Goal: Task Accomplishment & Management: Manage account settings

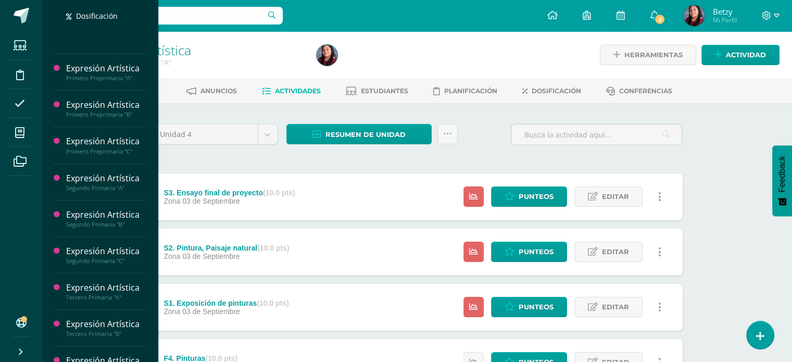
scroll to position [272, 0]
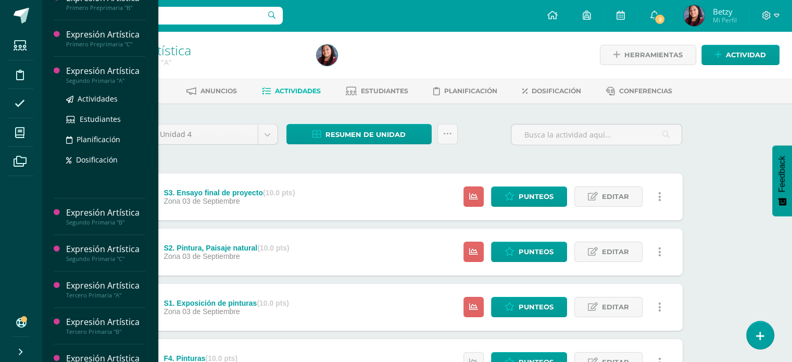
click at [103, 77] on div "Expresión Artística" at bounding box center [105, 71] width 79 height 12
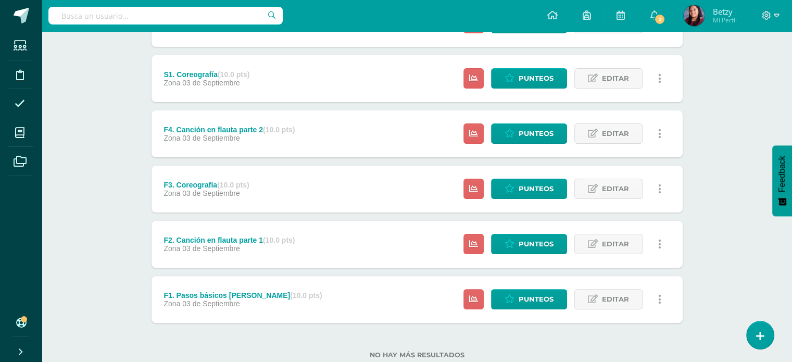
scroll to position [258, 0]
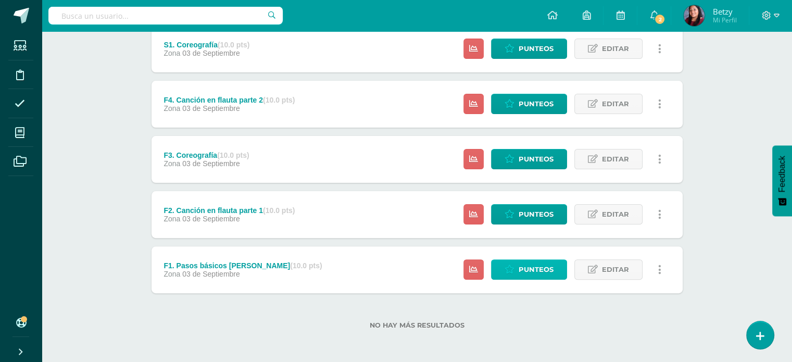
click at [532, 262] on span "Punteos" at bounding box center [536, 269] width 35 height 19
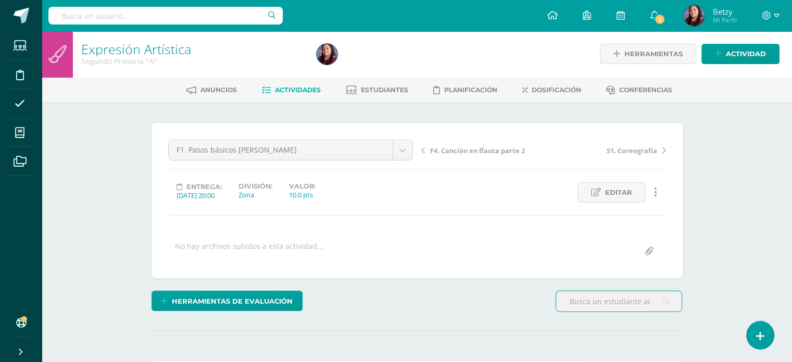
scroll to position [250, 0]
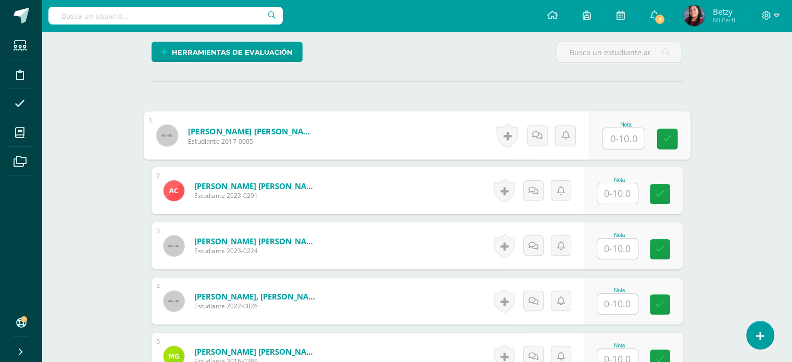
click at [611, 136] on input "text" at bounding box center [624, 138] width 42 height 21
click at [630, 141] on input "text" at bounding box center [624, 138] width 42 height 21
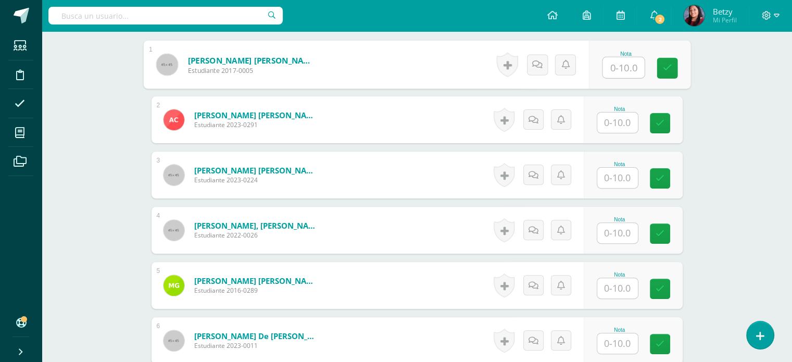
scroll to position [321, 0]
click at [625, 69] on input "10" at bounding box center [624, 67] width 42 height 21
type input "10"
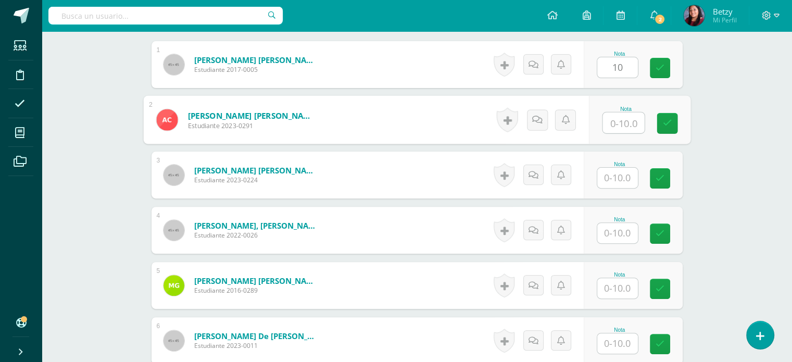
paste input "10"
type input "10"
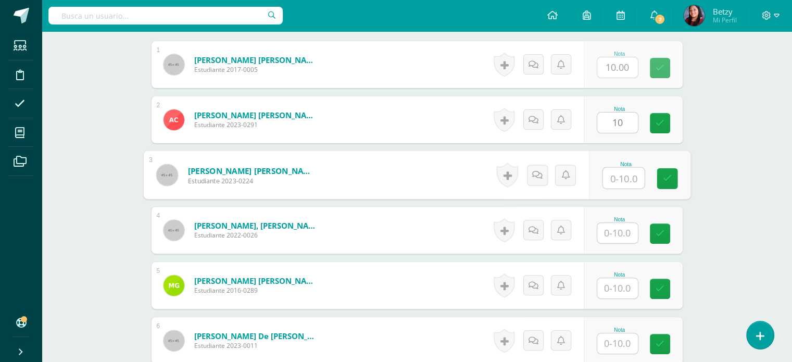
paste input "10"
type input "10"
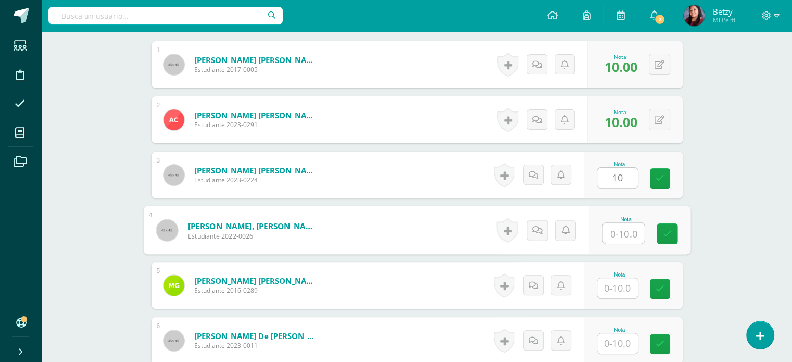
paste input "10"
type input "10"
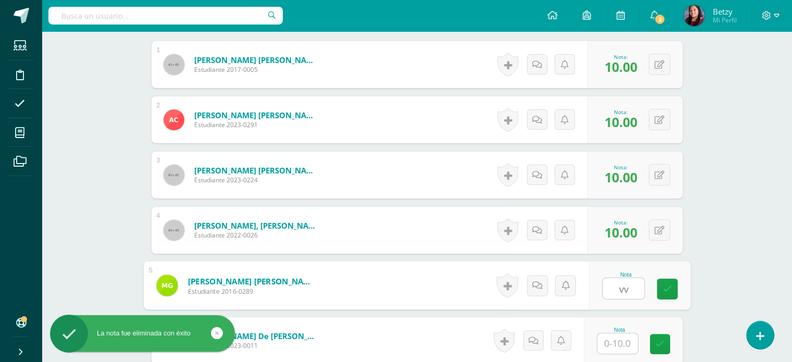
paste input "10"
type input "v"
paste input "10"
type input "10"
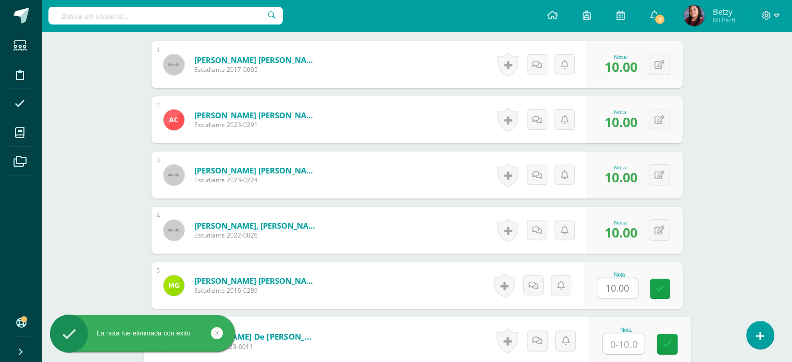
paste input "10"
type input "10"
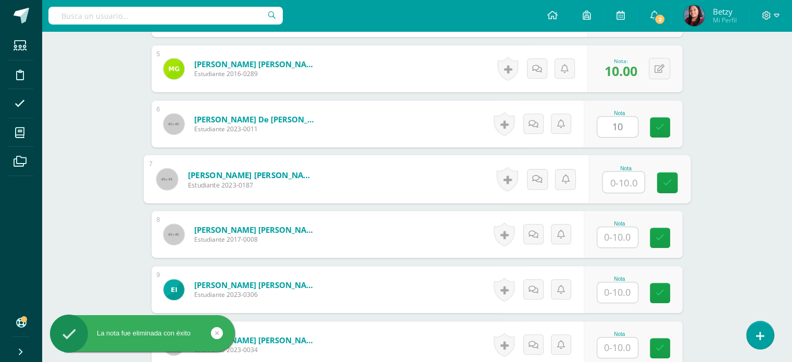
paste input "10"
type input "10"
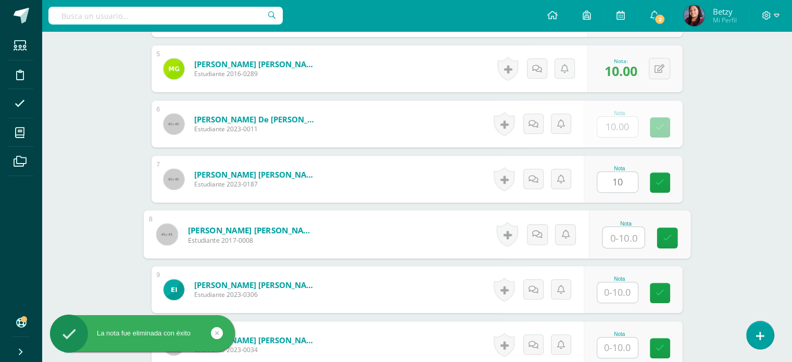
paste input "10"
type input "10"
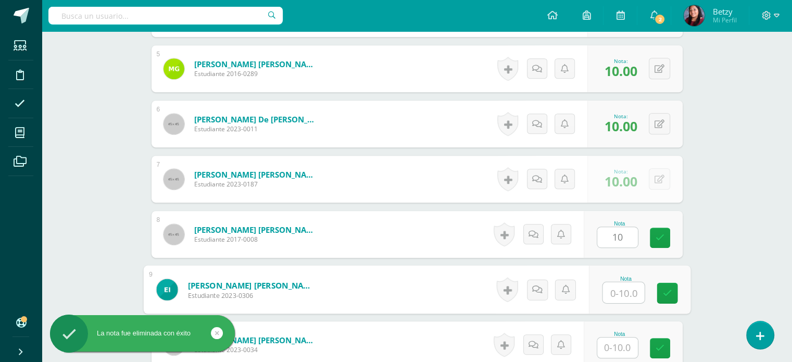
paste input "10"
type input "10"
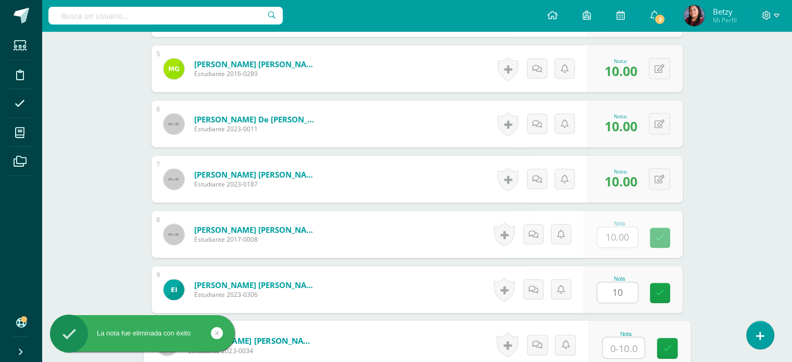
paste input "10"
type input "10"
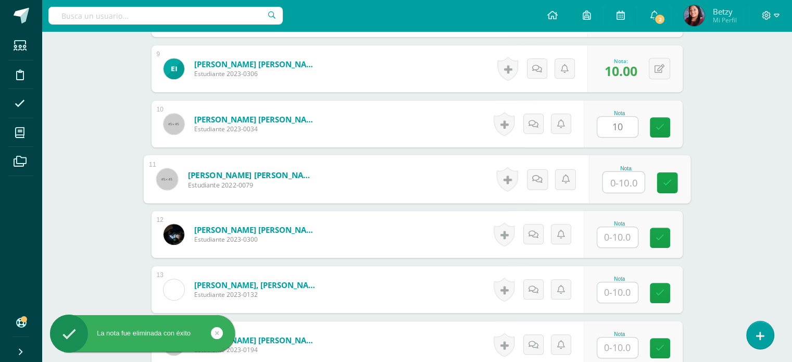
paste input "10"
type input "10"
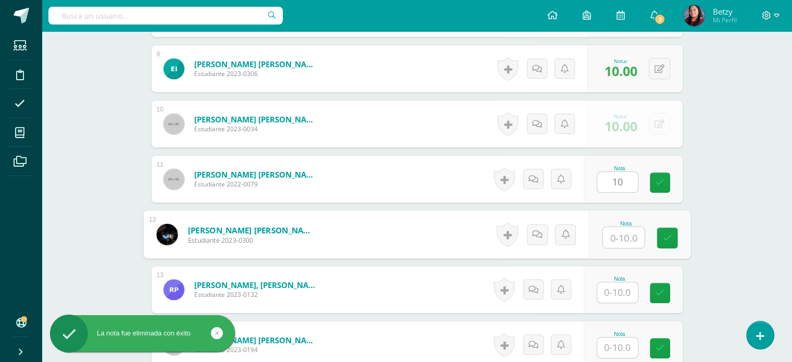
paste input "10"
type input "10"
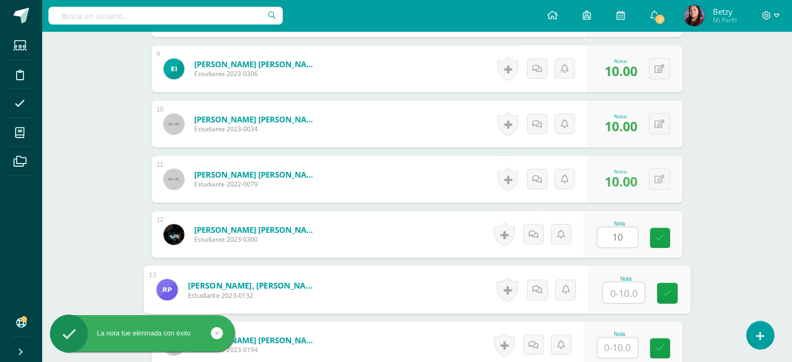
paste input "10"
type input "10"
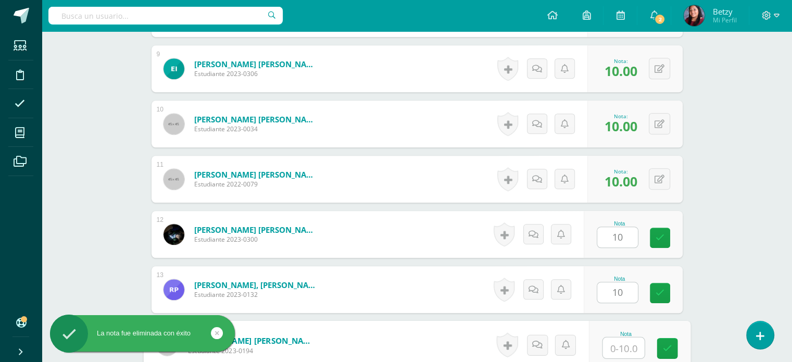
paste input "10"
type input "10"
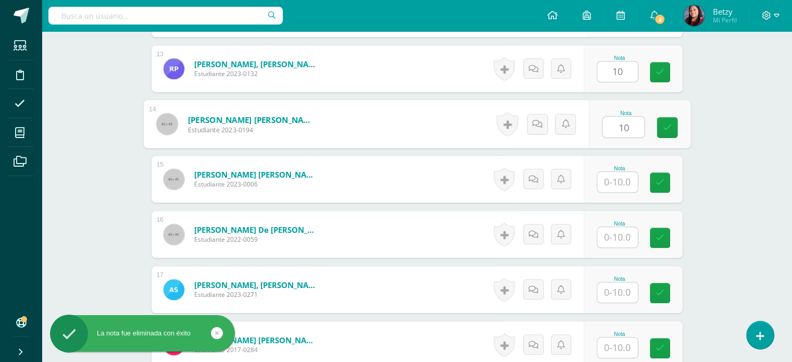
paste input "10"
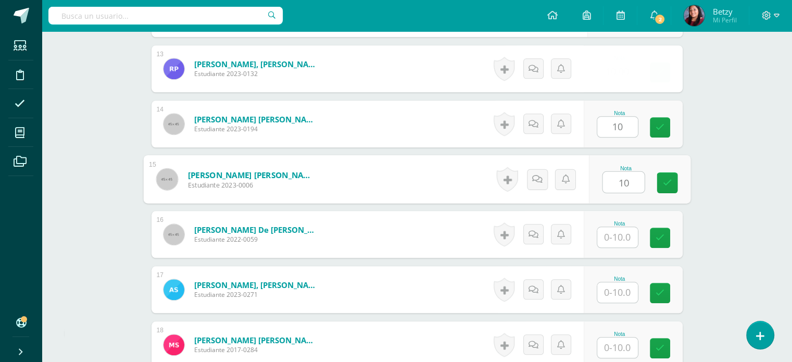
type input "10"
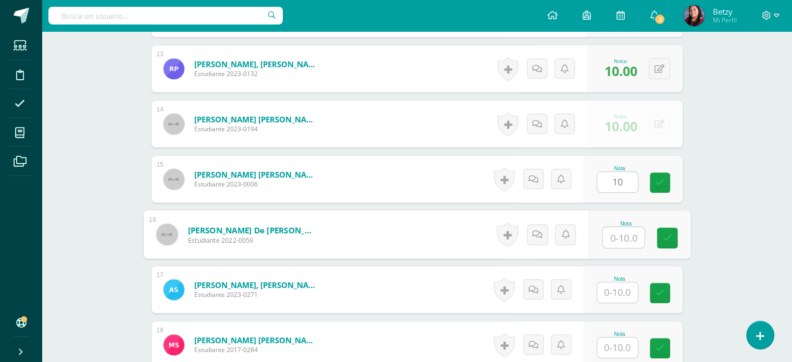
paste input "10"
type input "10"
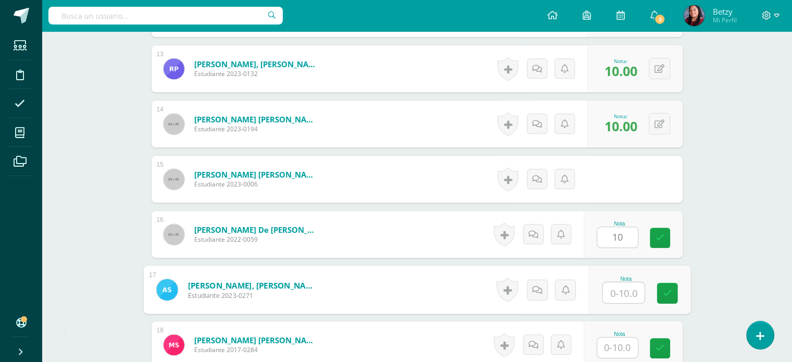
paste input "10"
type input "10"
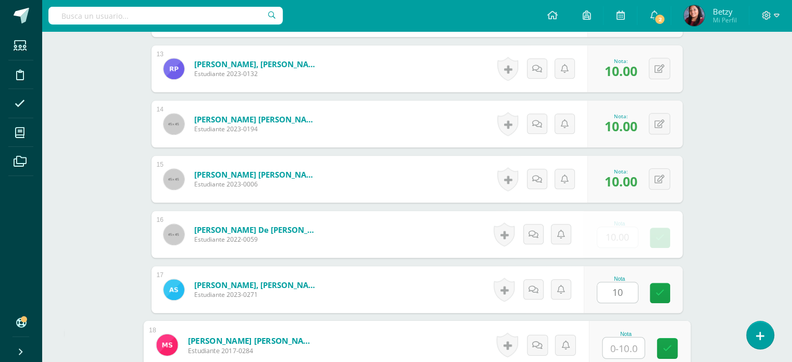
paste input "10"
type input "10"
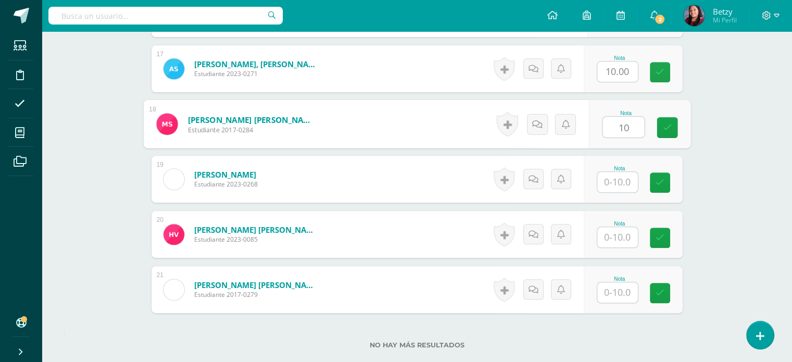
paste input "10"
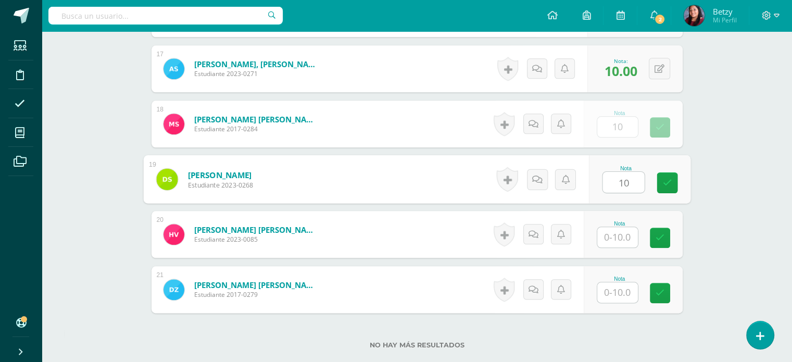
type input "10"
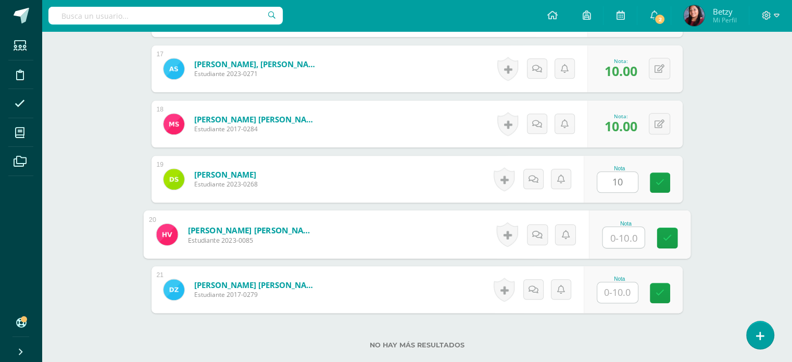
paste input "10"
type input "10"
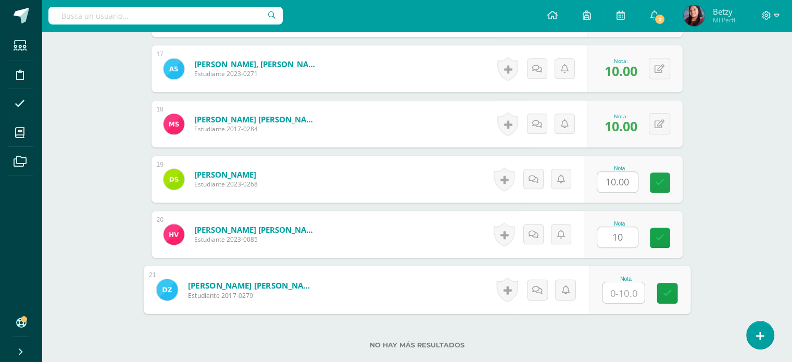
paste input "10"
type input "10"
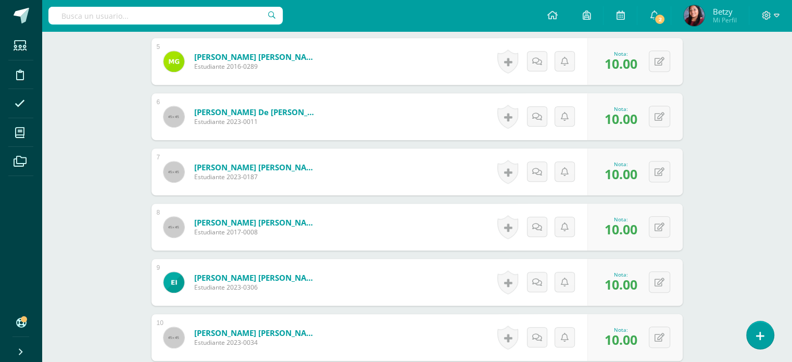
scroll to position [546, 0]
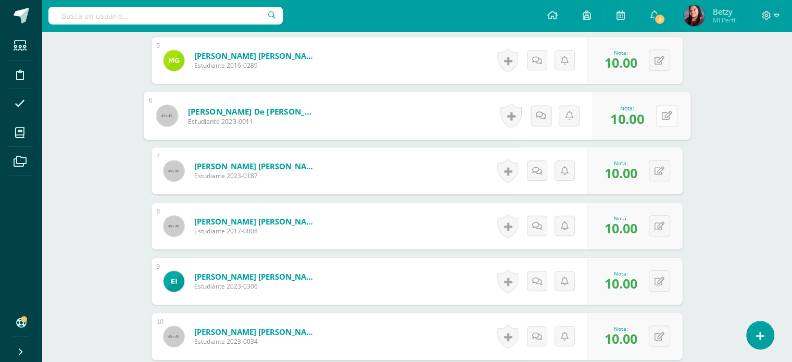
click at [665, 111] on button at bounding box center [667, 116] width 22 height 22
type input "8"
click at [706, 191] on div "Expresión Artística Segundo Primaria "A" Herramientas Detalle de asistencias Ac…" at bounding box center [417, 285] width 751 height 1601
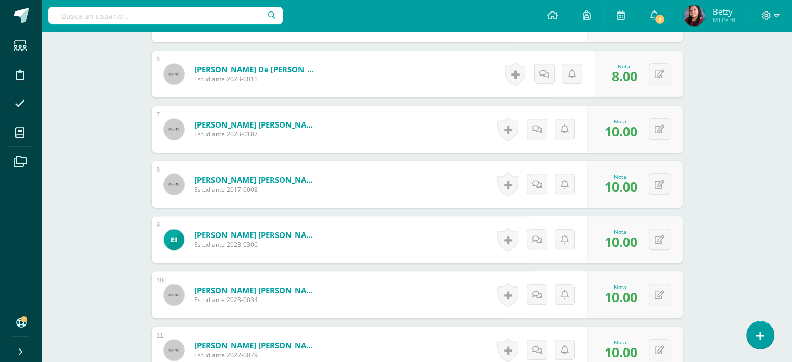
scroll to position [615, 0]
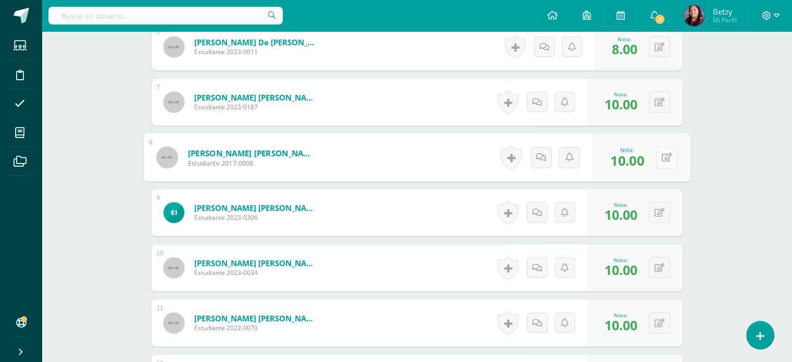
click at [659, 155] on button at bounding box center [667, 157] width 22 height 22
type input "9"
click at [740, 256] on div "Expresión Artística Segundo Primaria "A" Herramientas Detalle de asistencias Ac…" at bounding box center [417, 217] width 751 height 1601
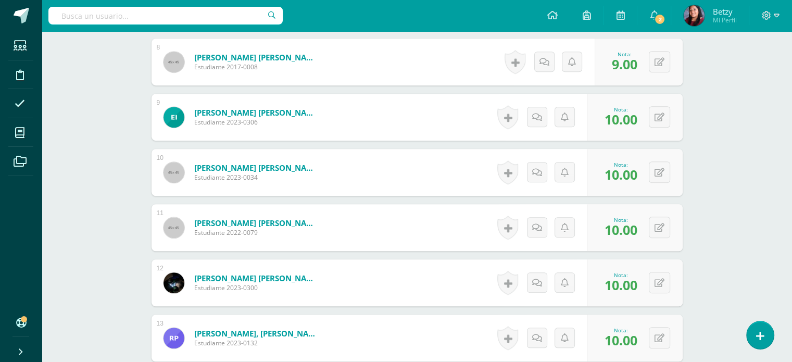
scroll to position [711, 0]
click at [658, 119] on button at bounding box center [667, 117] width 22 height 22
type input "9"
click at [711, 167] on div "Expresión Artística Segundo Primaria "A" Herramientas Detalle de asistencias Ac…" at bounding box center [417, 121] width 751 height 1601
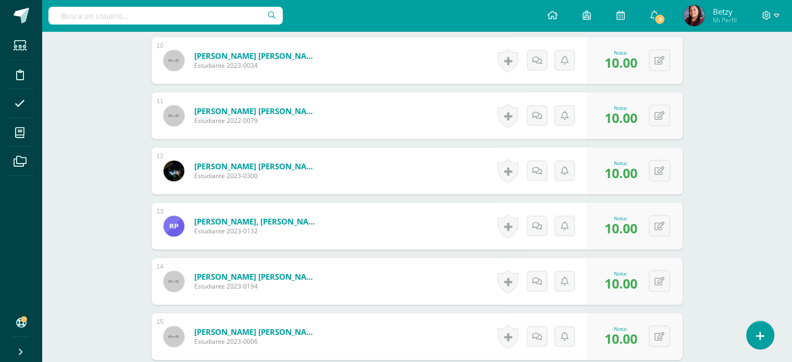
scroll to position [877, 0]
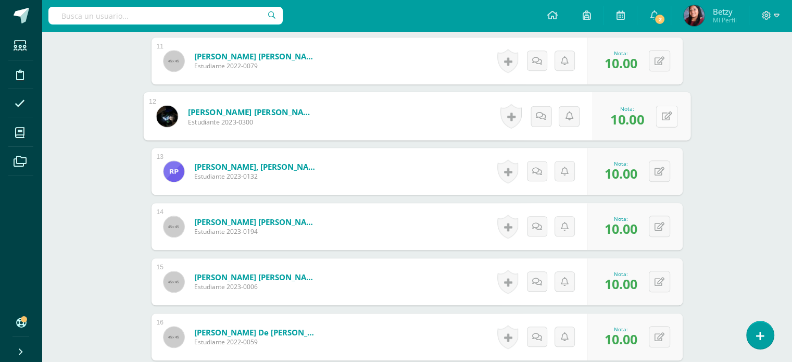
click at [663, 111] on icon at bounding box center [667, 115] width 10 height 9
type input "8"
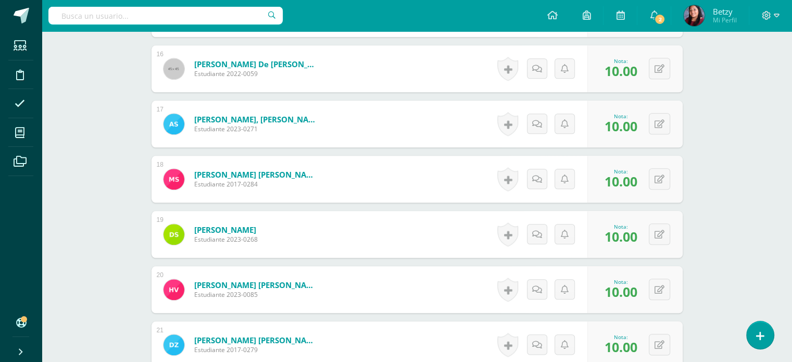
scroll to position [1187, 0]
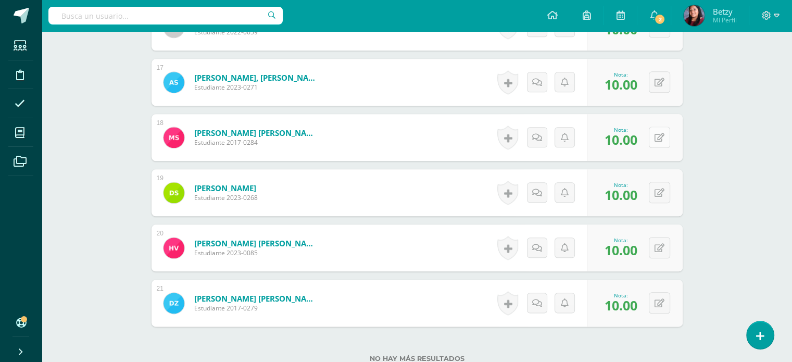
drag, startPoint x: 661, startPoint y: 151, endPoint x: 661, endPoint y: 136, distance: 14.1
click at [661, 136] on div "0 Logros Logros obtenidos Aún no hay logros agregados Nota: 10.00" at bounding box center [635, 137] width 95 height 47
click at [661, 136] on button at bounding box center [667, 138] width 22 height 22
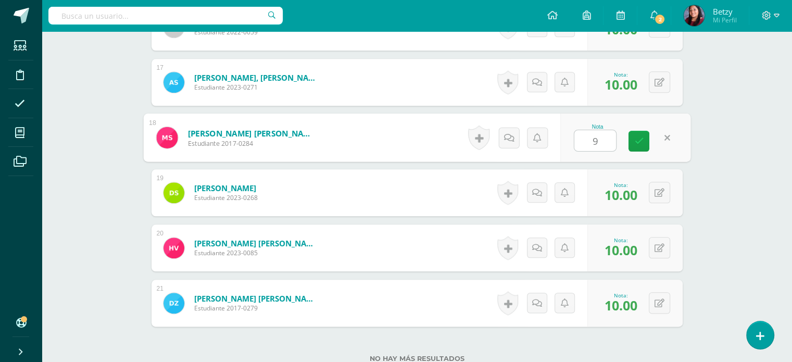
type input "9"
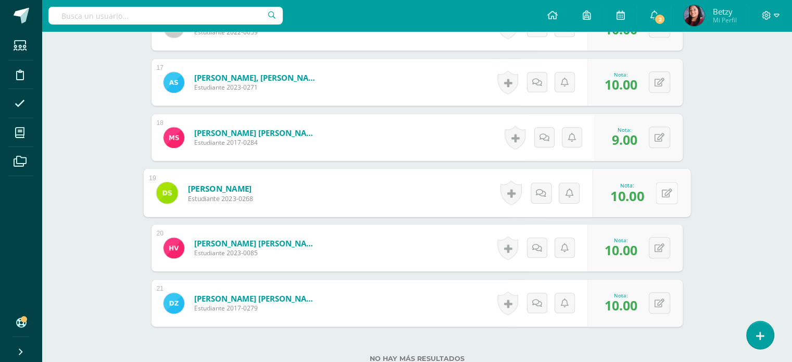
click at [656, 194] on button at bounding box center [667, 193] width 22 height 22
type input "9"
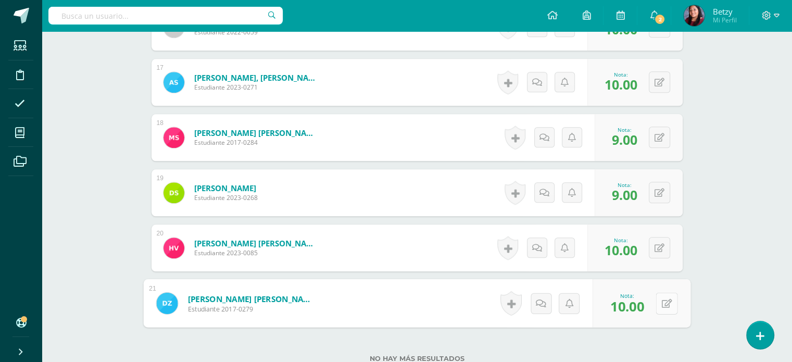
click at [658, 297] on button at bounding box center [667, 303] width 22 height 22
type input "9"
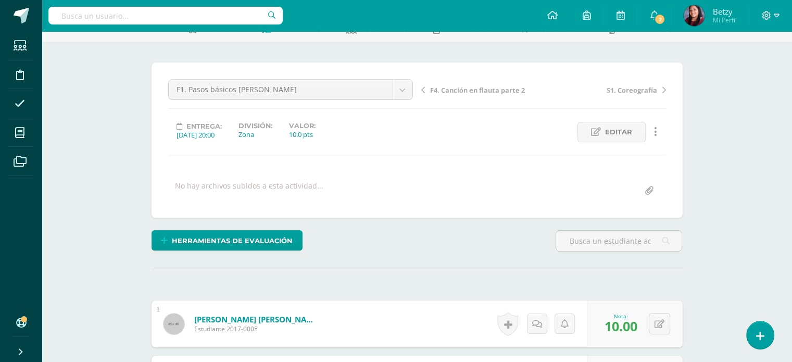
scroll to position [0, 0]
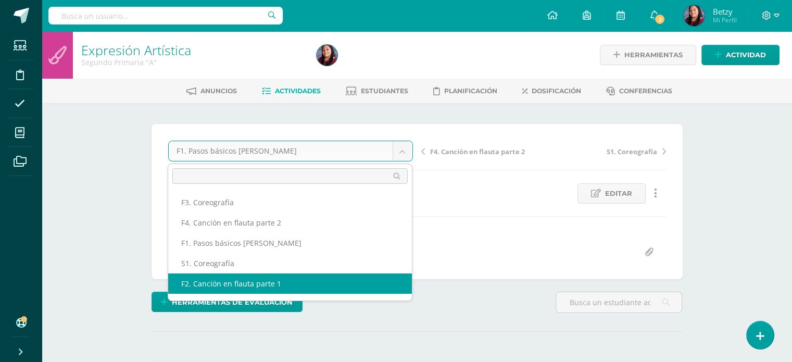
select select "/dashboard/teacher/grade-activity/47816/"
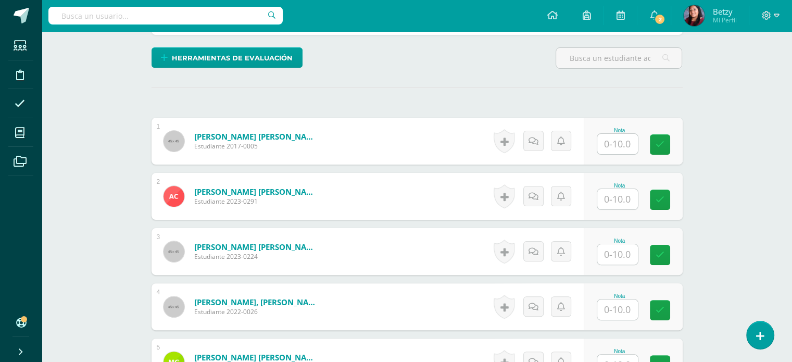
scroll to position [245, 0]
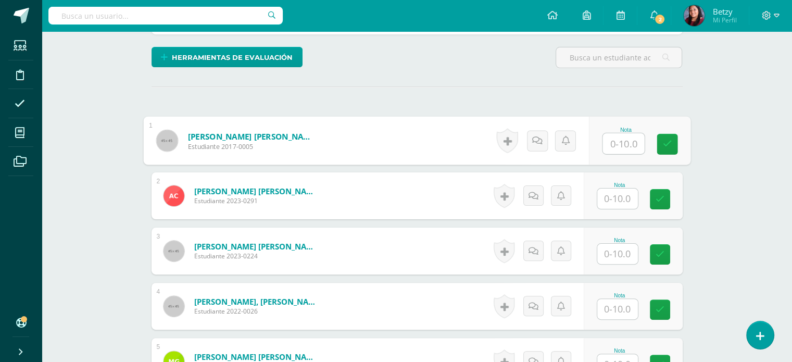
click at [608, 139] on input "text" at bounding box center [624, 143] width 42 height 21
type input "10"
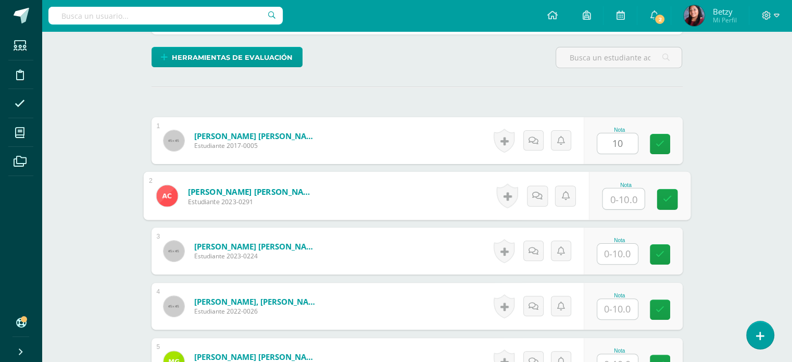
paste input "10"
type input "10"
paste input "10"
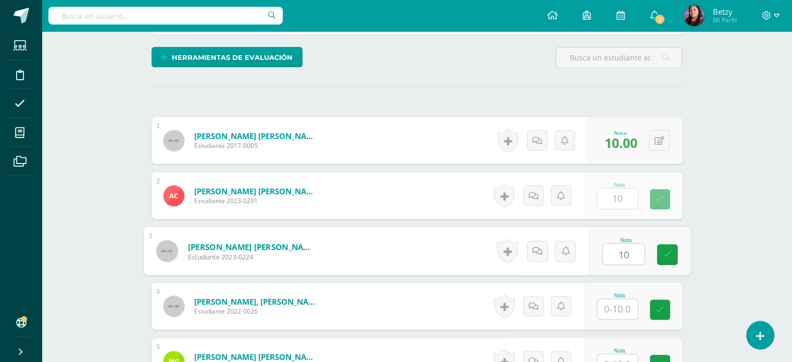
type input "10"
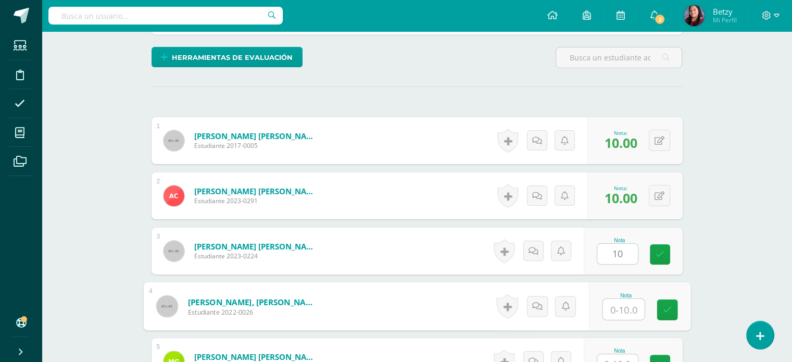
paste input "10"
type input "10"
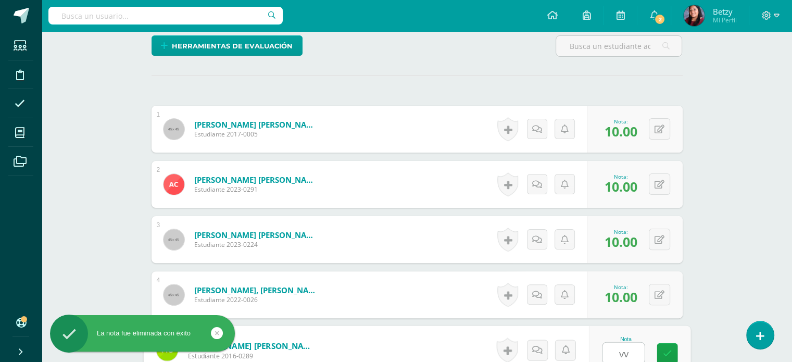
paste input "10"
type input "v"
paste input "10"
type input "10"
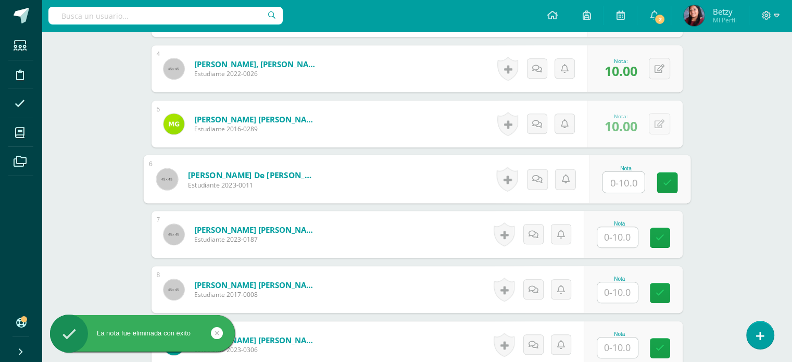
paste input "10"
type input "10"
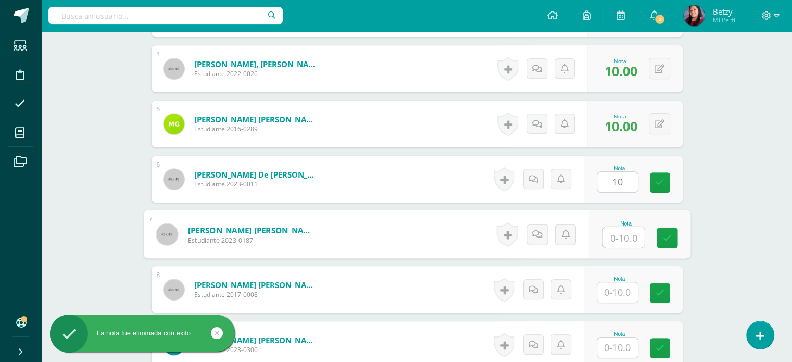
paste input "10"
type input "10"
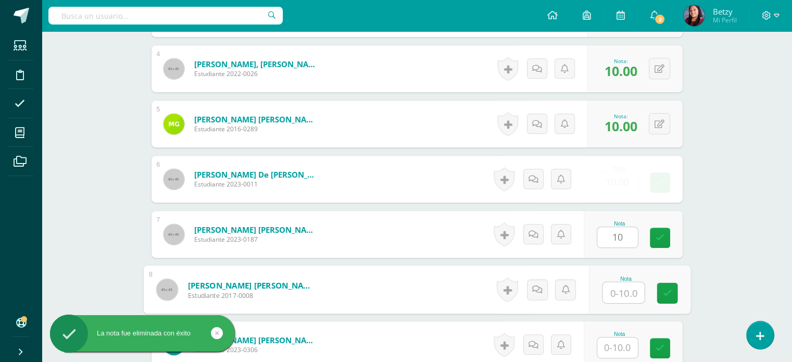
paste input "10"
type input "10"
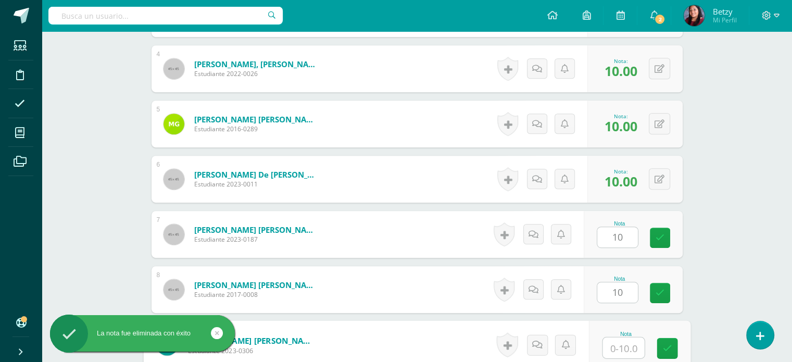
paste input "10"
type input "10"
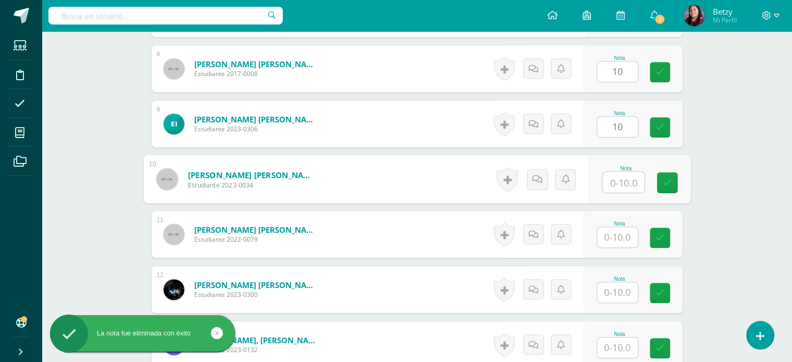
paste input "10"
type input "10"
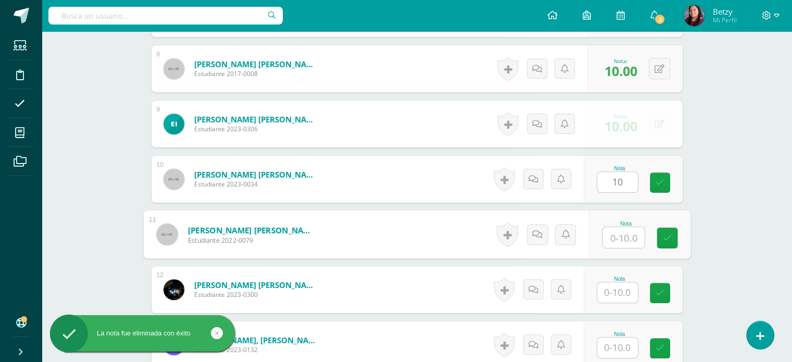
paste input "10"
type input "10"
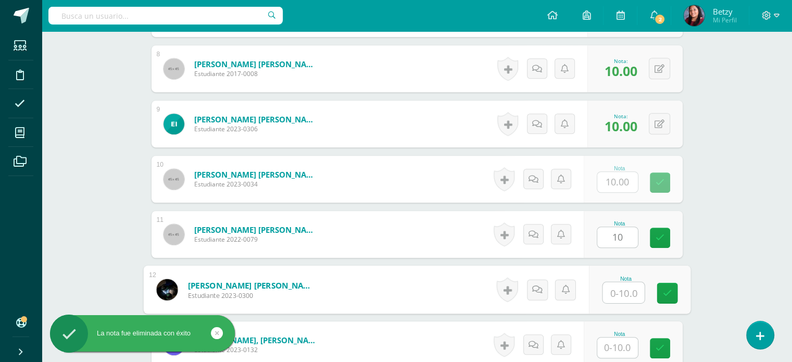
paste input "10"
type input "10"
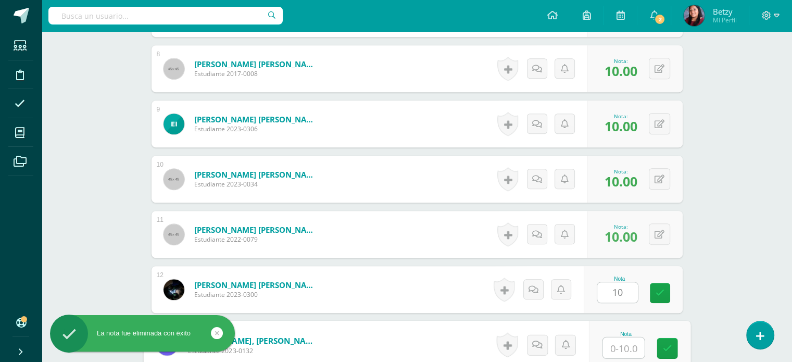
paste input "10"
type input "10"
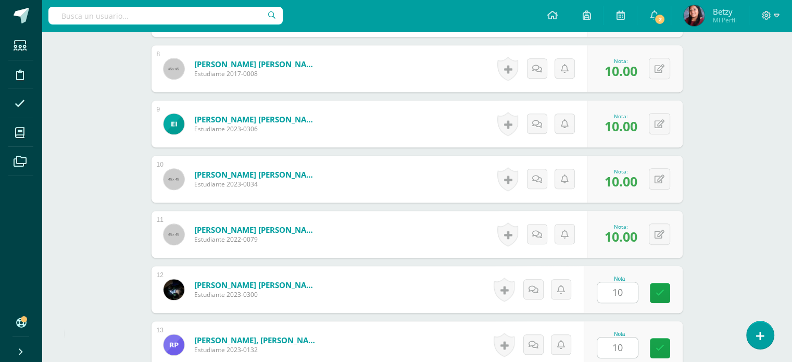
scroll to position [924, 0]
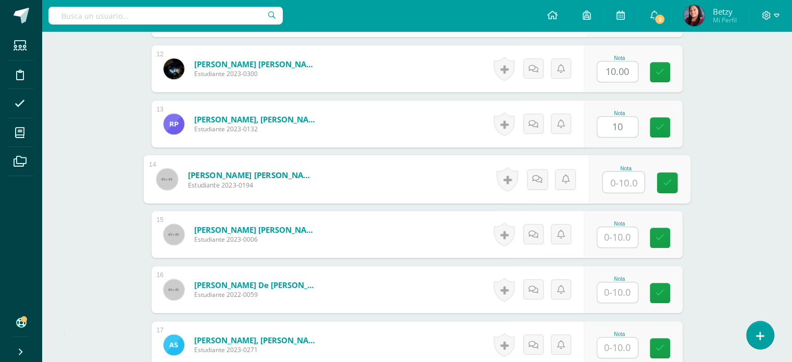
paste input "10"
type input "10"
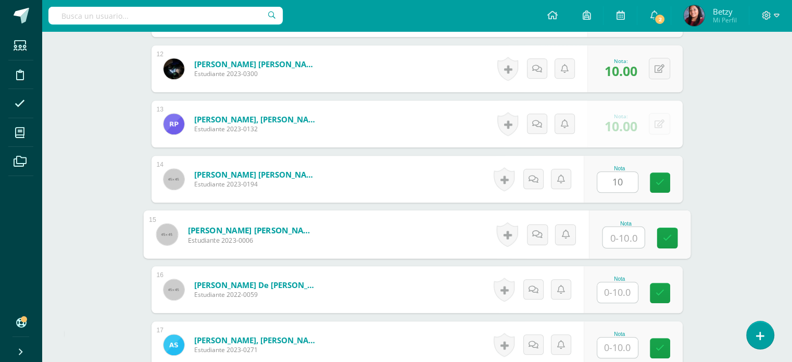
paste input "10"
type input "10"
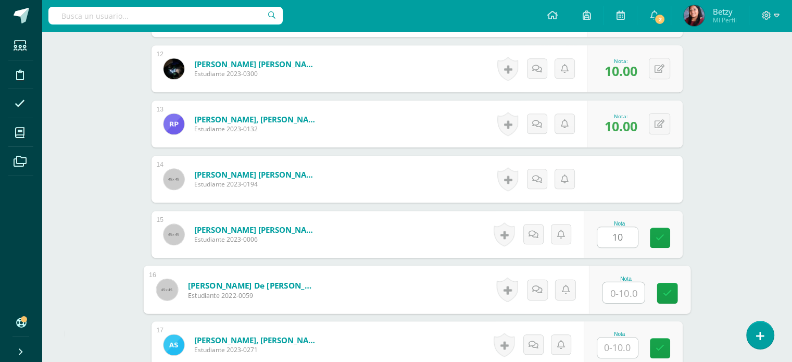
paste input "10"
type input "10"
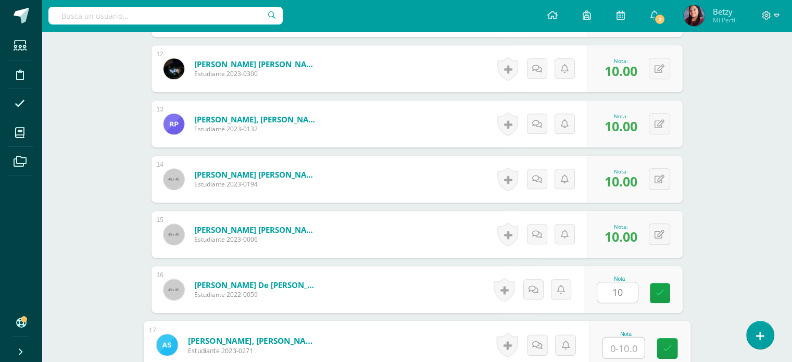
paste input "10"
type input "10"
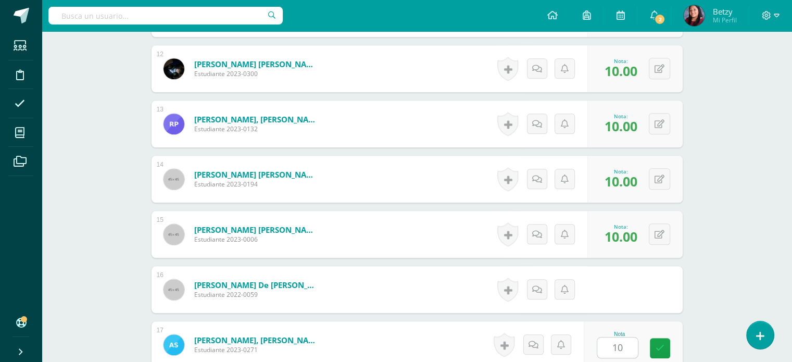
scroll to position [1145, 0]
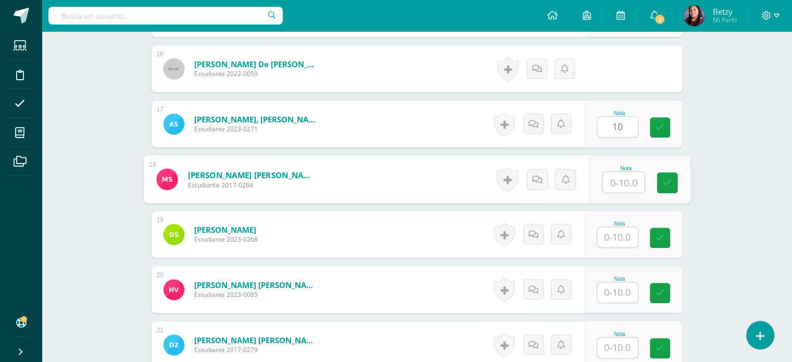
paste input "10"
type input "10"
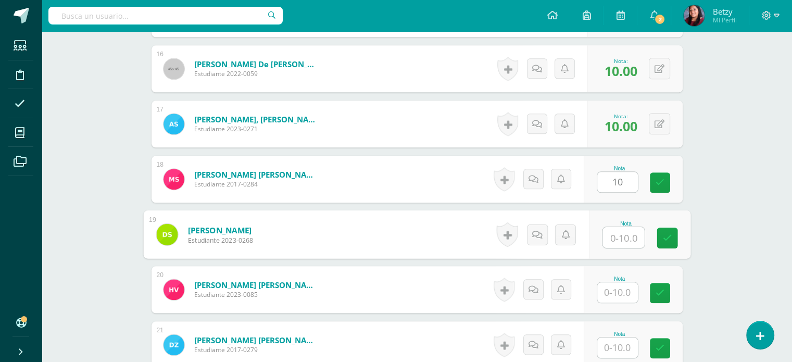
paste input "10"
type input "10"
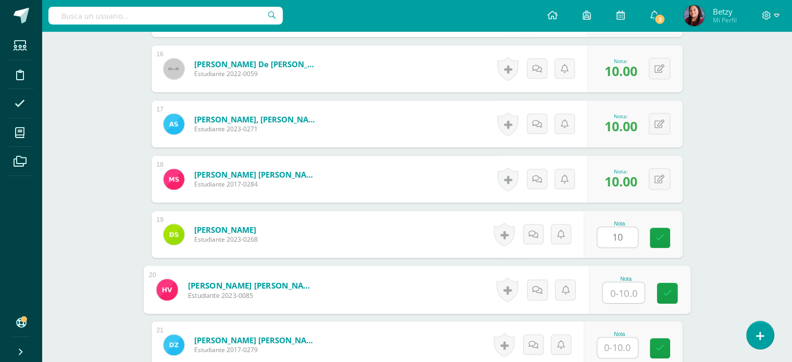
paste input "10"
type input "10"
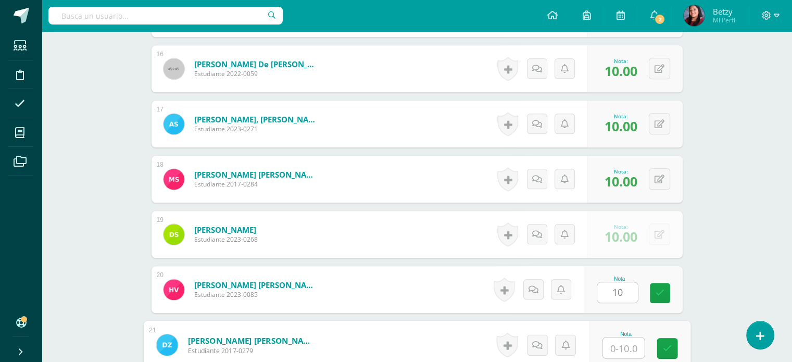
paste input "10"
type input "1010"
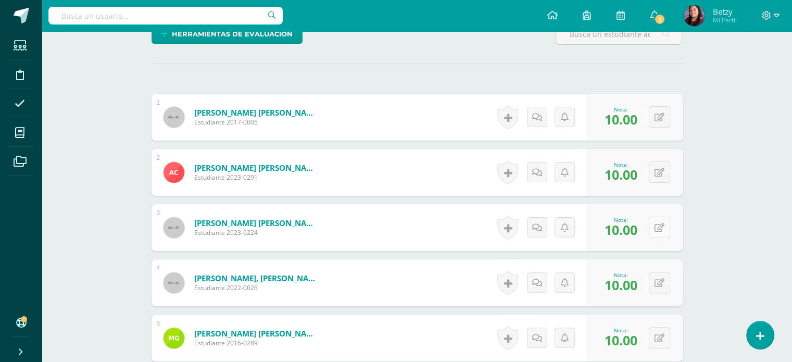
scroll to position [0, 0]
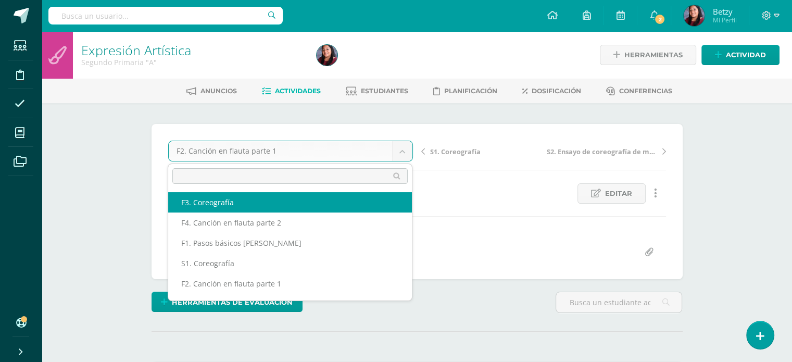
select select "/dashboard/teacher/grade-activity/47821/"
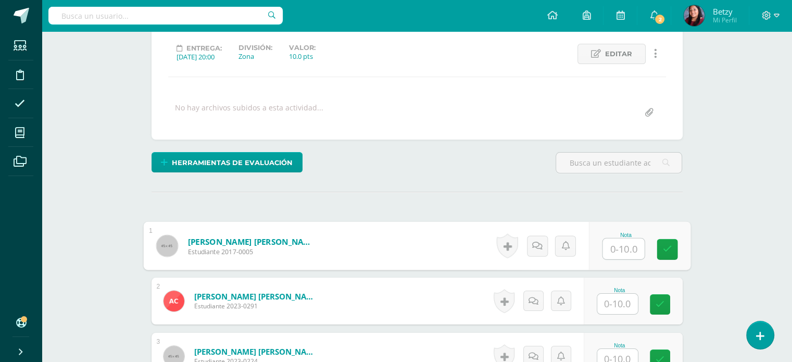
scroll to position [140, 0]
click at [621, 250] on input "text" at bounding box center [624, 249] width 42 height 21
paste input "10"
type input "10"
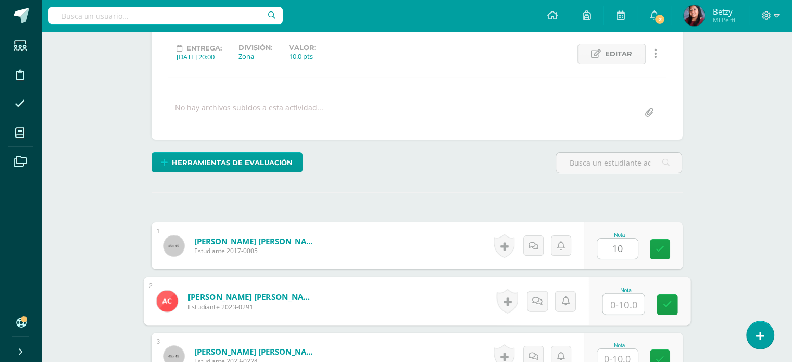
paste input "10"
type input "10"
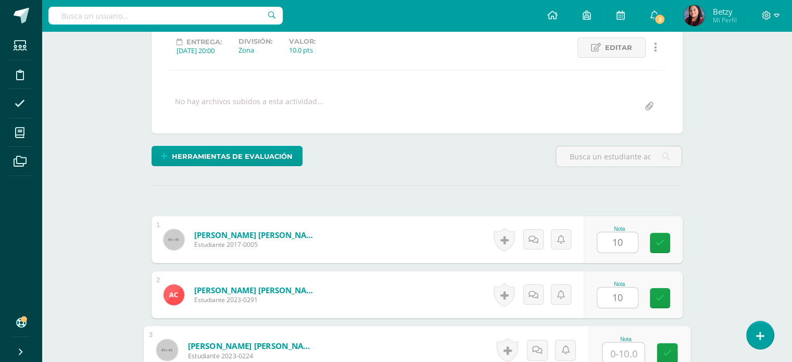
paste input "10"
type input "10"
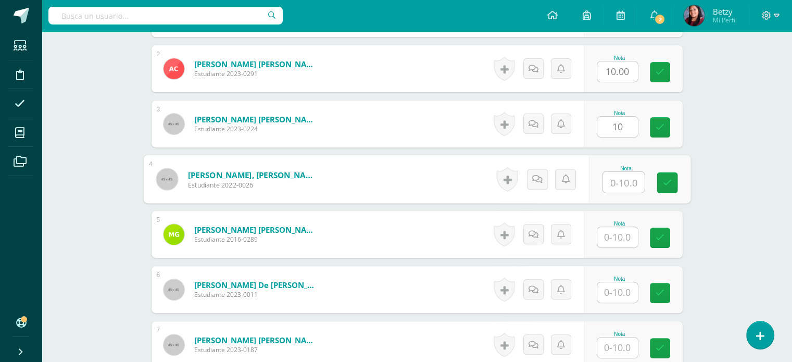
paste input "10"
type input "10"
paste input "10"
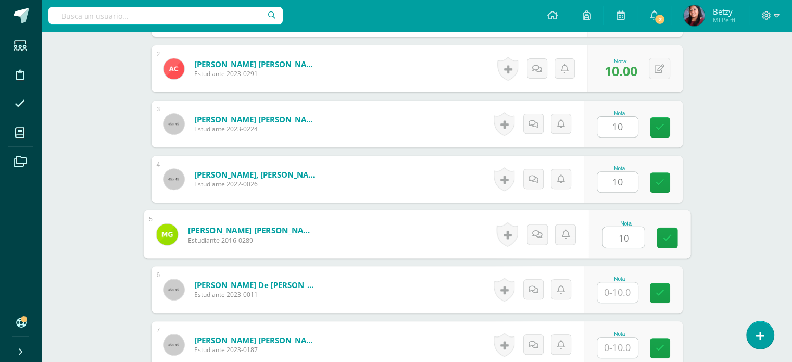
type input "10"
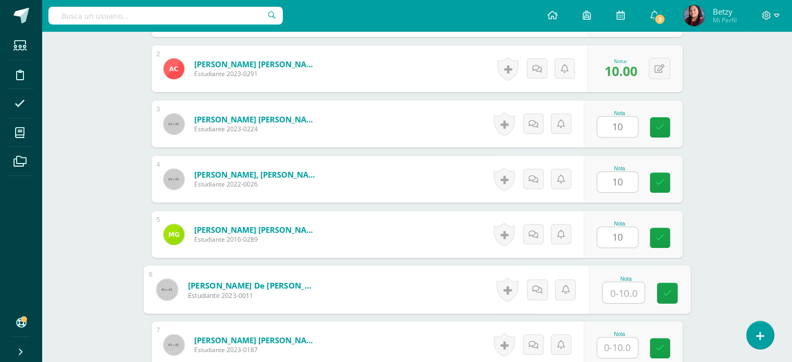
paste input "10"
type input "10"
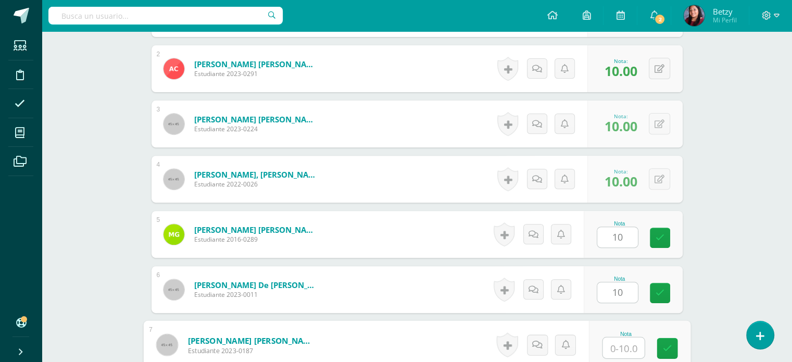
paste input "10"
type input "10"
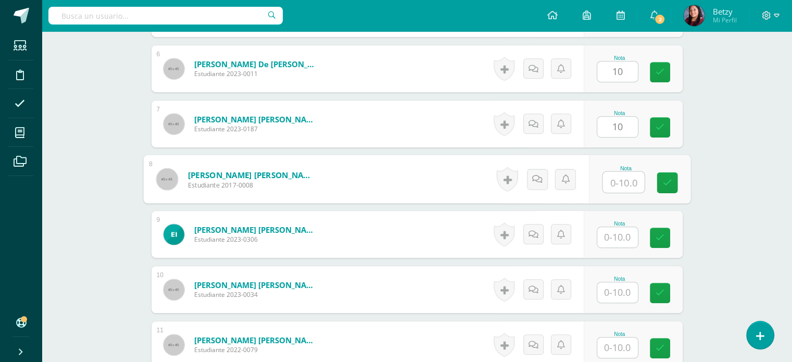
paste input "10"
type input "10"
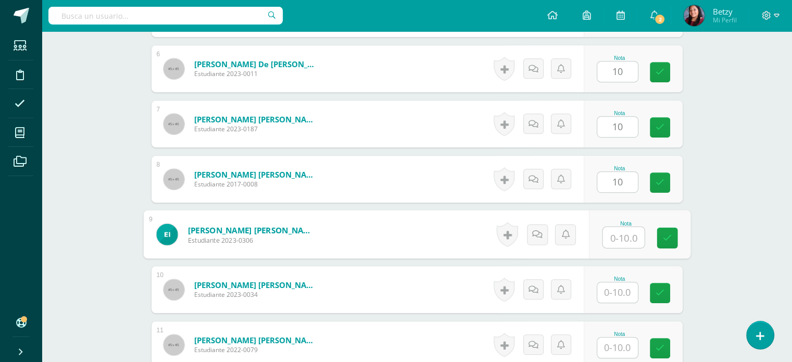
paste input "10"
type input "10"
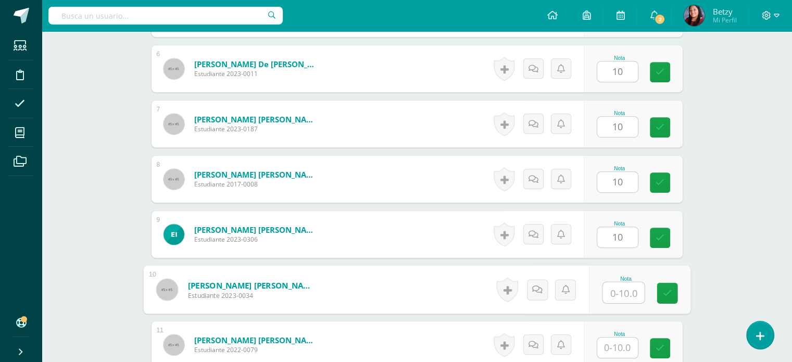
paste input "10"
type input "10"
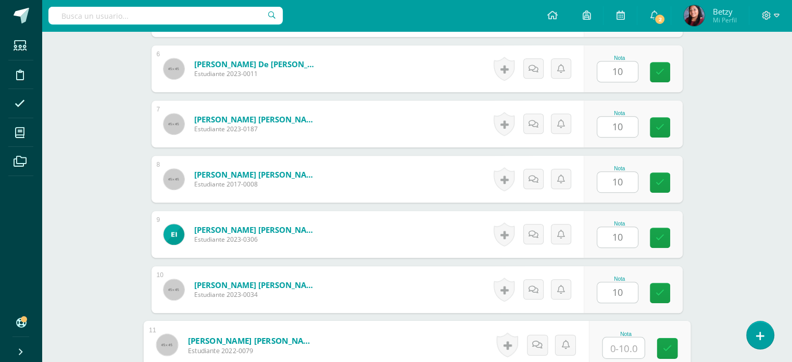
paste input "10"
type input "10"
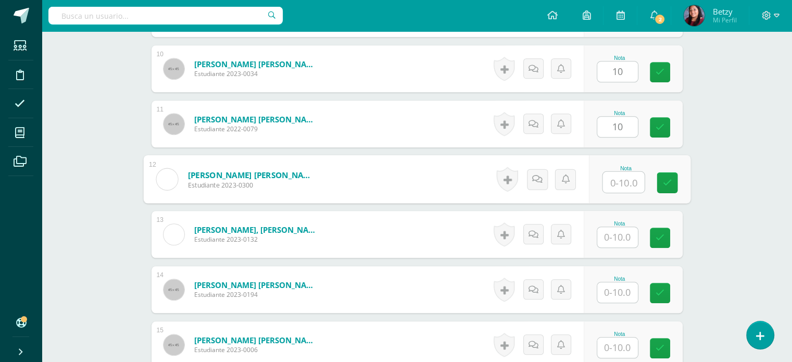
paste input "10"
type input "10"
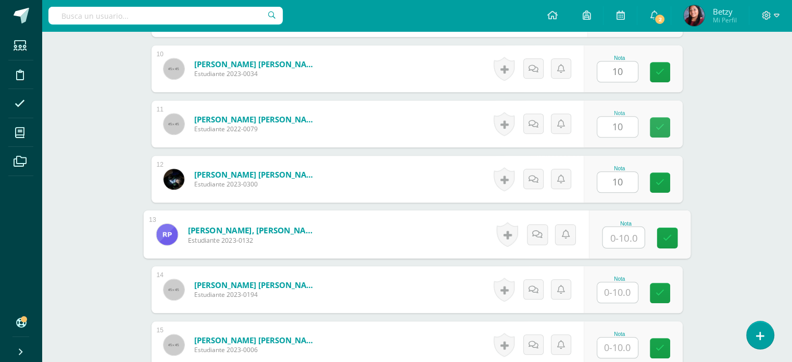
paste input "10"
type input "10"
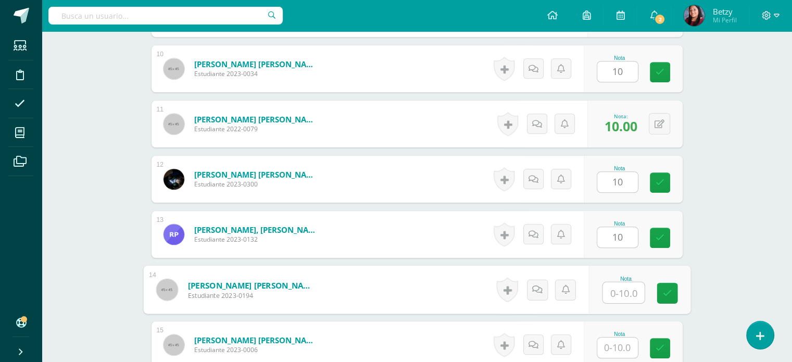
paste input "10"
type input "10"
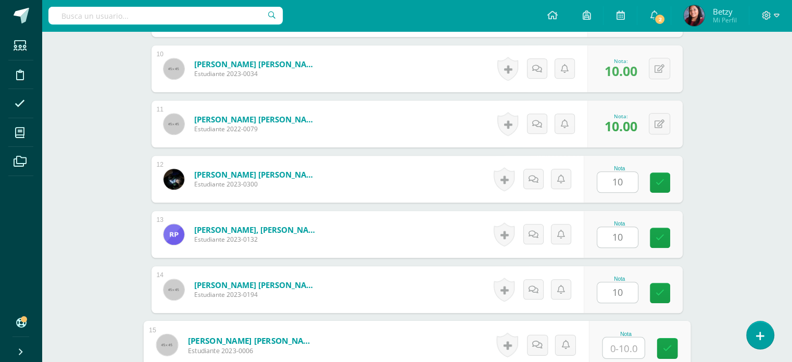
paste input "10"
type input "10"
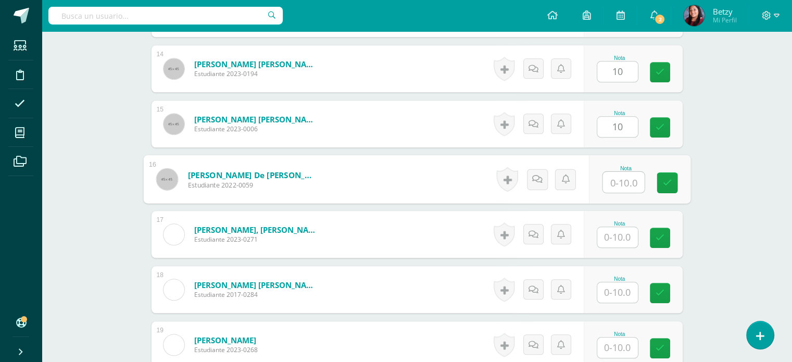
paste input "10"
type input "10"
paste input "10"
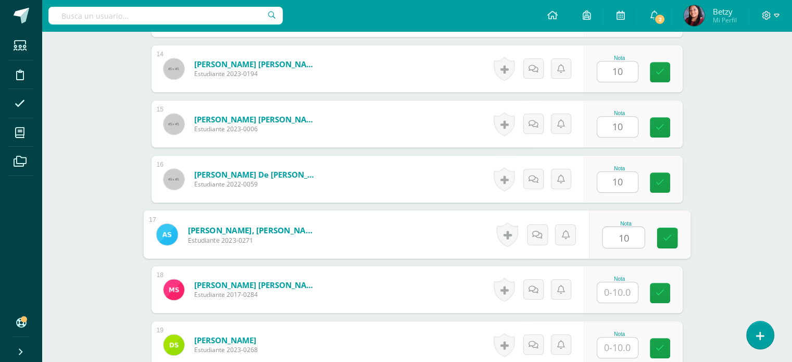
type input "10"
paste input "10"
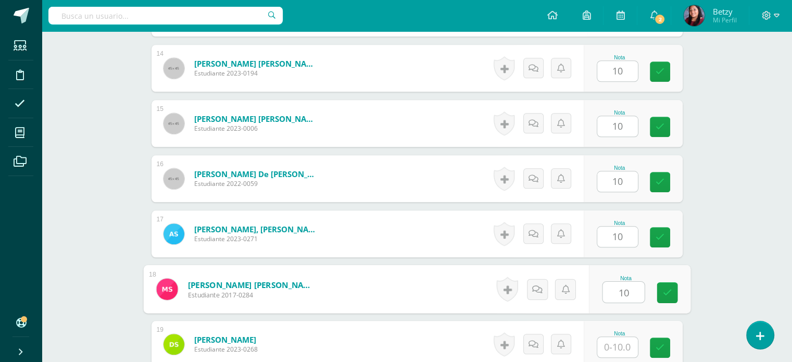
type input "10"
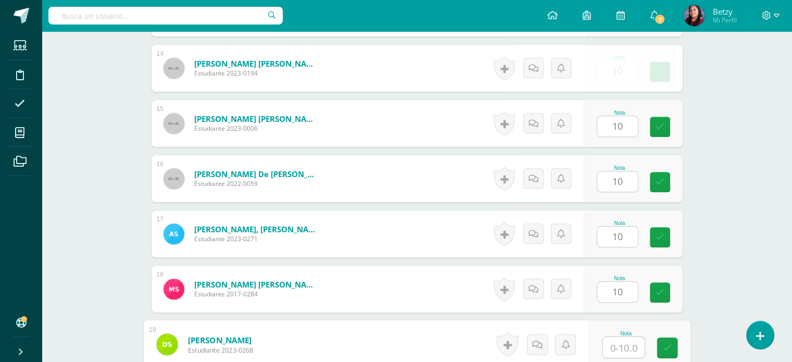
paste input "10"
type input "10"
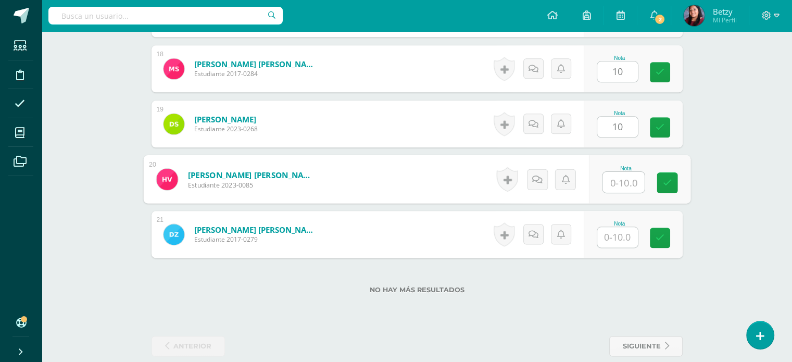
paste input "10"
type input "10"
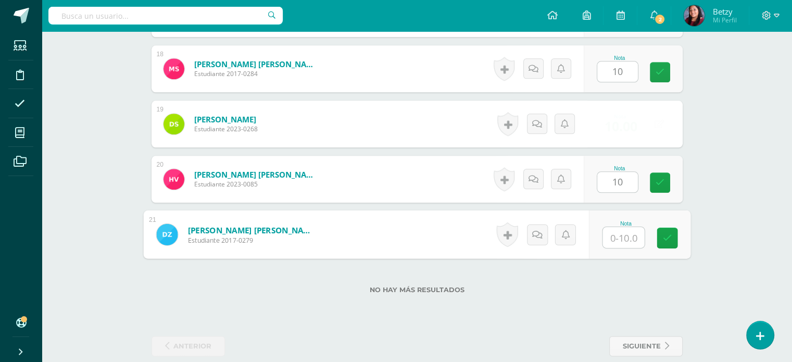
paste input "10"
type input "10"
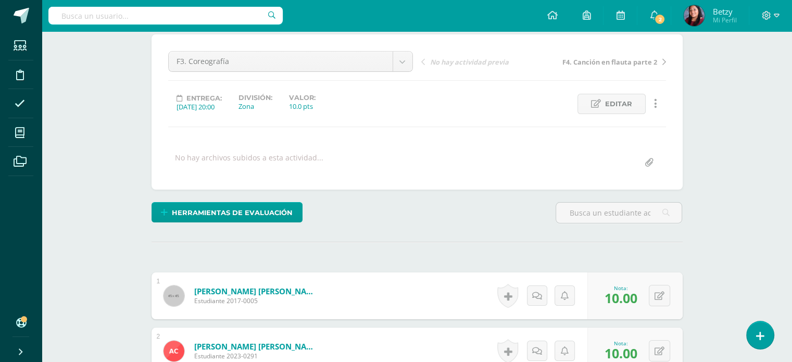
scroll to position [0, 0]
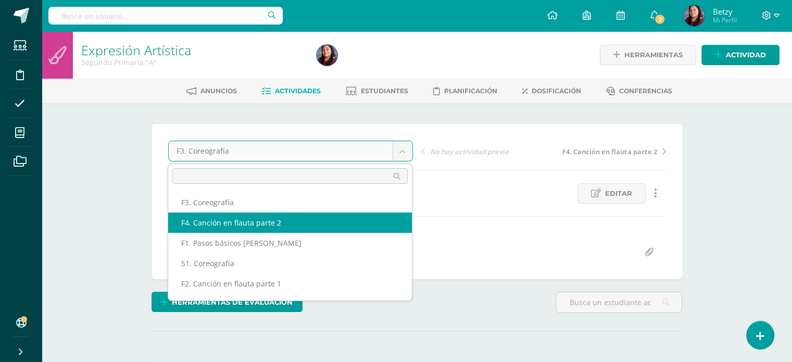
select select "/dashboard/teacher/grade-activity/47826/"
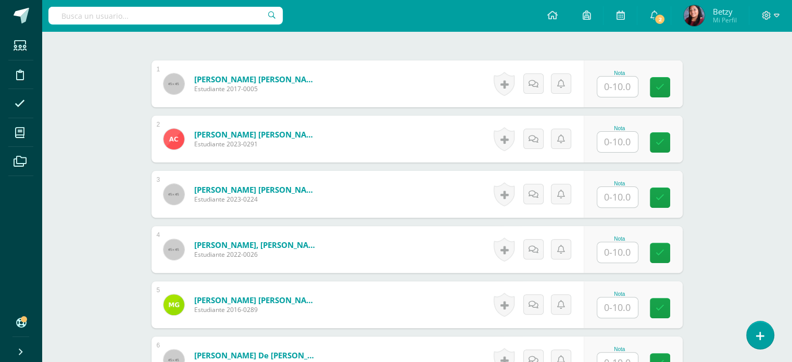
scroll to position [302, 0]
click at [625, 81] on input "text" at bounding box center [624, 86] width 42 height 21
paste input "10"
type input "10"
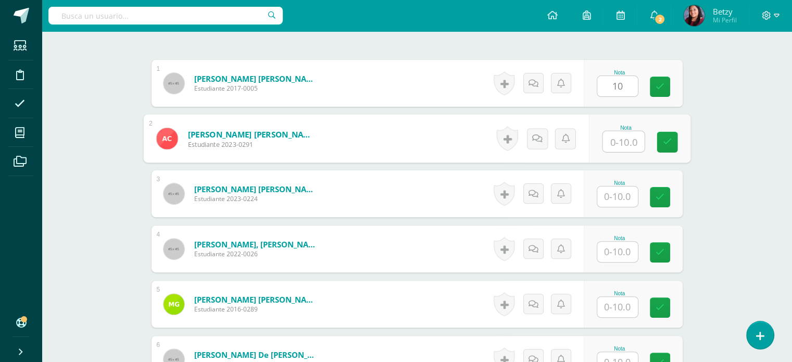
paste input "10"
type input "10"
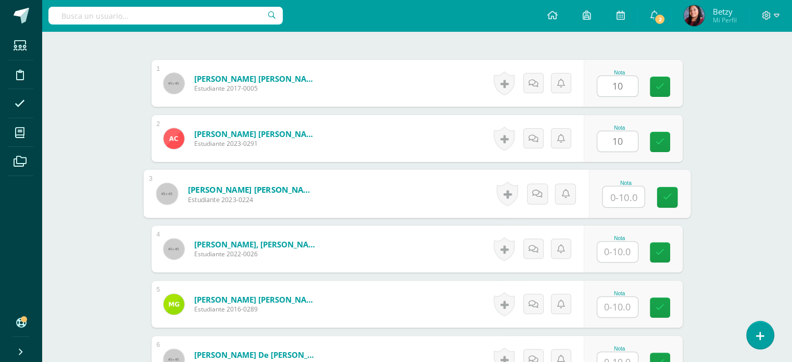
paste input "10"
type input "10"
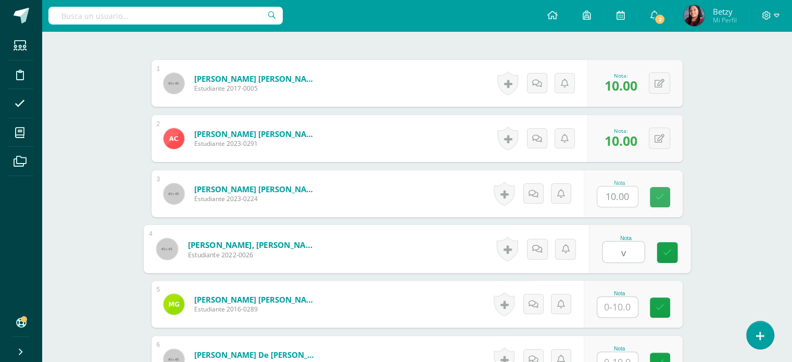
paste input "10"
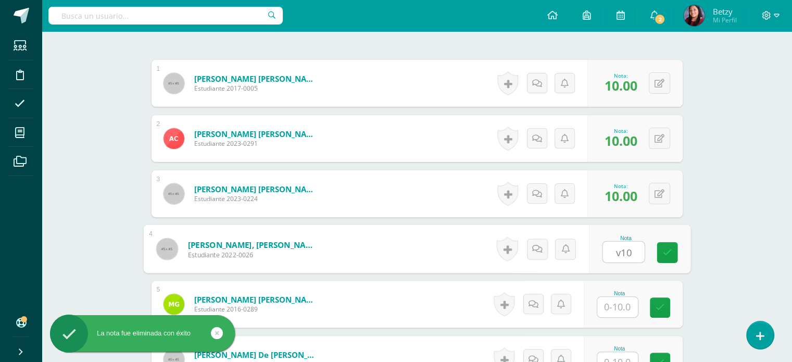
paste input "10"
type input "v"
paste input "10"
type input "10"
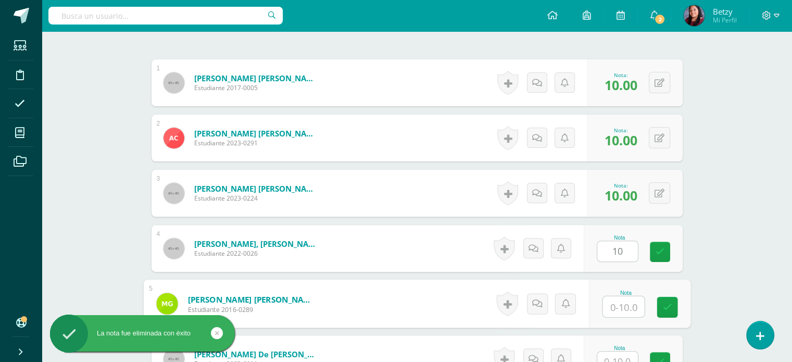
paste input "10"
type input "10"
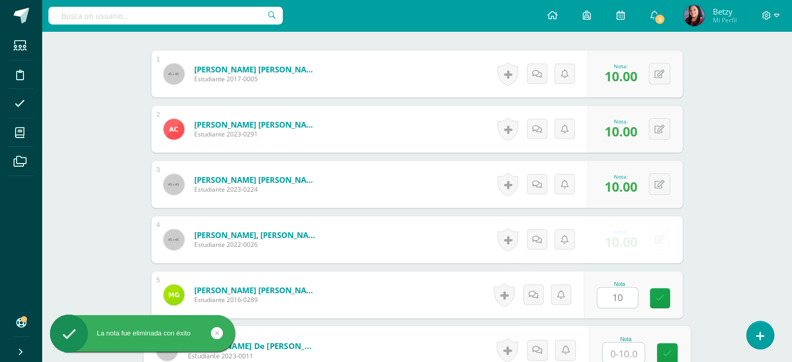
paste input "10"
type input "10"
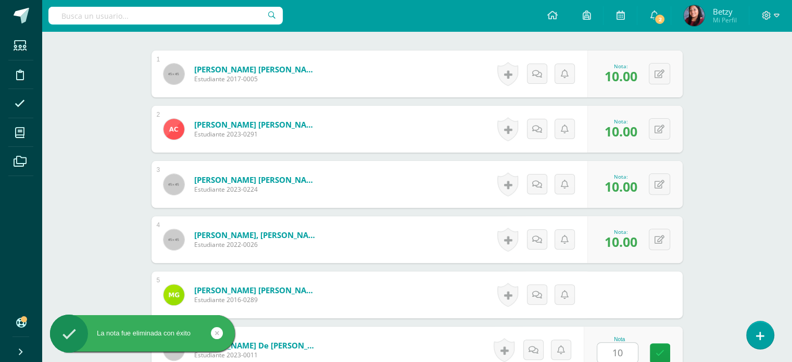
scroll to position [538, 0]
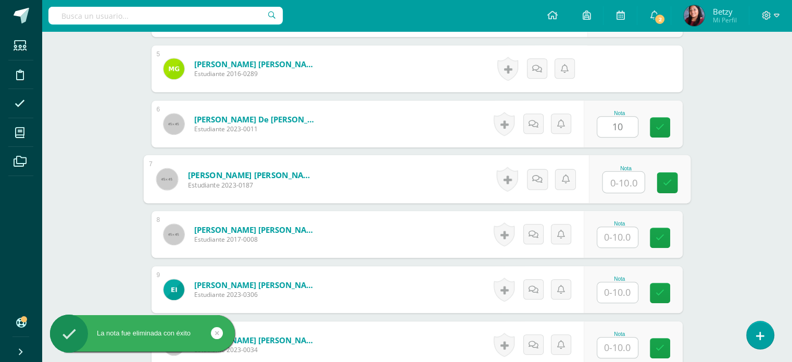
paste input "10"
type input "10"
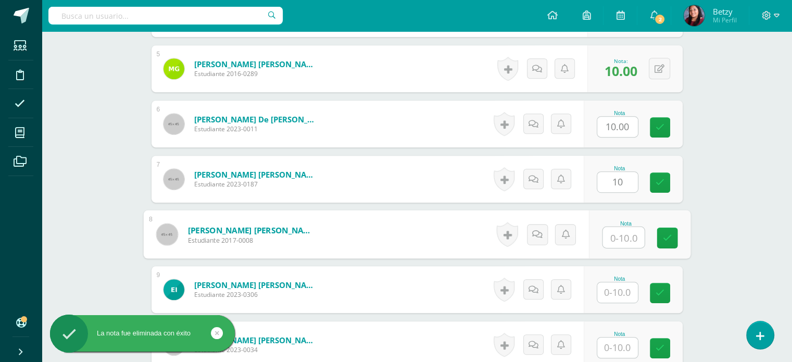
paste input "10"
type input "10"
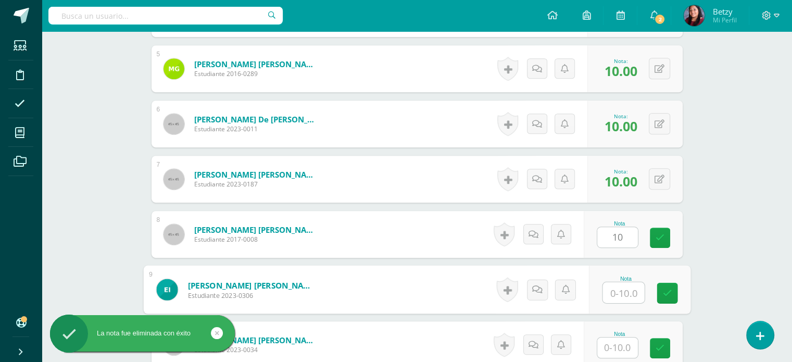
paste input "10"
type input "10"
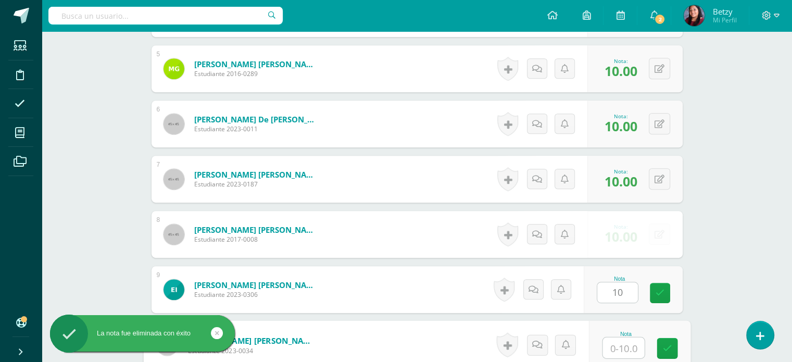
paste input "10"
type input "10"
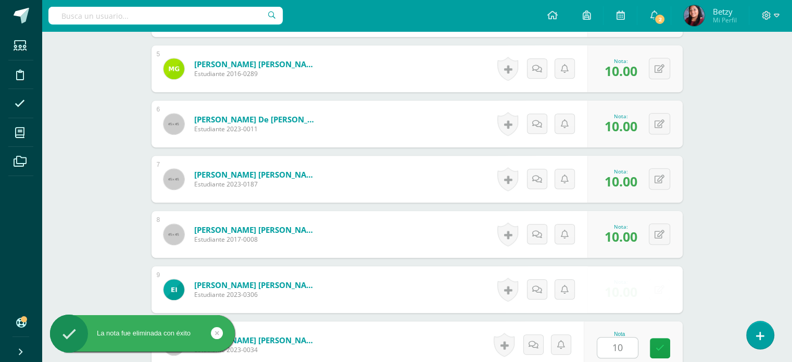
scroll to position [758, 0]
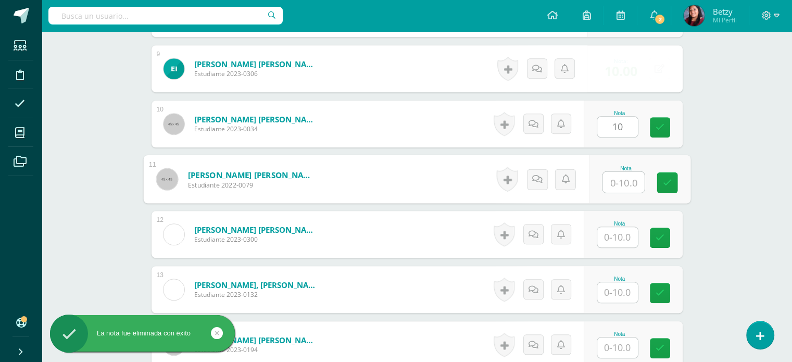
paste input "10"
type input "10"
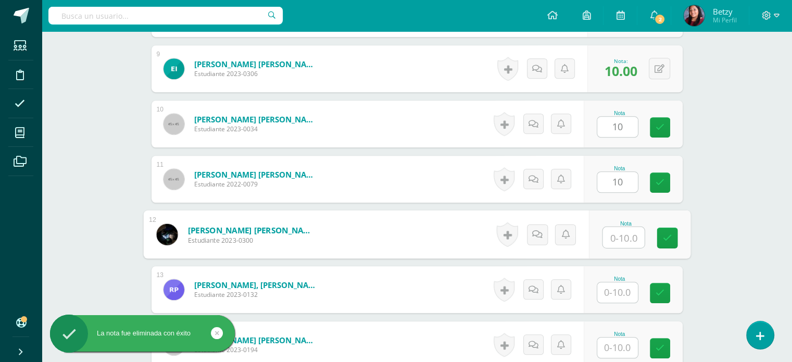
paste input "10"
type input "10"
paste input "10"
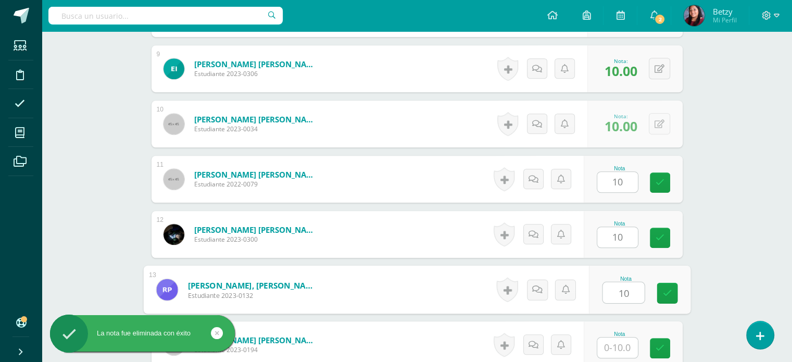
type input "10"
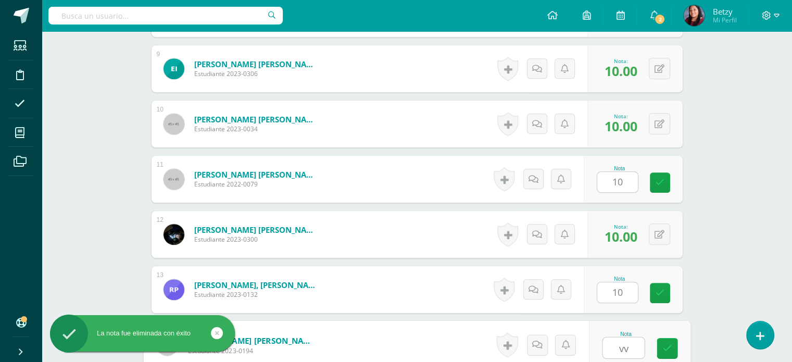
type input "v"
paste input "10"
type input "10"
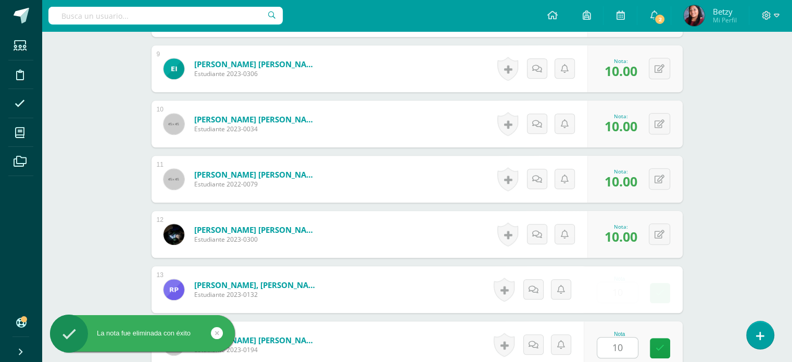
scroll to position [979, 0]
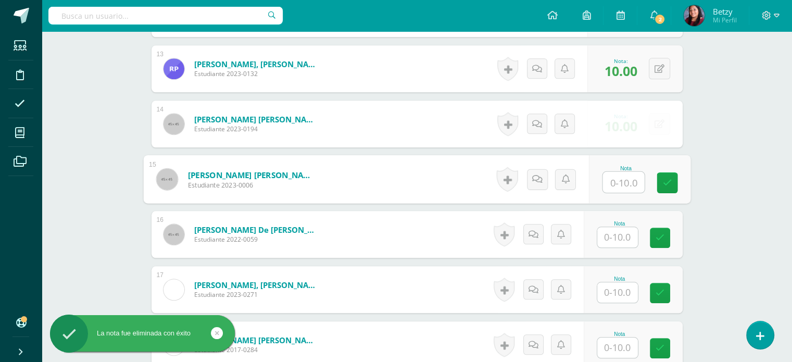
paste input "10"
type input "10"
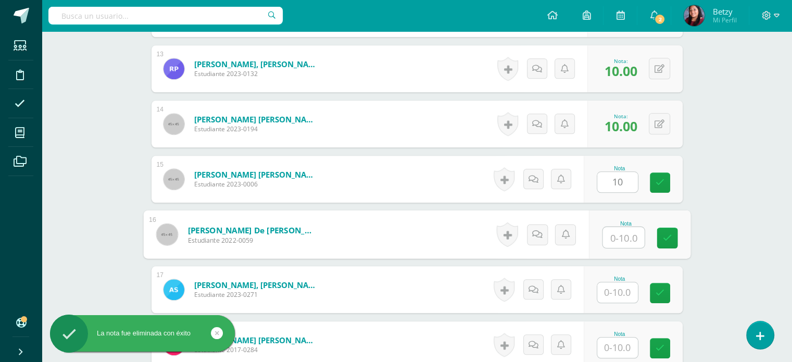
paste input "10"
type input "10"
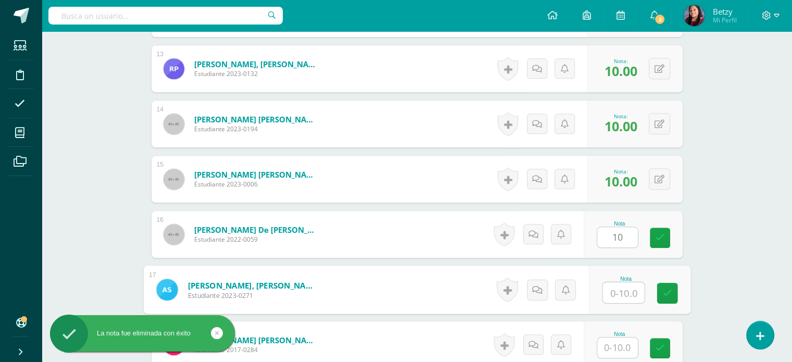
paste input "10"
type input "10"
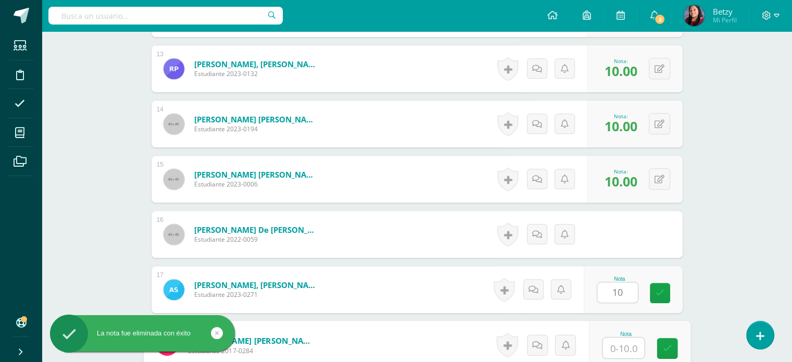
paste input "10"
type input "10"
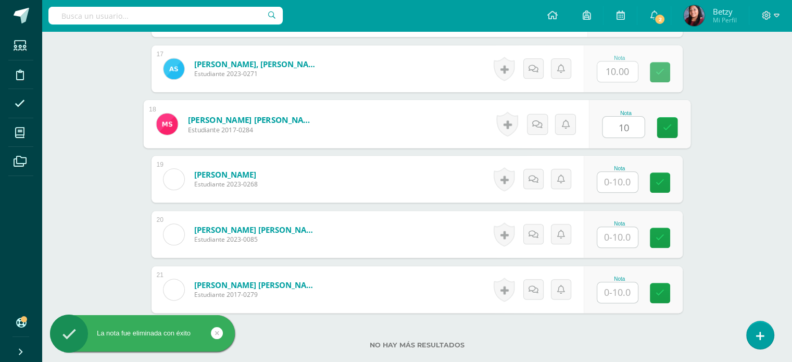
paste input "10"
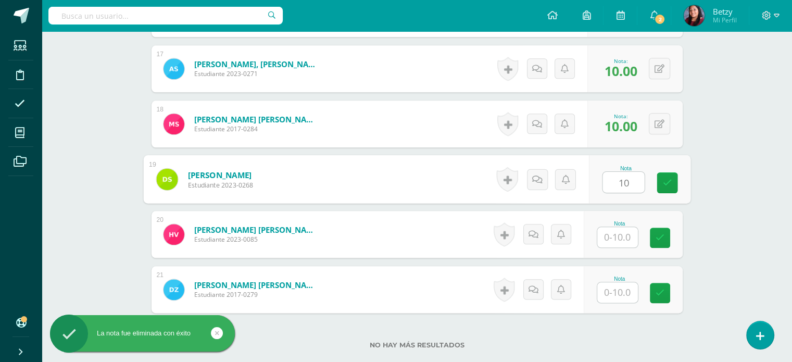
type input "10"
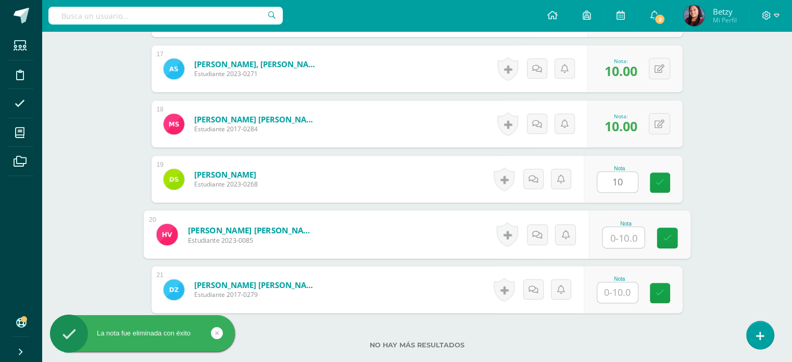
paste input "10"
type input "10"
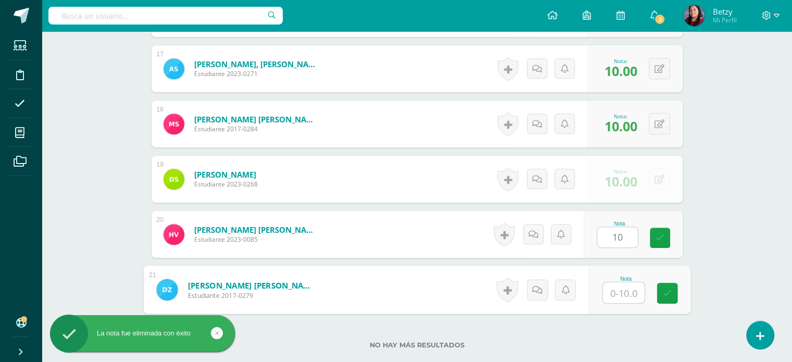
paste input "10"
type input "10"
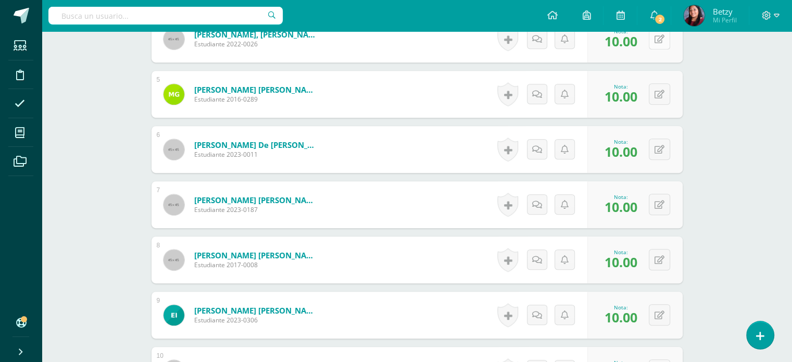
scroll to position [541, 0]
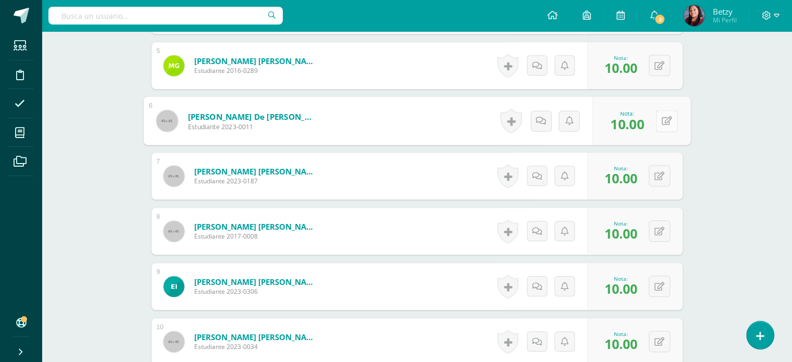
click at [661, 120] on button at bounding box center [667, 121] width 22 height 22
type input "8"
click at [722, 132] on div "Expresión Artística Segundo Primaria "A" Herramientas Detalle de asistencias Ac…" at bounding box center [417, 291] width 751 height 1601
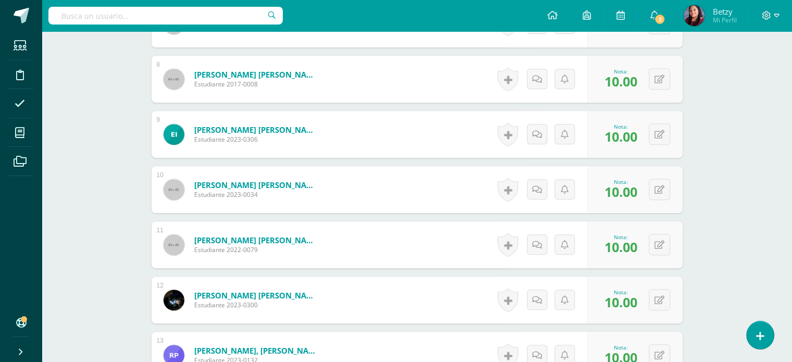
scroll to position [693, 0]
click at [664, 130] on button at bounding box center [667, 134] width 22 height 22
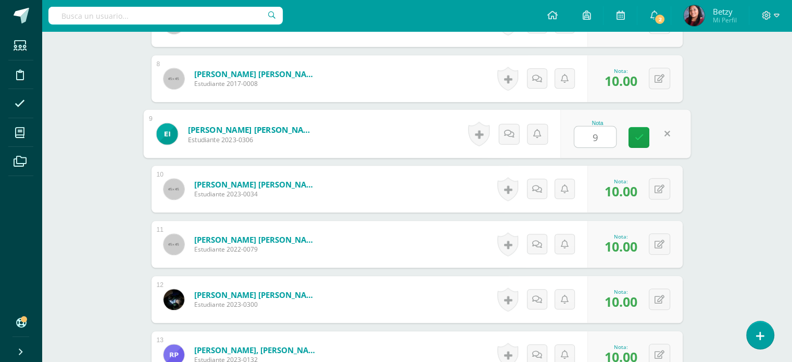
type input "9"
click at [733, 236] on div "Expresión Artística Segundo Primaria "A" Herramientas Detalle de asistencias Ac…" at bounding box center [417, 138] width 751 height 1601
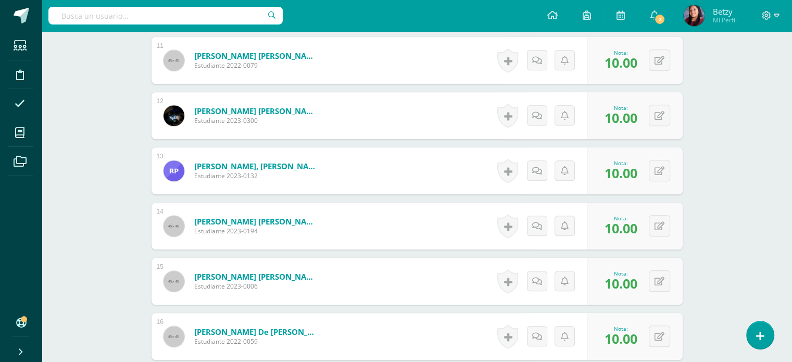
scroll to position [877, 0]
click at [665, 119] on button at bounding box center [667, 116] width 22 height 22
type input "8"
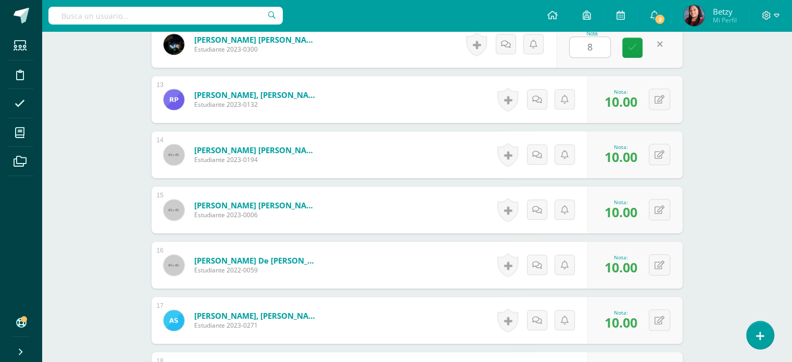
scroll to position [961, 0]
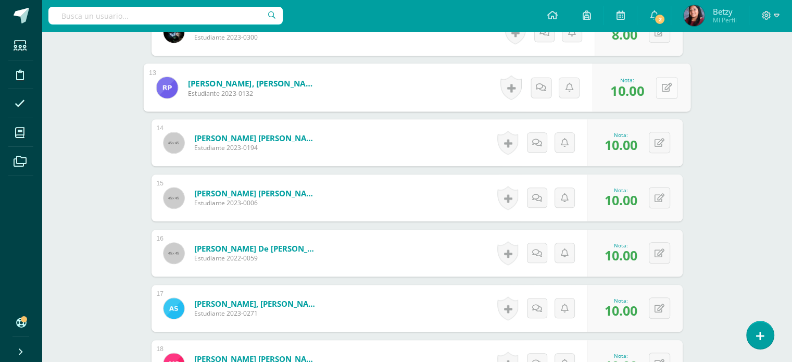
click at [669, 95] on button at bounding box center [667, 88] width 22 height 22
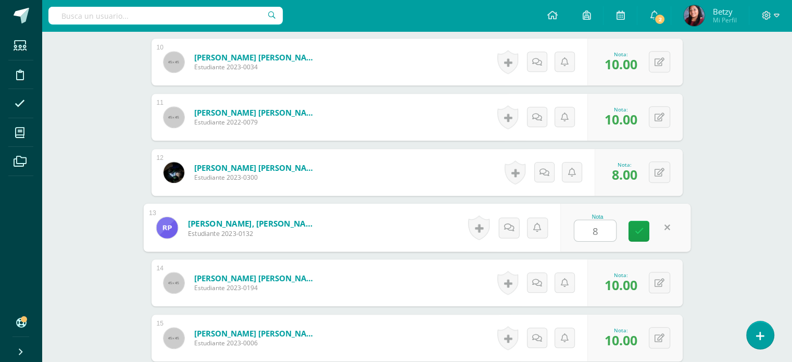
scroll to position [821, 0]
type input "8"
click at [757, 244] on div "Expresión Artística Segundo Primaria "A" Herramientas Detalle de asistencias Ac…" at bounding box center [417, 10] width 751 height 1601
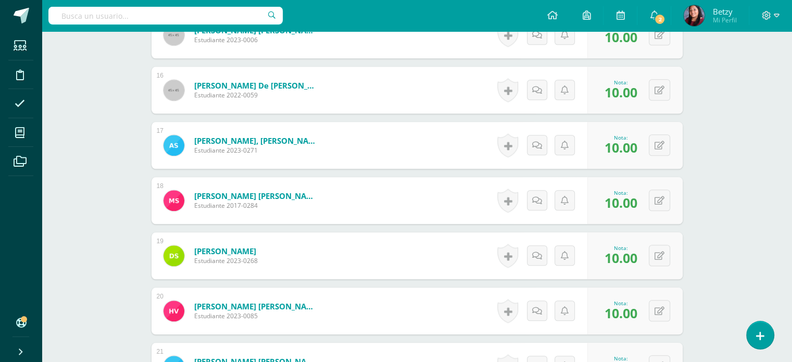
scroll to position [1124, 0]
click at [661, 207] on button at bounding box center [667, 200] width 22 height 22
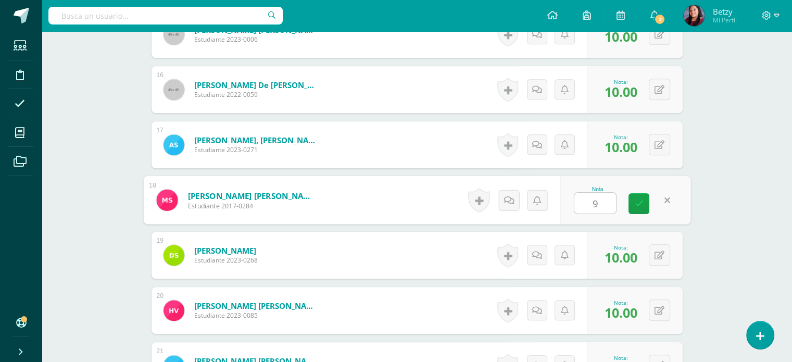
type input "9"
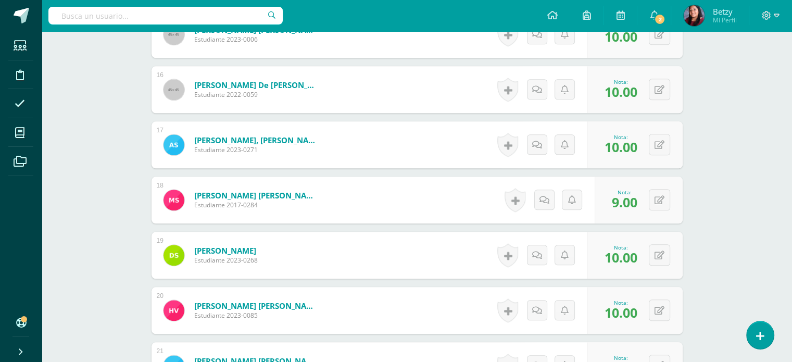
scroll to position [1207, 0]
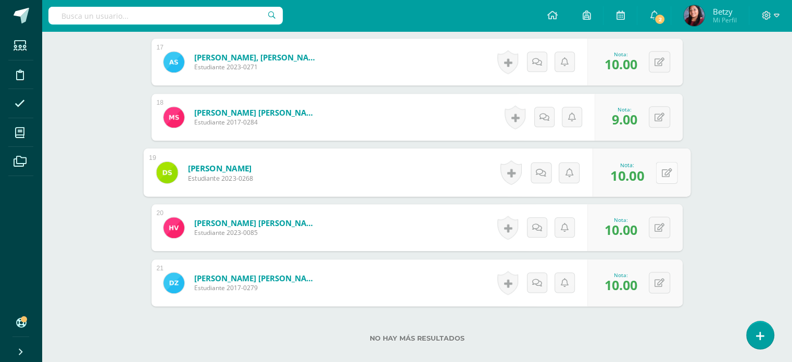
click at [655, 175] on div "0 Logros Logros obtenidos Aún no hay logros agregados Nota: 10.00" at bounding box center [642, 172] width 98 height 48
click at [661, 176] on button at bounding box center [667, 172] width 22 height 22
type input "9"
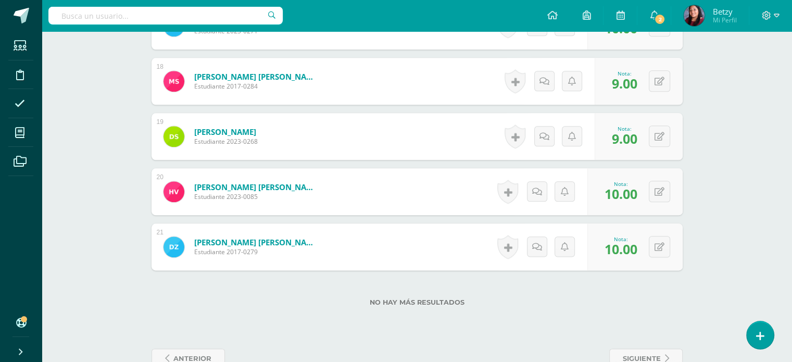
scroll to position [1243, 0]
click at [659, 253] on button at bounding box center [667, 246] width 22 height 22
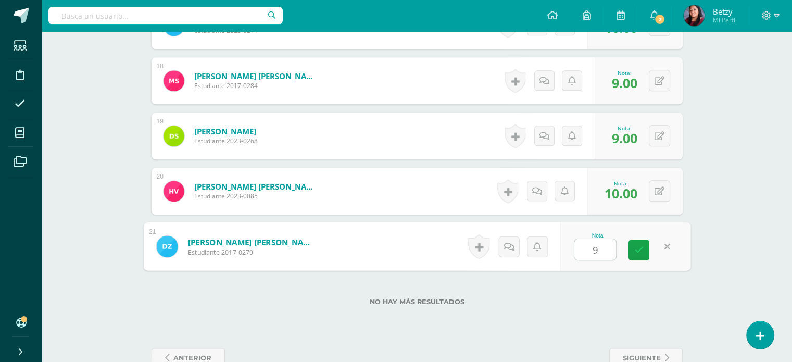
type input "9"
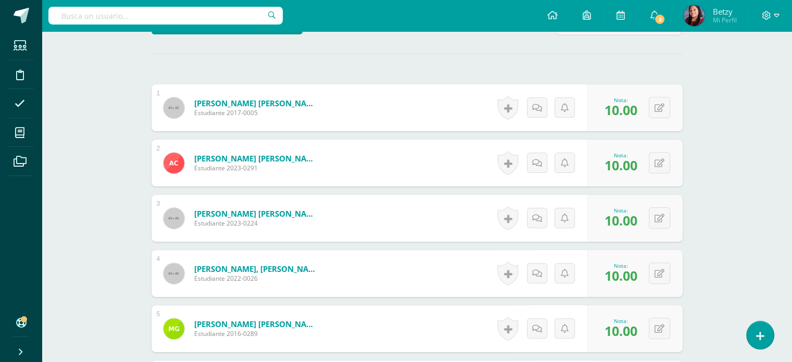
scroll to position [248, 0]
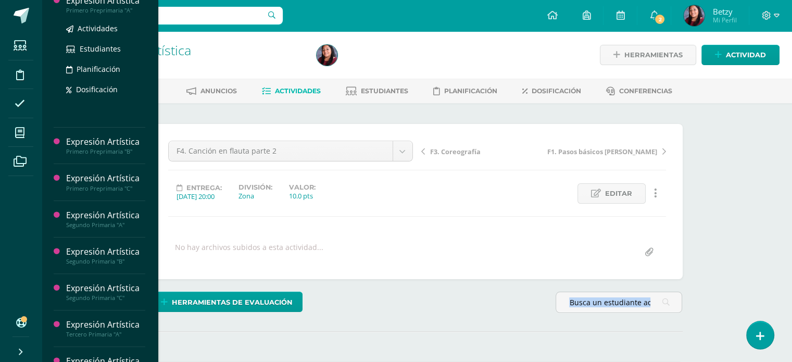
scroll to position [233, 0]
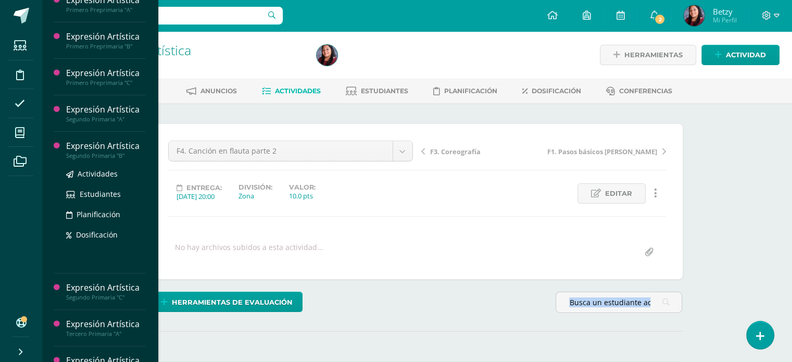
click at [89, 152] on div "Expresión Artística" at bounding box center [105, 146] width 79 height 12
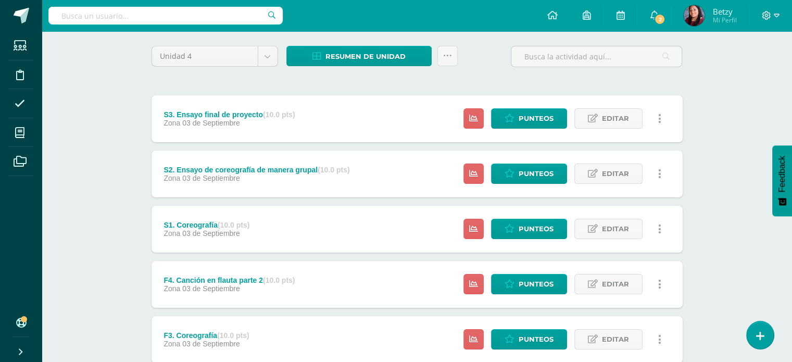
scroll to position [258, 0]
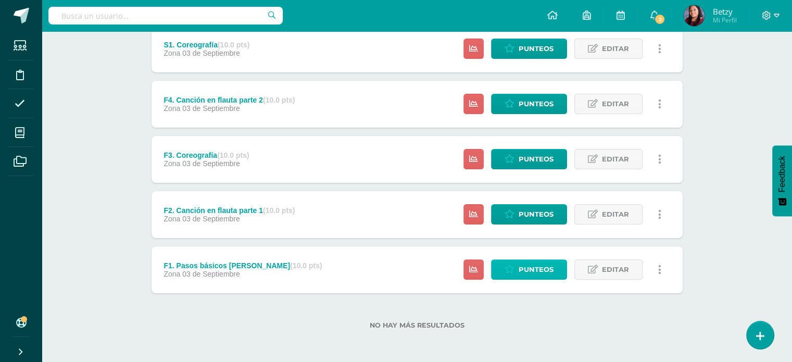
click at [544, 266] on span "Punteos" at bounding box center [536, 269] width 35 height 19
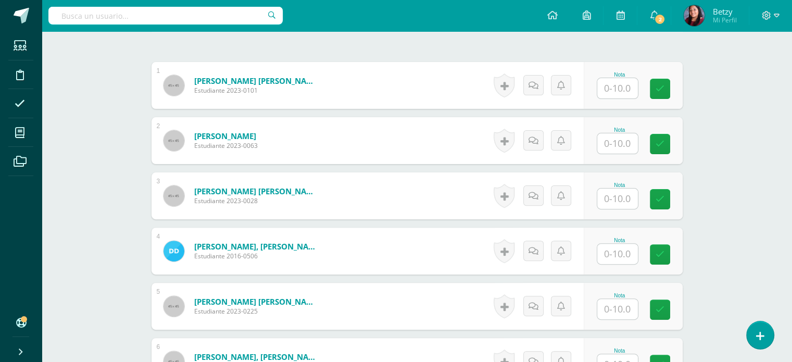
scroll to position [301, 0]
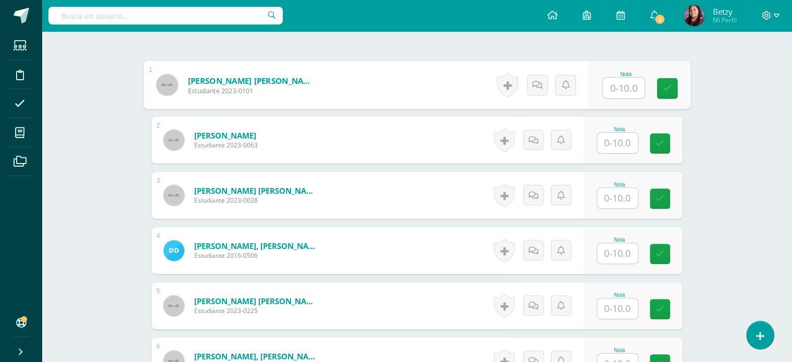
click at [624, 85] on input "text" at bounding box center [624, 88] width 42 height 21
paste input "10"
type input "10"
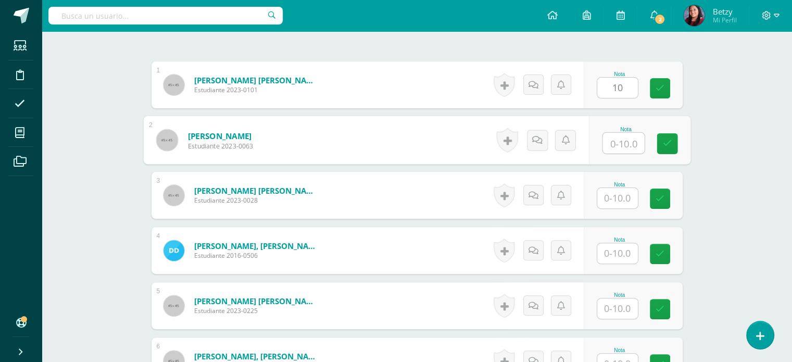
paste input "10"
type input "10"
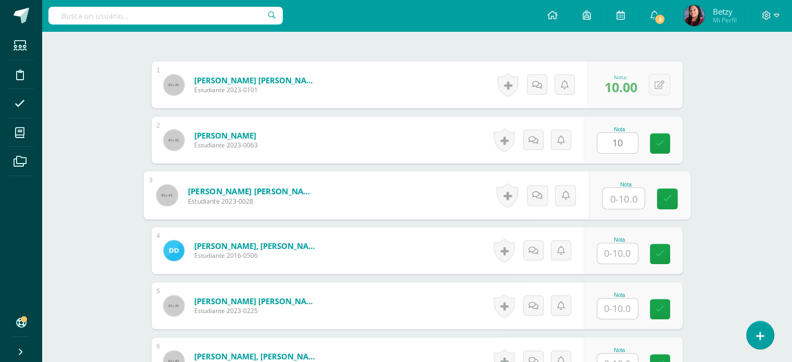
paste input "10"
type input "10"
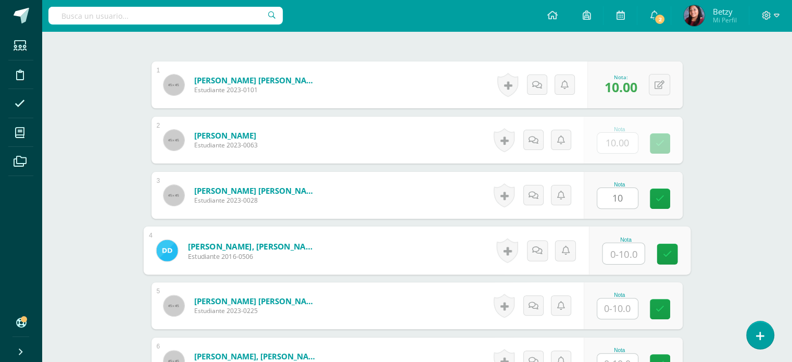
paste input "10"
type input "10"
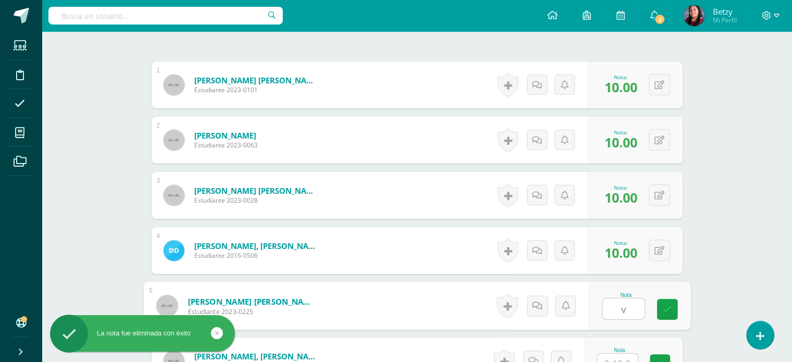
paste input "10"
type input "v"
paste input "10"
type input "10"
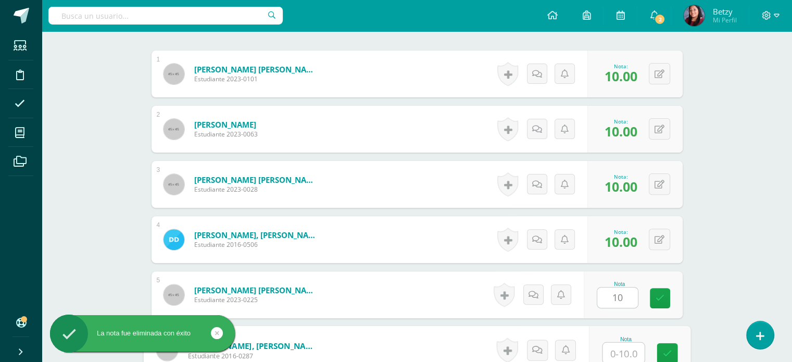
paste input "10"
type input "10"
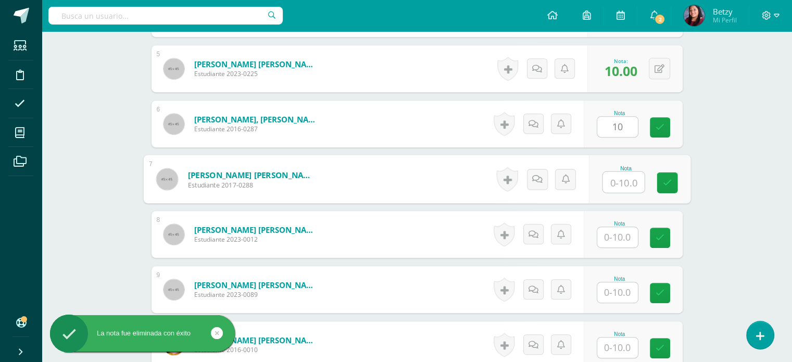
paste input "10"
type input "10"
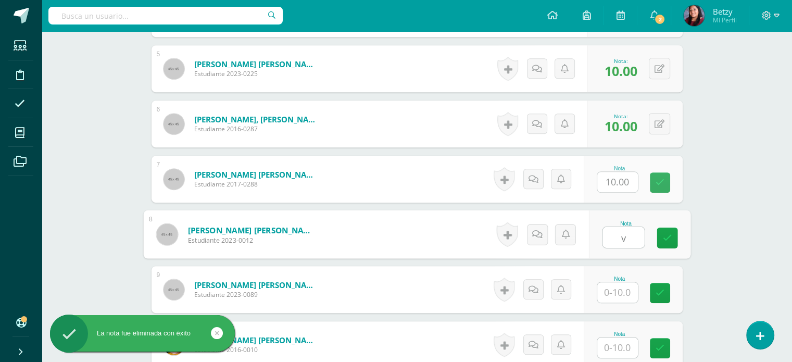
paste input "10"
type input "v"
paste input "10"
type input "10"
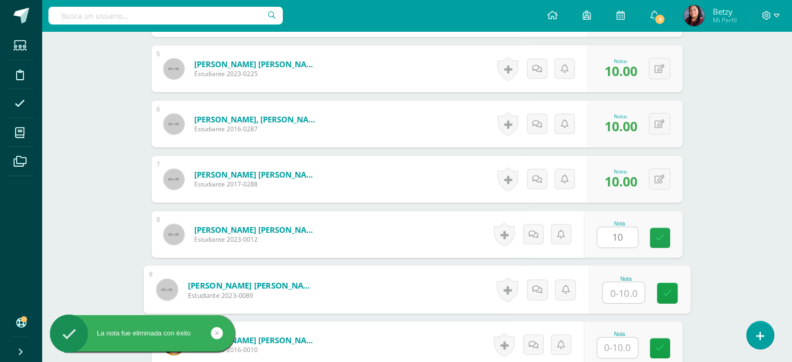
paste input "10"
type input "10"
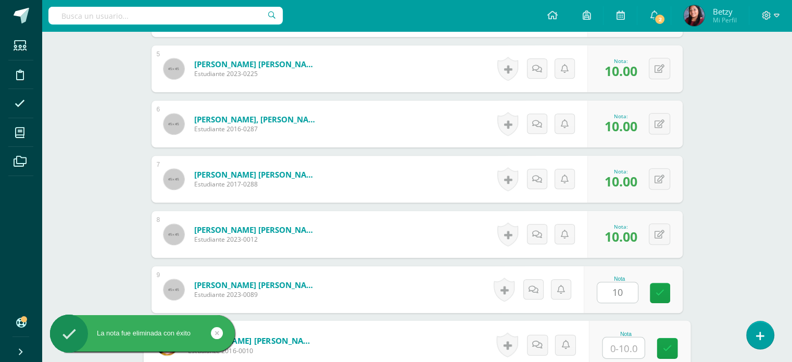
paste input "10"
type input "10"
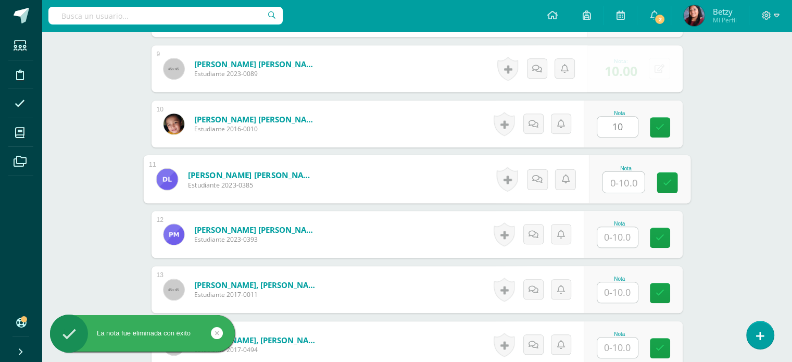
paste input "10"
type input "10"
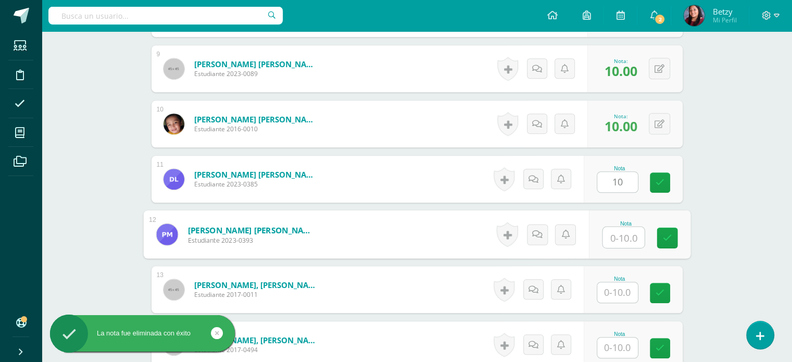
paste input "10"
type input "10"
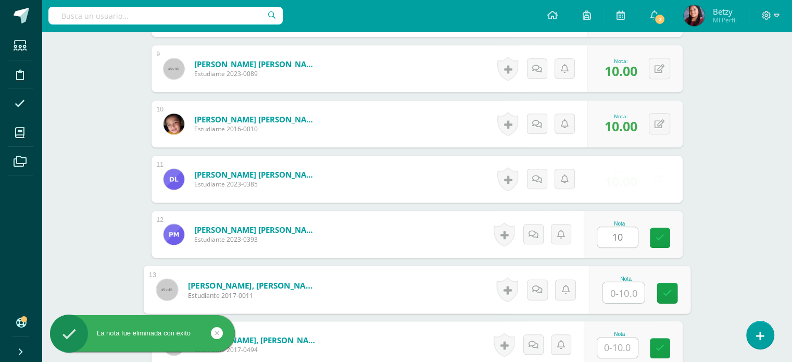
paste input "10"
type input "10"
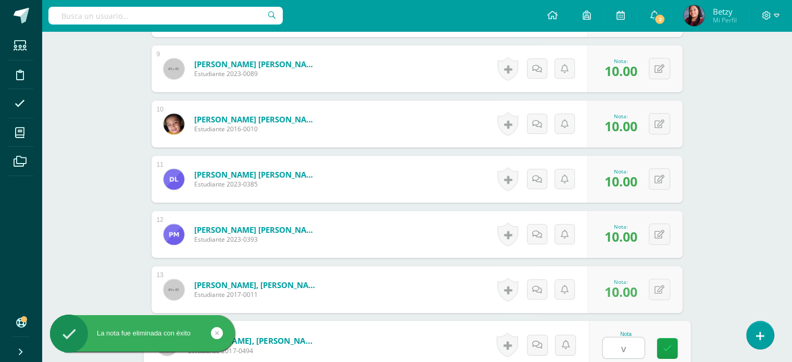
paste input "10"
type input "v"
paste input "10"
type input "10"
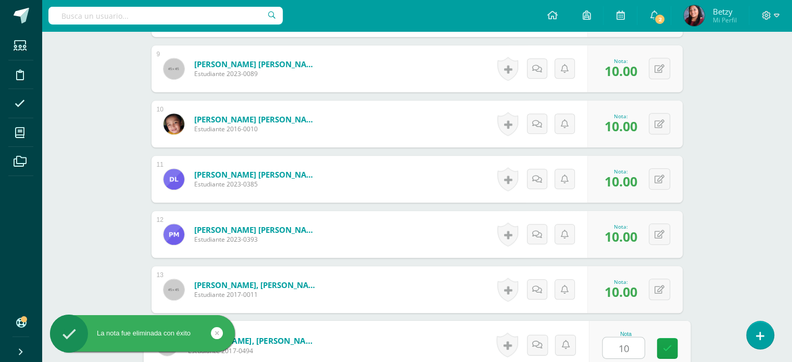
scroll to position [979, 0]
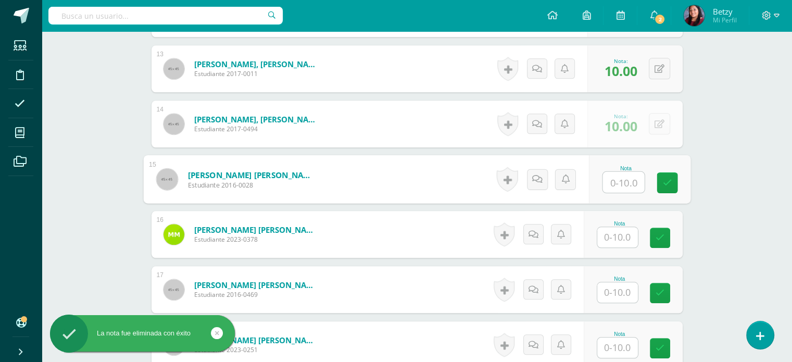
paste input "10"
type input "10"
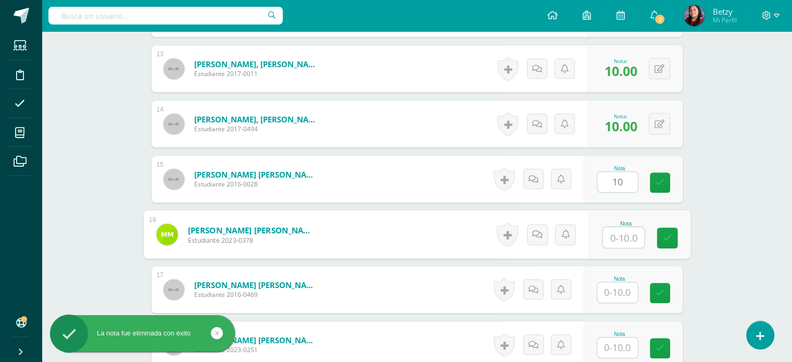
paste input "10"
type input "10"
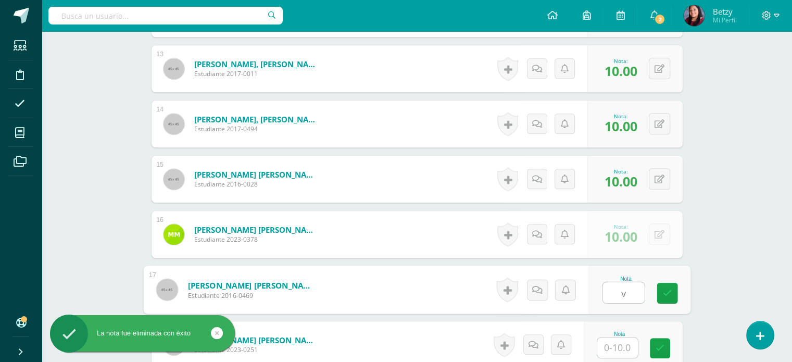
paste input "10"
type input "v"
paste input "10"
type input "10"
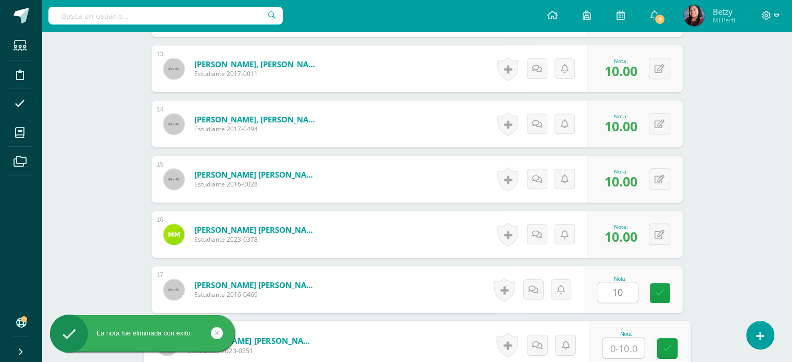
paste input "10"
type input "10"
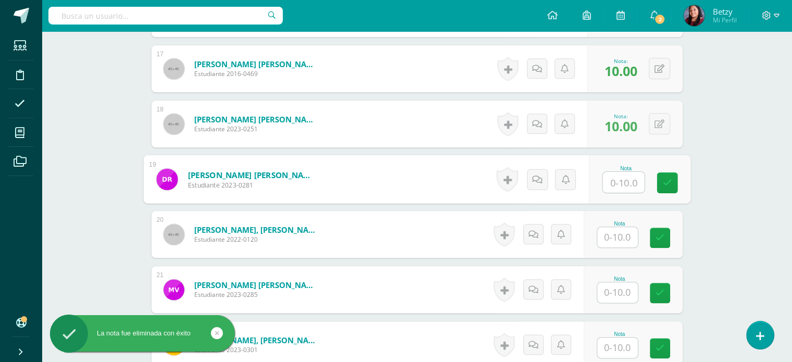
paste input "10"
type input "10"
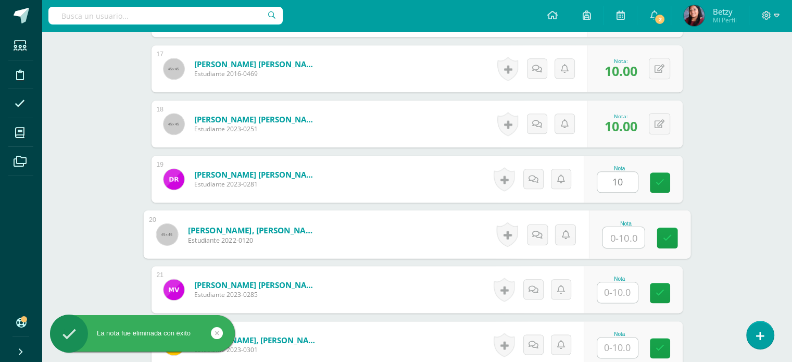
paste input "10"
type input "10"
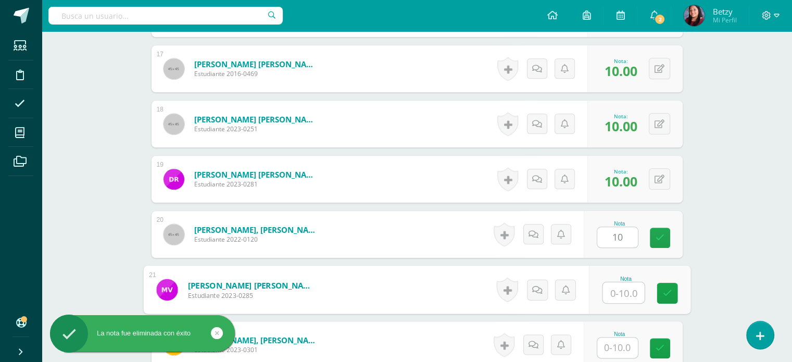
paste input "10"
type input "10"
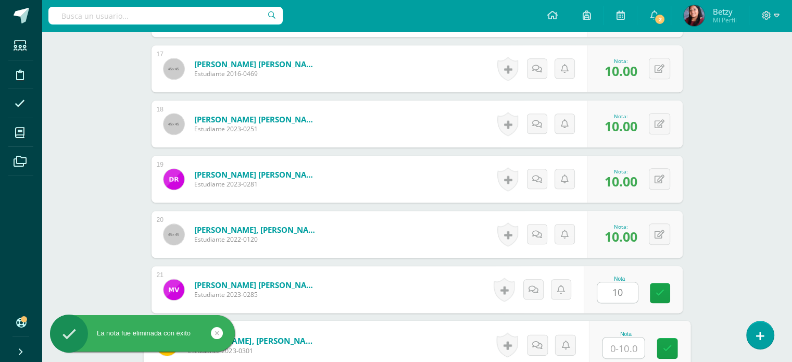
paste input "10"
type input "10"
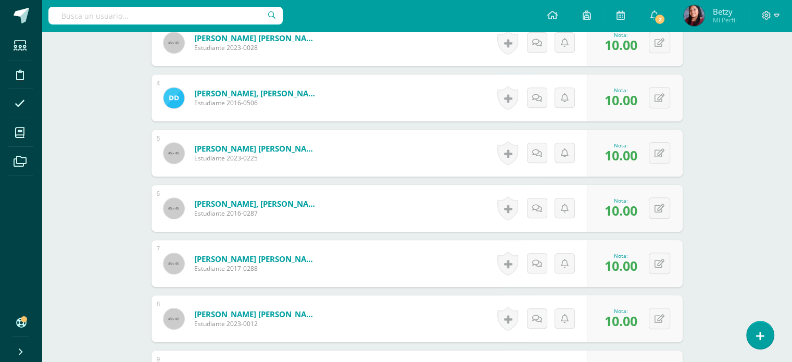
scroll to position [290, 0]
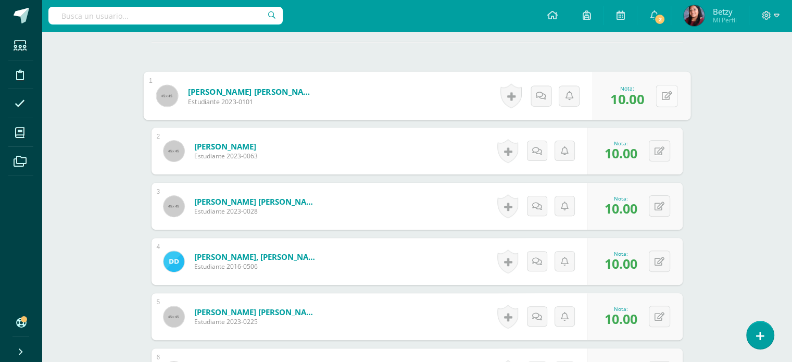
click at [658, 92] on button at bounding box center [667, 96] width 22 height 22
type input "8"
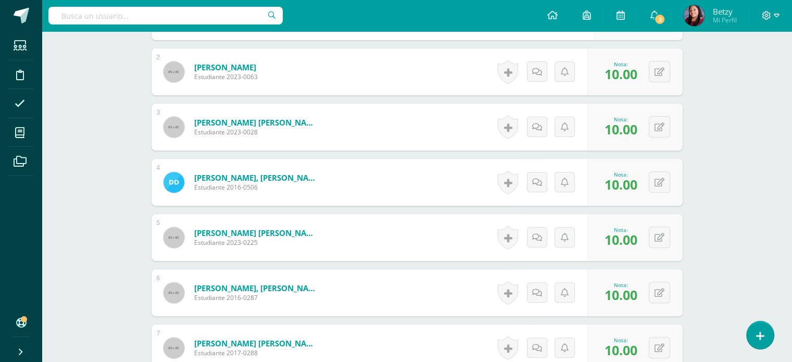
scroll to position [370, 0]
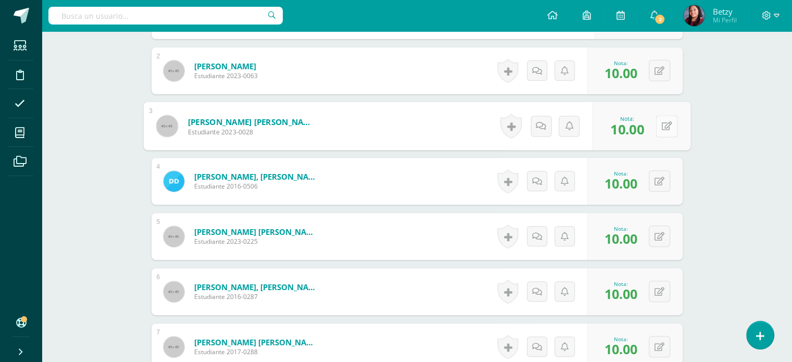
click at [664, 120] on button at bounding box center [667, 126] width 22 height 22
type input "8"
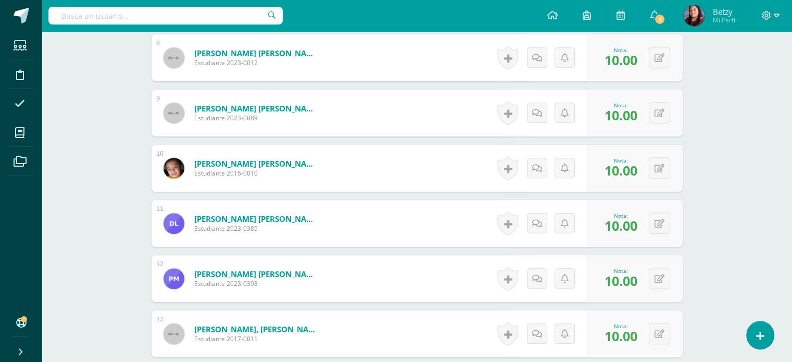
scroll to position [714, 0]
click at [661, 106] on button at bounding box center [667, 114] width 22 height 22
type input "8"
click at [690, 183] on div "¿Estás seguro que quieres eliminar esta actividad? Esto borrará la actividad y …" at bounding box center [417, 181] width 573 height 1585
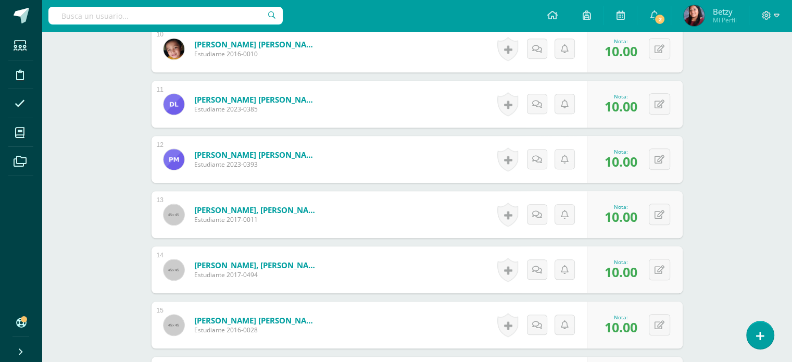
scroll to position [835, 0]
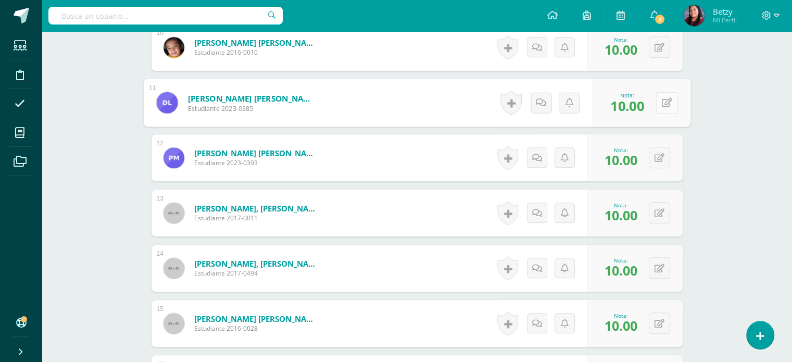
click at [663, 93] on button at bounding box center [667, 103] width 22 height 22
type input "8"
click at [708, 213] on div "Expresión Artística Segundo Primaria "B" Herramientas Detalle de asistencias Ac…" at bounding box center [417, 24] width 751 height 1656
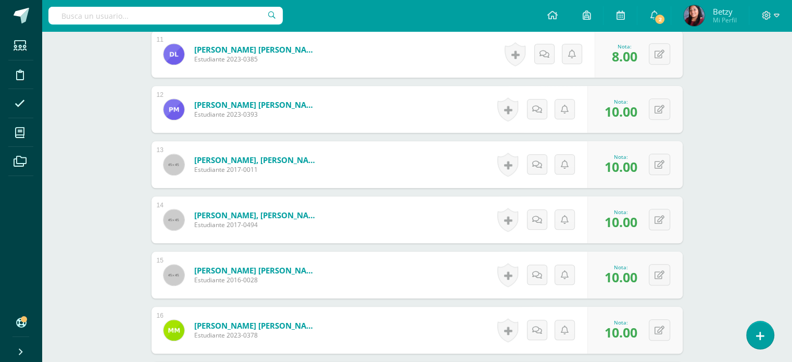
scroll to position [890, 0]
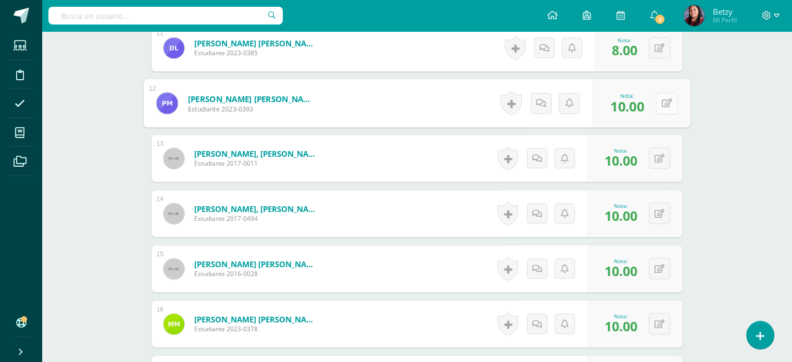
click at [658, 110] on button at bounding box center [667, 103] width 22 height 22
type input "8"
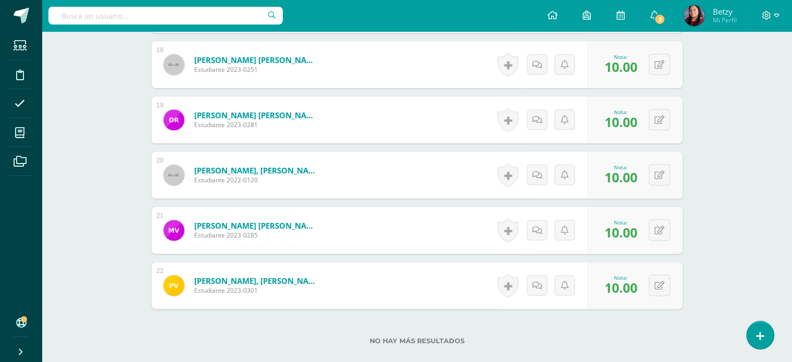
scroll to position [1260, 0]
click at [661, 171] on icon at bounding box center [660, 174] width 10 height 9
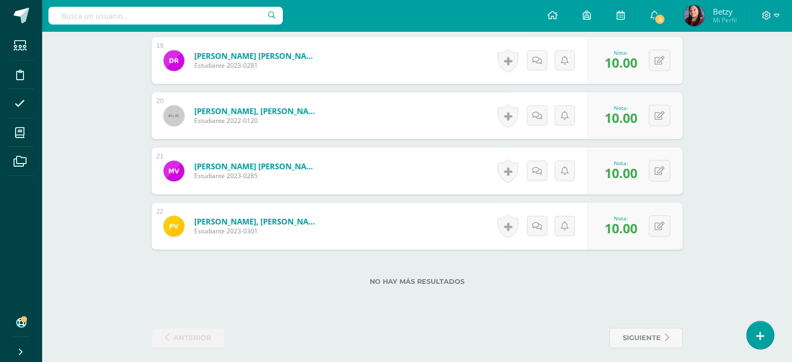
scroll to position [1320, 0]
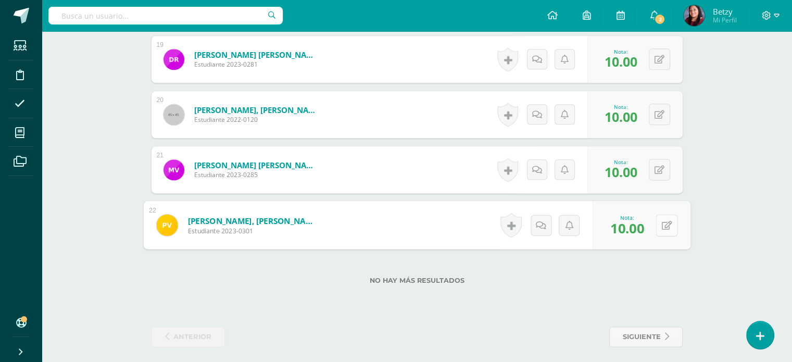
click at [654, 220] on div "0 [GEOGRAPHIC_DATA] Logros obtenidos Aún no hay logros agregados Nota: 10.00" at bounding box center [642, 225] width 98 height 48
click at [669, 226] on icon at bounding box center [667, 224] width 10 height 9
type input "8"
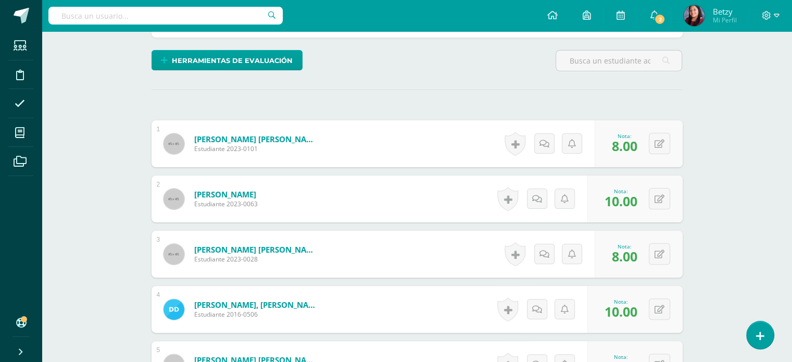
scroll to position [0, 0]
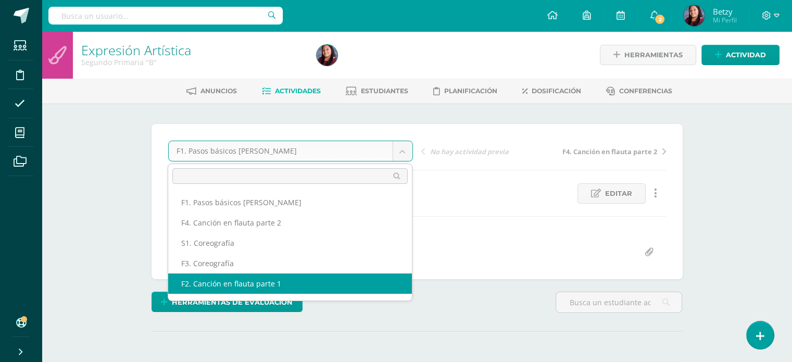
select select "/dashboard/teacher/grade-activity/47817/"
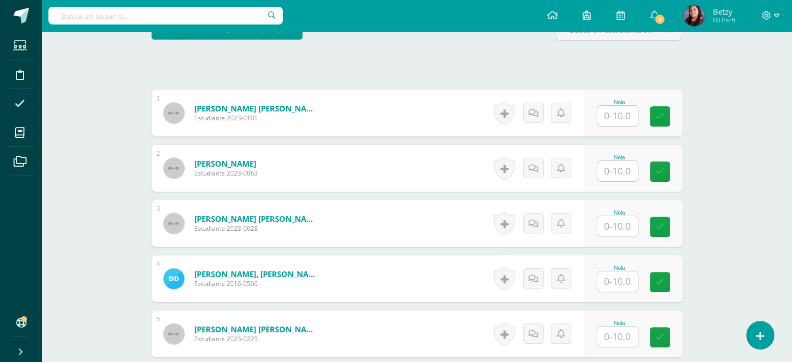
scroll to position [273, 0]
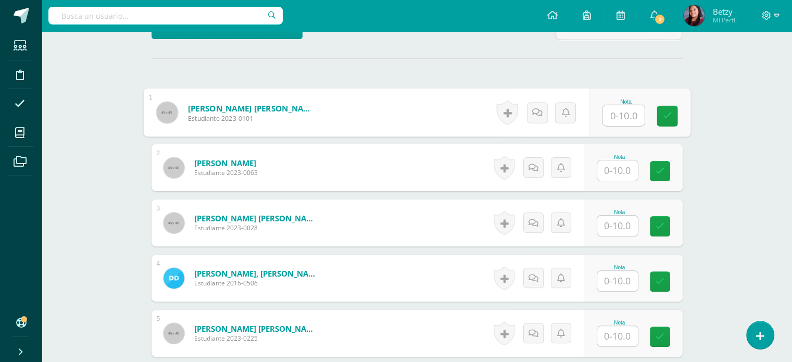
click at [634, 114] on input "text" at bounding box center [624, 115] width 42 height 21
paste input "10"
type input "10"
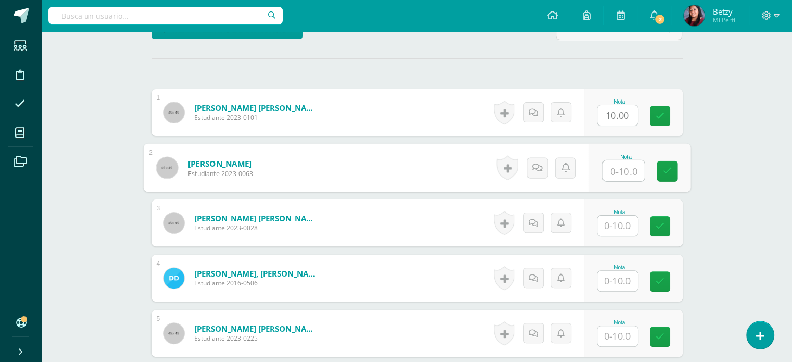
paste input "10"
type input "10"
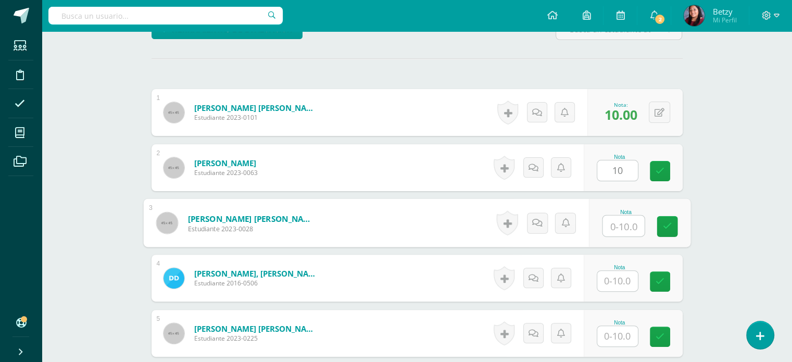
paste input "10"
type input "10"
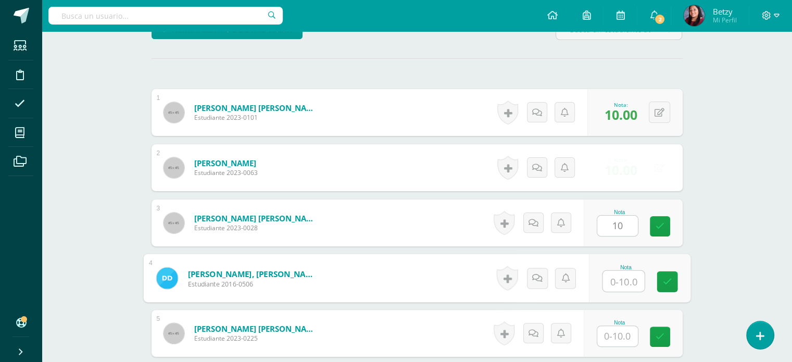
paste input "10"
type input "10"
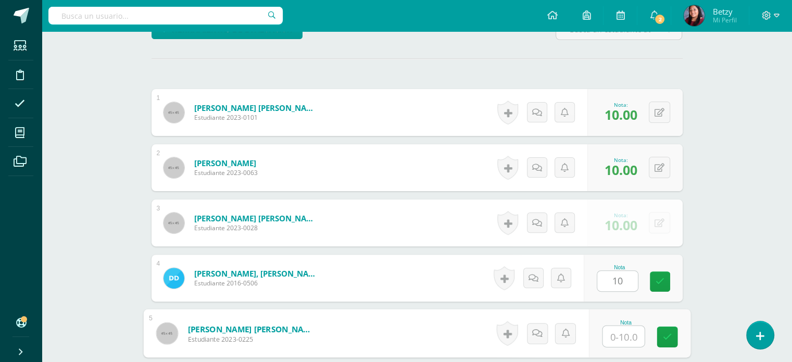
paste input "10"
type input "10"
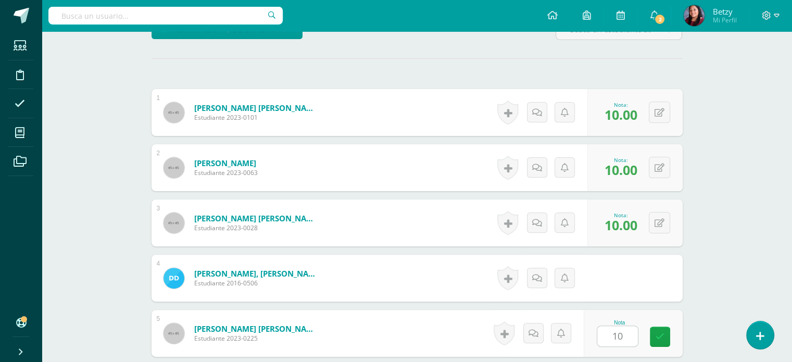
scroll to position [482, 0]
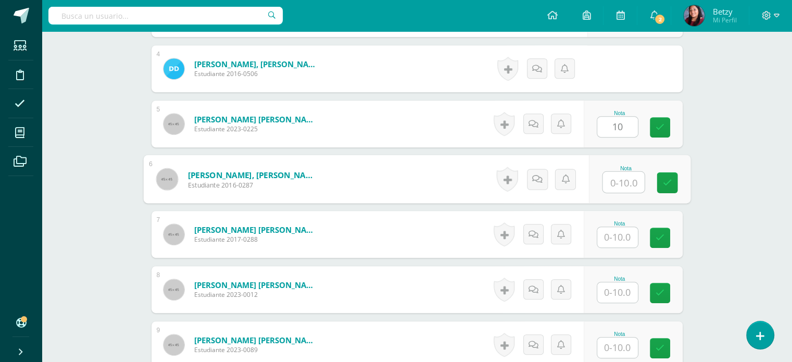
paste input "10"
type input "10"
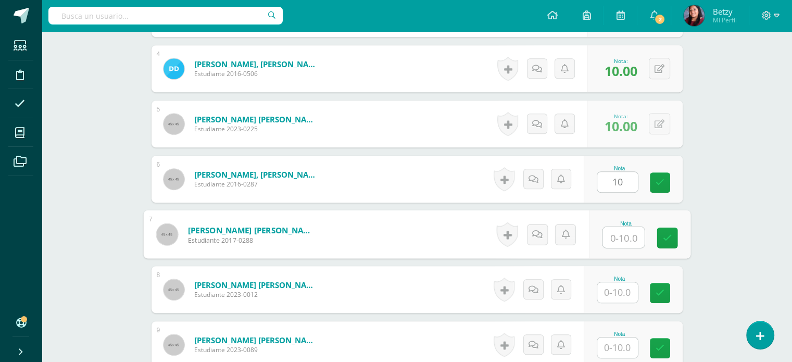
paste input "10"
type input "10"
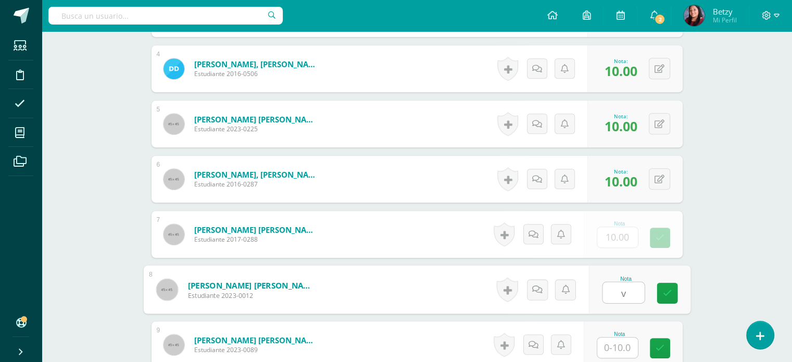
paste input "10"
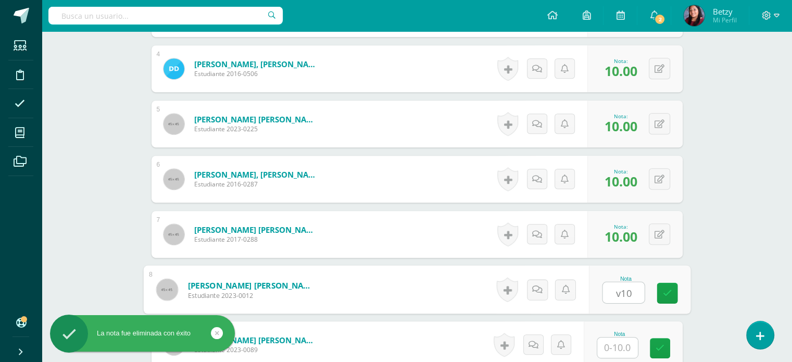
scroll to position [483, 0]
paste input "10"
type input "v"
paste input "10"
type input "10"
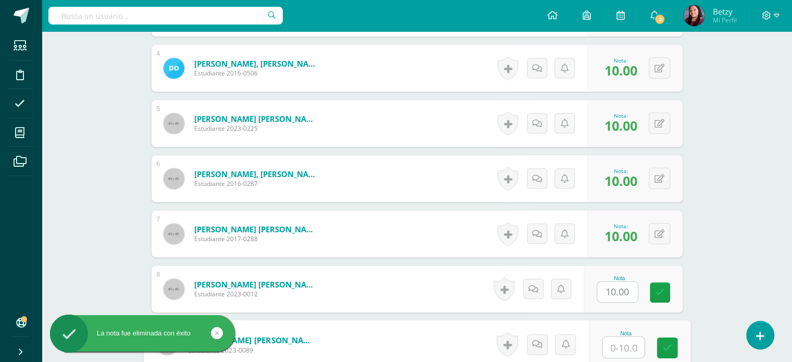
paste input "10"
type input "10"
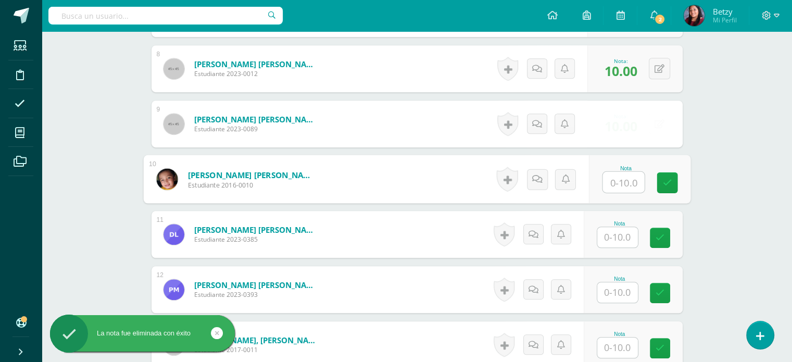
paste input "10"
type input "10"
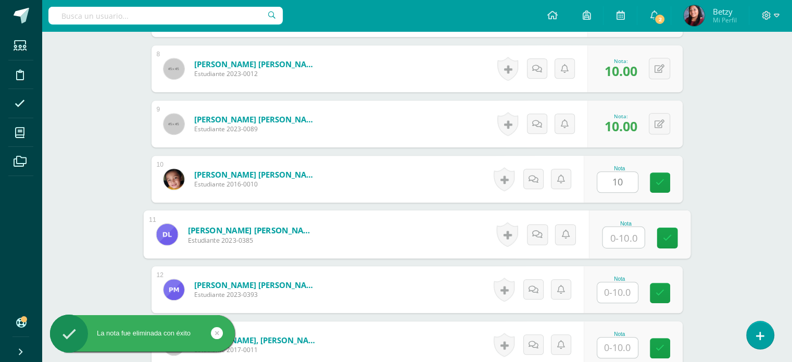
paste input "10"
type input "10"
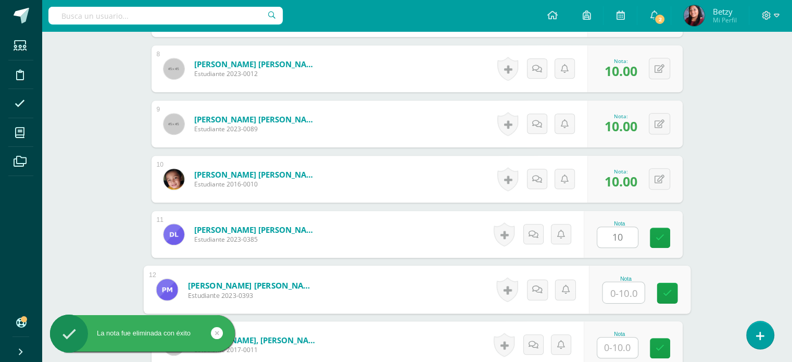
paste input "10"
type input "10"
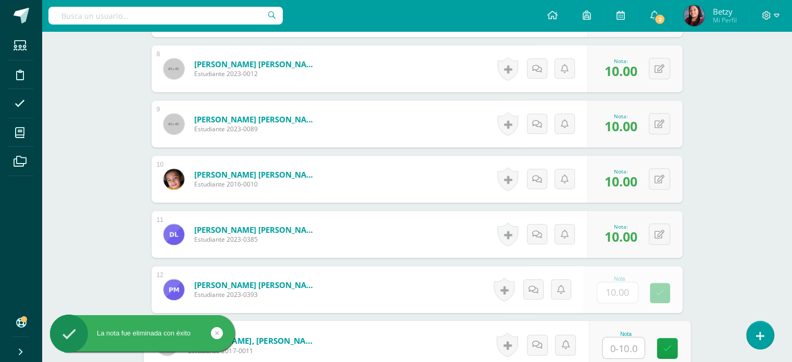
paste input "10"
type input "10"
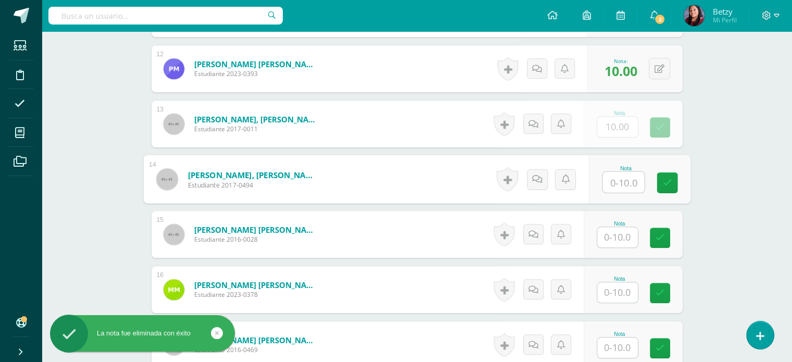
paste input "10"
type input "10"
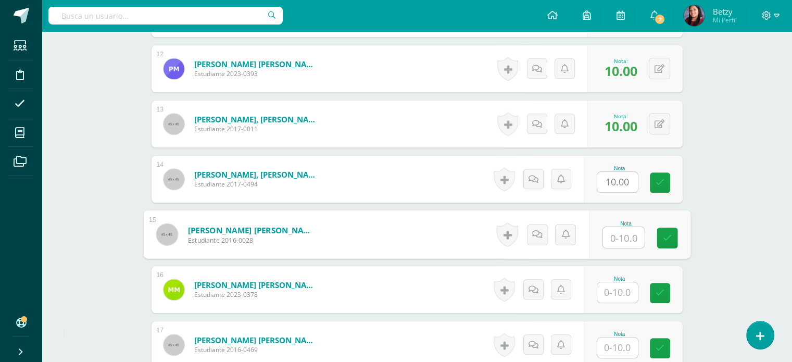
paste input "10"
type input "10"
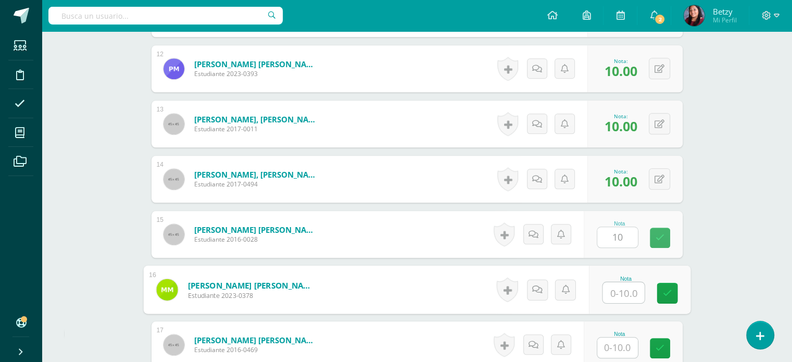
paste input "10"
type input "10"
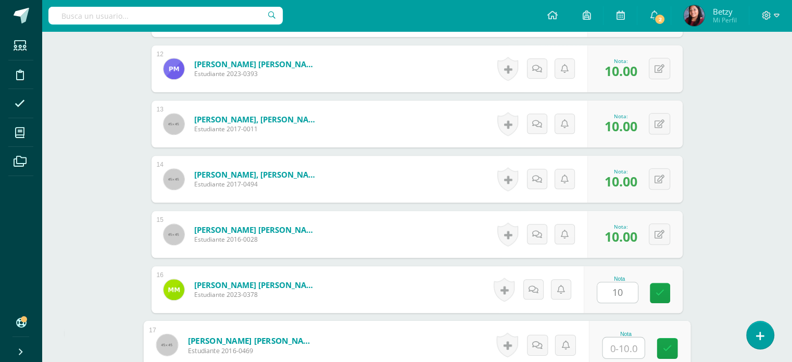
paste input "10"
type input "10"
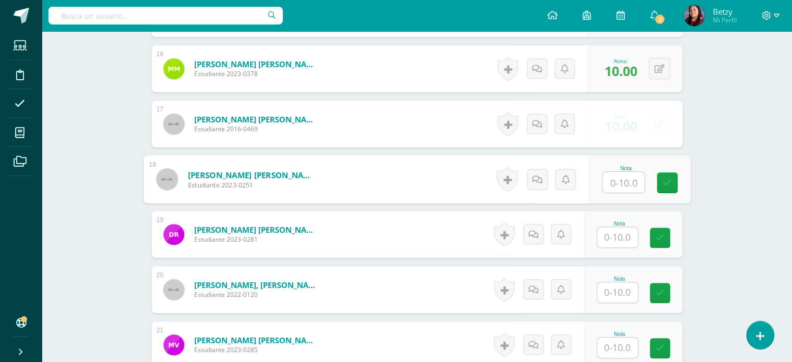
paste input "10"
type input "10"
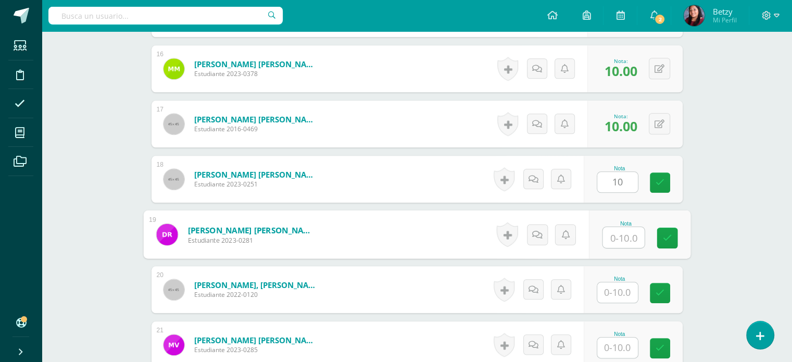
paste input "10"
type input "10"
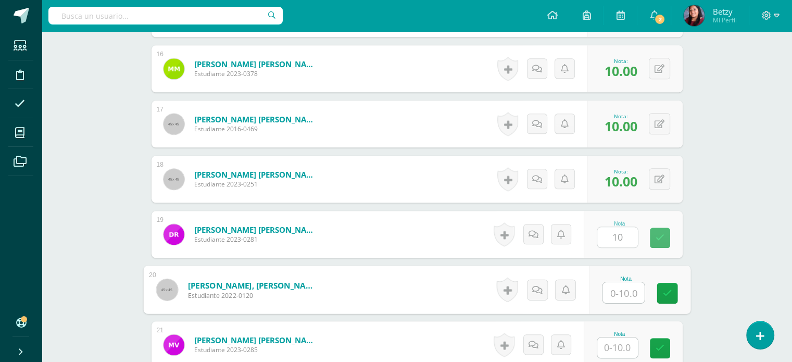
paste input "10"
type input "10"
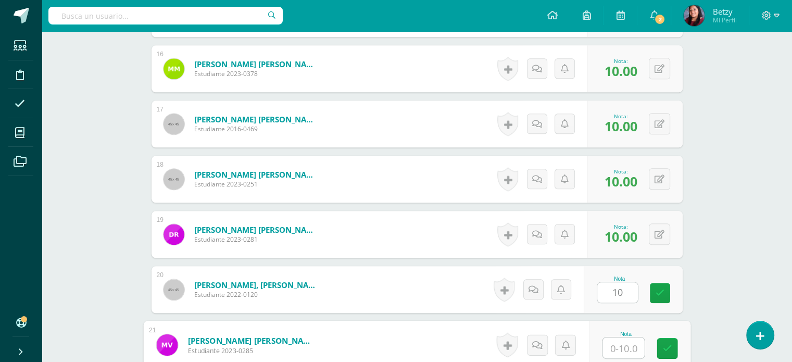
paste input "10"
type input "10"
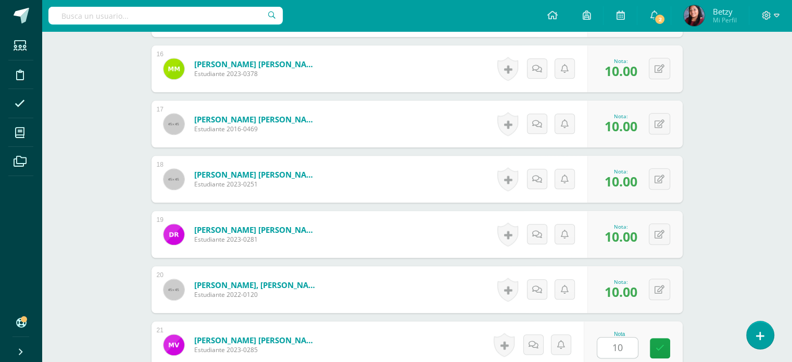
scroll to position [1325, 0]
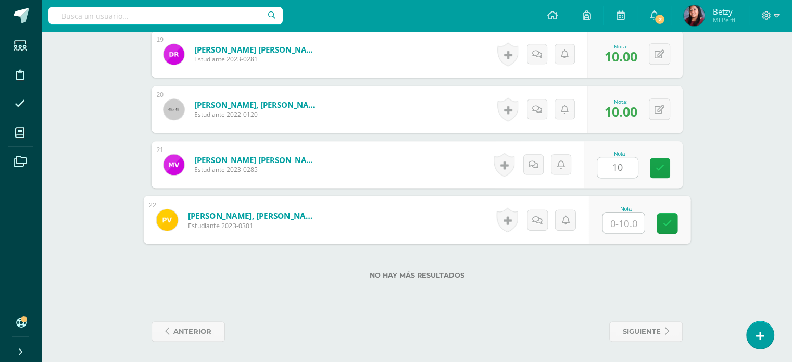
paste input "10"
type input "10"
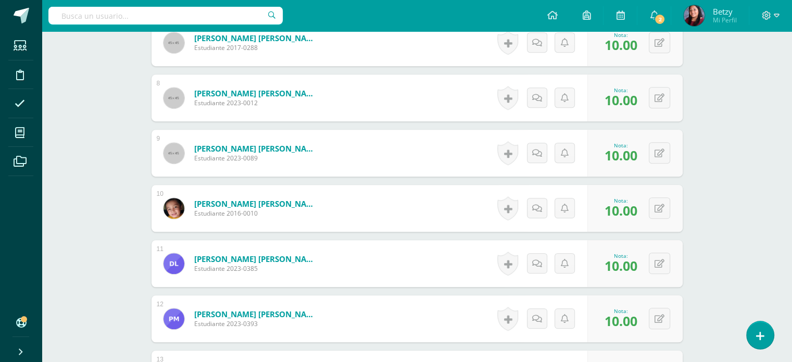
scroll to position [679, 0]
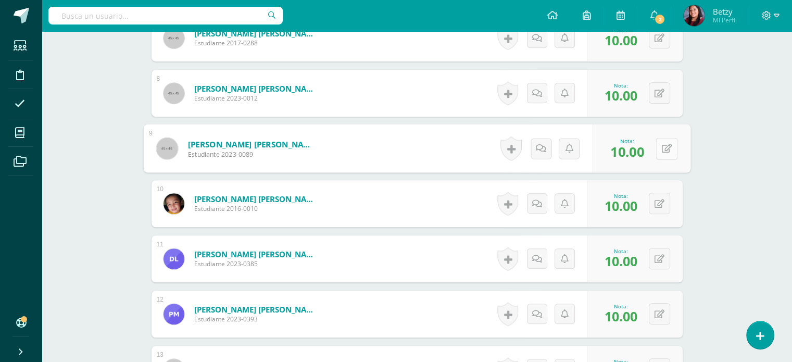
click at [656, 151] on button at bounding box center [667, 149] width 22 height 22
type input "9"
click at [711, 208] on div "Expresión Artística Segundo Primaria "B" Herramientas Detalle de asistencias Ac…" at bounding box center [417, 181] width 751 height 1656
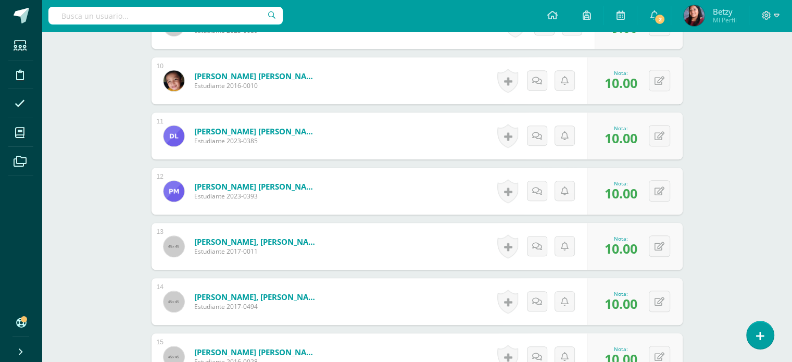
scroll to position [802, 0]
click at [660, 142] on button at bounding box center [667, 135] width 22 height 22
type input "9"
click at [711, 191] on div "Expresión Artística Segundo Primaria "B" Herramientas Detalle de asistencias Ac…" at bounding box center [417, 57] width 751 height 1656
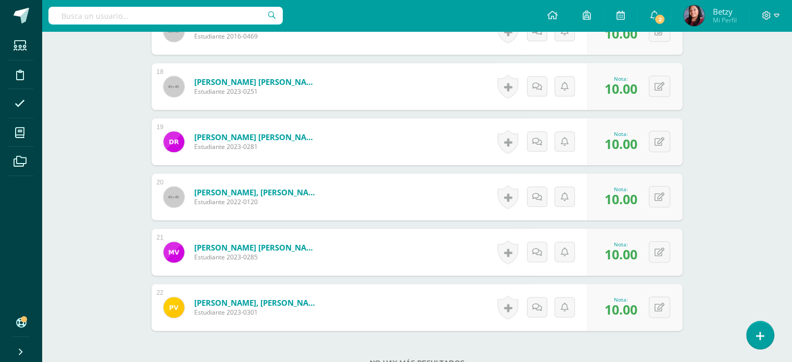
scroll to position [1319, 0]
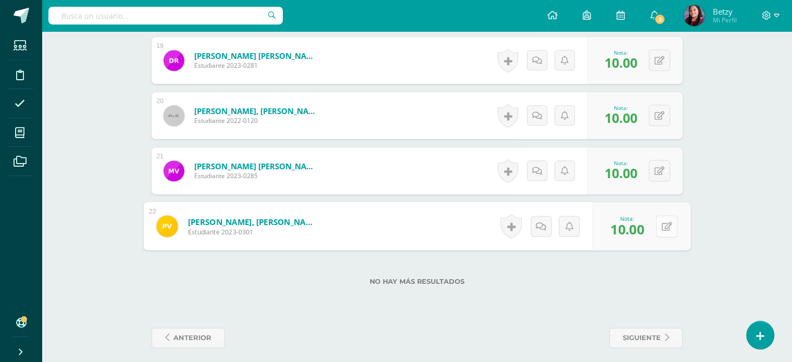
click at [669, 230] on button at bounding box center [667, 226] width 22 height 22
type input "8"
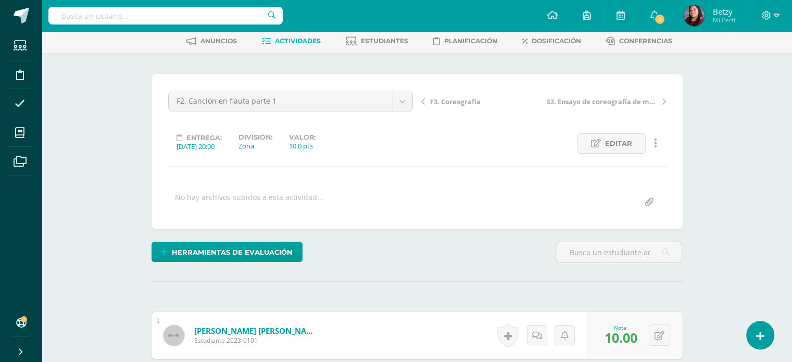
scroll to position [0, 0]
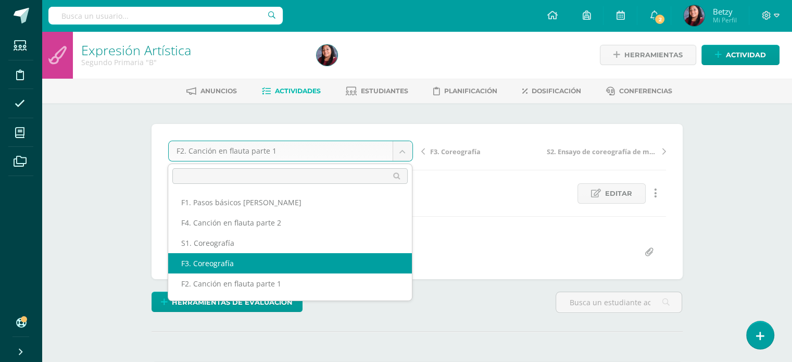
select select "/dashboard/teacher/grade-activity/47822/"
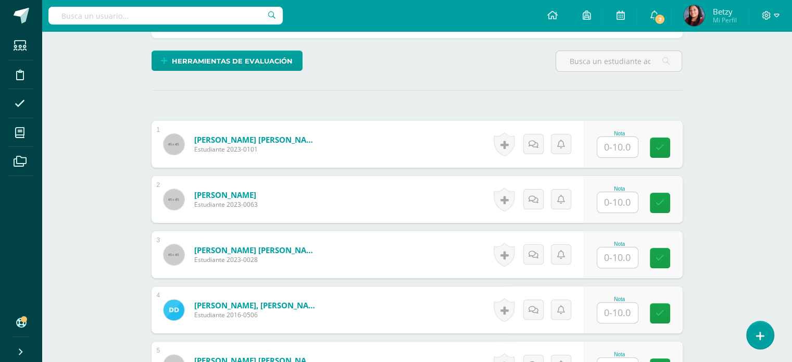
scroll to position [242, 0]
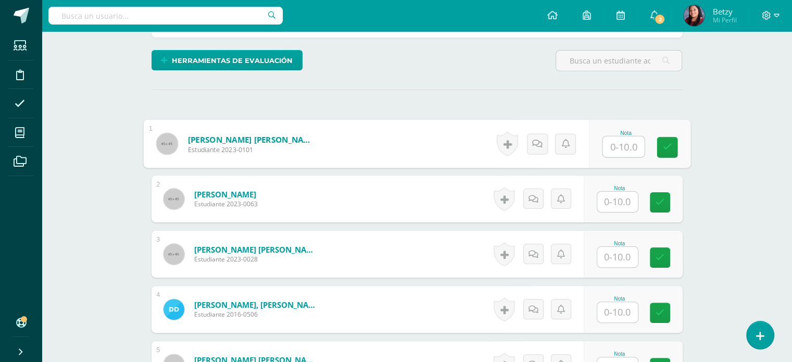
click at [627, 148] on input "text" at bounding box center [624, 146] width 42 height 21
paste input "10"
type input "10"
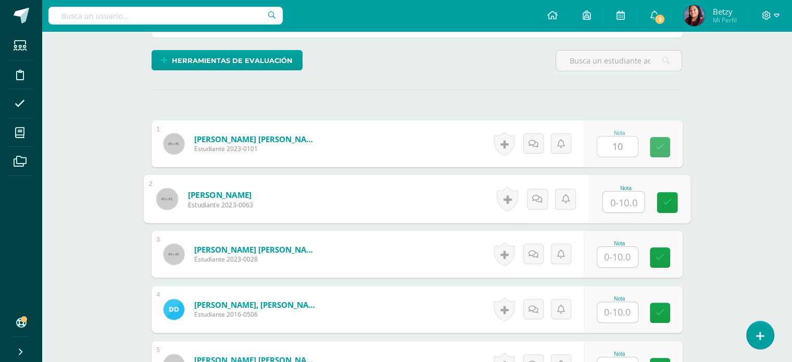
paste input "10"
type input "10"
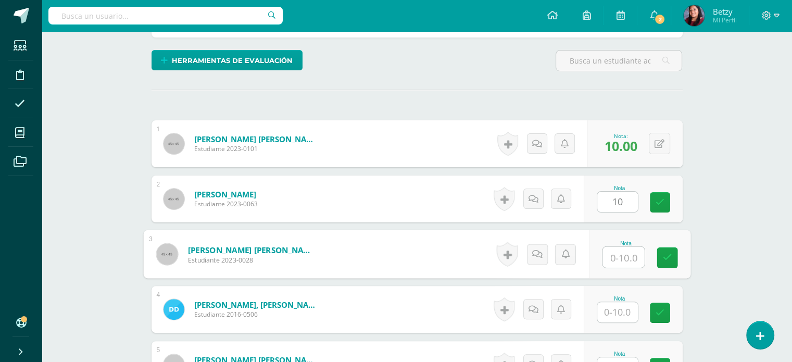
paste input "10"
type input "10"
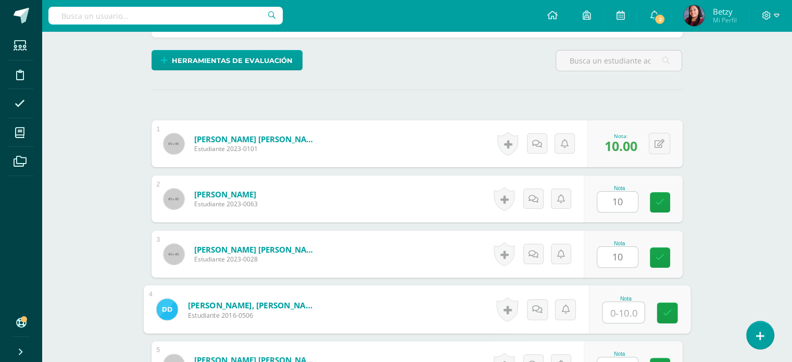
paste input "10"
type input "10"
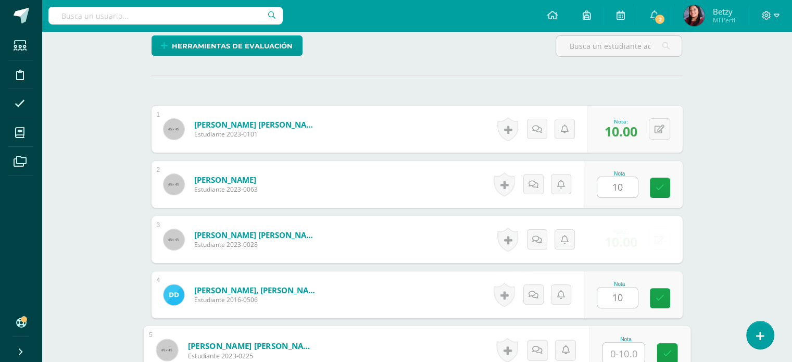
paste input "10"
type input "10"
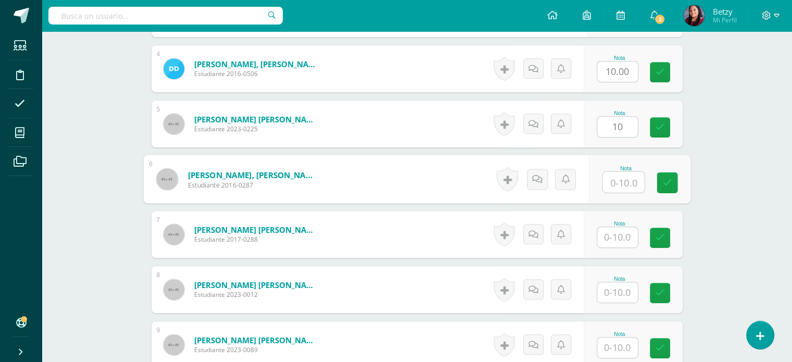
paste input "10"
type input "10"
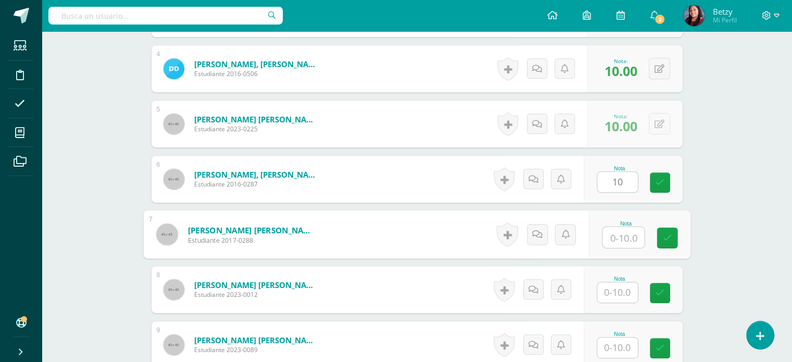
paste input "10"
type input "10"
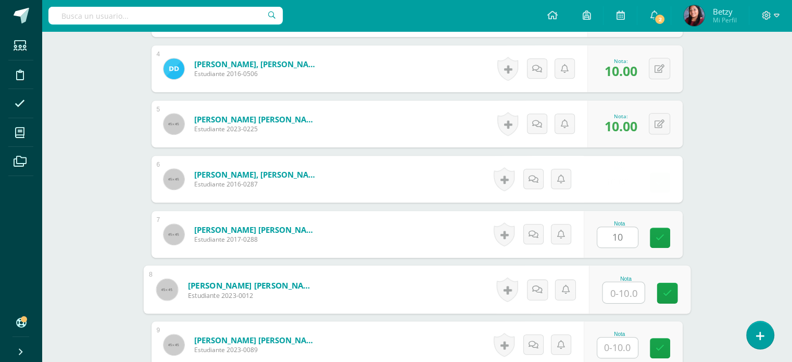
paste input "10"
type input "10"
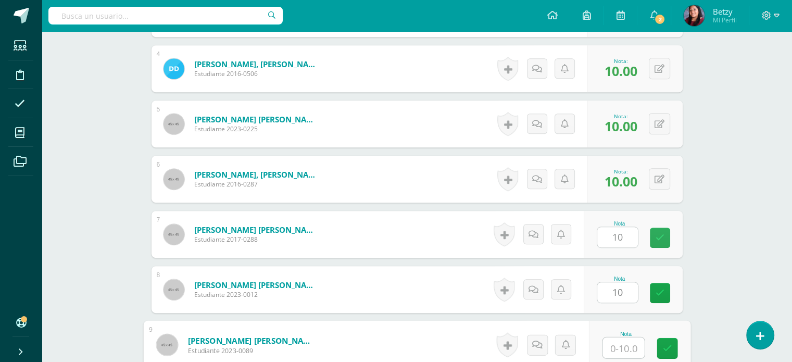
paste input "10"
type input "10"
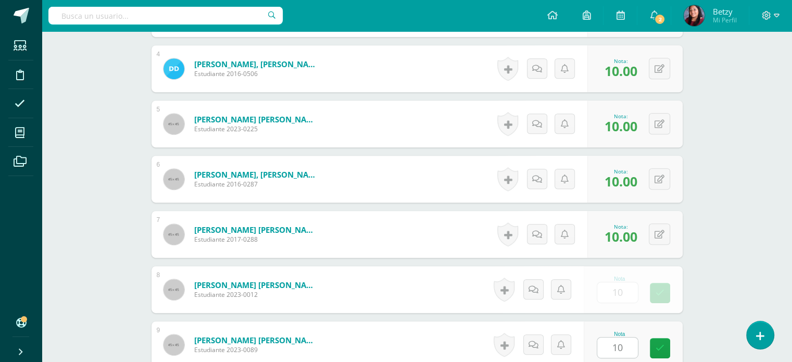
scroll to position [703, 0]
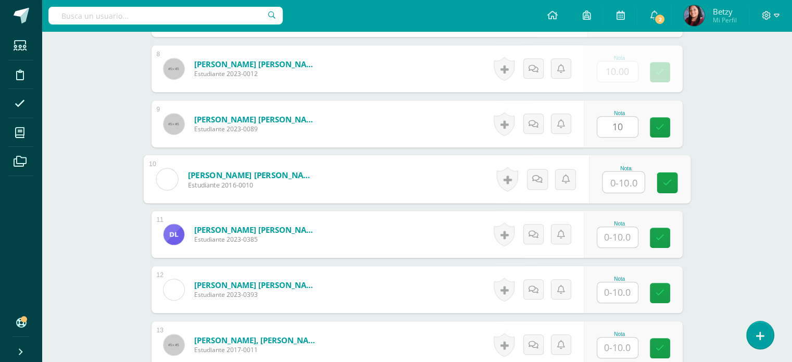
paste input "10"
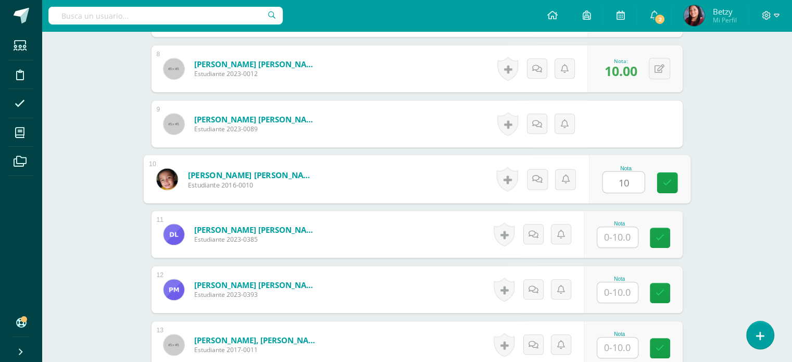
type input "10"
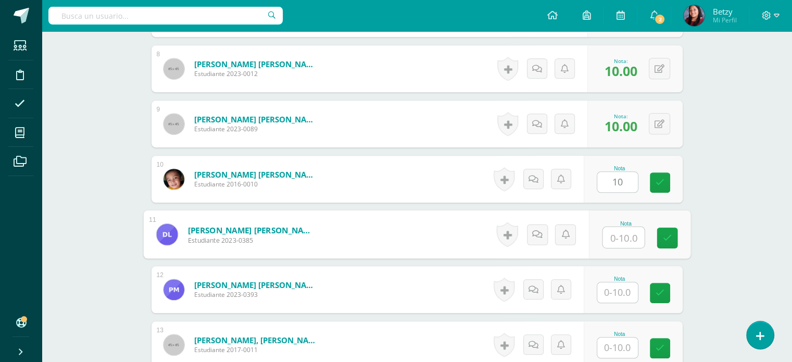
paste input "10"
type input "10"
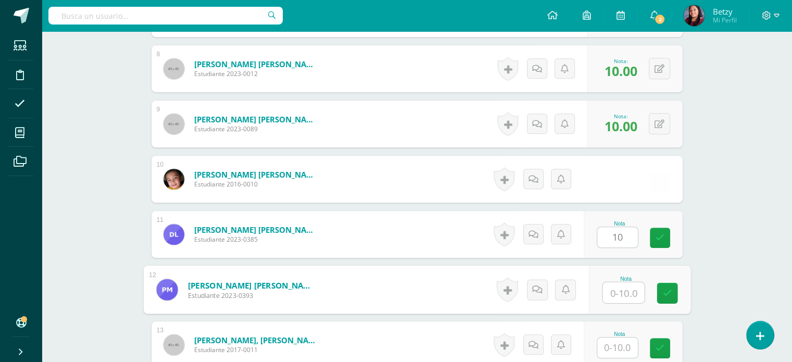
paste input "10"
type input "10"
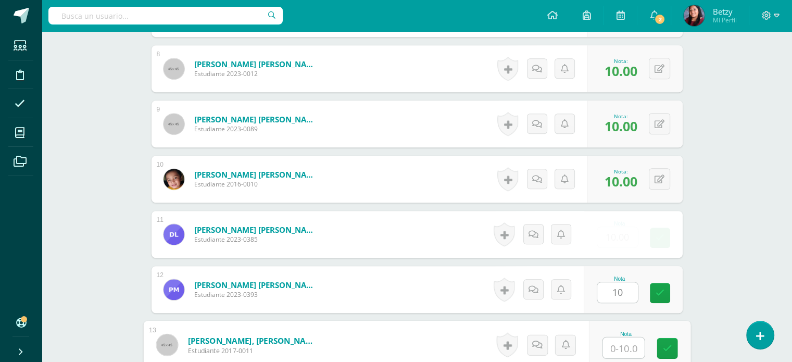
paste input "10"
type input "10"
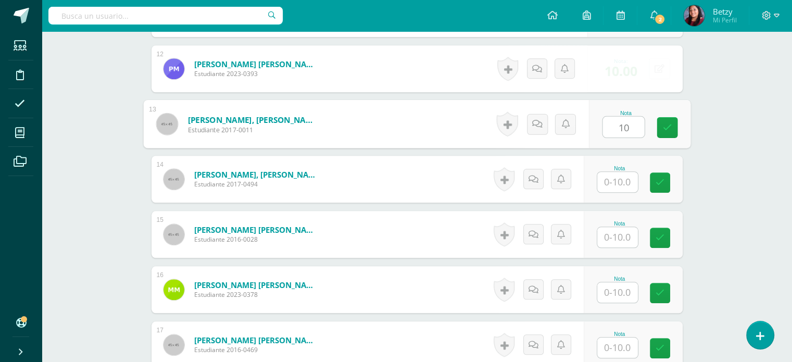
paste input "10"
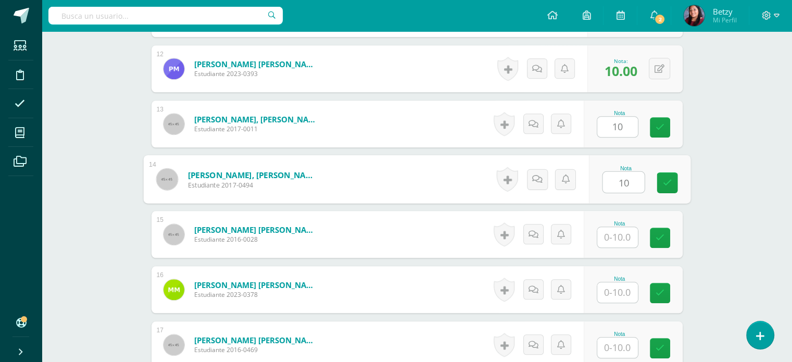
type input "10"
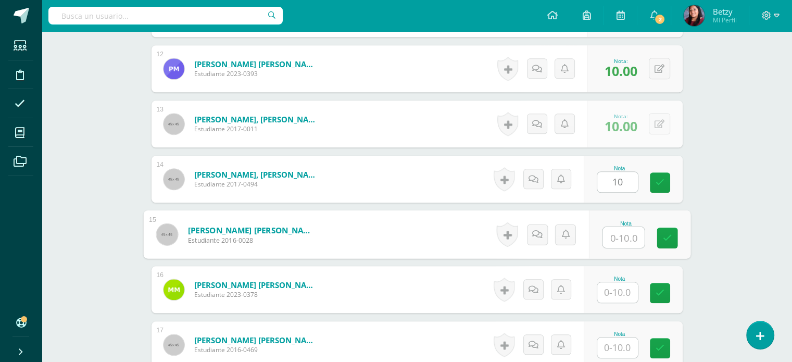
paste input "10"
type input "10"
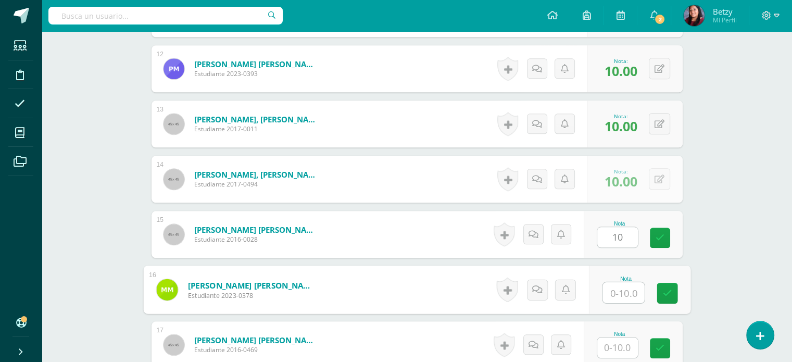
paste input "10"
type input "10"
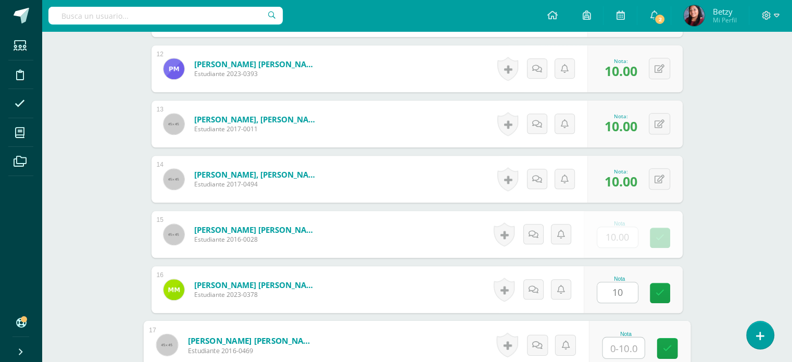
paste input "10"
type input "10"
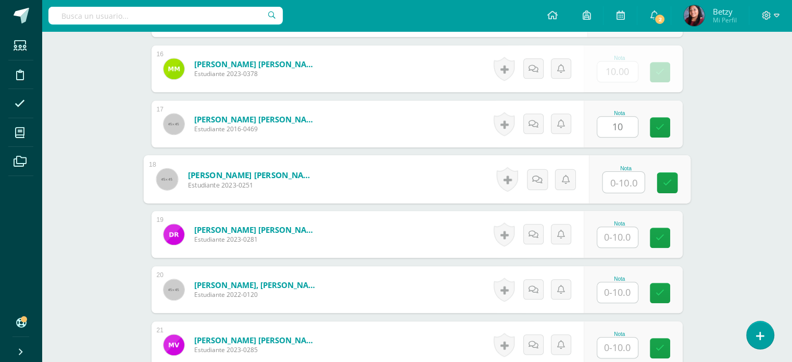
paste input "10"
type input "10"
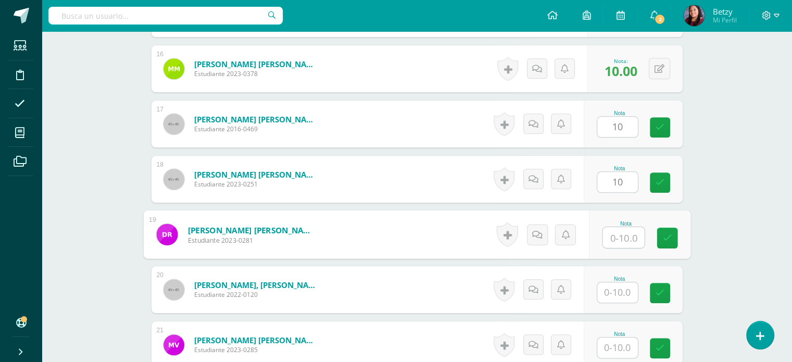
scroll to position [1145, 0]
paste input "10"
type input "10"
paste input "10"
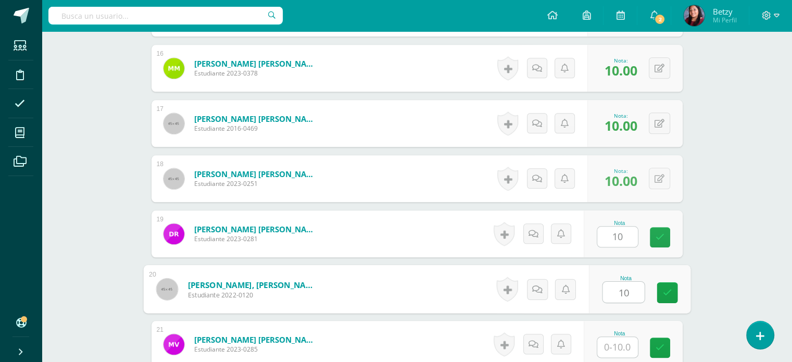
type input "10"
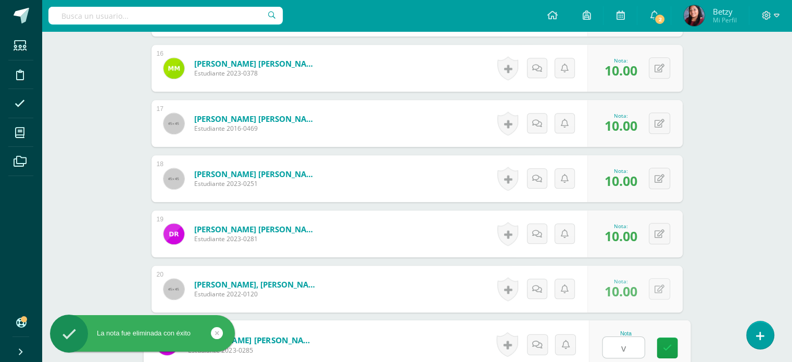
paste input "10"
type input "v"
paste input "10"
type input "10"
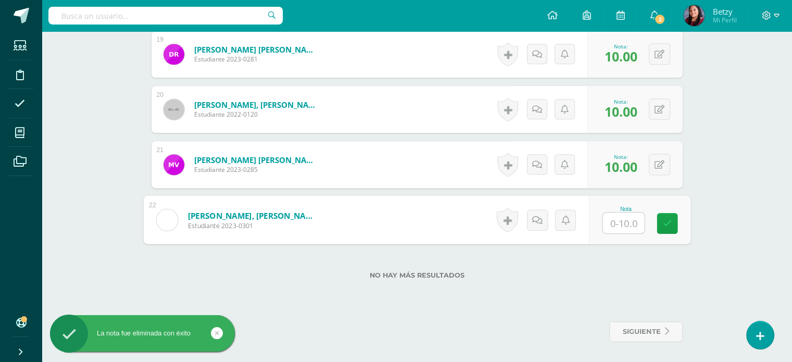
paste input "10"
type input "10"
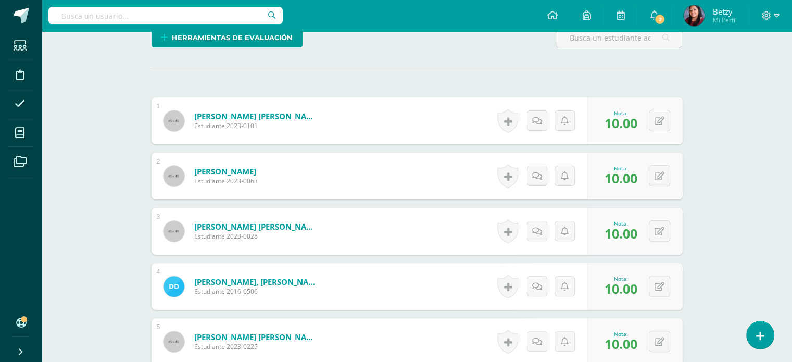
scroll to position [304, 0]
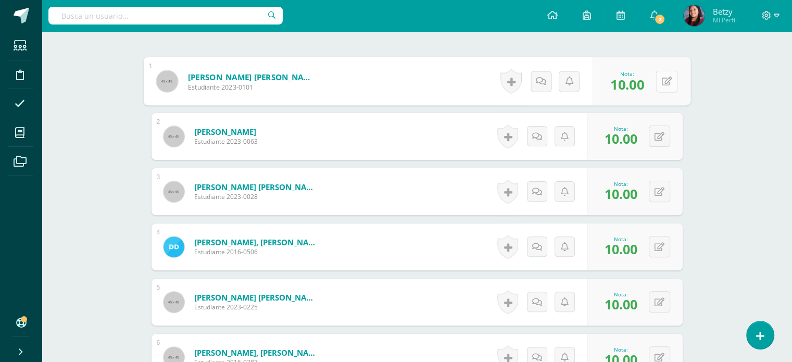
click at [657, 80] on button at bounding box center [667, 81] width 22 height 22
type input "9"
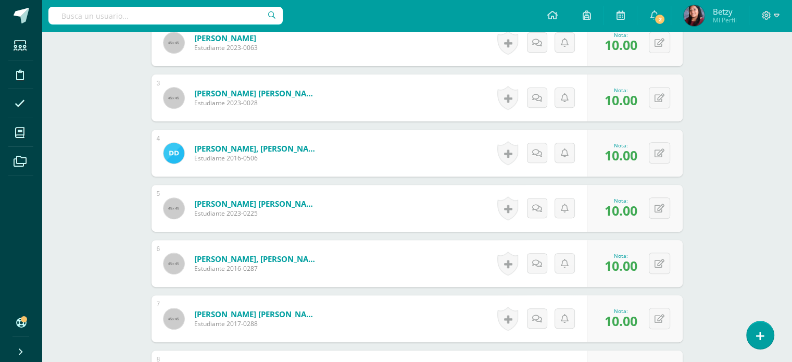
scroll to position [399, 0]
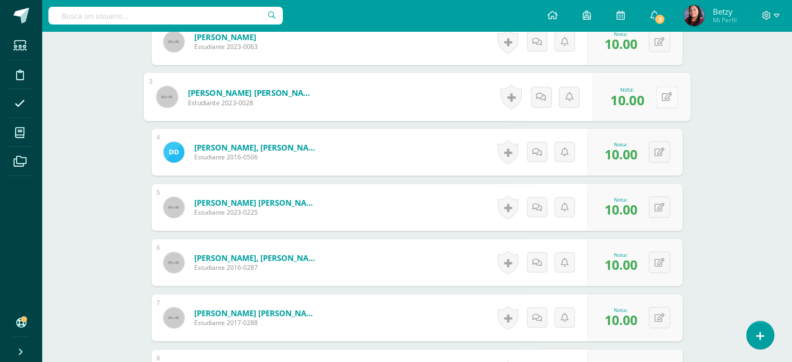
click at [663, 97] on icon at bounding box center [667, 96] width 10 height 9
type input "8"
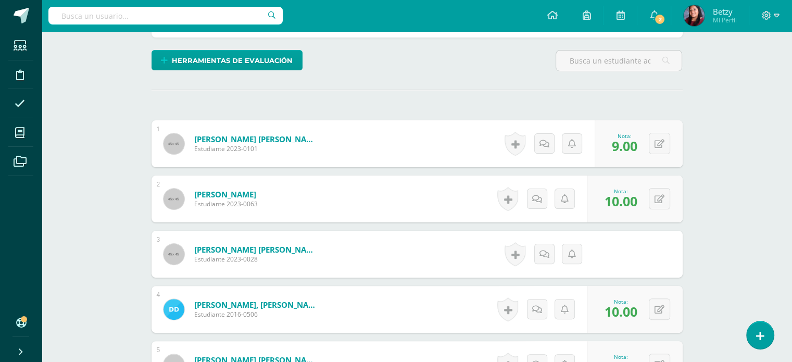
scroll to position [235, 0]
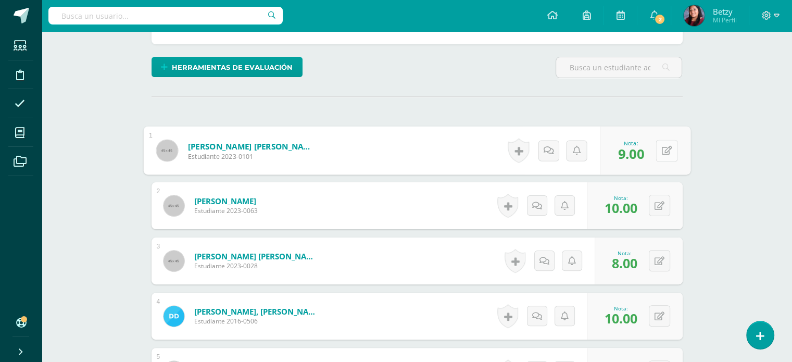
click at [664, 149] on icon at bounding box center [667, 150] width 10 height 9
type input "8"
click at [675, 219] on div "0 [GEOGRAPHIC_DATA] Logros obtenidos Aún no hay logros agregados Nota: 10.00" at bounding box center [635, 205] width 95 height 47
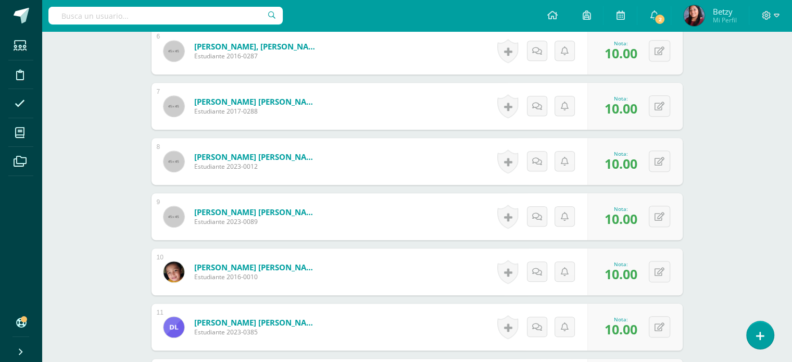
scroll to position [693, 0]
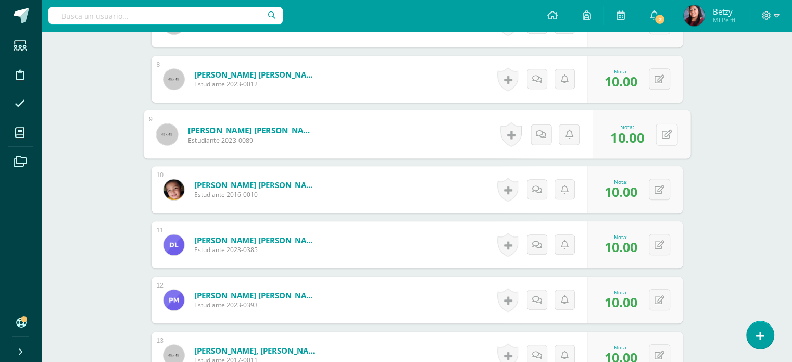
click at [665, 133] on button at bounding box center [667, 134] width 22 height 22
type input "8"
click at [731, 219] on div "Expresión Artística Segundo Primaria "B" Herramientas Detalle de asistencias Ac…" at bounding box center [417, 166] width 751 height 1656
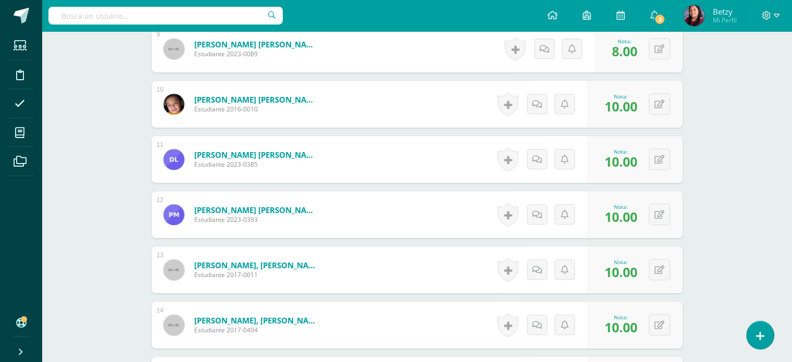
scroll to position [782, 0]
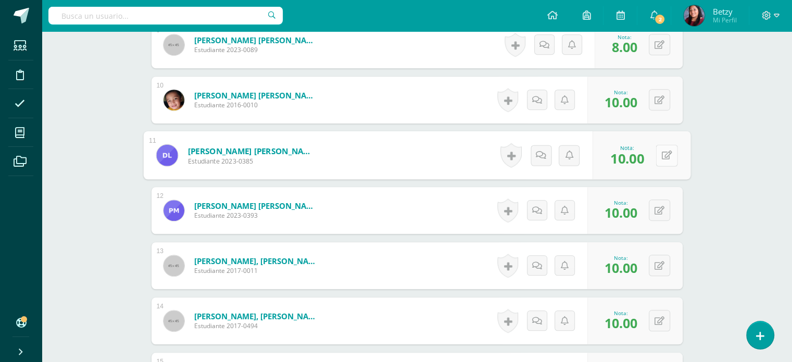
click at [661, 147] on button at bounding box center [667, 155] width 22 height 22
type input "8"
click at [706, 239] on div "Expresión Artística Segundo Primaria "B" Herramientas Detalle de asistencias Ac…" at bounding box center [417, 77] width 751 height 1656
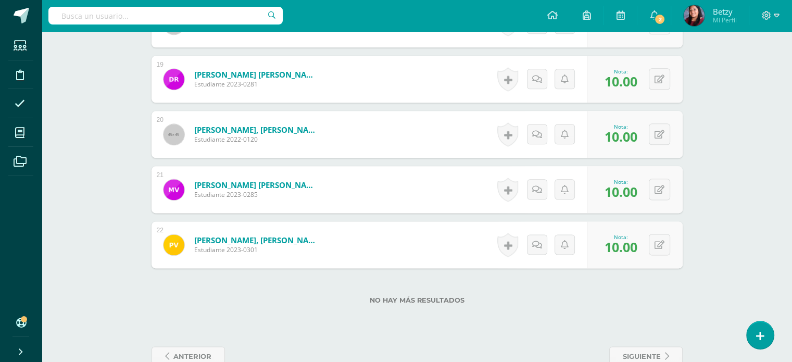
scroll to position [1300, 0]
click at [651, 238] on div "0 [GEOGRAPHIC_DATA] Logros obtenidos Aún no hay logros agregados Nota: 10.00" at bounding box center [635, 244] width 95 height 47
click at [662, 241] on icon at bounding box center [667, 244] width 10 height 9
type input "8"
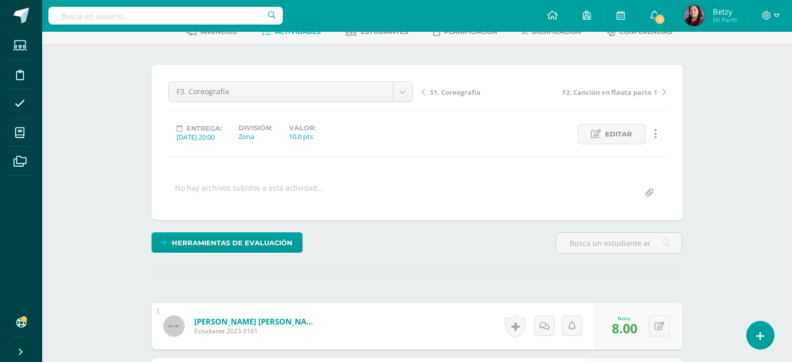
scroll to position [0, 0]
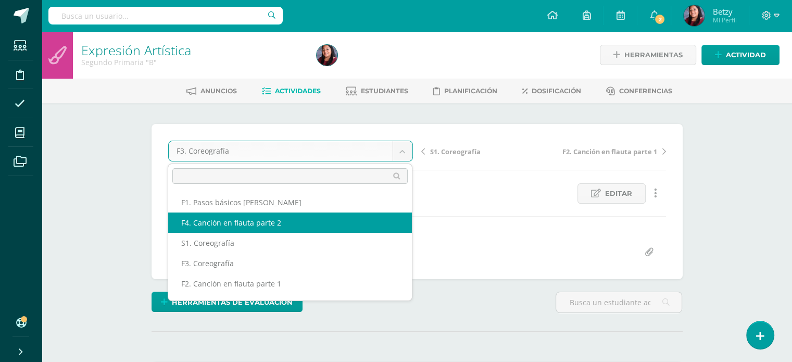
select select "/dashboard/teacher/grade-activity/47827/"
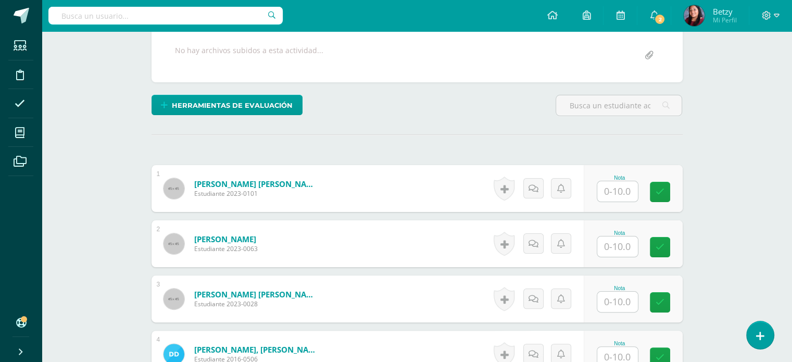
scroll to position [247, 0]
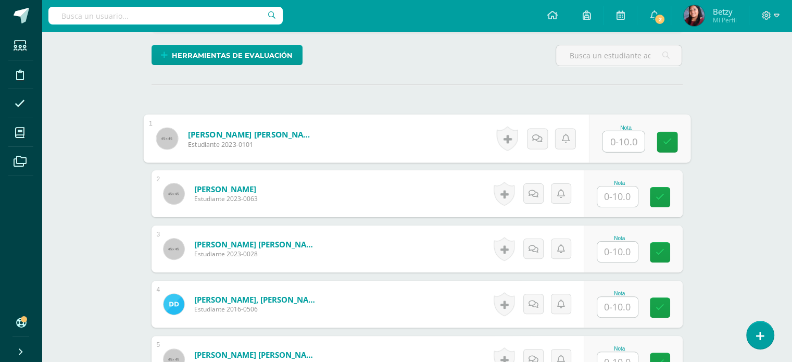
click at [624, 140] on input "text" at bounding box center [624, 141] width 42 height 21
paste input "10"
type input "10"
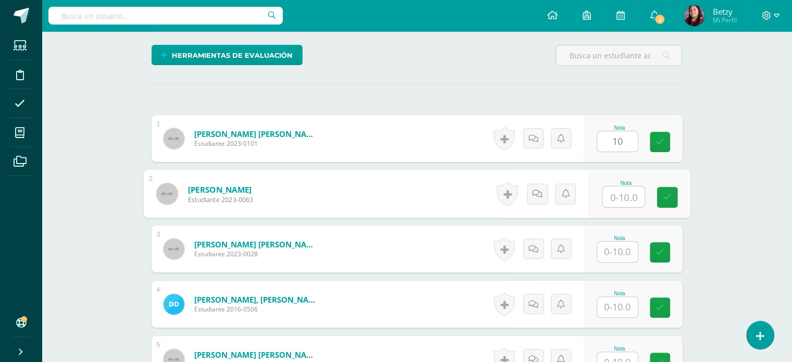
paste input "10"
type input "10"
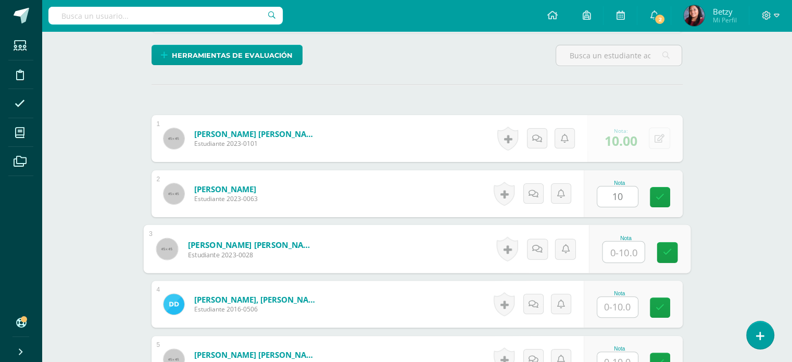
paste input "10"
type input "10"
paste input "10"
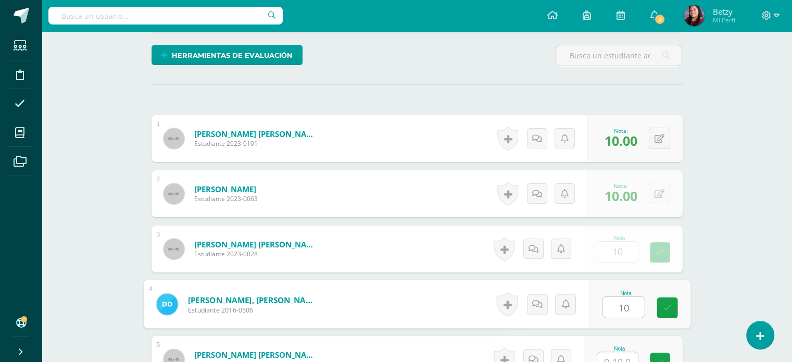
type input "10"
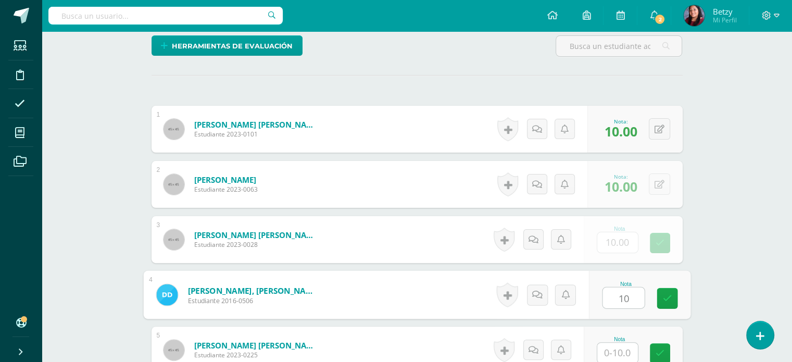
paste input "10"
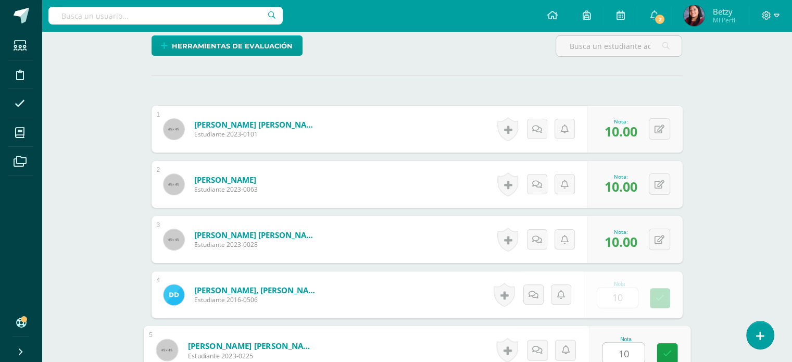
type input "10"
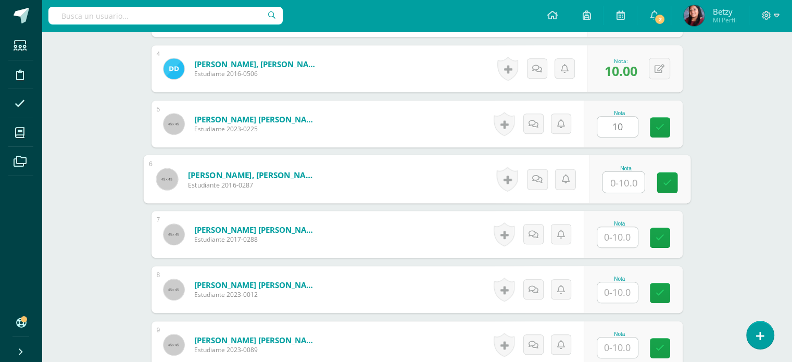
paste input "10"
type input "10"
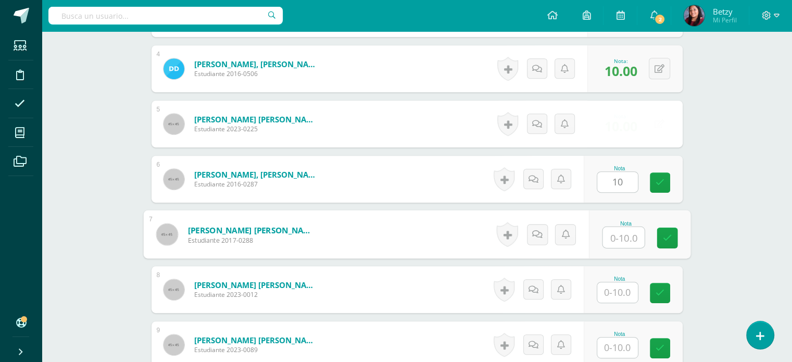
paste input "10"
type input "10"
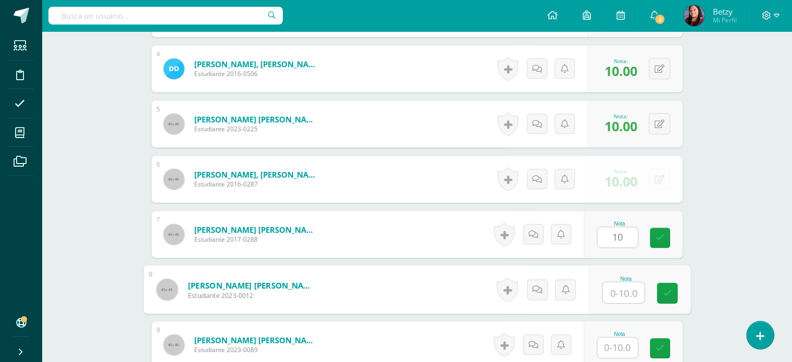
paste input "10"
type input "10"
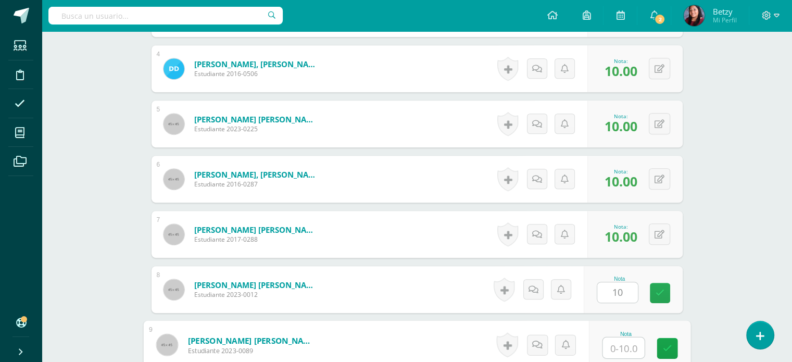
paste input "10"
type input "10"
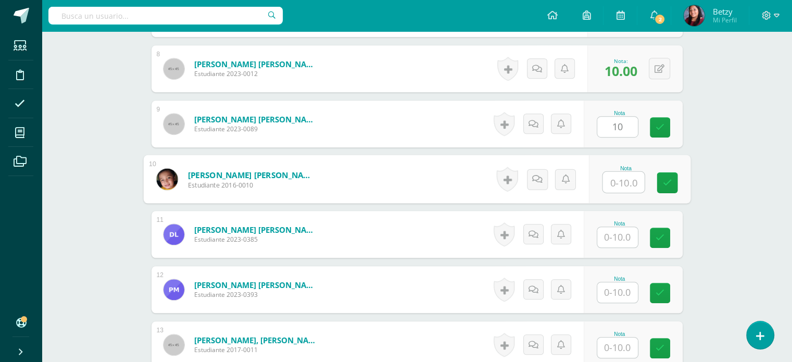
paste input "10"
type input "10"
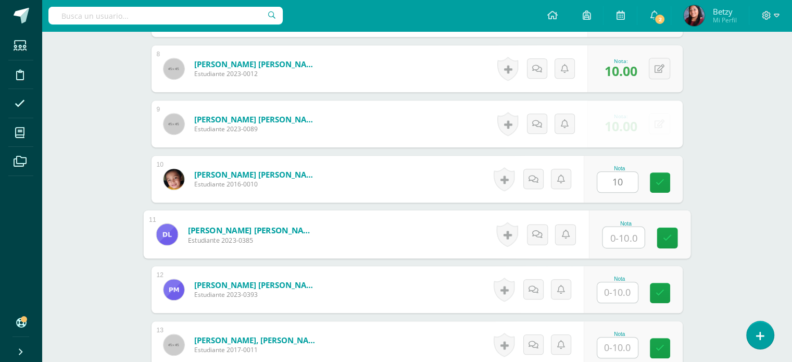
paste input "10"
type input "10"
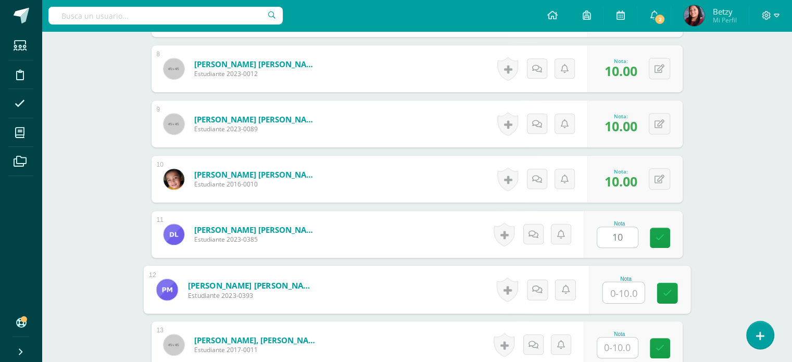
paste input "10"
type input "10"
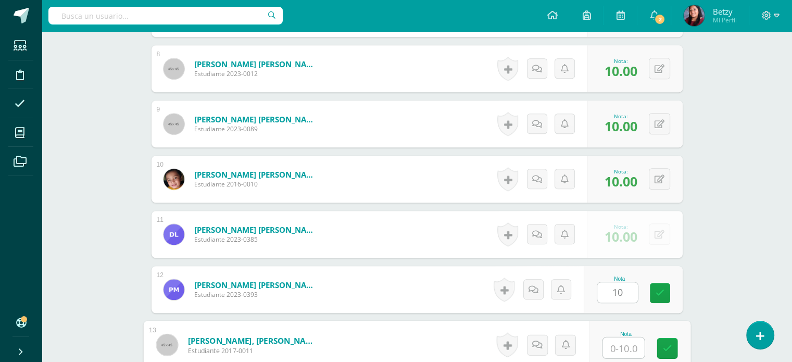
paste input "10"
type input "10"
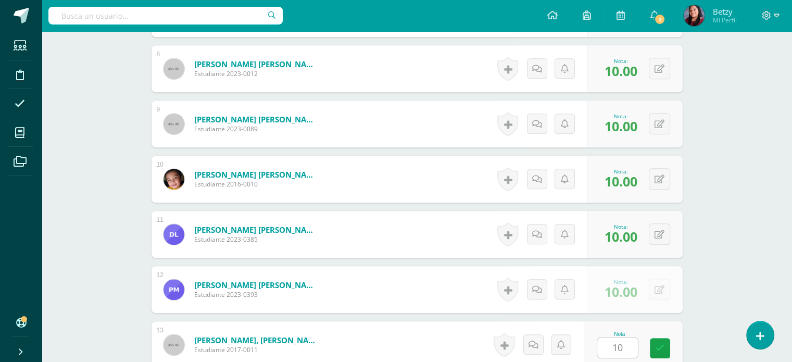
scroll to position [924, 0]
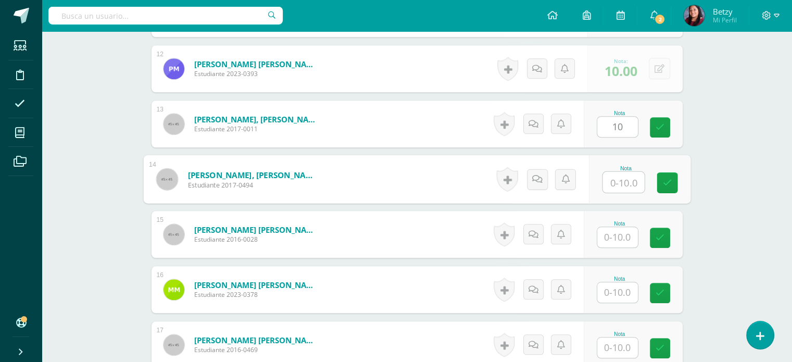
paste input "10"
type input "10"
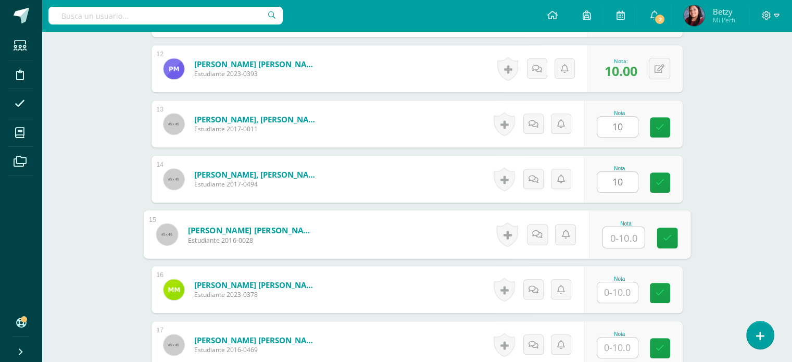
paste input "10"
type input "10"
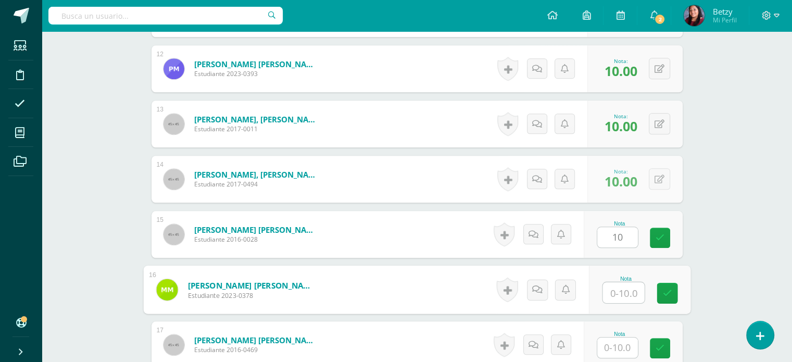
paste input "10"
type input "10"
paste input "10"
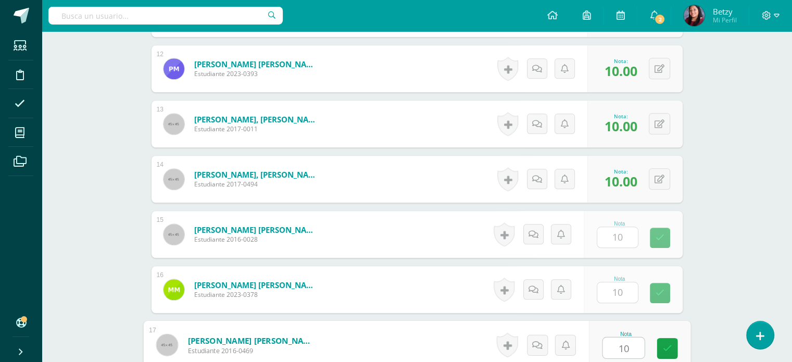
type input "10"
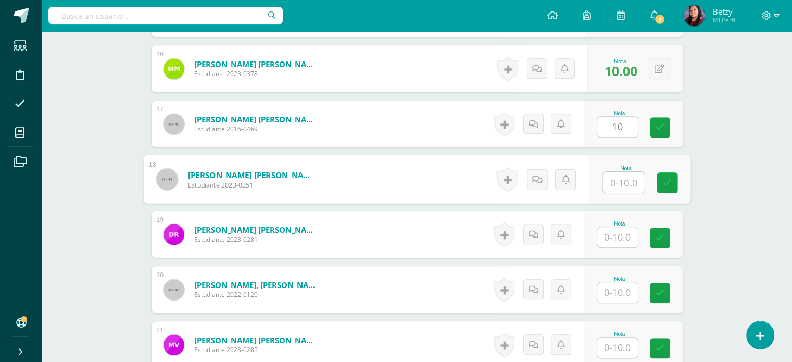
paste input "10"
type input "10"
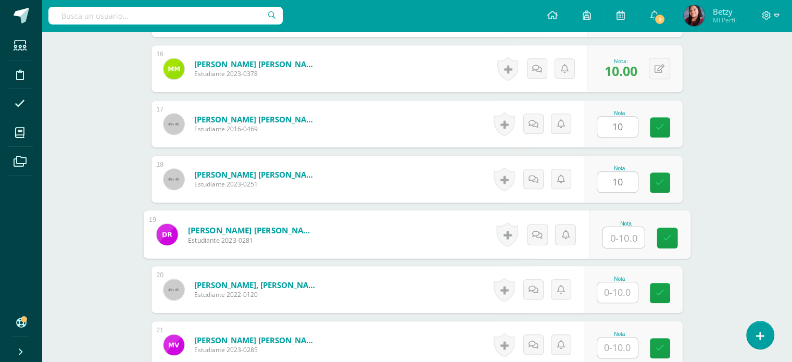
paste input "10"
type input "10"
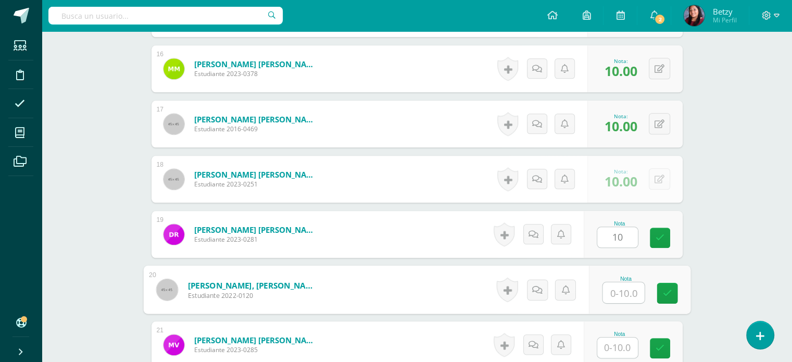
paste input "10"
type input "10"
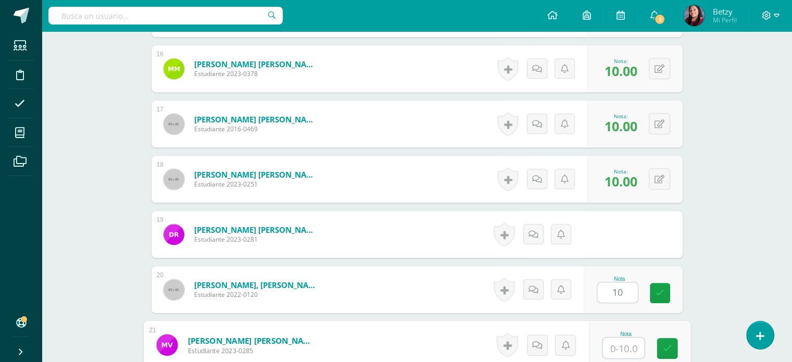
paste input "10"
type input "10"
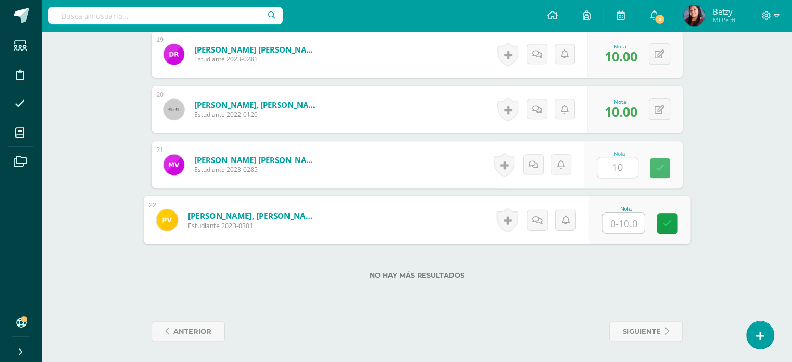
paste input "10"
type input "10"
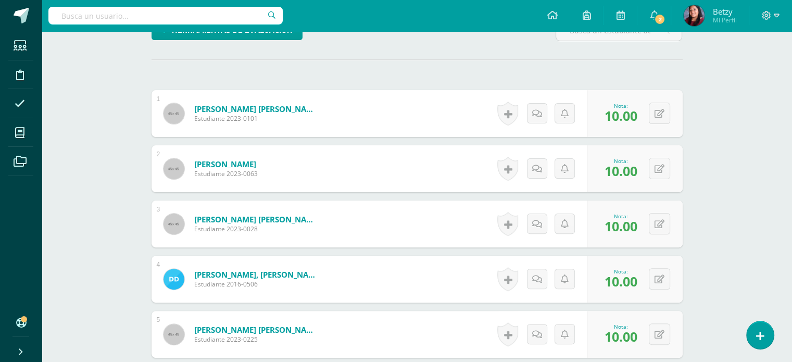
scroll to position [272, 0]
click at [659, 109] on button at bounding box center [667, 113] width 22 height 22
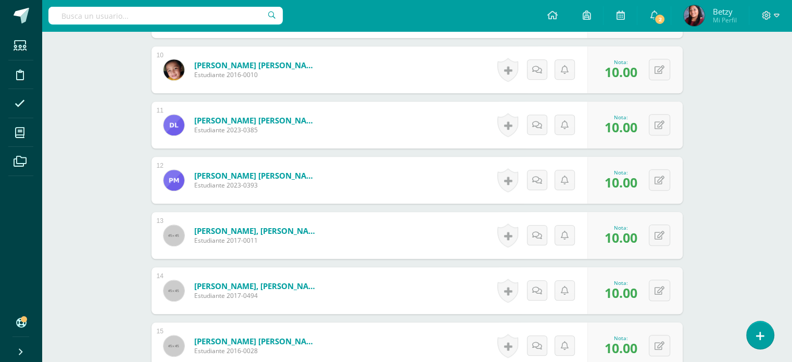
scroll to position [814, 0]
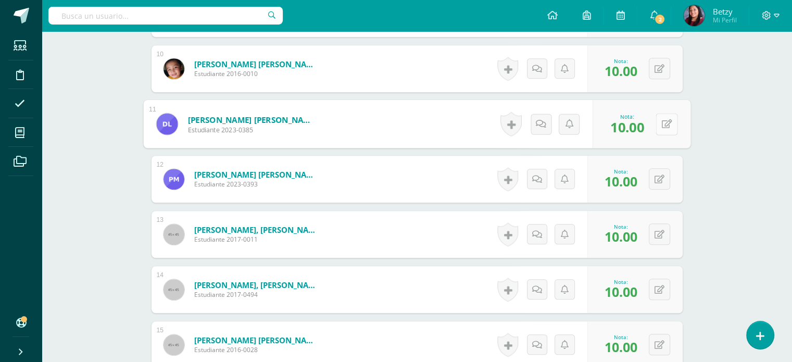
click at [664, 117] on button at bounding box center [667, 124] width 22 height 22
type input "8"
click at [670, 195] on div "0 [GEOGRAPHIC_DATA] Logros obtenidos Aún no hay logros agregados Nota: 10.00" at bounding box center [635, 179] width 95 height 47
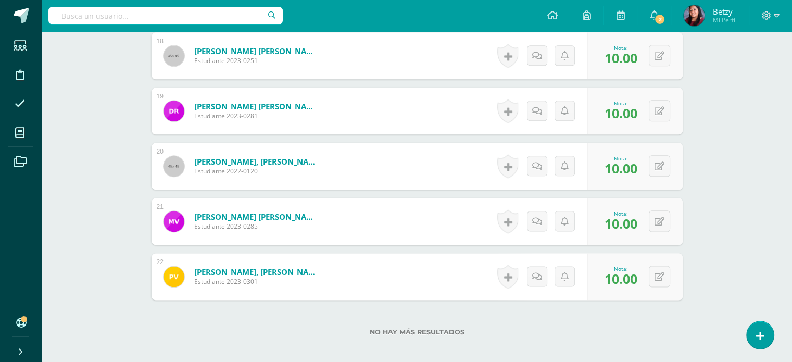
scroll to position [1279, 0]
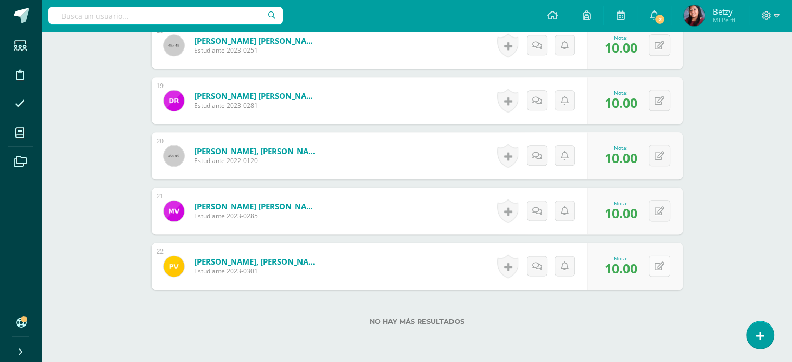
click at [663, 264] on icon at bounding box center [660, 266] width 10 height 9
type input "8"
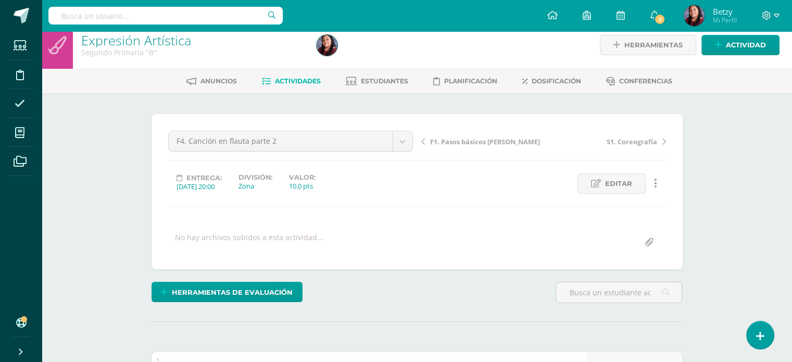
scroll to position [0, 0]
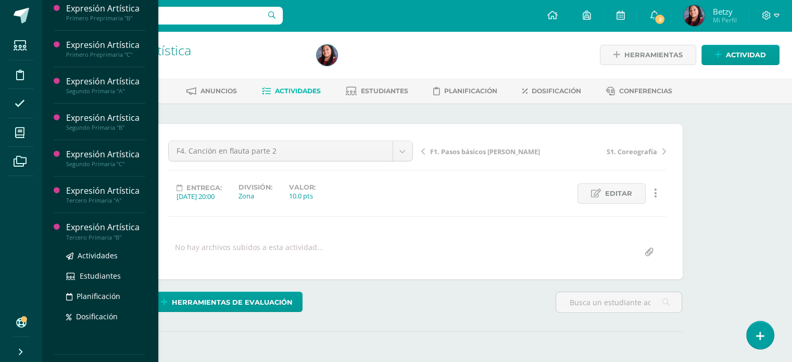
scroll to position [261, 0]
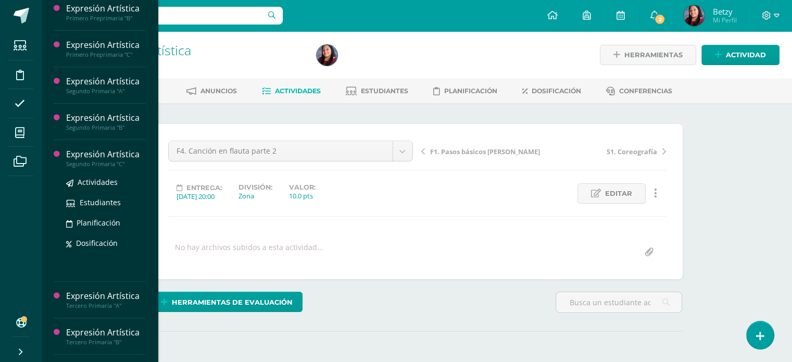
click at [103, 160] on div "Expresión Artística" at bounding box center [105, 154] width 79 height 12
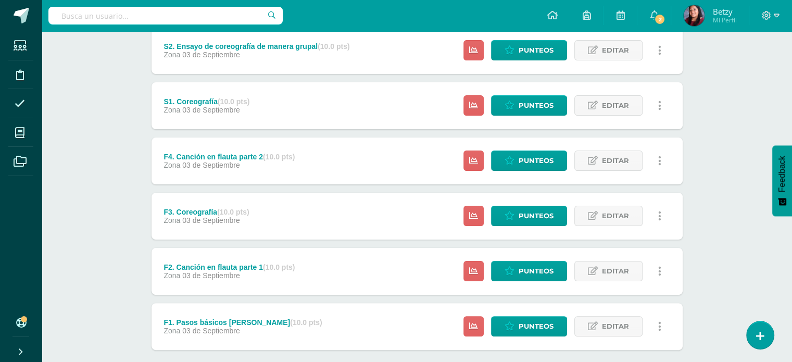
scroll to position [258, 0]
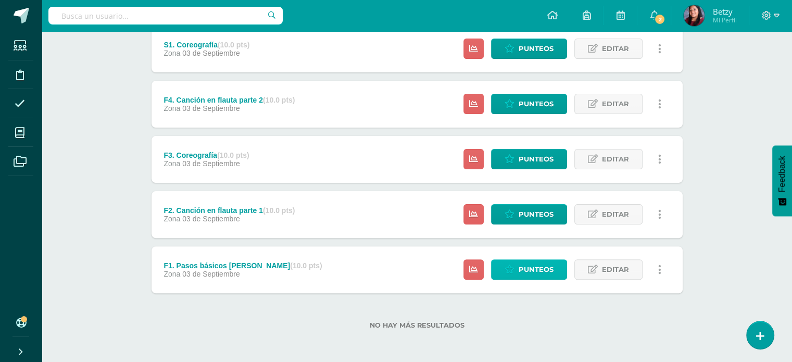
click at [541, 266] on span "Punteos" at bounding box center [536, 269] width 35 height 19
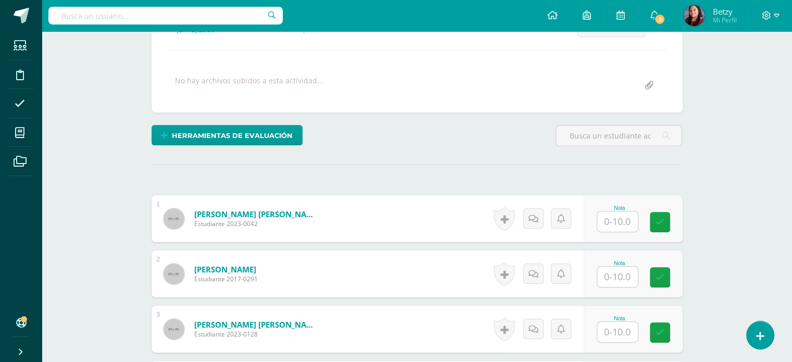
scroll to position [179, 0]
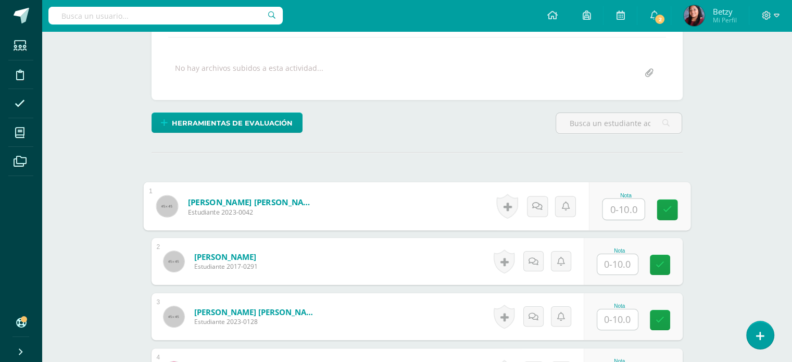
click at [625, 203] on input "text" at bounding box center [624, 209] width 42 height 21
paste input "10"
type input "10"
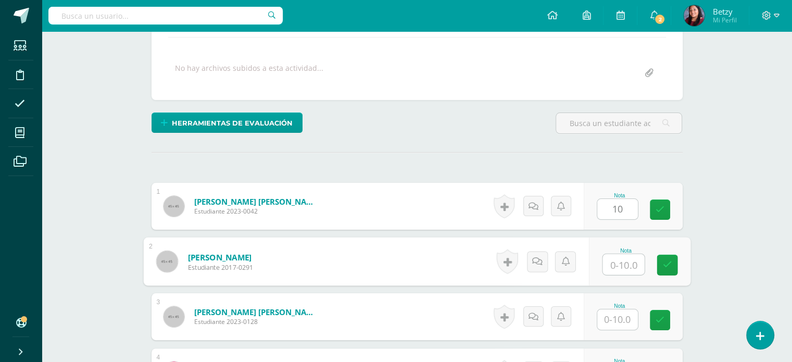
paste input "10"
type input "10"
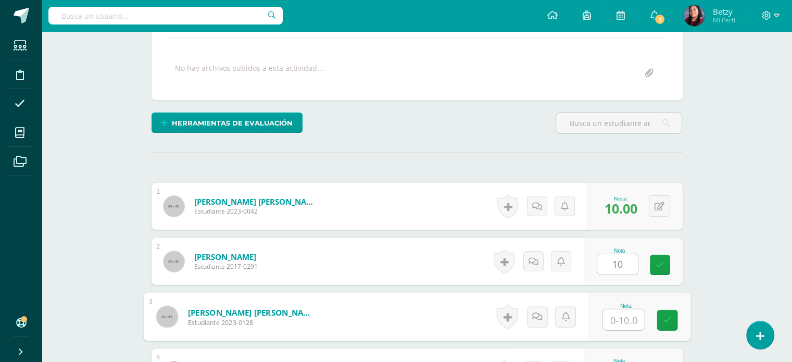
paste input "10"
type input "10"
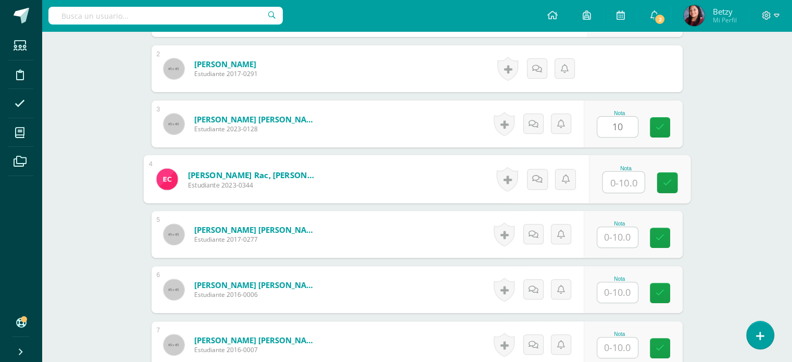
paste input "10"
type input "10"
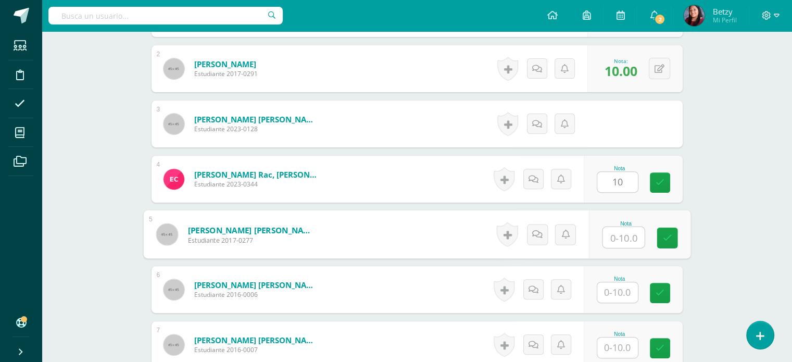
paste input "10"
type input "10"
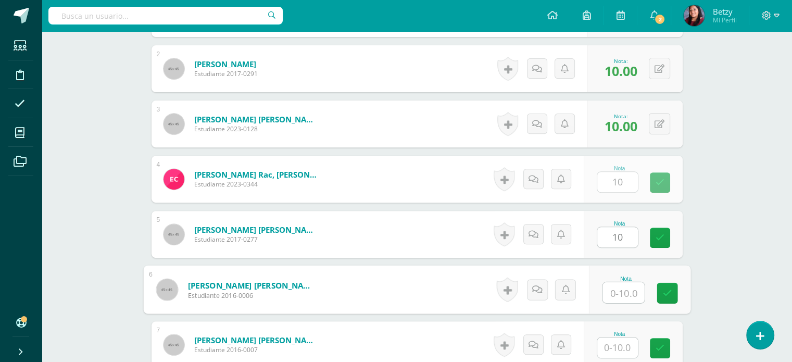
paste input "10"
type input "10"
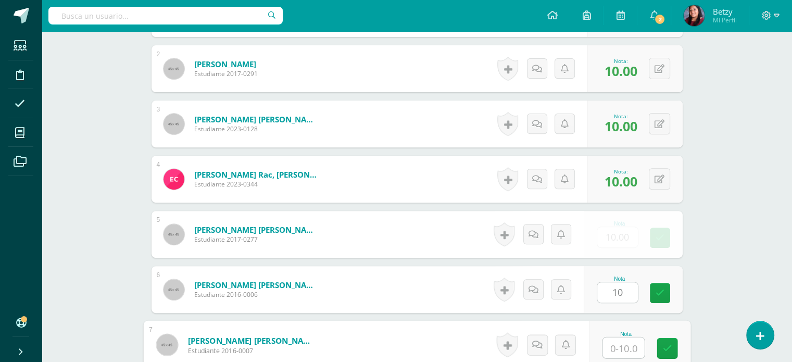
paste input "10"
type input "10"
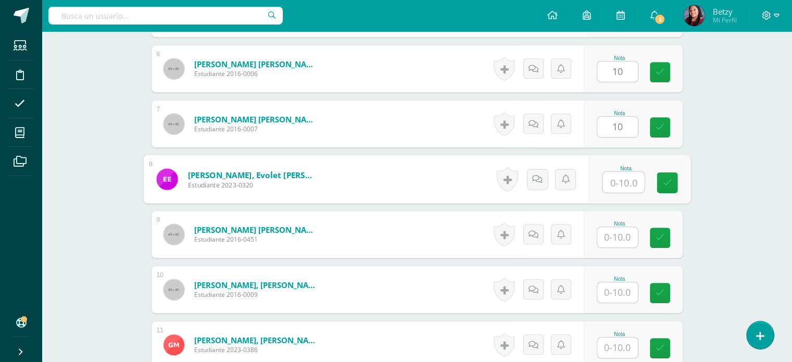
paste input "10"
type input "10"
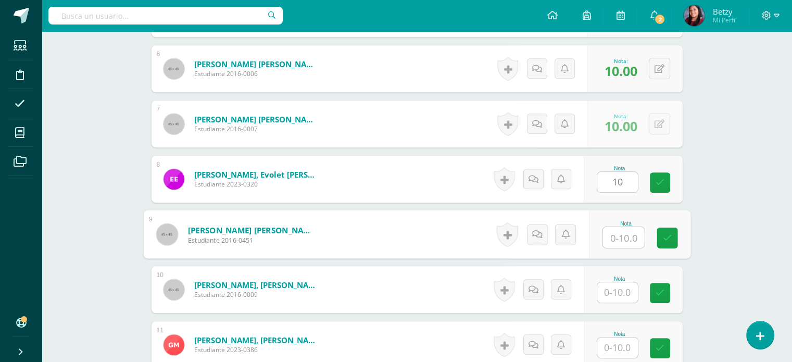
paste input "10"
type input "10"
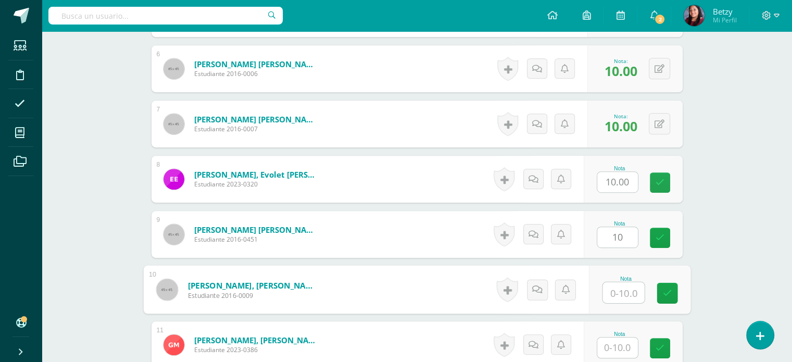
paste input "10"
type input "10"
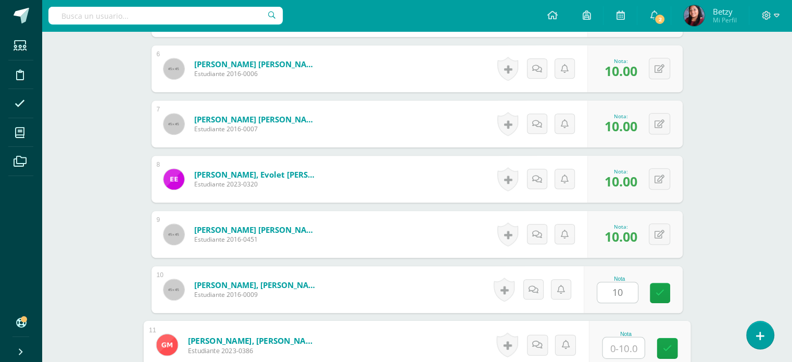
paste input "10"
type input "10"
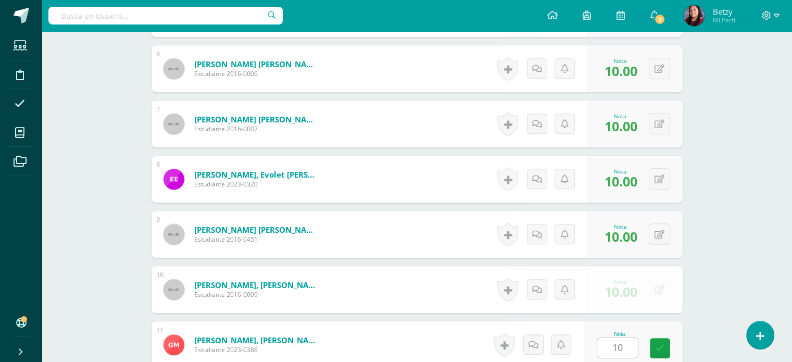
scroll to position [814, 0]
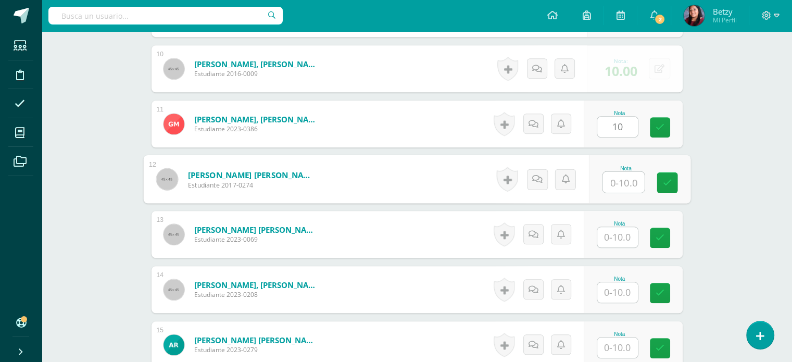
paste input "10"
type input "10"
paste input "10"
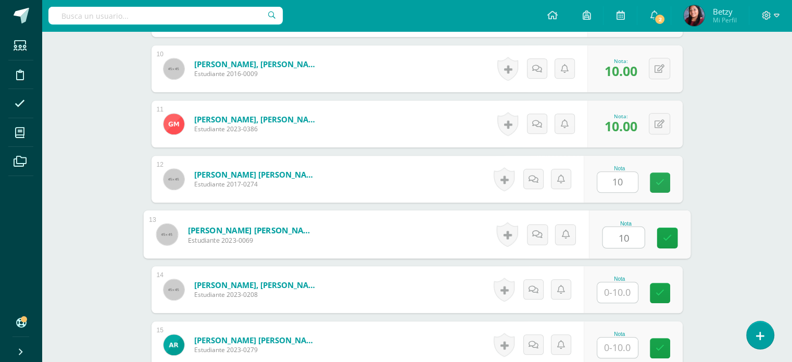
type input "10"
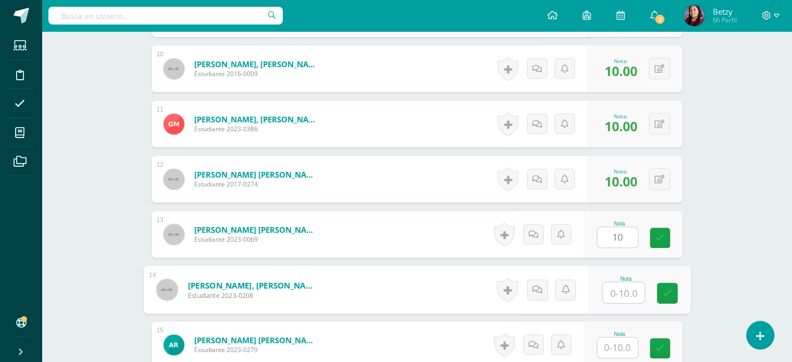
paste input "10"
type input "10"
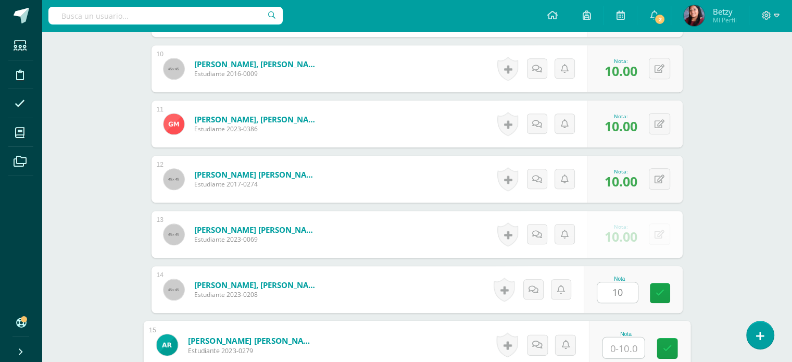
paste input "10"
type input "10"
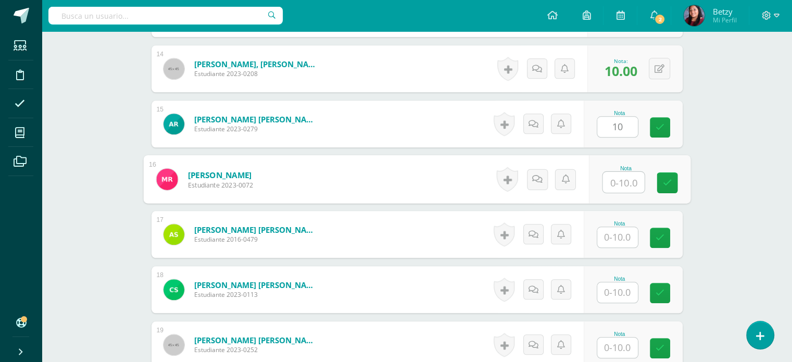
paste input "10"
type input "10"
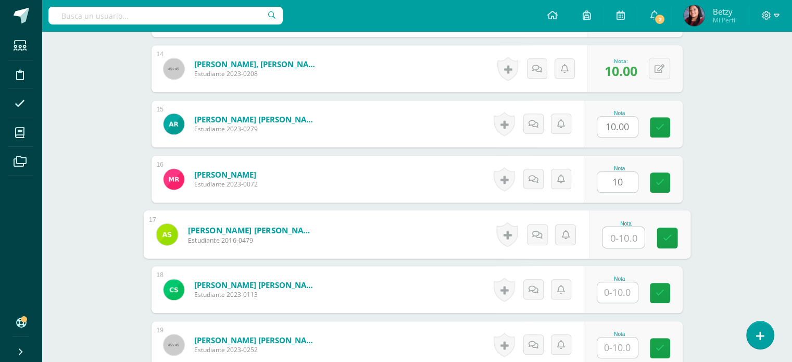
paste input "10"
type input "10"
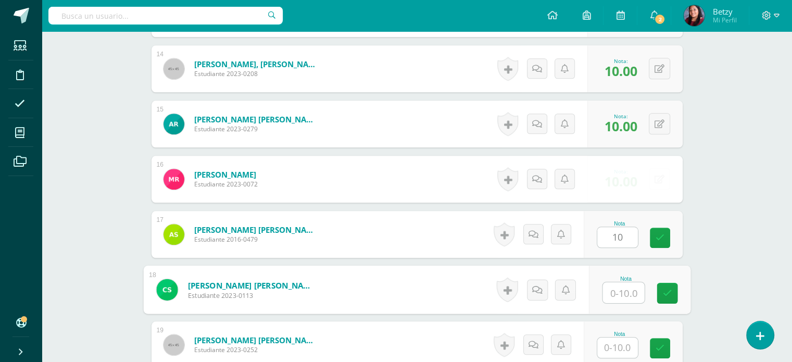
paste input "10"
type input "10"
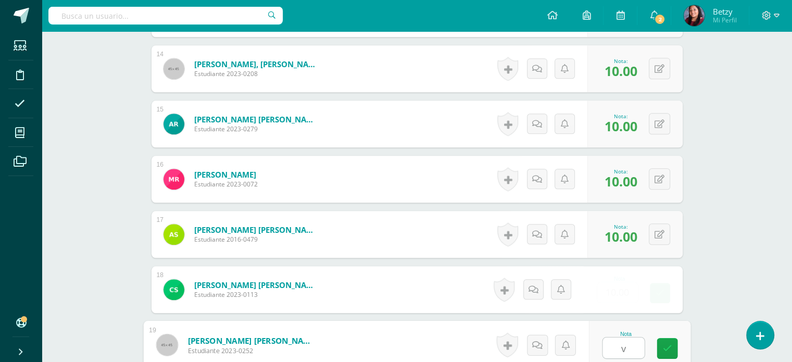
paste input "10"
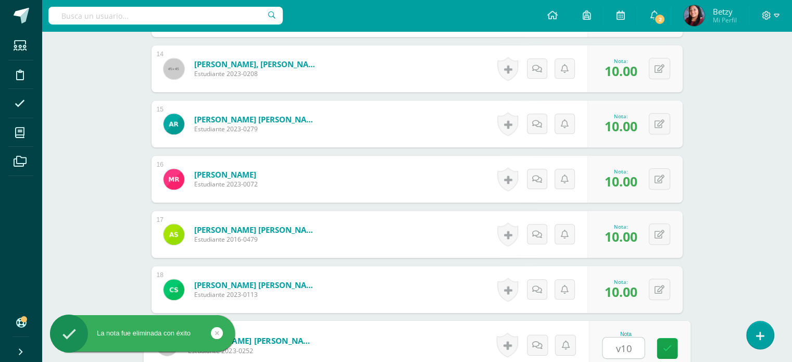
paste input "10"
type input "v"
paste input "10"
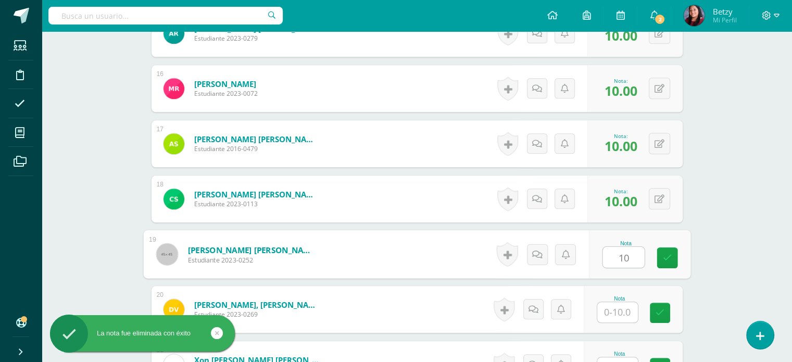
scroll to position [1125, 0]
type input "10"
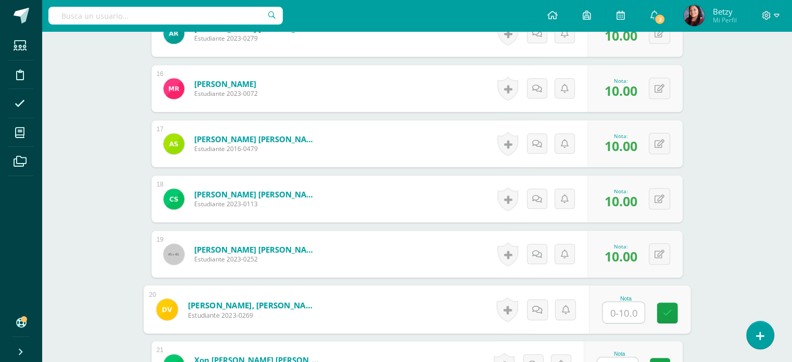
paste input "10"
type input "10"
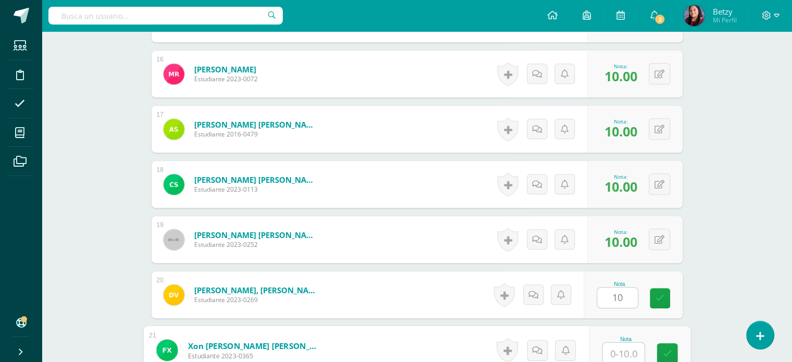
paste input "10"
type input "10"
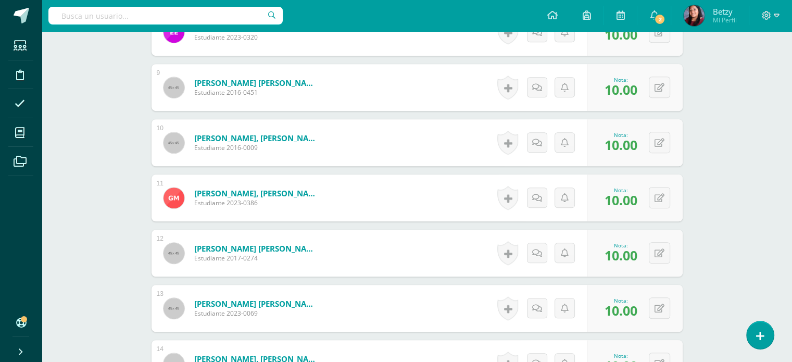
scroll to position [745, 0]
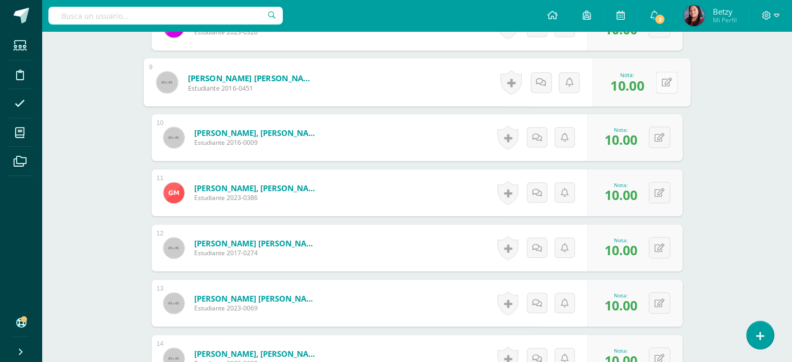
click at [656, 89] on button at bounding box center [667, 82] width 22 height 22
type input "9"
click at [737, 194] on div "Expresión Artística Segundo Primaria "C" Herramientas Detalle de asistencias Ac…" at bounding box center [417, 86] width 751 height 1601
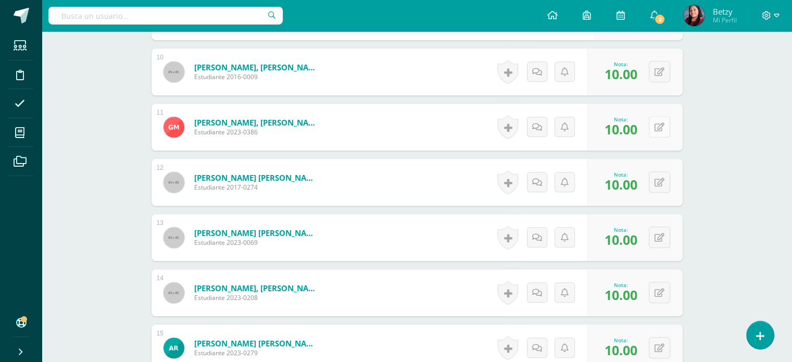
scroll to position [846, 0]
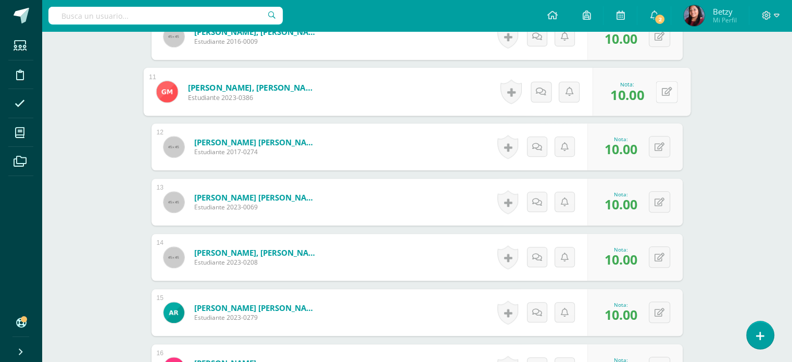
click at [656, 89] on button at bounding box center [667, 92] width 22 height 22
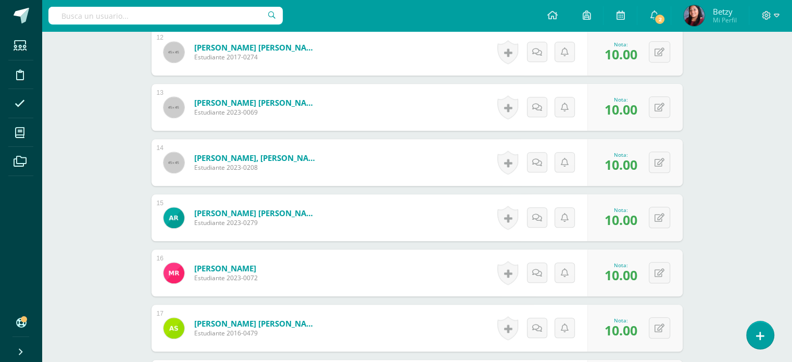
scroll to position [941, 0]
click at [652, 56] on div "0 [GEOGRAPHIC_DATA] Logros obtenidos Aún no hay logros agregados Nota: 10.00" at bounding box center [635, 51] width 95 height 47
drag, startPoint x: 678, startPoint y: 53, endPoint x: 658, endPoint y: 51, distance: 20.5
click at [658, 51] on div "0 [GEOGRAPHIC_DATA] Logros obtenidos Aún no hay logros agregados Nota: 10.00" at bounding box center [635, 51] width 95 height 47
click at [658, 51] on button at bounding box center [667, 52] width 22 height 22
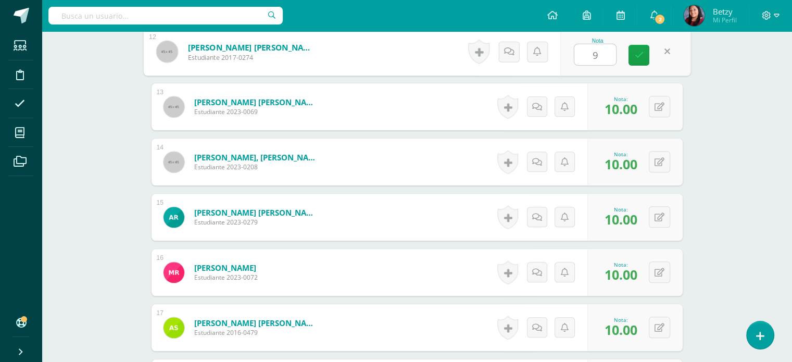
type input "9"
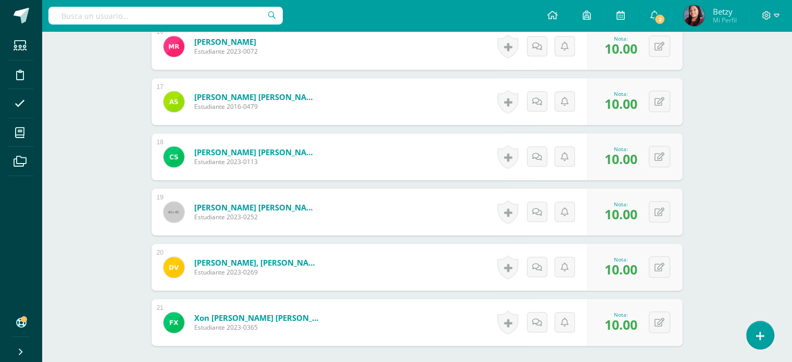
scroll to position [1199, 0]
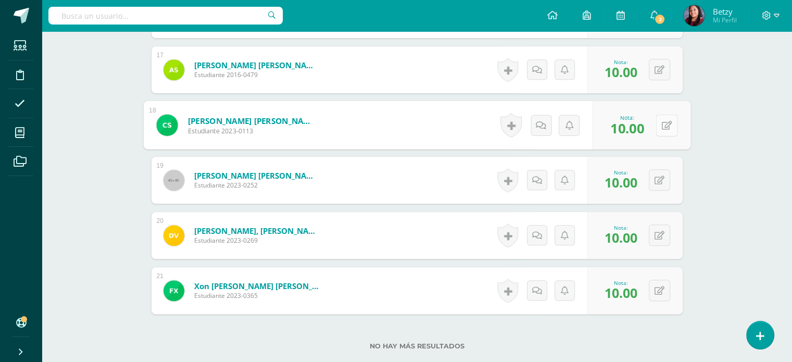
click at [662, 118] on button at bounding box center [667, 125] width 22 height 22
type input "7"
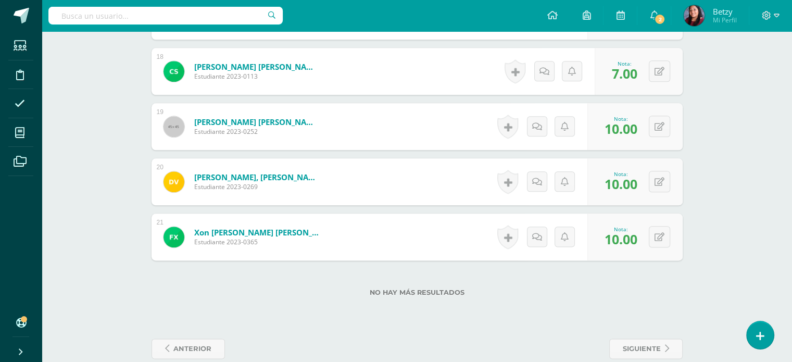
scroll to position [1256, 0]
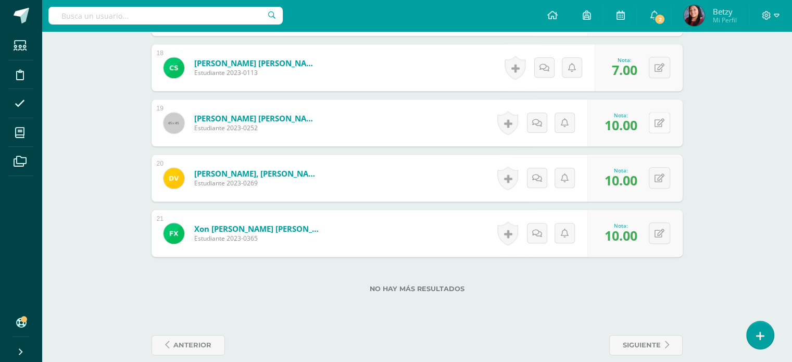
click at [663, 126] on button at bounding box center [659, 122] width 21 height 21
type input "9"
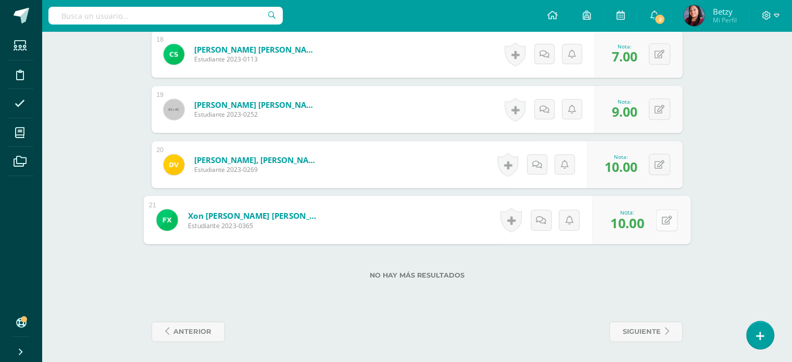
click at [664, 218] on button at bounding box center [667, 220] width 22 height 22
type input "9"
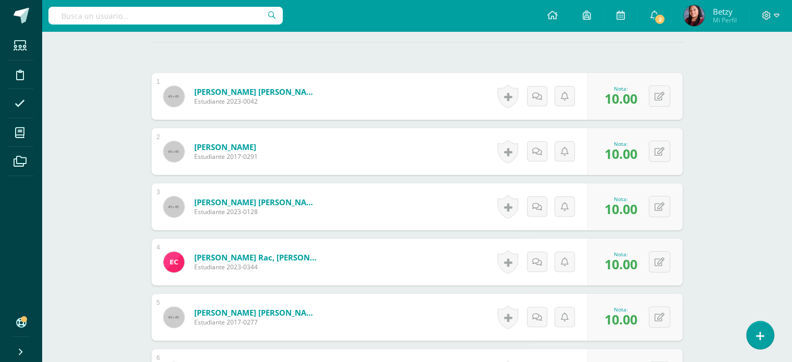
scroll to position [0, 0]
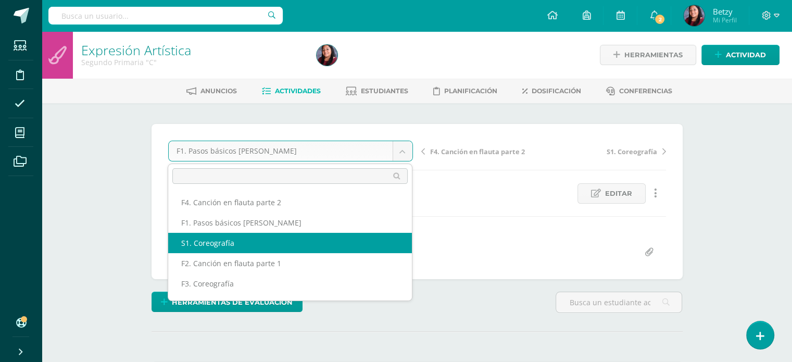
select select "/dashboard/teacher/grade-activity/47829/"
click at [407, 152] on body "Estudiantes Disciplina Asistencia Mis cursos Archivos Soporte Centro de ayuda Ú…" at bounding box center [396, 206] width 792 height 413
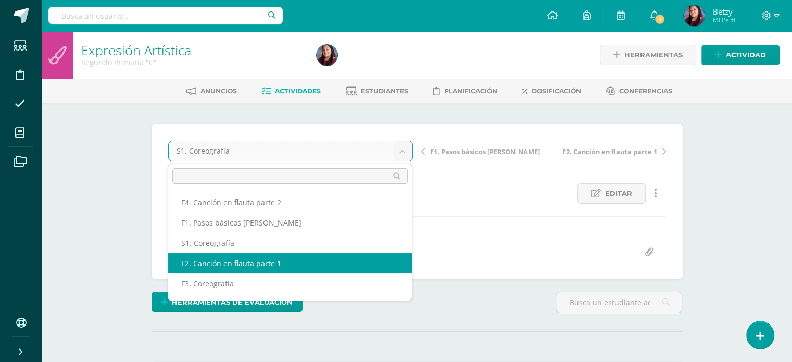
select select "/dashboard/teacher/grade-activity/47815/"
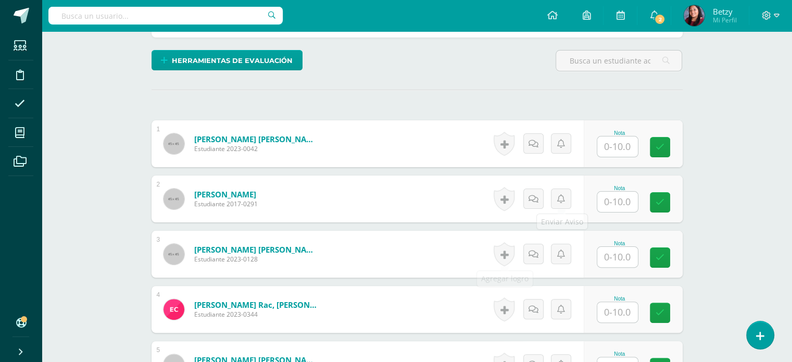
scroll to position [242, 0]
click at [617, 147] on input "text" at bounding box center [624, 146] width 42 height 21
paste input "10"
type input "10"
paste input "10"
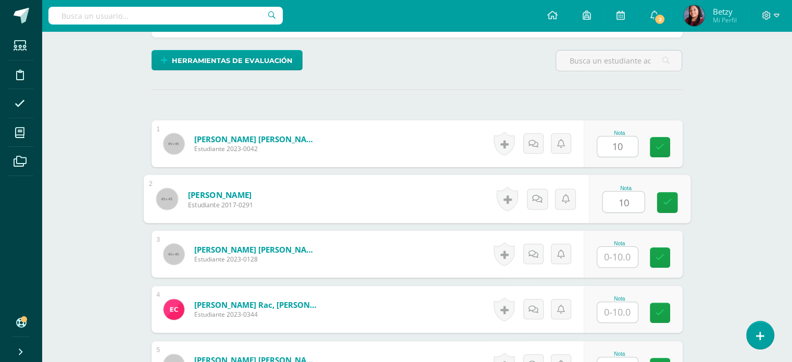
type input "10"
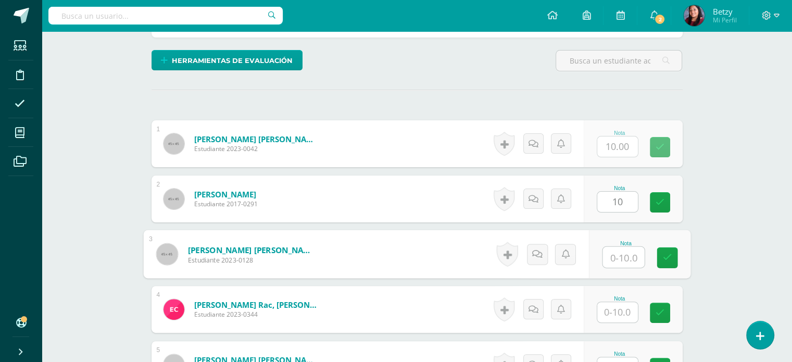
paste input "10"
type input "10"
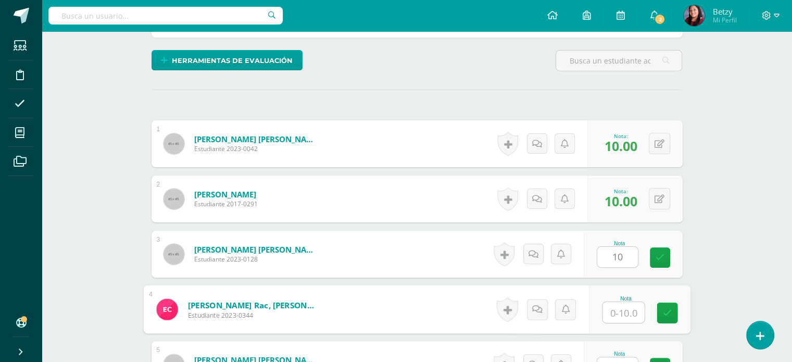
paste input "10"
type input "10"
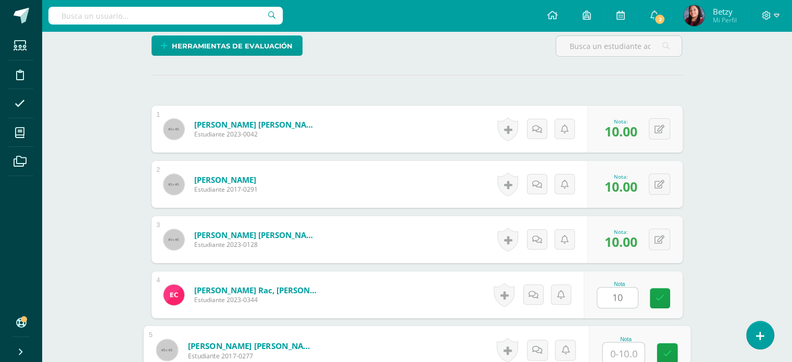
paste input "10"
type input "10"
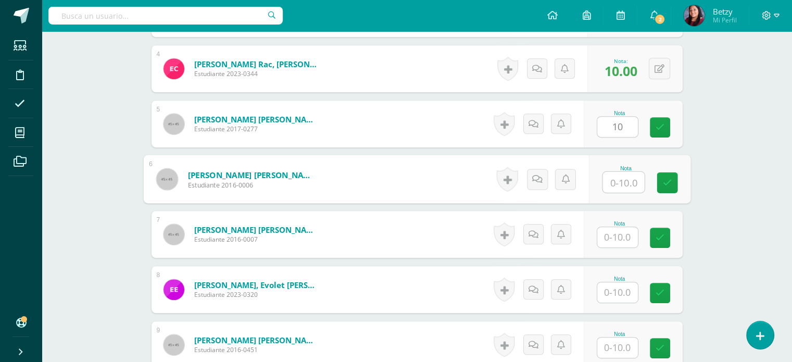
paste input "10"
type input "10"
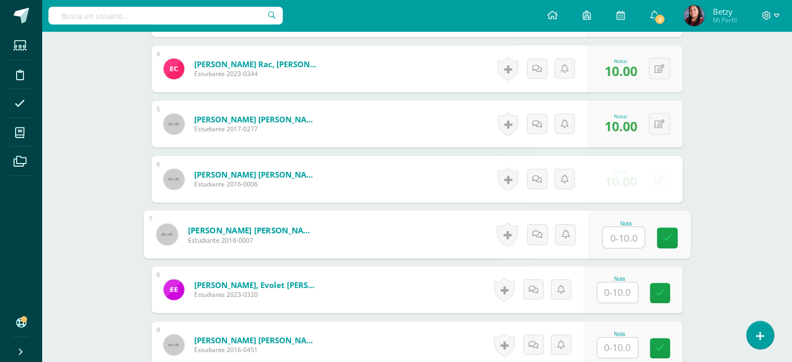
paste input "10"
type input "10"
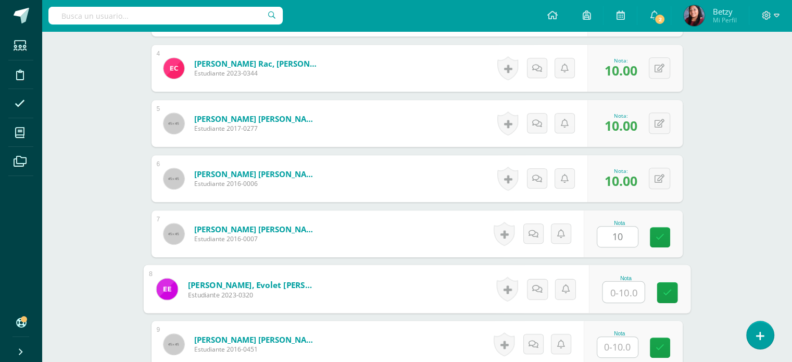
paste input "10"
type input "10"
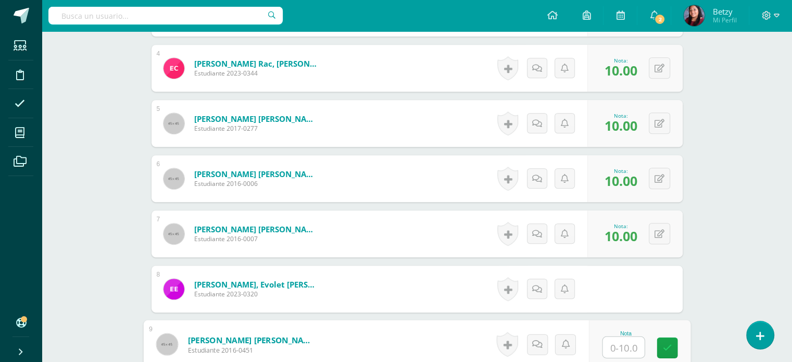
paste input "10"
type input "10"
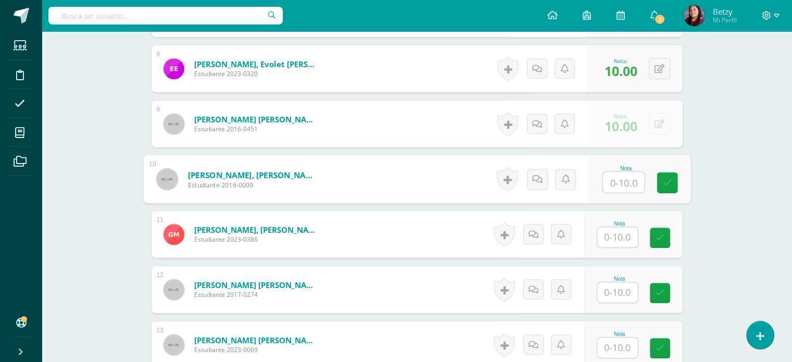
paste input "10"
type input "10"
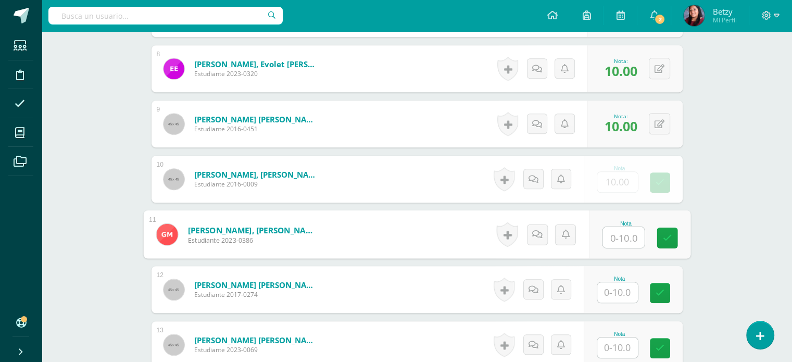
paste input "10"
type input "10"
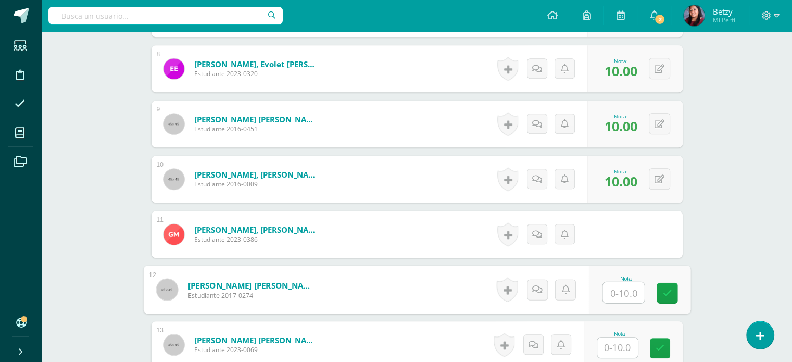
paste input "10"
type input "10"
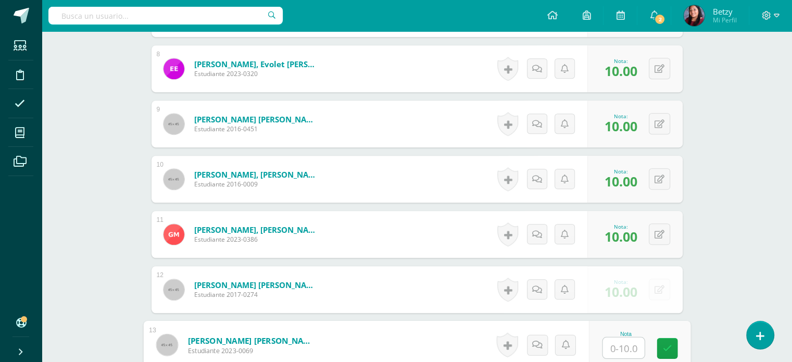
paste input "10"
type input "10"
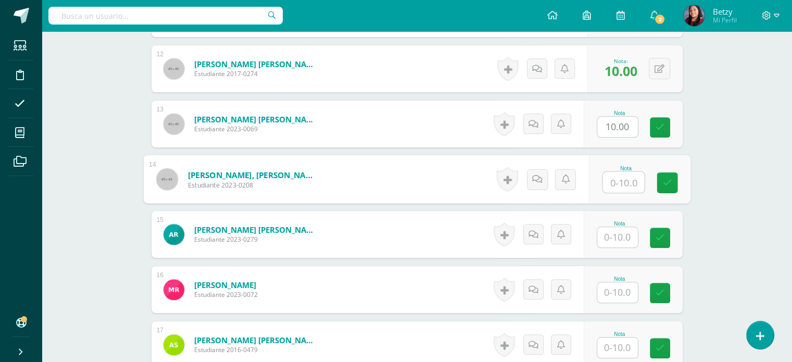
paste input "10"
type input "10"
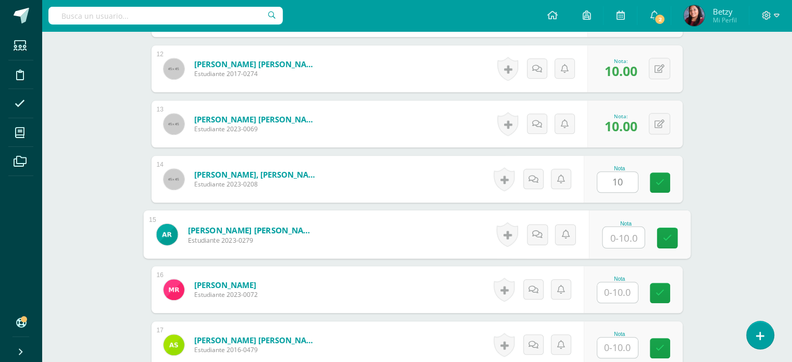
paste input "10"
type input "10"
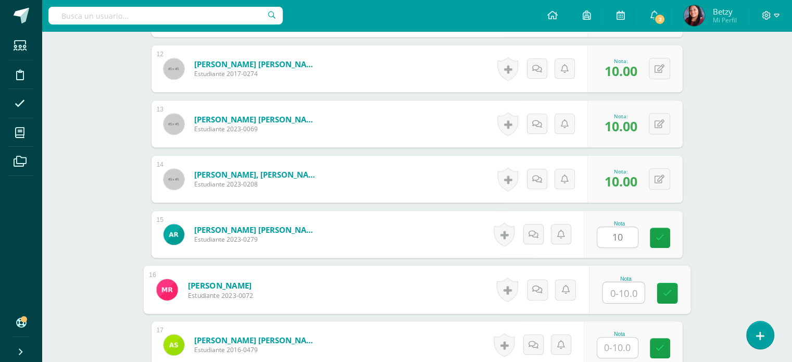
paste input "10"
type input "10"
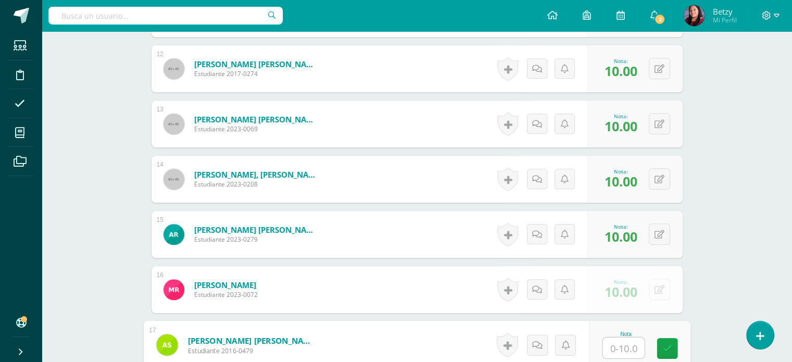
paste input "10"
type input "10"
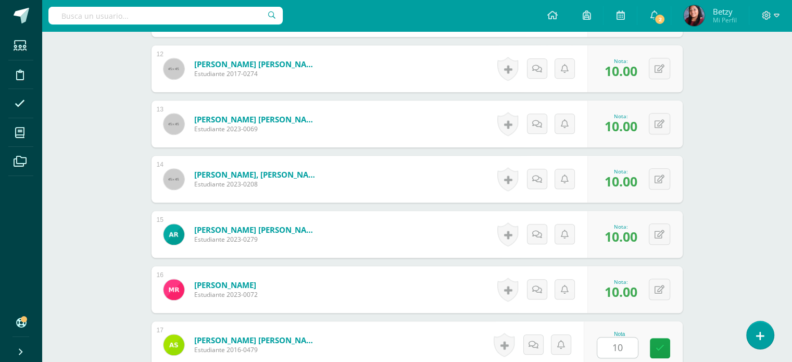
scroll to position [1145, 0]
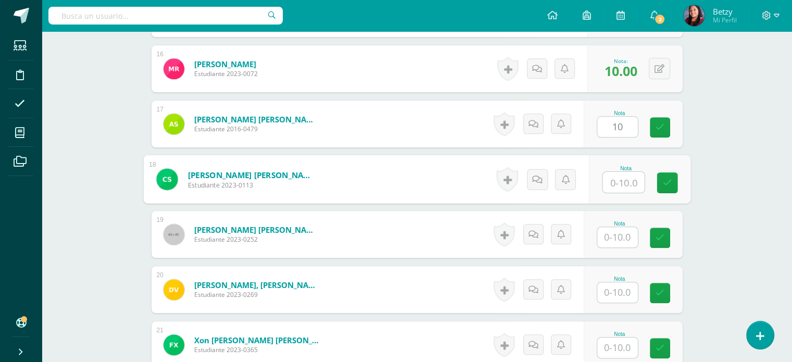
paste input "10"
type input "10"
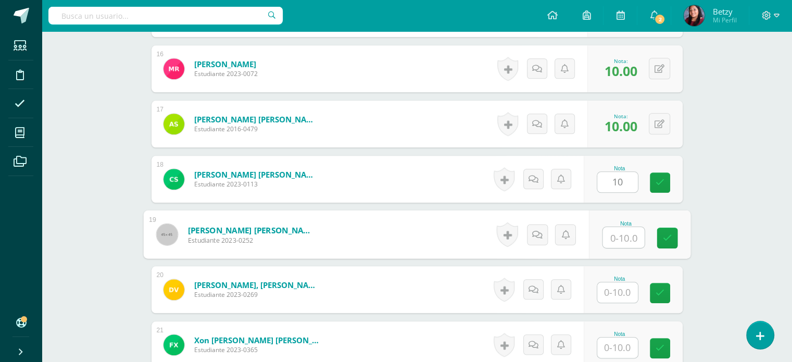
paste input "10"
type input "10"
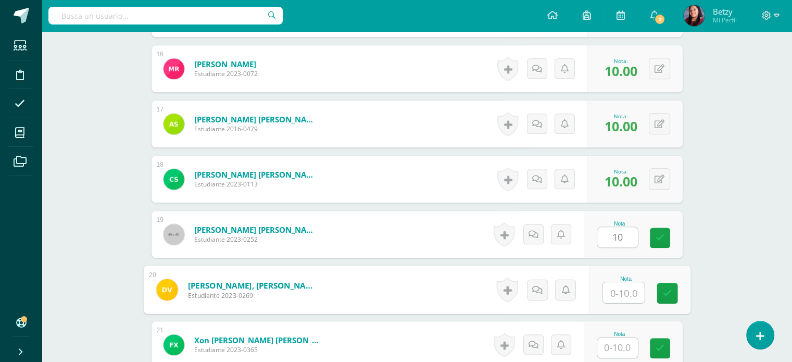
paste input "10"
type input "10"
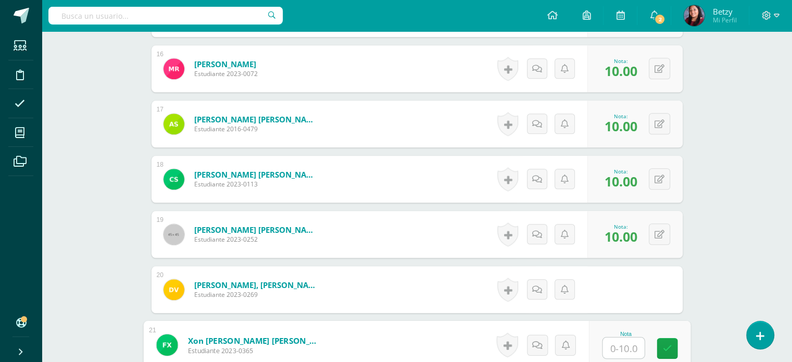
paste input "10"
type input "10"
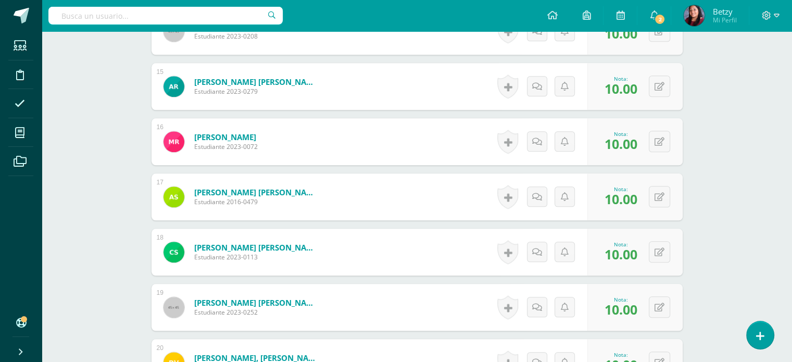
scroll to position [1141, 0]
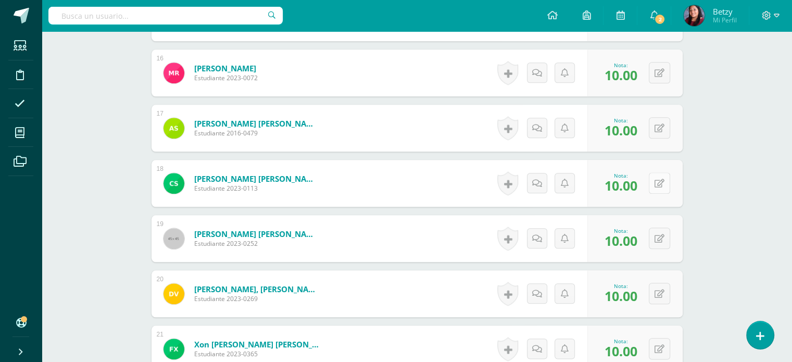
click at [664, 186] on icon at bounding box center [660, 183] width 10 height 9
type input "8"
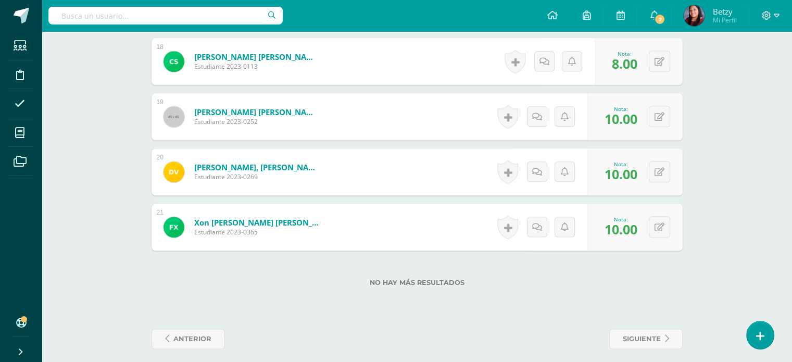
scroll to position [1265, 0]
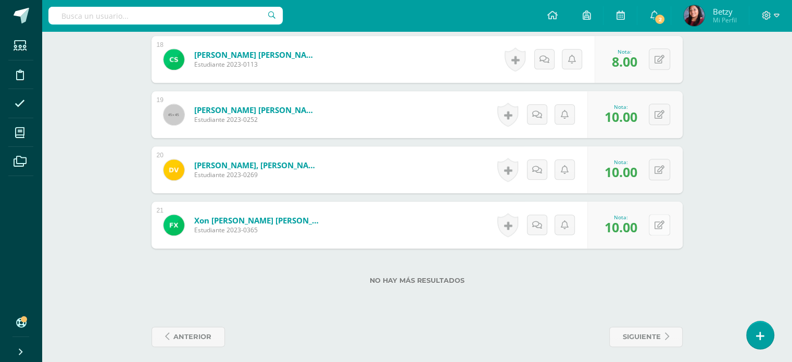
click at [651, 214] on div "0 Logros Logros obtenidos Aún no hay logros agregados Nota: 10.00" at bounding box center [635, 225] width 95 height 47
click at [659, 220] on button at bounding box center [667, 225] width 22 height 22
type input "9"
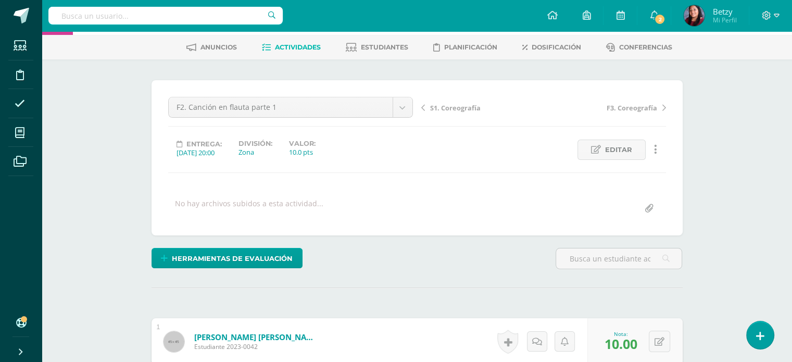
scroll to position [0, 0]
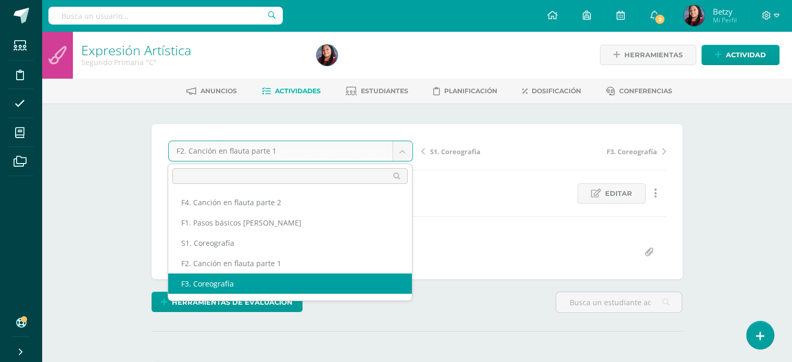
select select "/dashboard/teacher/grade-activity/47820/"
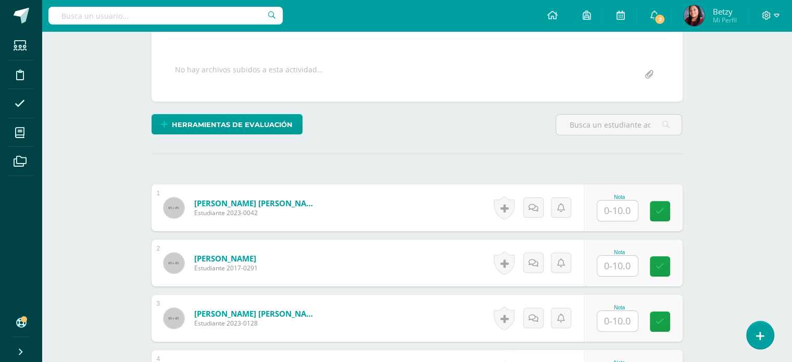
scroll to position [213, 0]
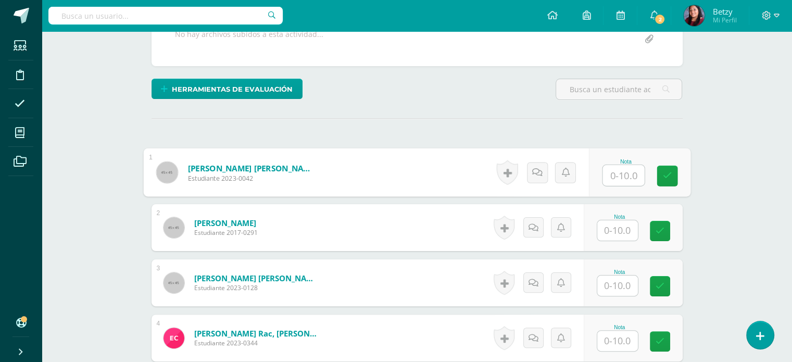
click at [629, 172] on input "text" at bounding box center [624, 175] width 42 height 21
paste input "10"
type input "10"
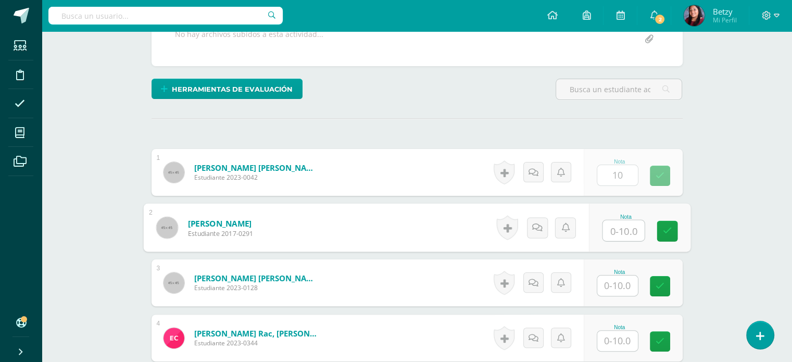
paste input "10"
type input "10"
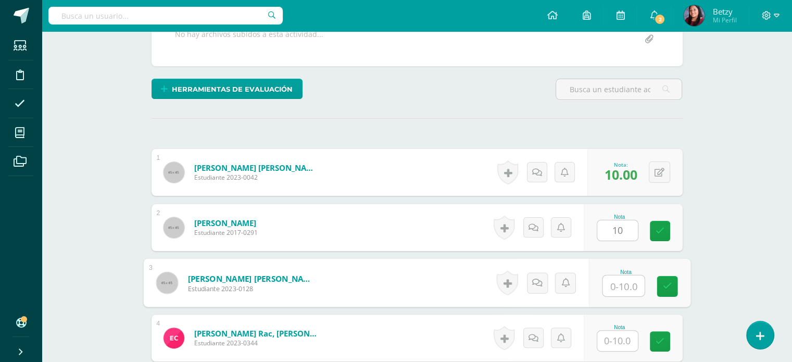
paste input "10"
type input "10"
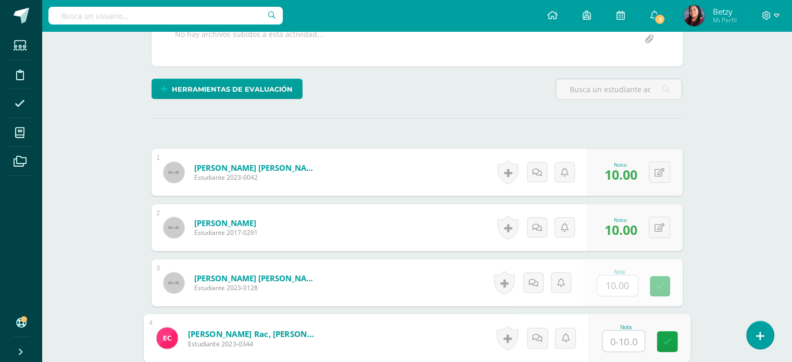
paste input "10"
type input "10"
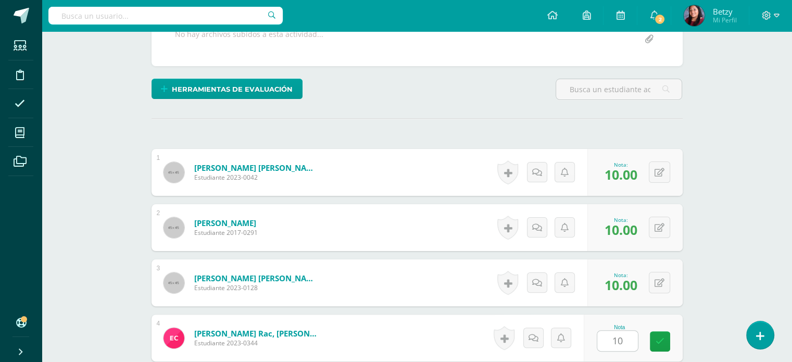
scroll to position [427, 0]
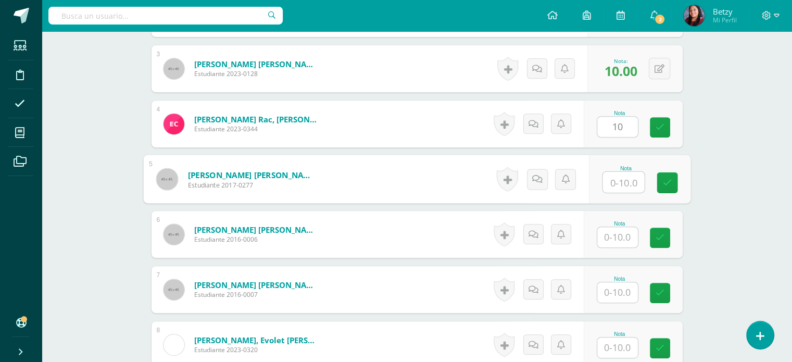
paste input "10"
type input "10"
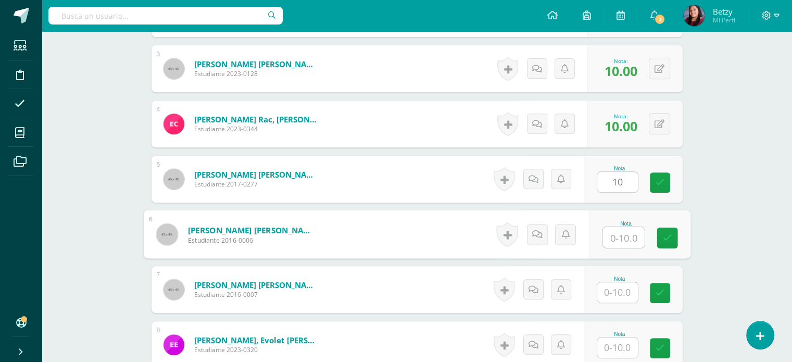
paste input "10"
type input "10"
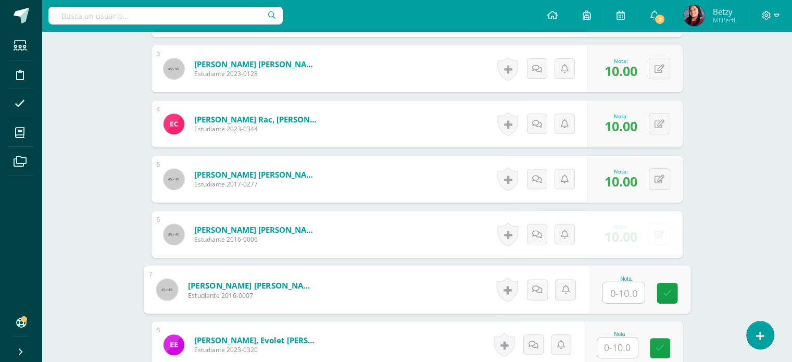
paste input "10"
type input "10"
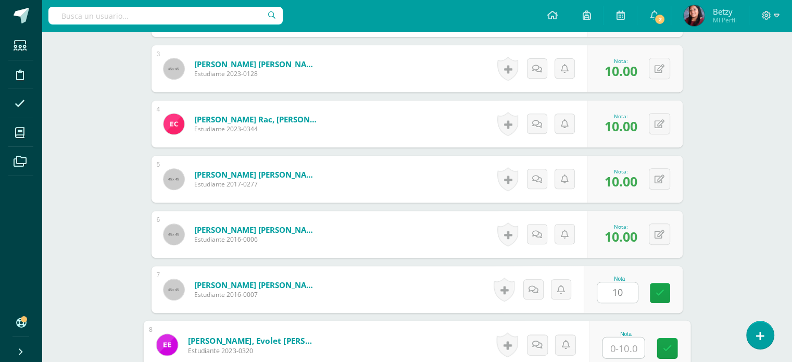
paste input "10"
type input "10"
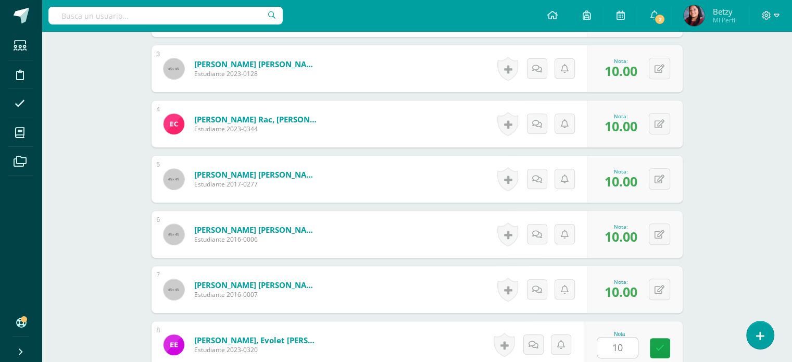
scroll to position [648, 0]
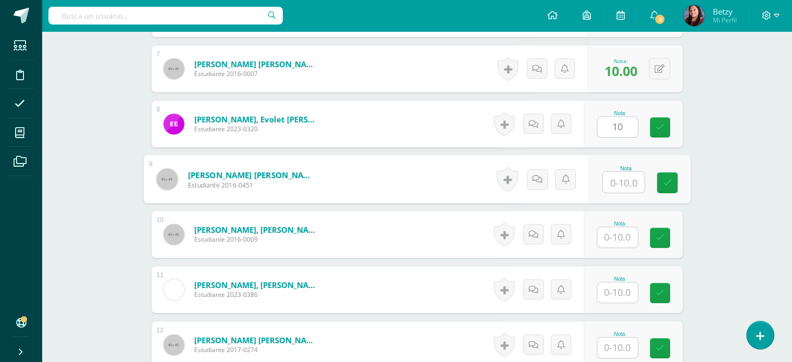
paste input "10"
type input "10"
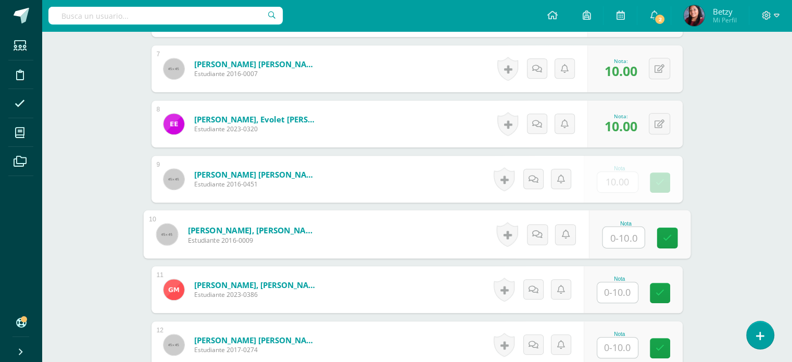
paste input "10"
type input "10"
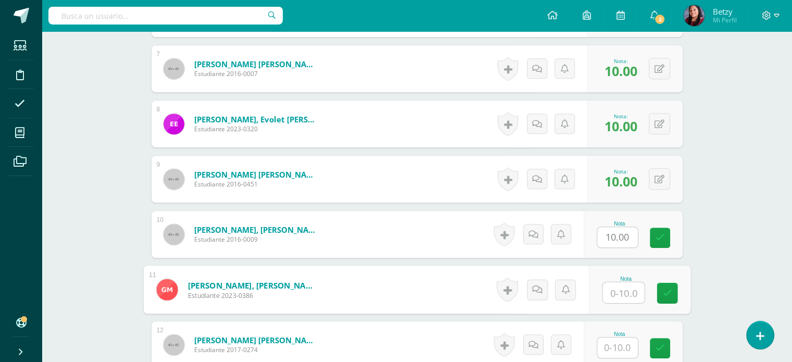
paste input "10"
type input "10"
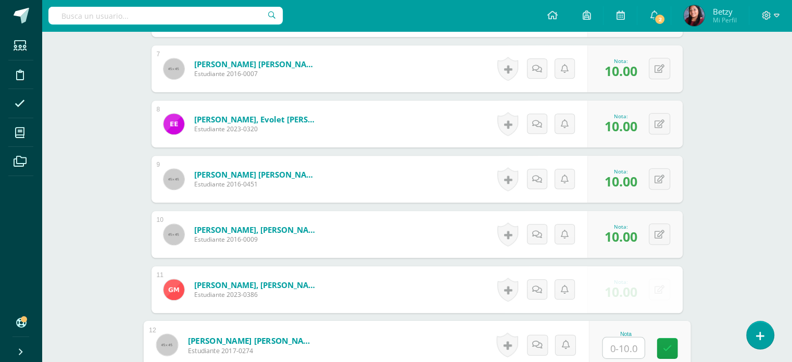
paste input "10"
type input "10"
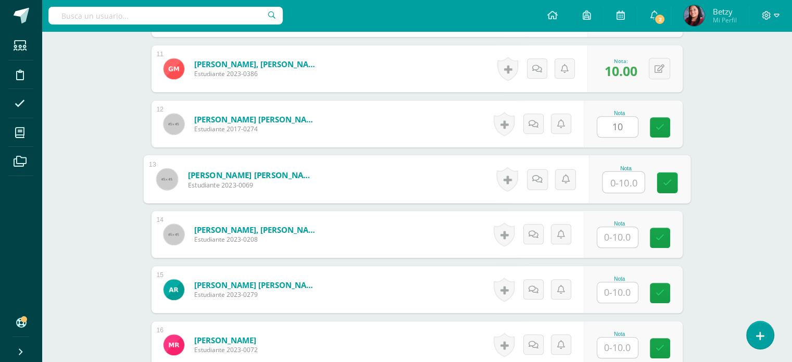
paste input "10"
type input "10"
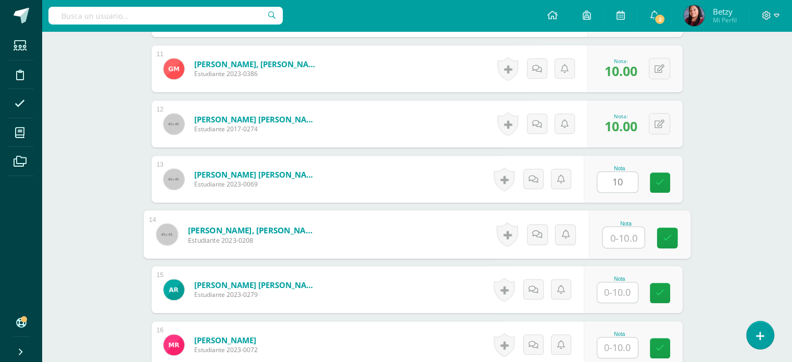
paste input "10"
type input "10"
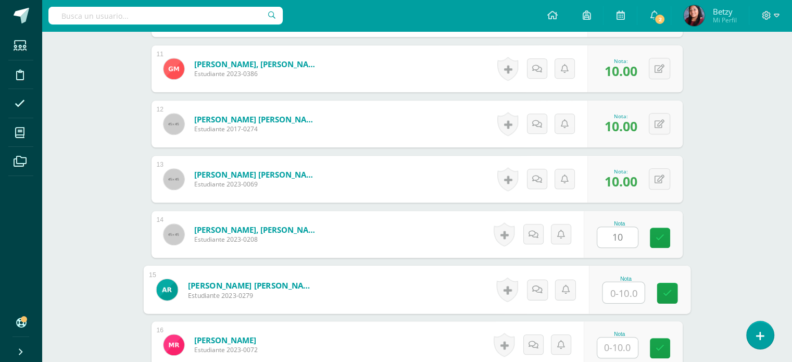
paste input "10"
type input "10"
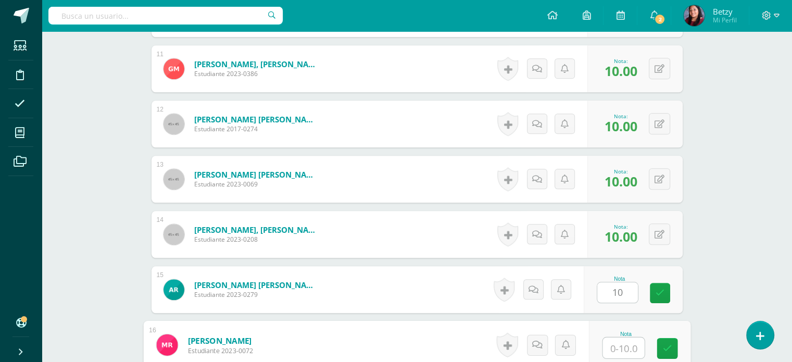
paste input "10"
type input "10"
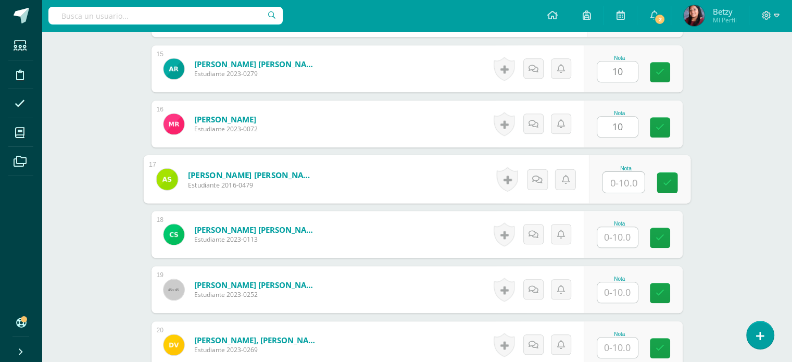
paste input "10"
type input "10"
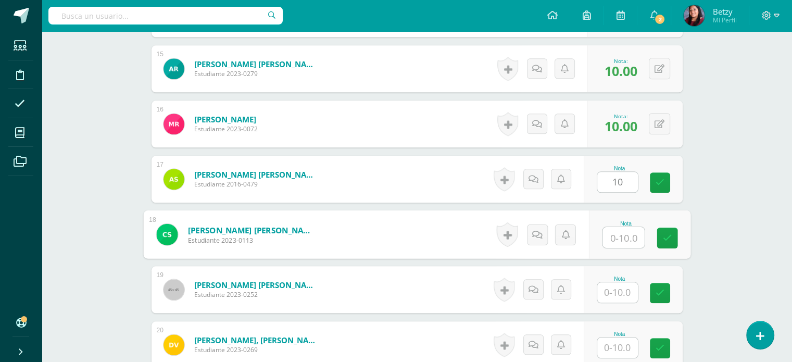
paste input "10"
type input "10"
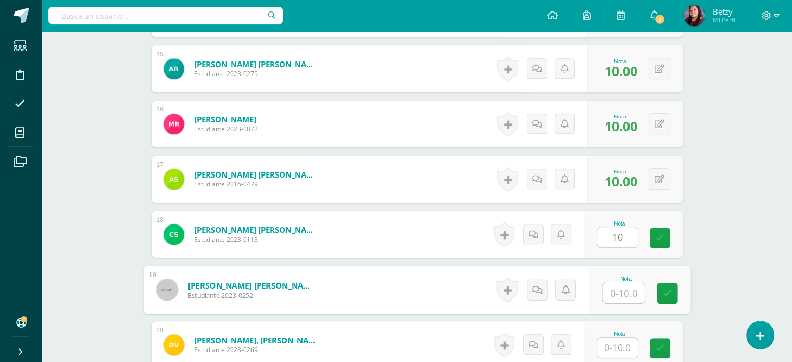
paste input "10"
type input "10"
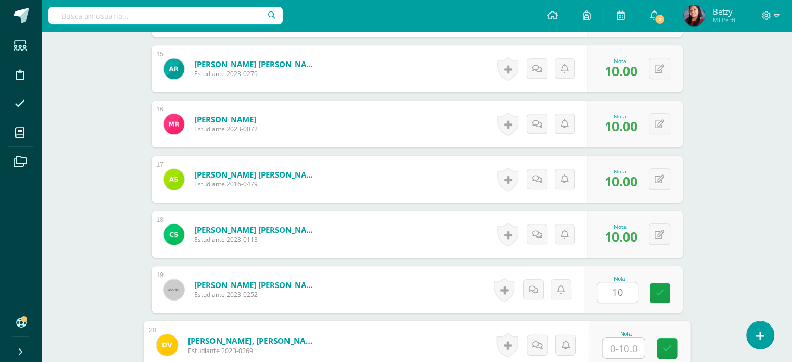
paste input "10"
type input "10"
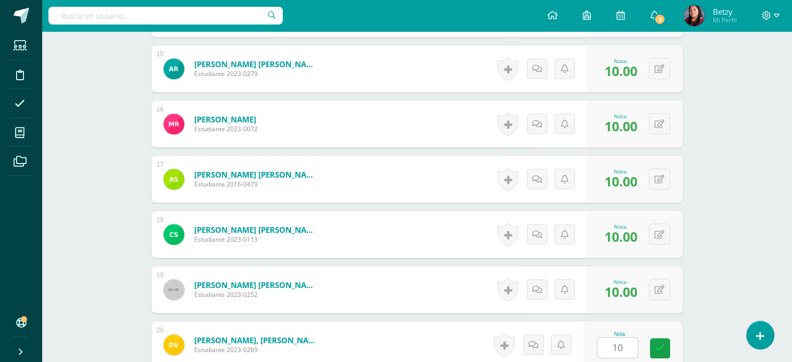
scroll to position [1270, 0]
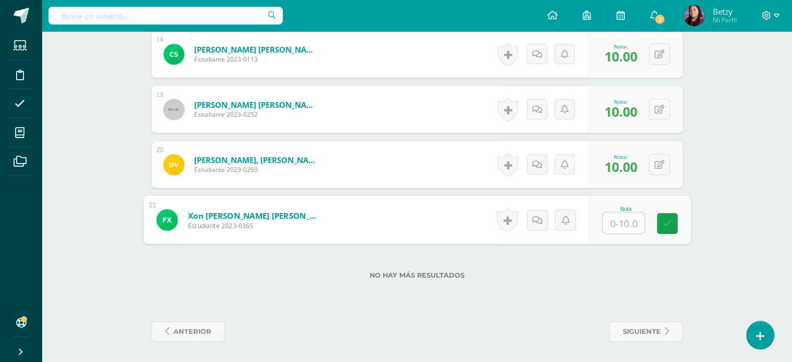
paste input "10"
type input "10"
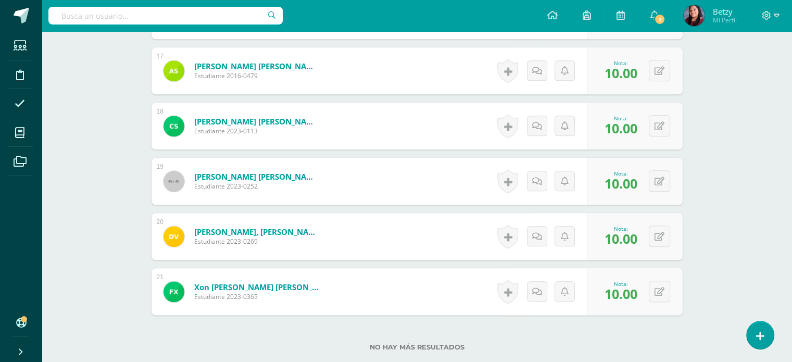
scroll to position [1188, 0]
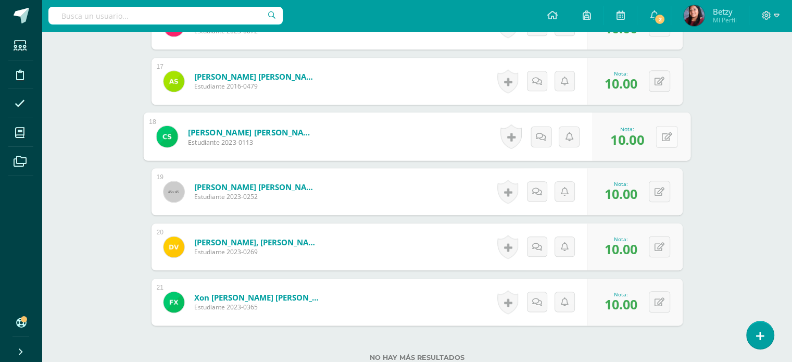
click at [665, 137] on button at bounding box center [667, 137] width 22 height 22
type input "7"
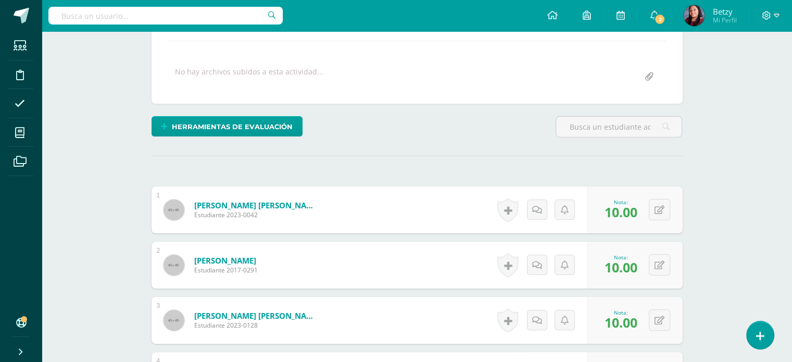
scroll to position [0, 0]
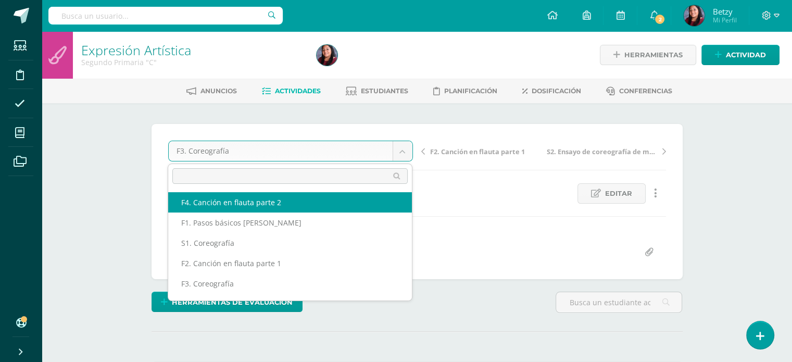
select select "/dashboard/teacher/grade-activity/47825/"
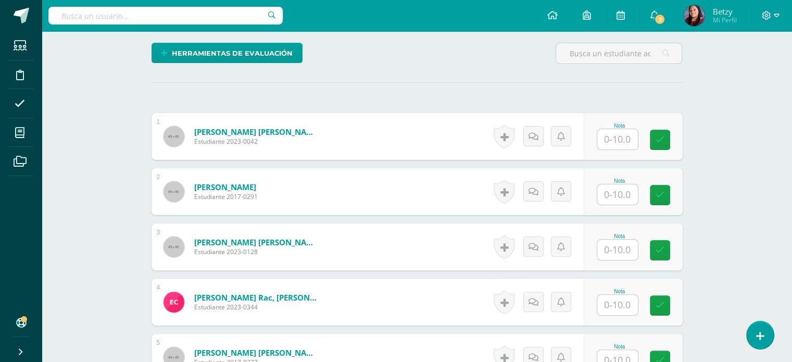
scroll to position [250, 0]
click at [621, 137] on input "text" at bounding box center [624, 139] width 42 height 21
paste input "10"
type input "10"
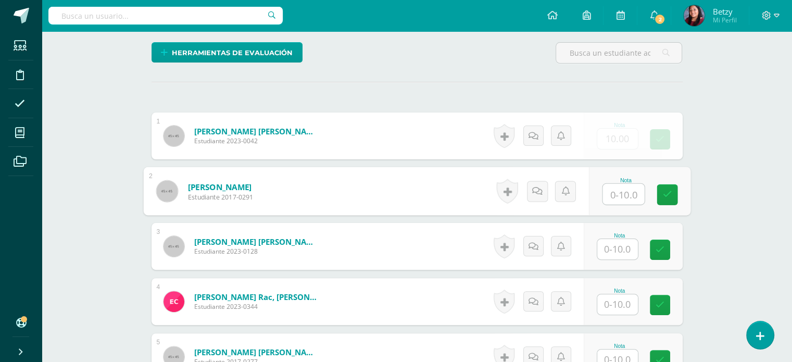
paste input "10"
type input "10"
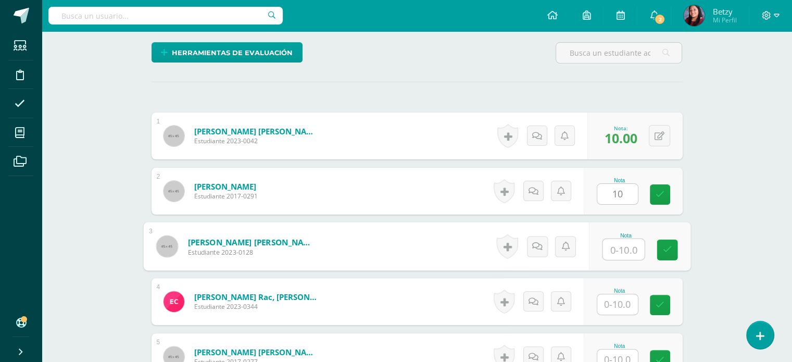
paste input "10"
type input "10"
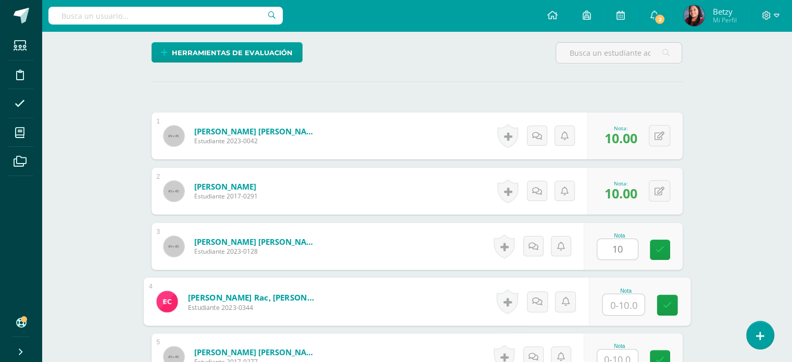
paste input "10"
type input "10"
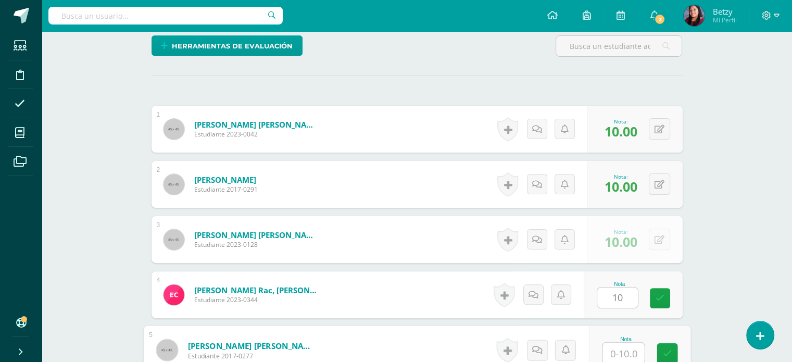
paste input "10"
type input "10"
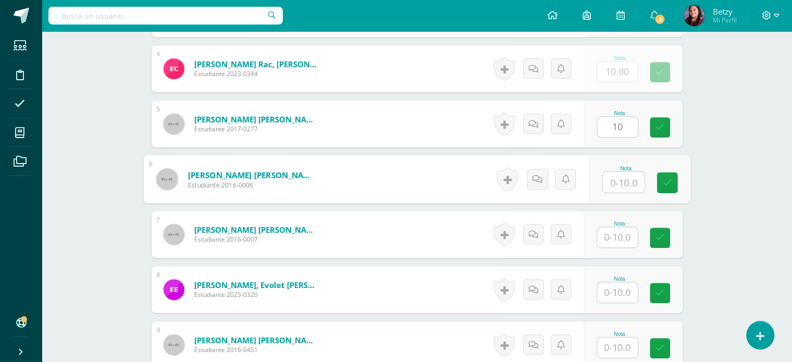
paste input "10"
type input "10"
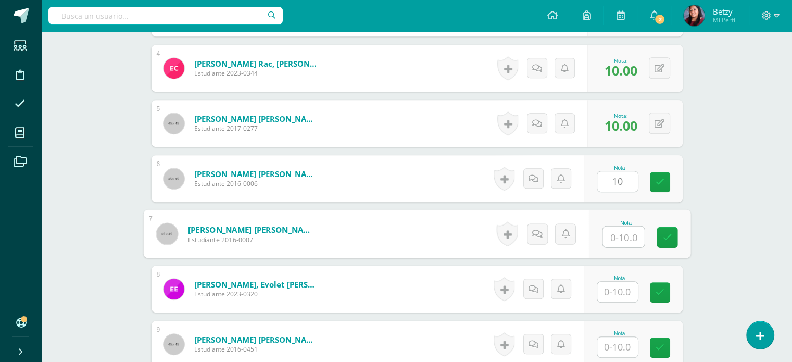
paste input "10"
type input "10"
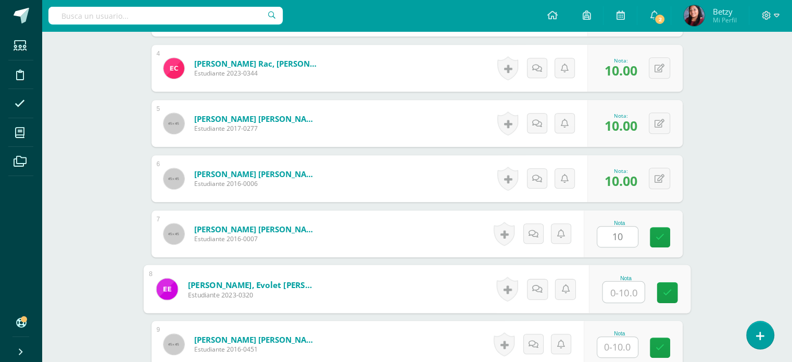
paste input "10"
type input "10"
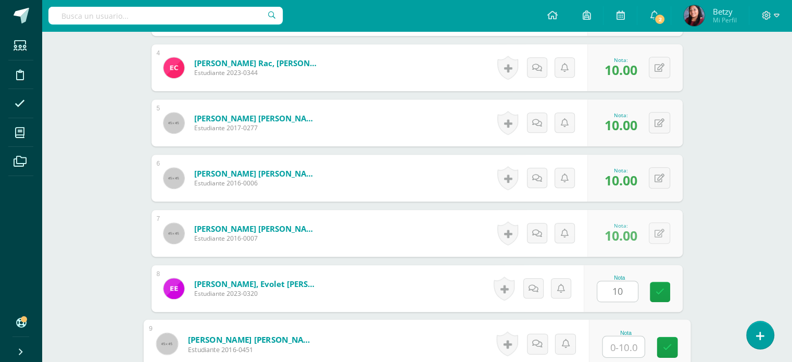
paste input "10"
type input "10"
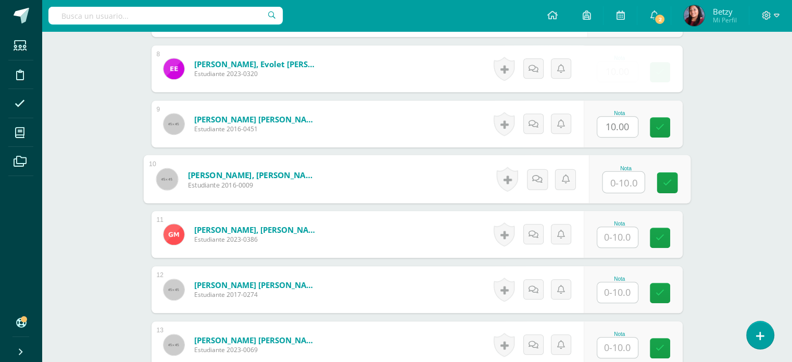
paste input "10"
type input "10"
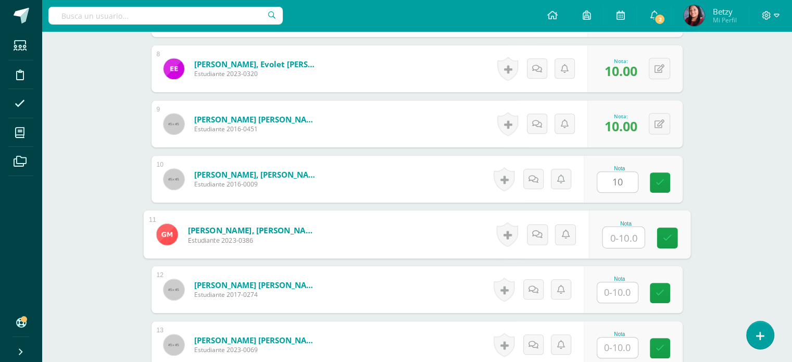
paste input "10"
type input "10"
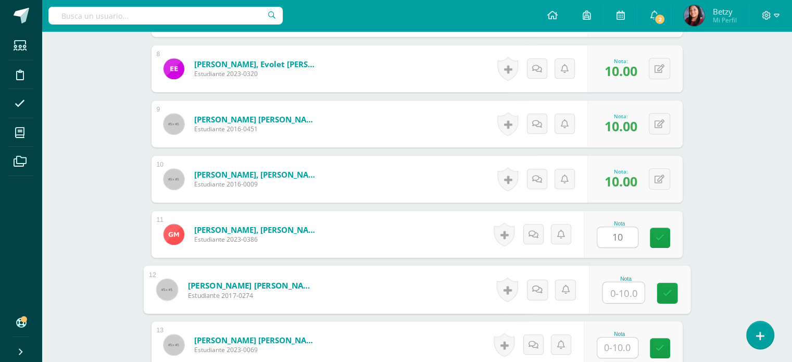
paste input "10"
type input "10"
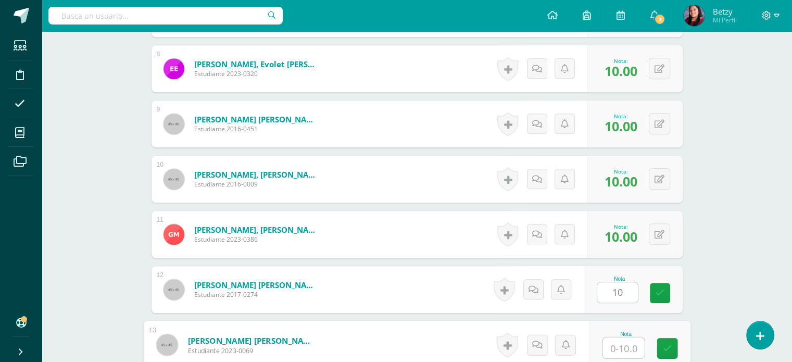
paste input "10"
type input "10"
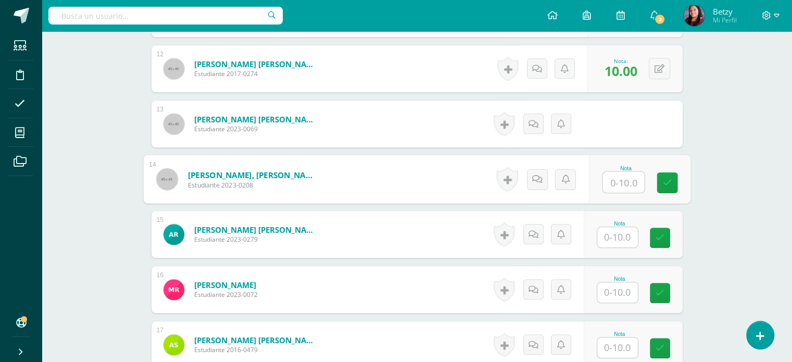
paste input "10"
type input "10"
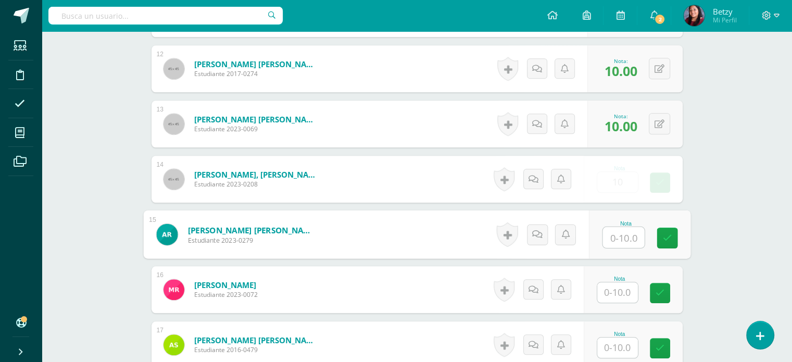
paste input "10"
type input "10"
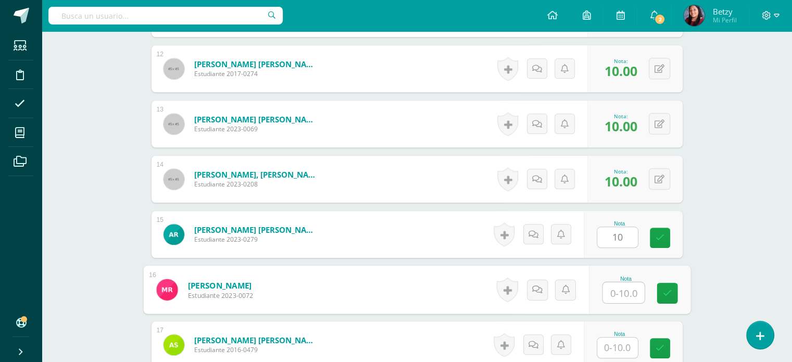
paste input "10"
type input "10"
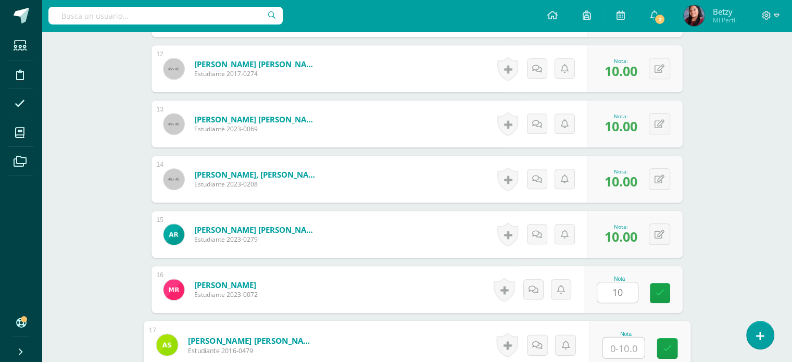
paste input "10"
type input "10"
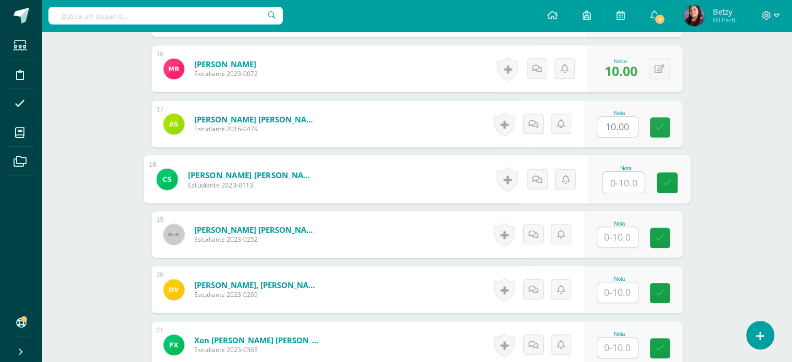
paste input "10"
type input "10"
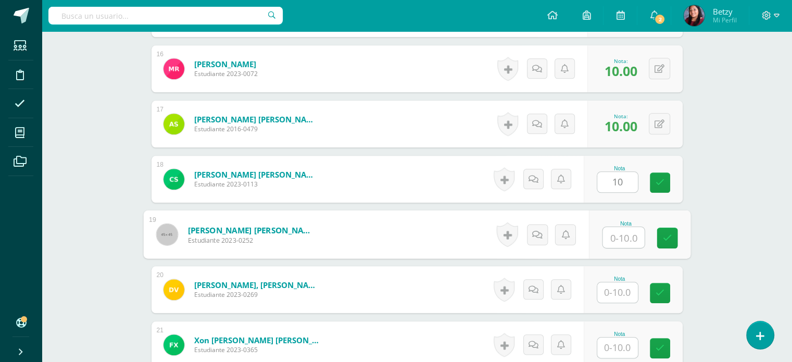
paste input "10"
type input "10"
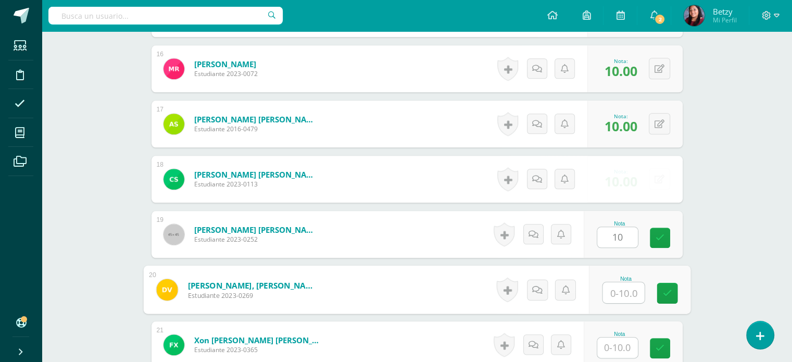
paste input "10"
type input "10"
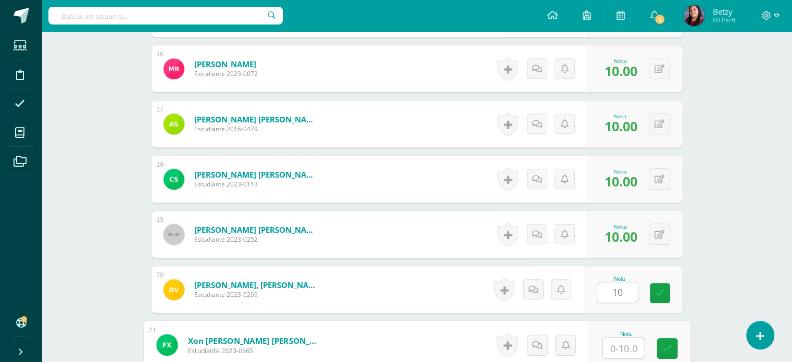
paste input "10"
type input "10"
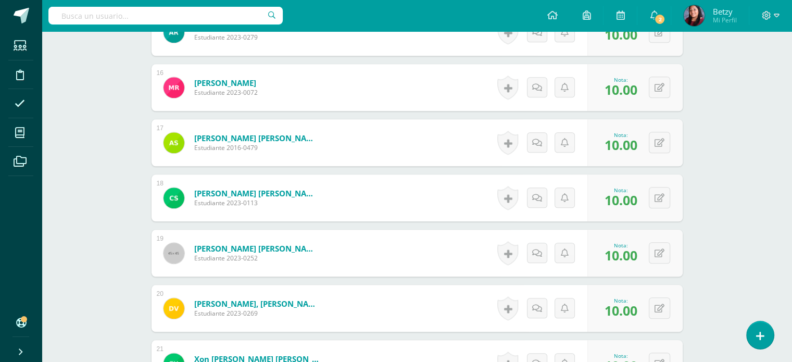
scroll to position [1127, 0]
click at [657, 192] on button at bounding box center [667, 197] width 22 height 22
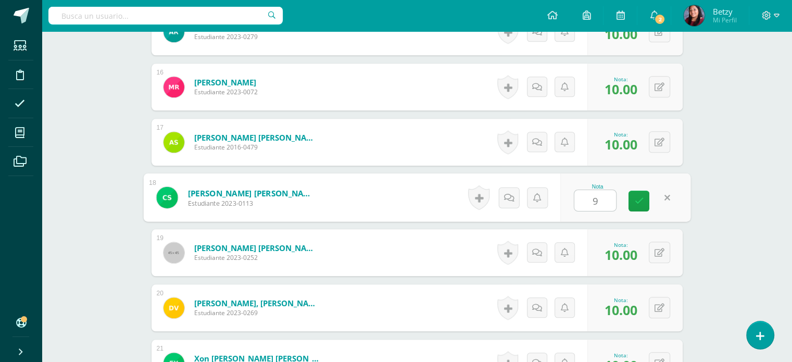
type input "9"
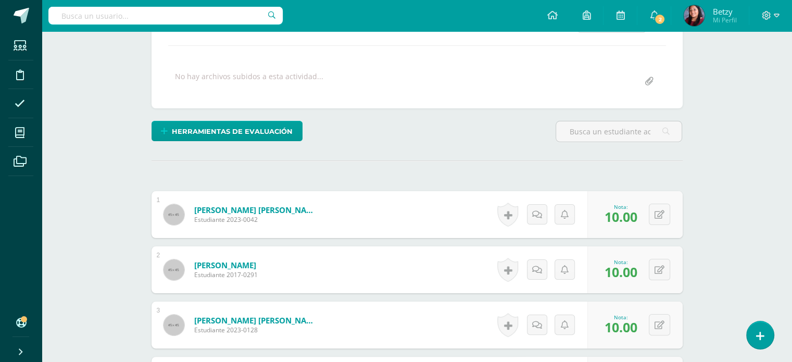
scroll to position [0, 0]
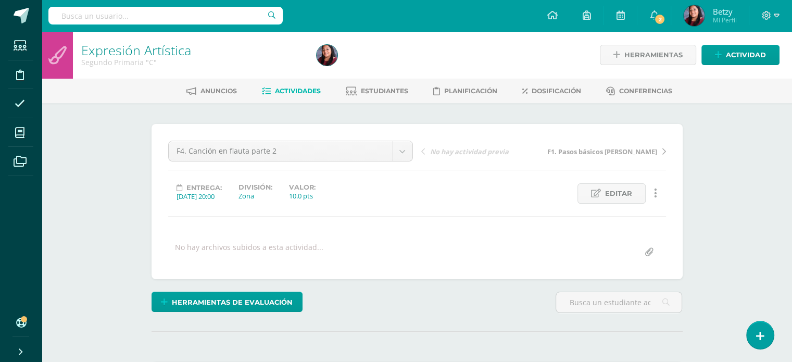
click at [73, 102] on div "Anuncios Actividades Estudiantes Planificación Dosificación Conferencias" at bounding box center [430, 91] width 776 height 24
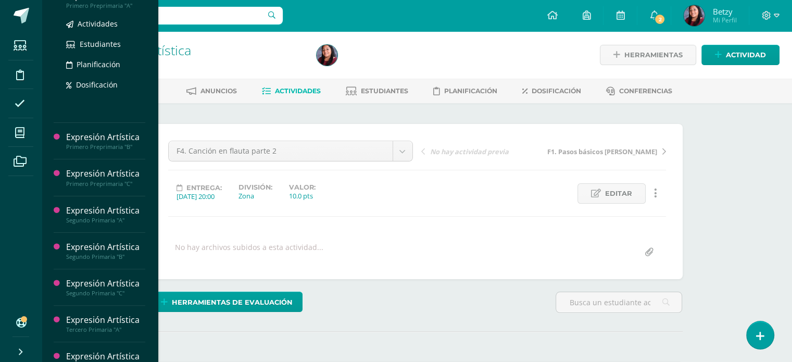
scroll to position [340, 0]
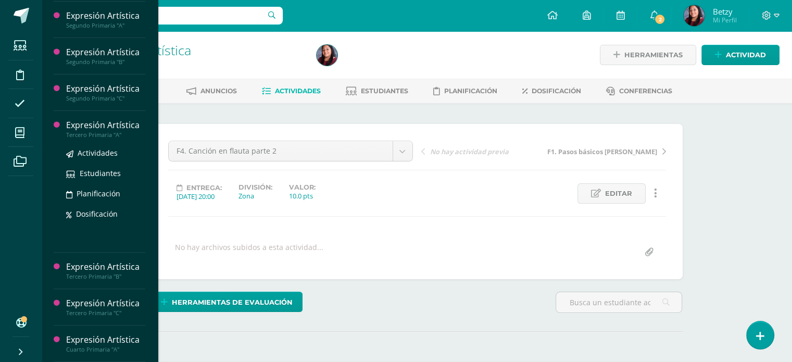
click at [96, 122] on div "Expresión Artística" at bounding box center [105, 125] width 79 height 12
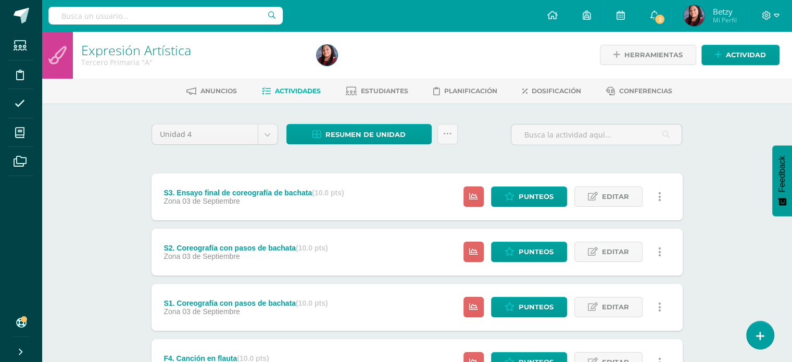
scroll to position [258, 0]
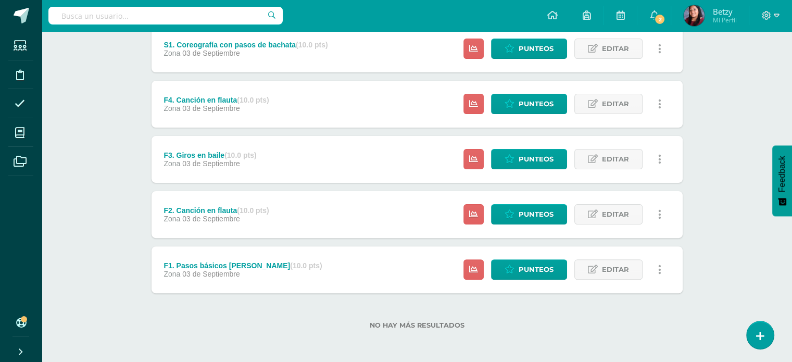
click at [697, 250] on div "Unidad 4 Unidad 1 Unidad 2 Unidad 3 Unidad 4 Resumen de unidad Descargar como H…" at bounding box center [417, 104] width 573 height 518
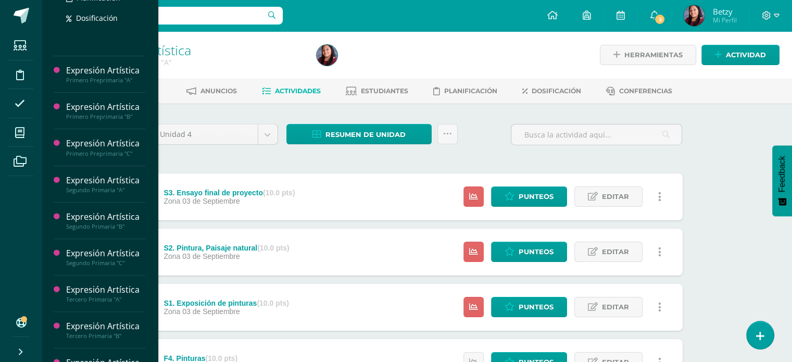
scroll to position [340, 0]
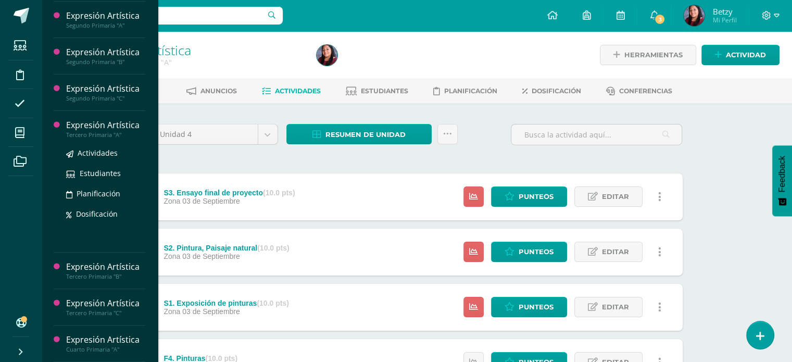
click at [114, 125] on div "Expresión Artística" at bounding box center [105, 125] width 79 height 12
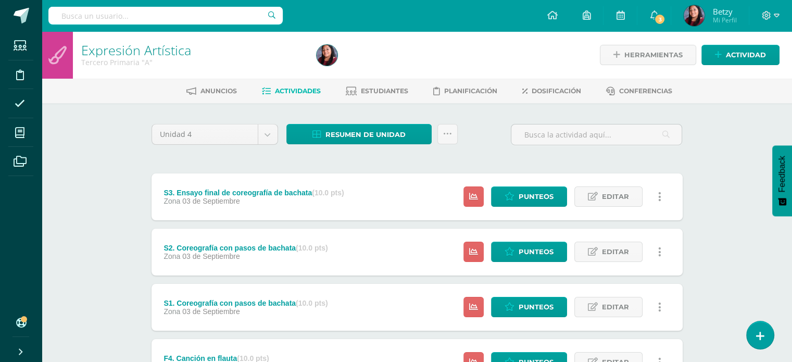
scroll to position [258, 0]
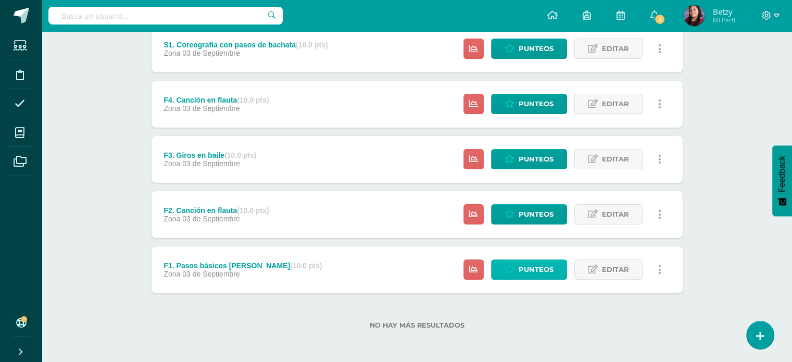
click at [527, 271] on span "Punteos" at bounding box center [536, 269] width 35 height 19
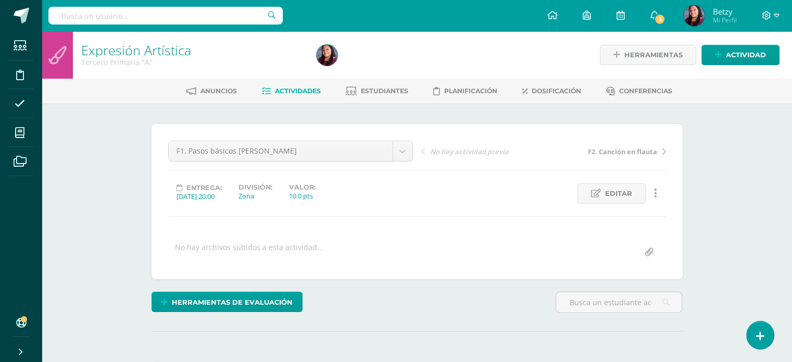
scroll to position [215, 0]
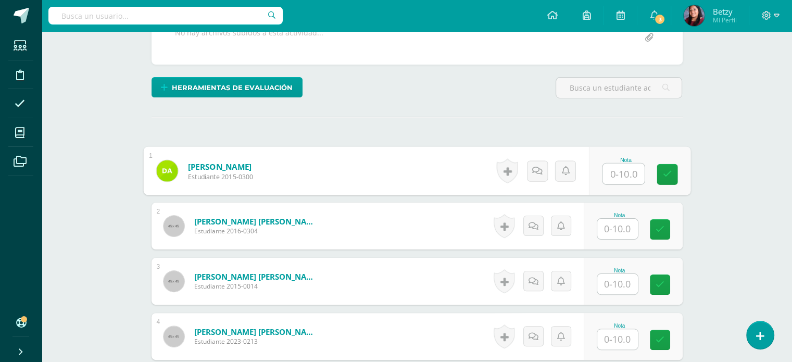
click at [620, 170] on input "text" at bounding box center [624, 174] width 42 height 21
paste input "10"
type input "10"
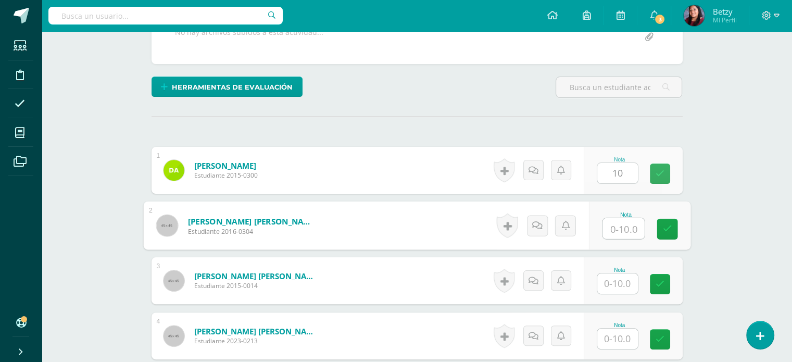
paste input "10"
type input "10"
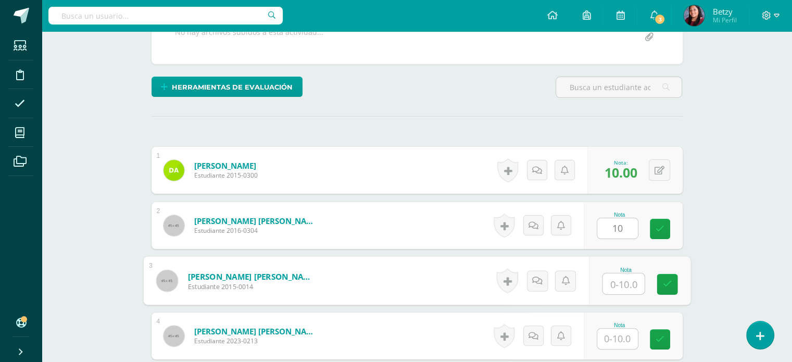
paste input "10"
type input "10"
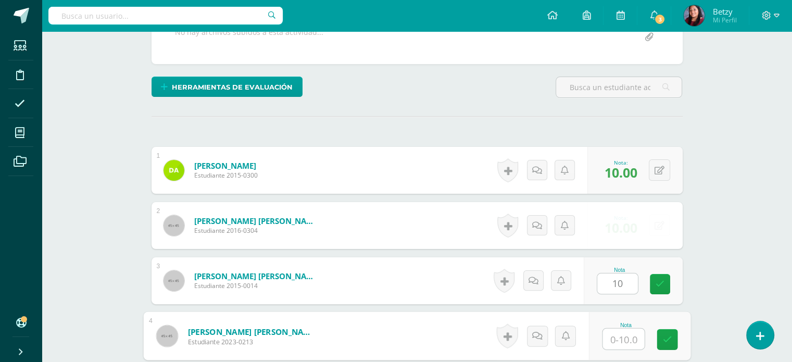
paste input "10"
type input "10"
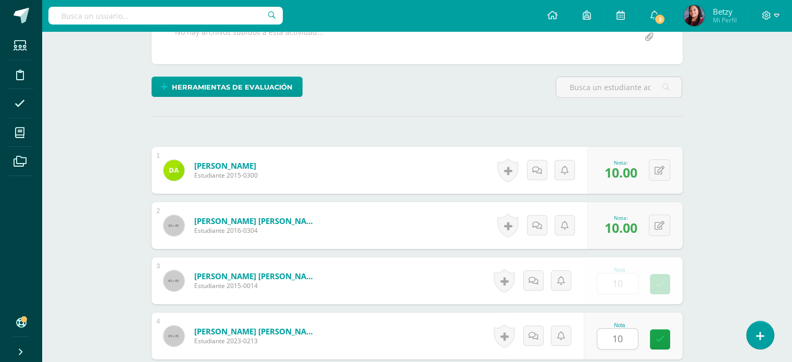
scroll to position [427, 0]
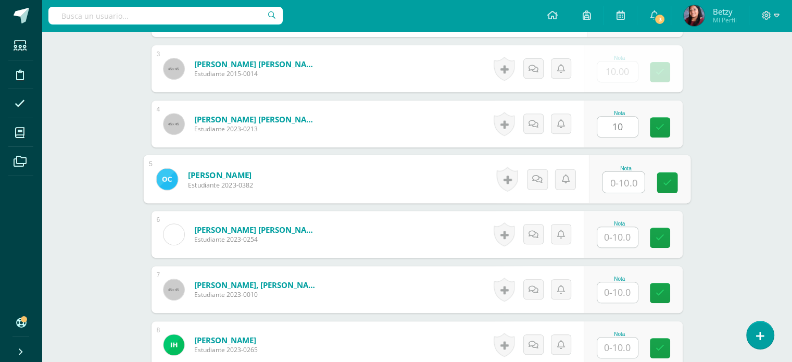
paste input "10"
type input "10"
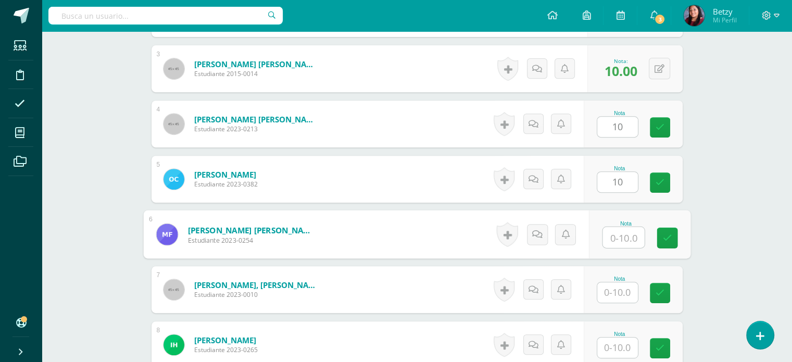
paste input "10"
type input "10"
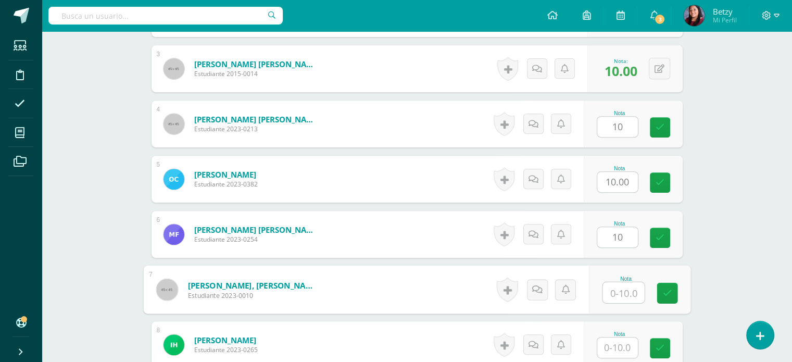
paste input "10"
type input "10"
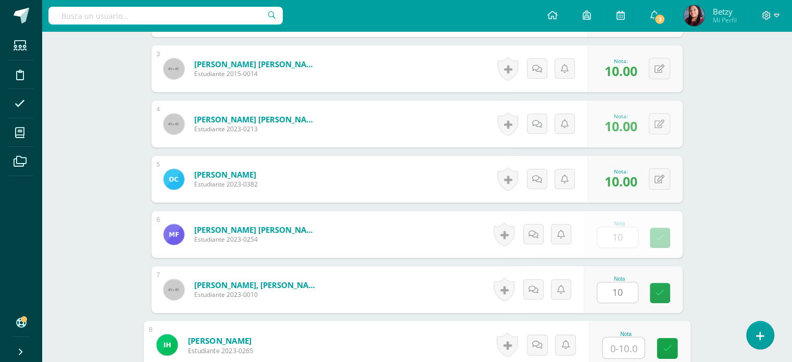
paste input "10"
type input "10"
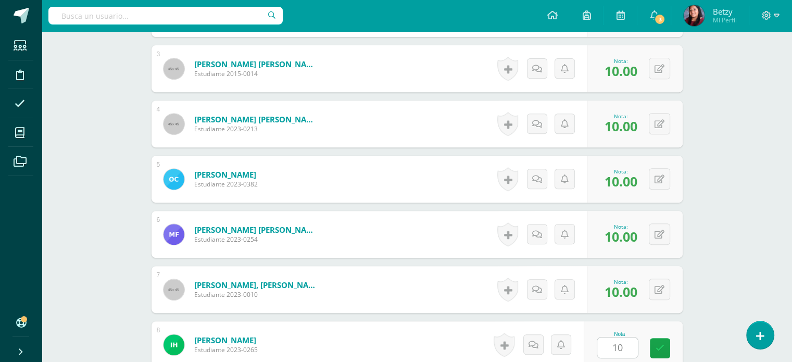
scroll to position [648, 0]
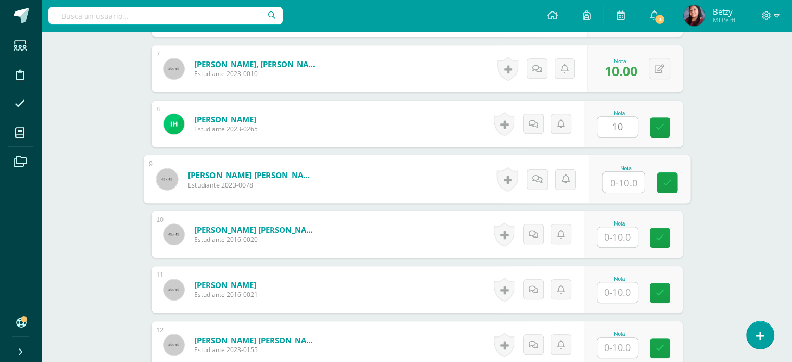
paste input "10"
type input "10"
paste input "10"
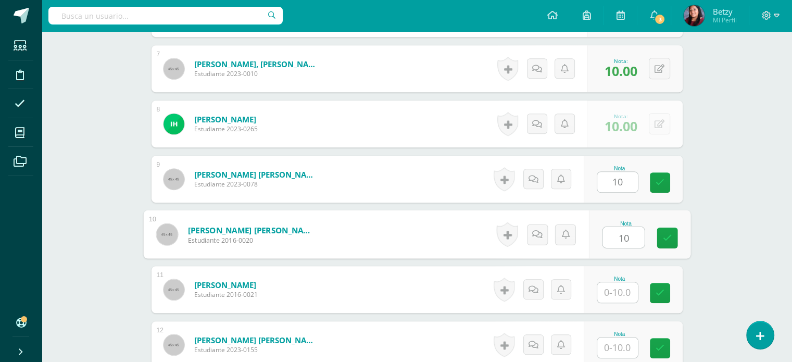
type input "10"
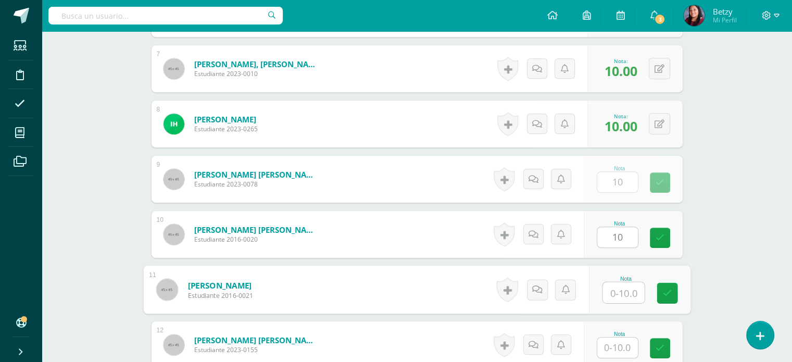
paste input "10"
type input "10"
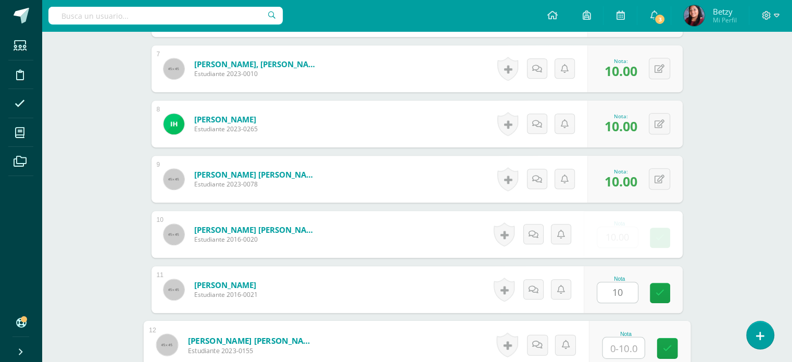
paste input "10"
type input "10"
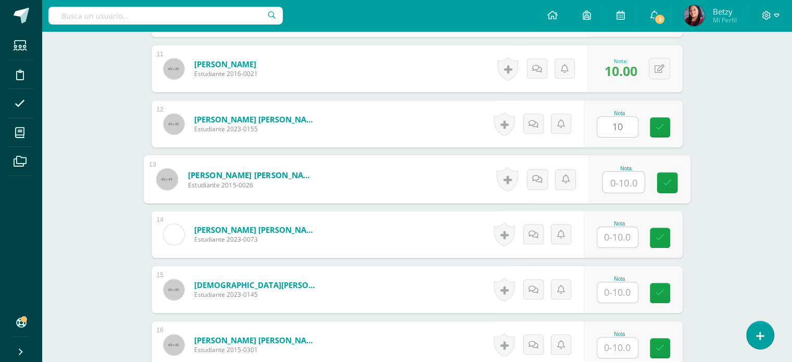
paste input "10"
type input "10"
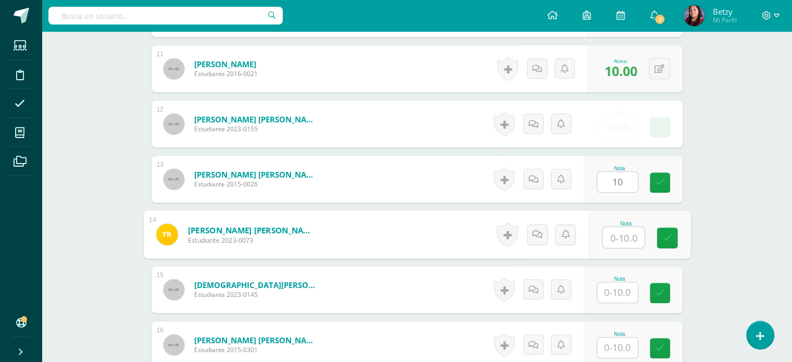
paste input "10"
type input "10"
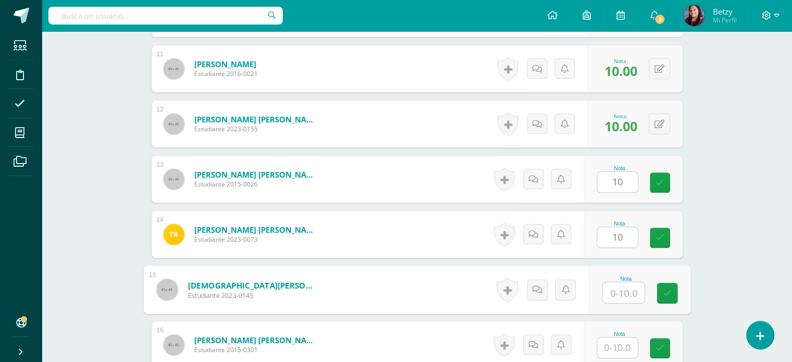
paste input "10"
type input "10"
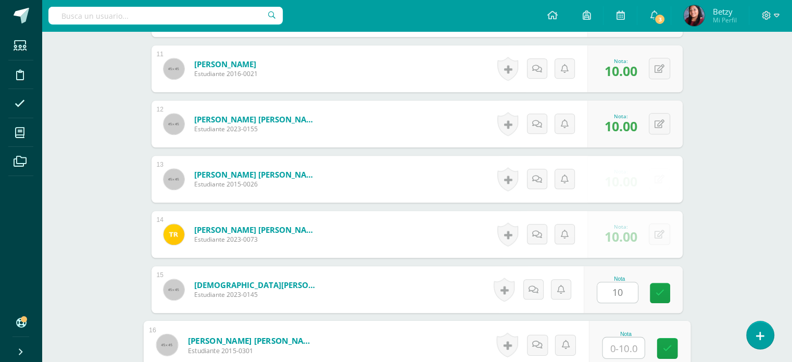
paste input "10"
type input "10"
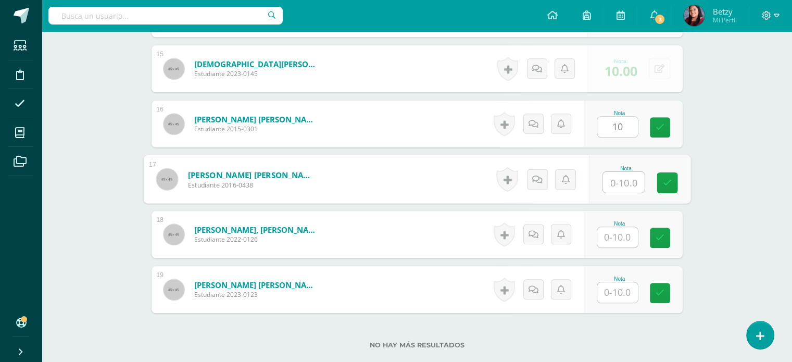
paste input "10"
type input "10"
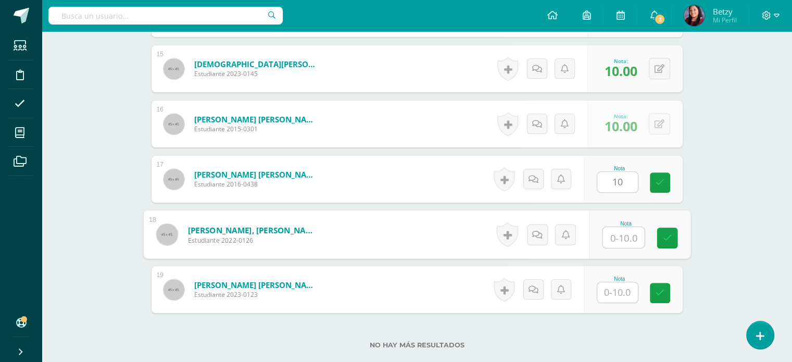
paste input "10"
type input "10"
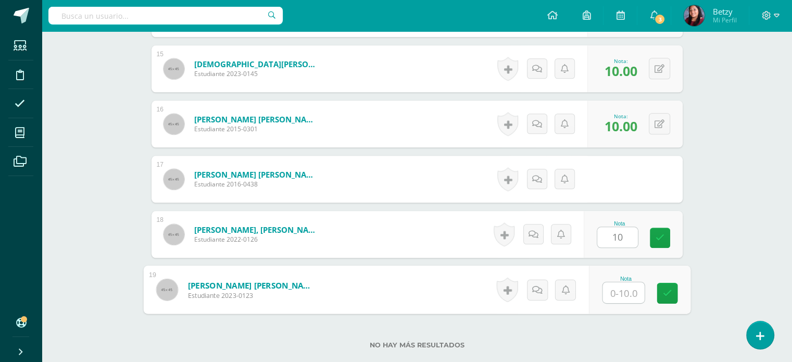
paste input "10"
type input "10"
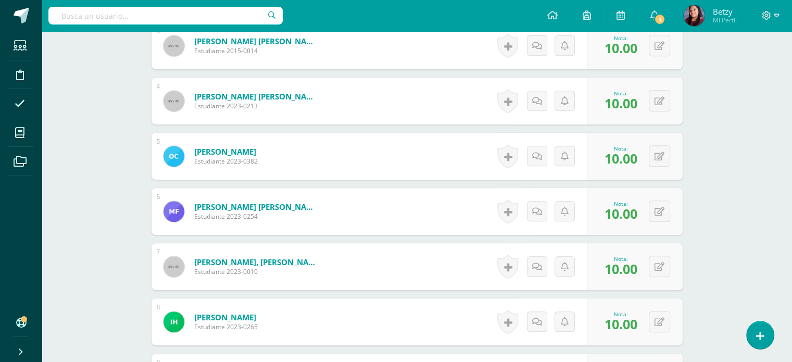
scroll to position [456, 0]
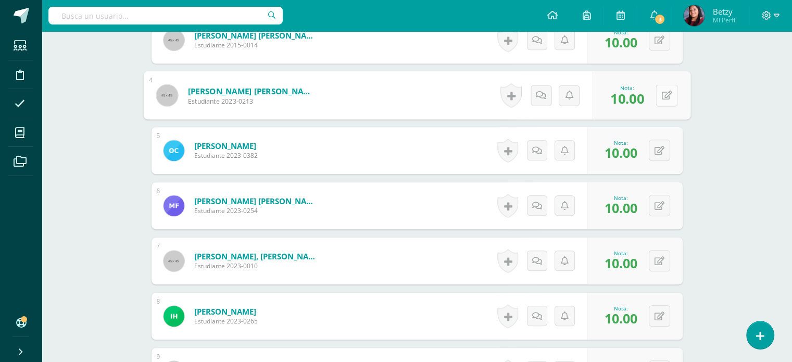
click at [654, 97] on div "0 Logros Logros obtenidos Aún no hay logros agregados Nota: 10.00" at bounding box center [642, 95] width 98 height 48
click at [669, 96] on icon at bounding box center [667, 95] width 10 height 9
type input "7"
type input "8"
click at [790, 142] on div "Expresión Artística Tercero Primaria "A" Herramientas Detalle de asistencias Ac…" at bounding box center [417, 320] width 751 height 1491
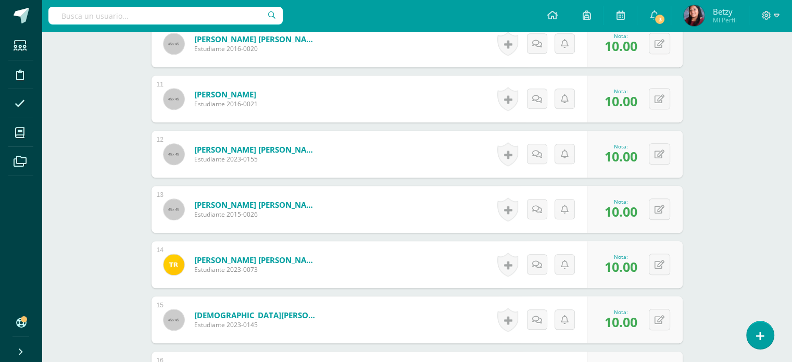
scroll to position [841, 0]
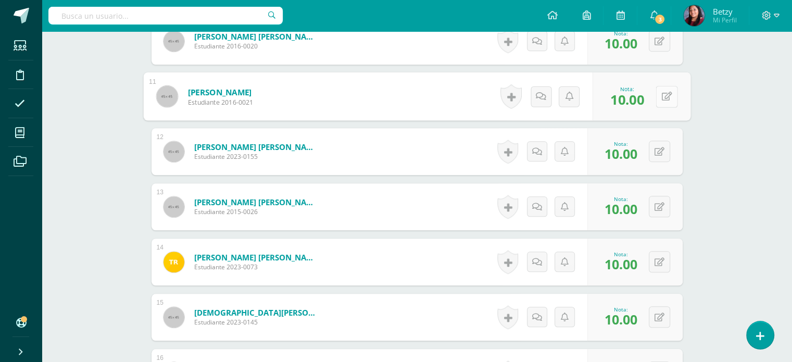
click at [656, 96] on button at bounding box center [667, 96] width 22 height 22
type input "9"
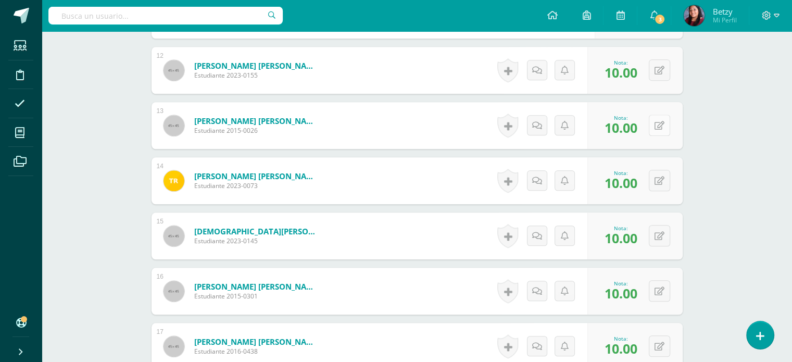
scroll to position [922, 0]
click at [661, 129] on button at bounding box center [667, 126] width 22 height 22
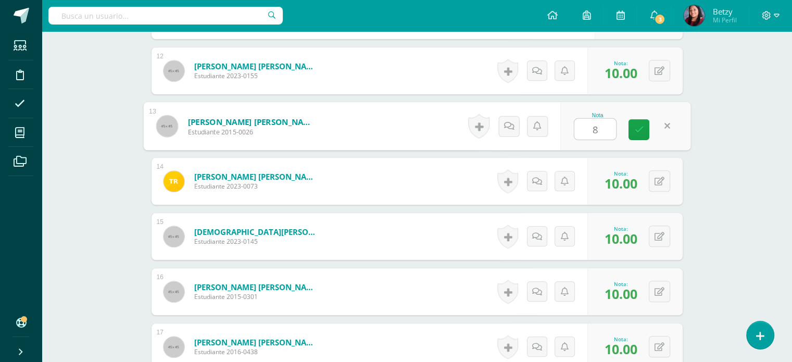
type input "8"
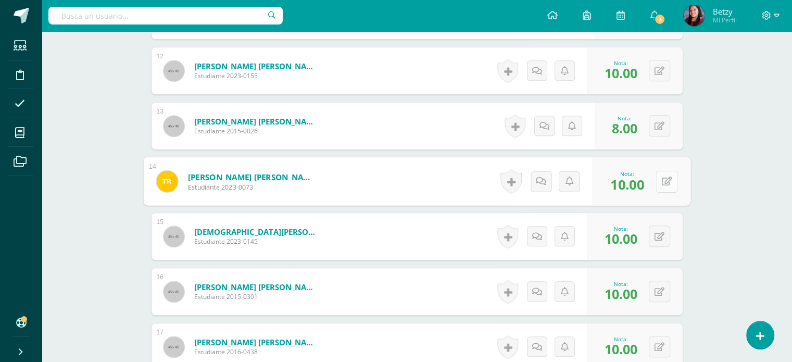
click at [657, 179] on button at bounding box center [667, 181] width 22 height 22
type input "9"
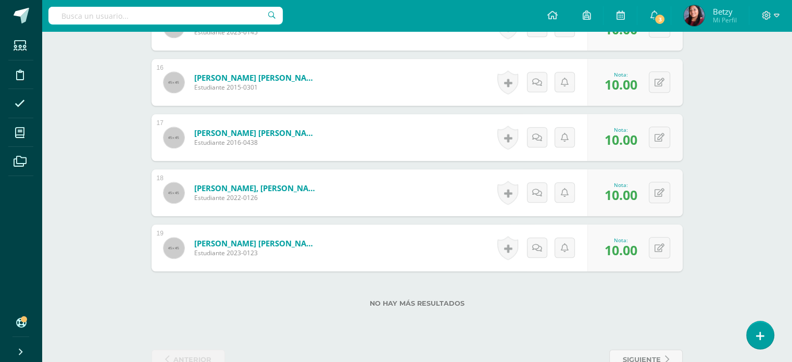
scroll to position [1094, 0]
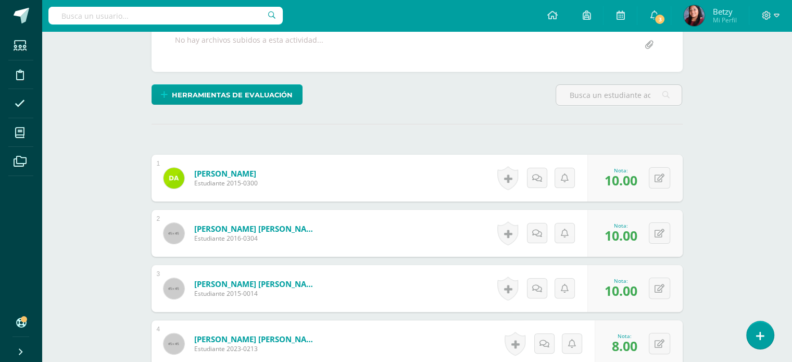
scroll to position [0, 0]
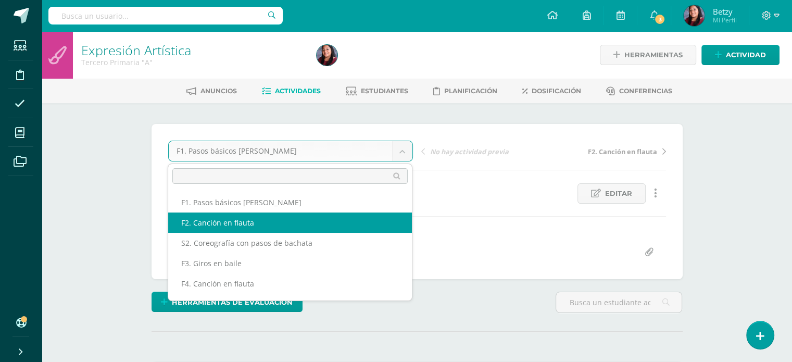
select select "/dashboard/teacher/grade-activity/47919/"
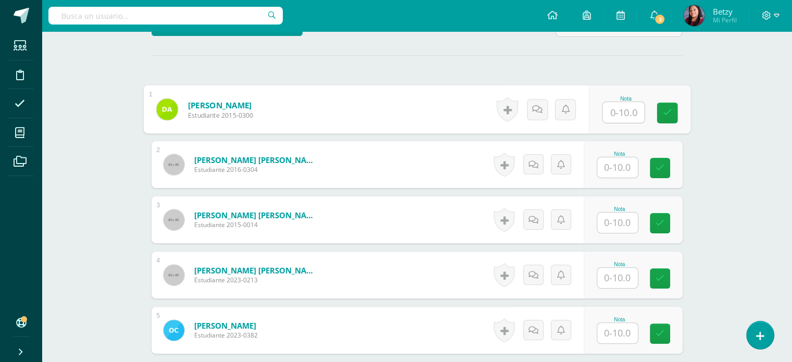
scroll to position [277, 0]
click at [613, 111] on input "text" at bounding box center [624, 112] width 42 height 21
paste input "10"
type input "10"
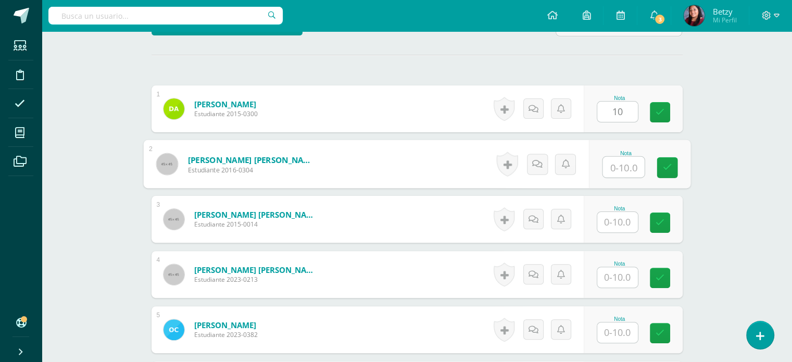
paste input "10"
type input "10"
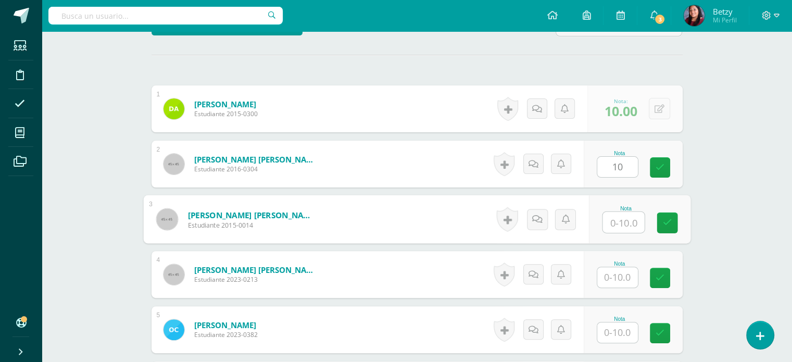
paste input "10"
type input "10"
paste input "10"
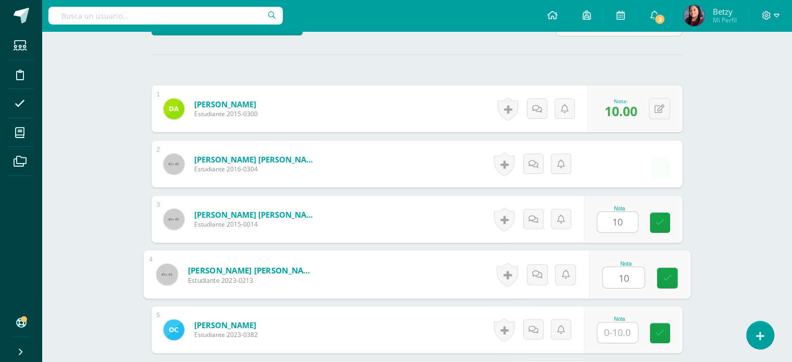
type input "10"
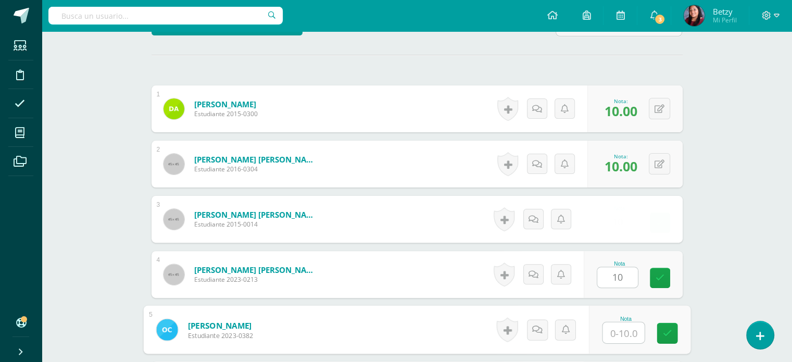
paste input "10"
type input "10"
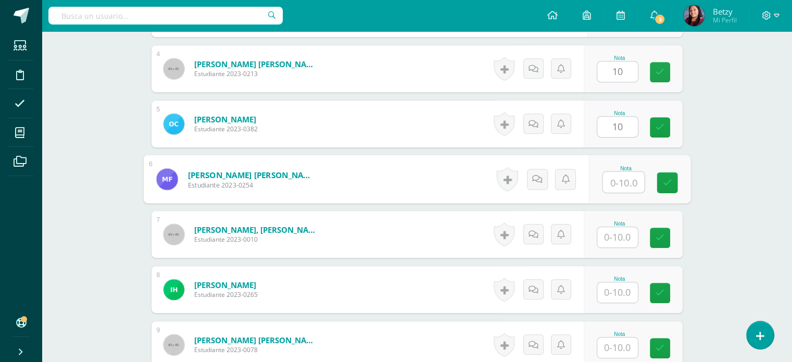
paste input "10"
type input "10"
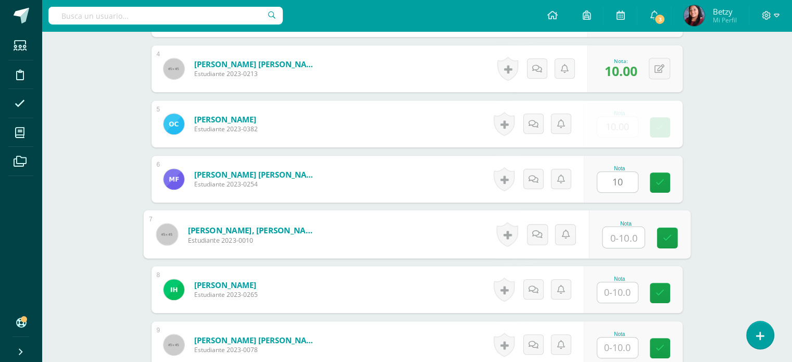
paste input "10"
type input "10"
paste input "10"
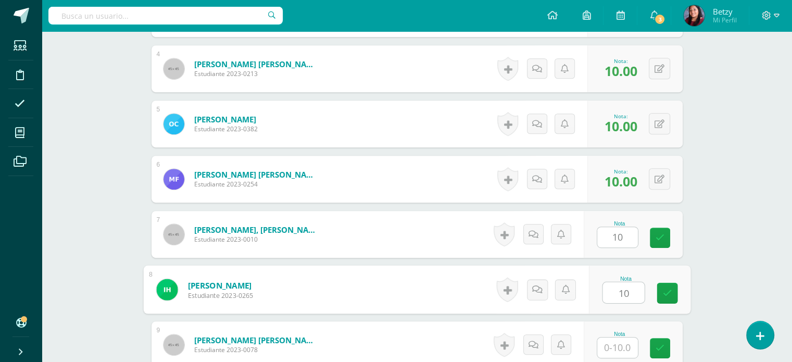
type input "10"
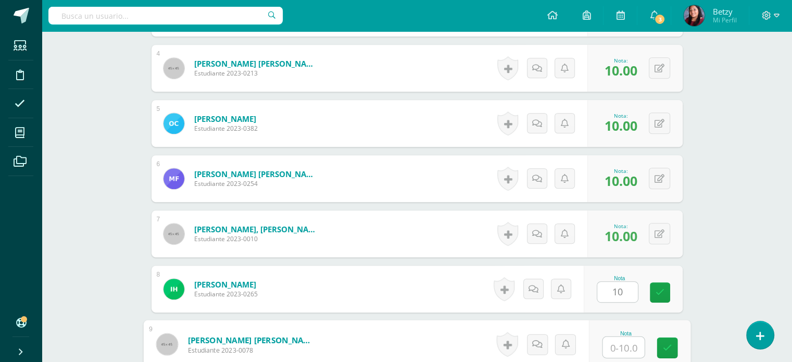
paste input "10"
type input "10"
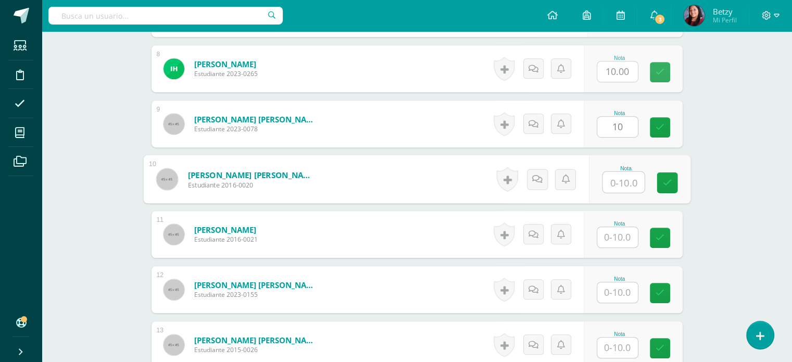
paste input "10"
type input "10"
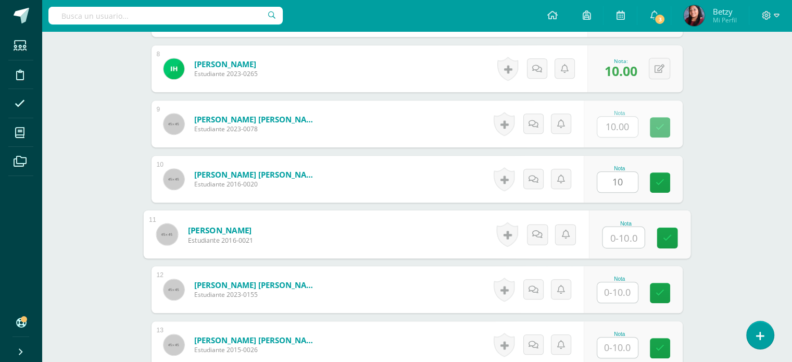
paste input "10"
type input "10"
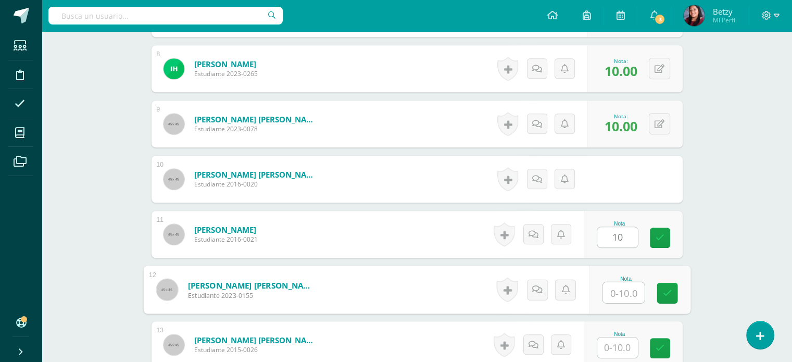
paste input "10"
type input "10"
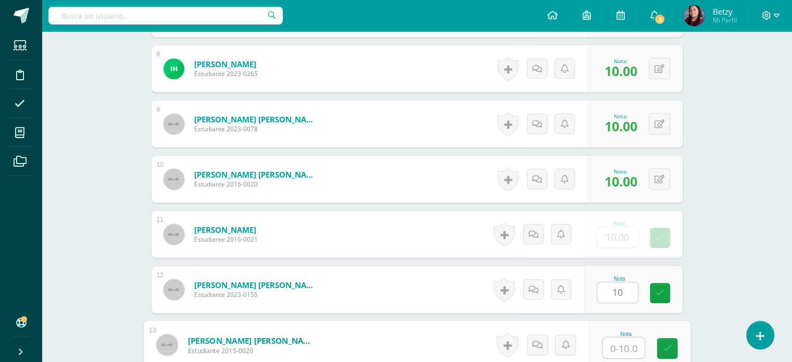
paste input "10"
type input "10"
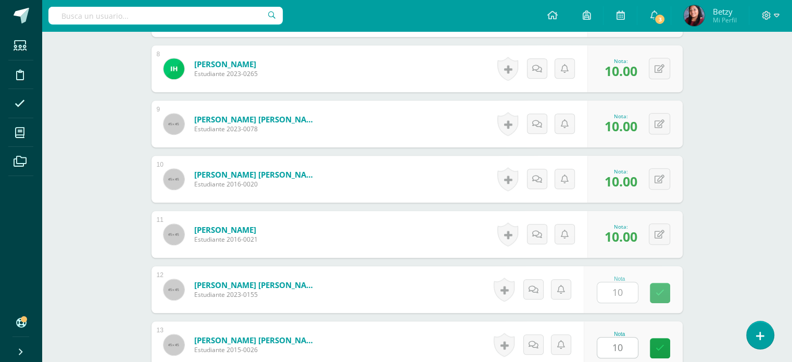
scroll to position [924, 0]
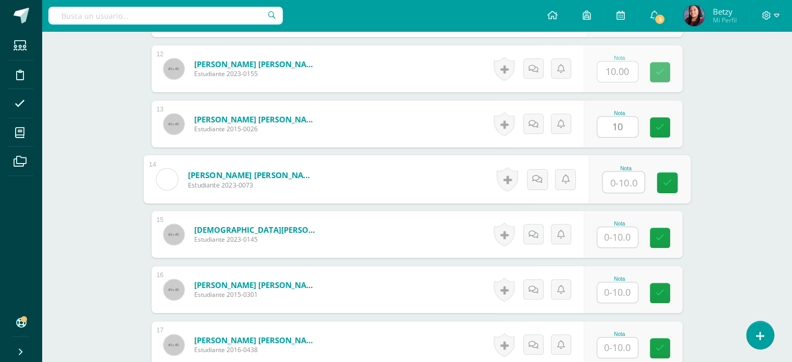
paste input "10"
type input "10"
paste input "10"
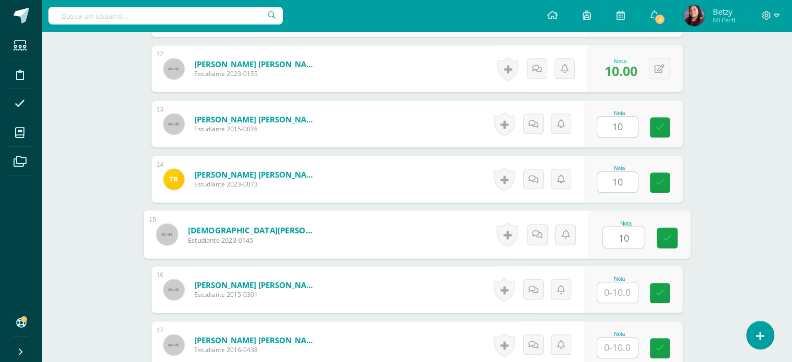
type input "10"
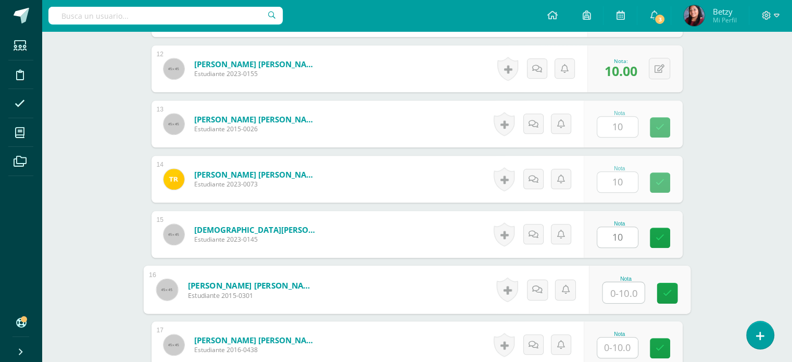
paste input "10"
type input "10"
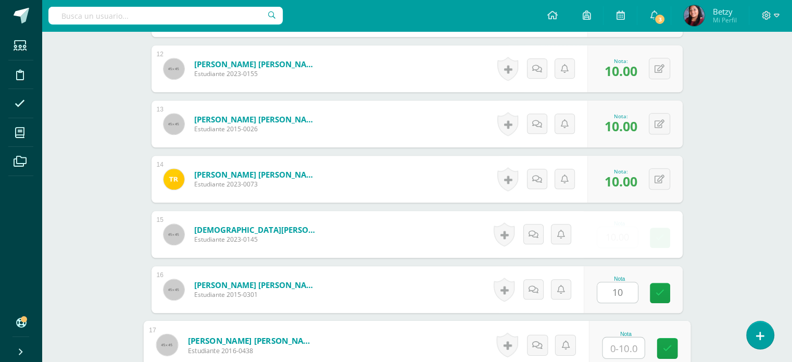
paste input "10"
type input "10"
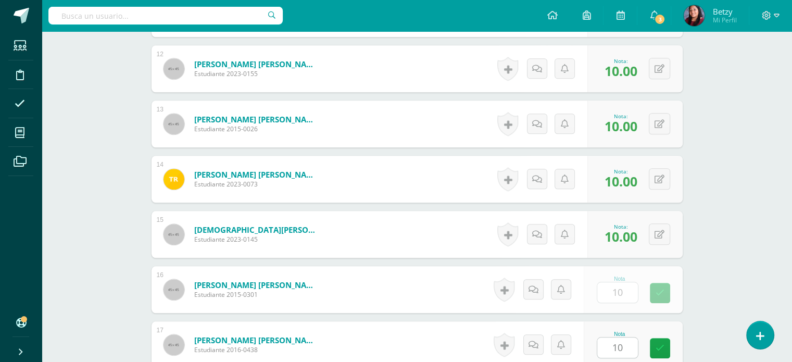
scroll to position [1145, 0]
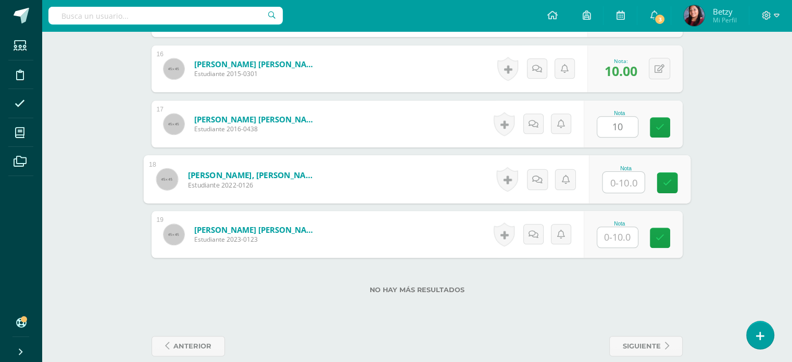
paste input "10"
type input "10"
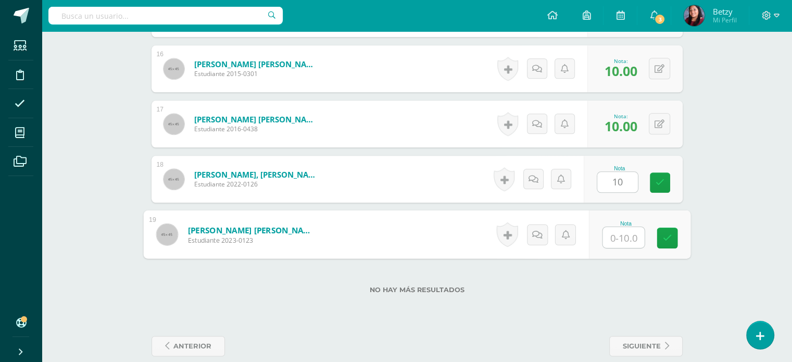
paste input "10"
type input "10"
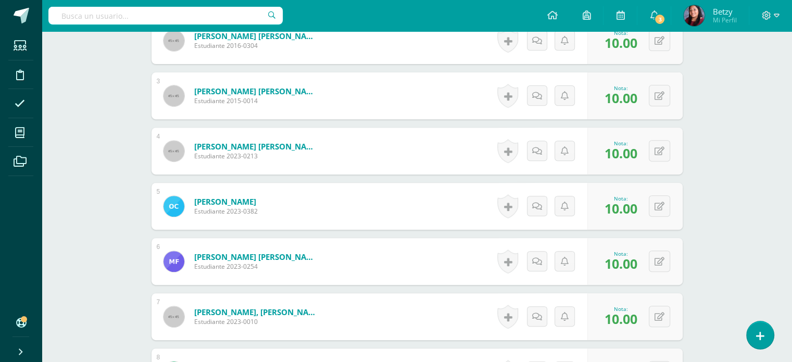
scroll to position [392, 0]
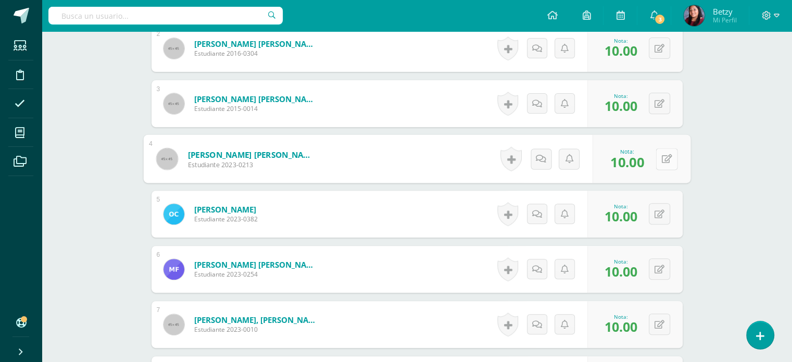
click at [668, 155] on button at bounding box center [667, 159] width 22 height 22
type input "9"
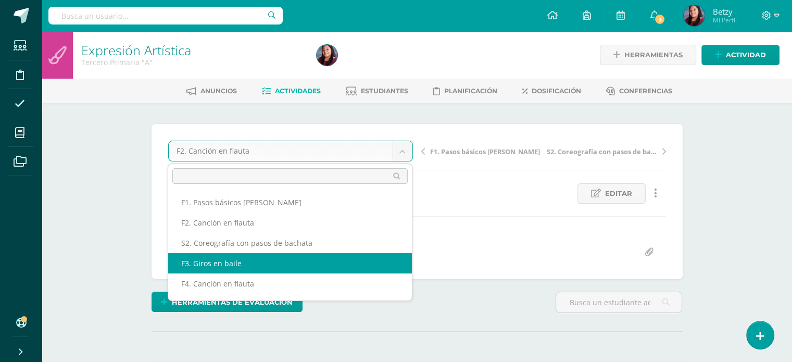
select select "/dashboard/teacher/grade-activity/47922/"
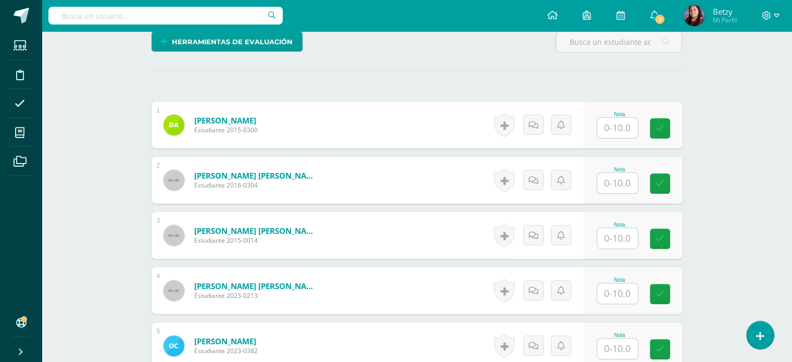
scroll to position [261, 0]
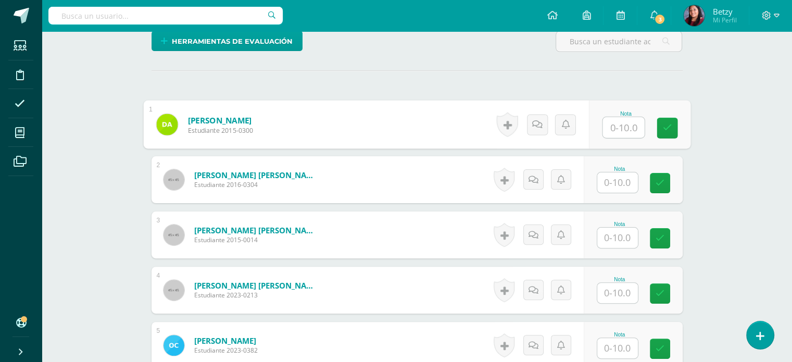
click at [615, 121] on input "text" at bounding box center [624, 127] width 42 height 21
paste input "10"
type input "10"
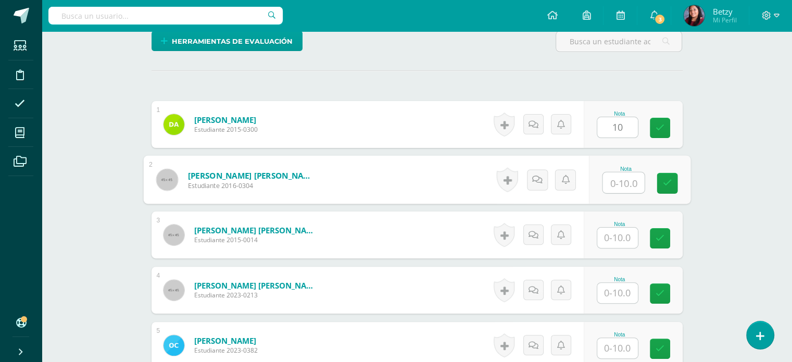
paste input "10"
type input "10"
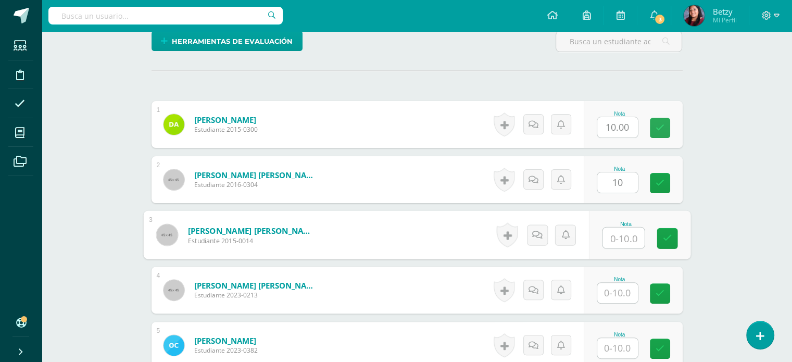
paste input "10"
type input "10"
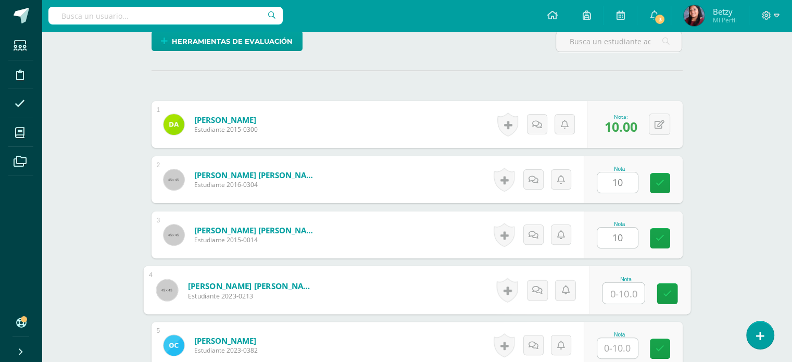
paste input "10"
type input "10"
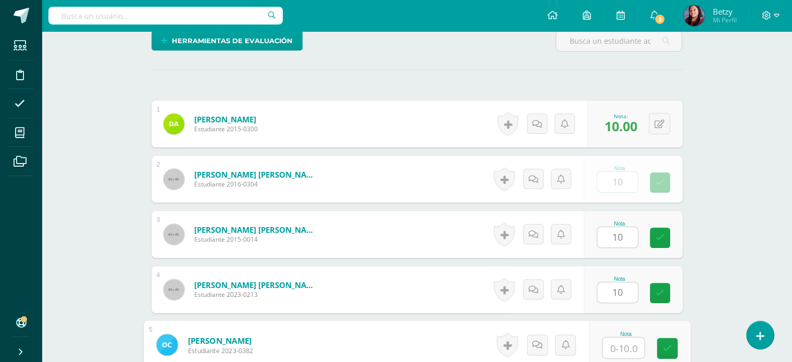
paste input "10"
type input "10"
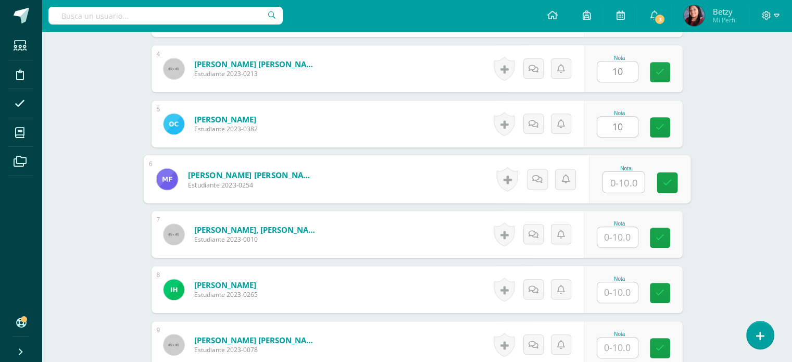
paste input "10"
type input "10"
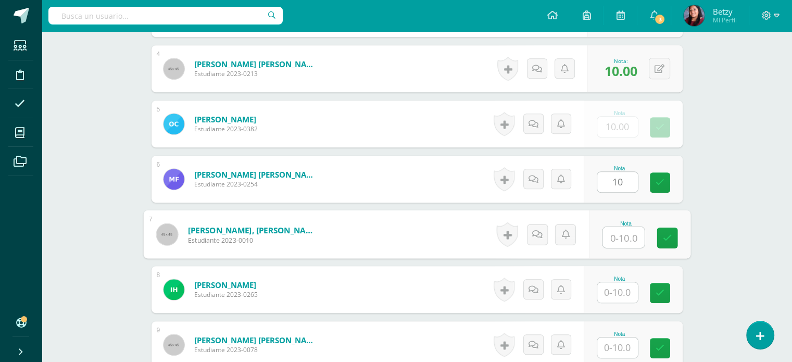
paste input "10"
type input "10"
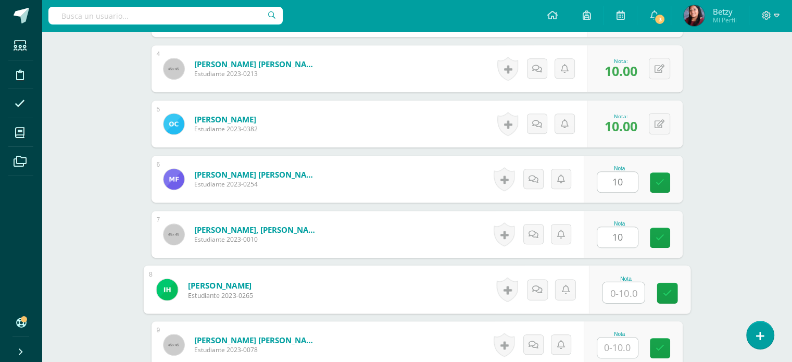
paste input "10"
type input "10"
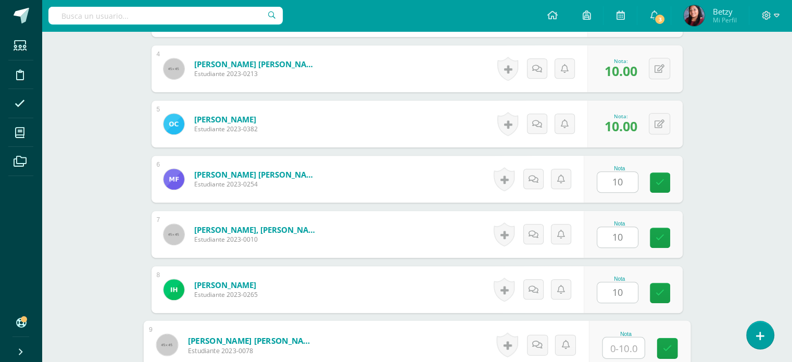
paste input "10"
type input "10"
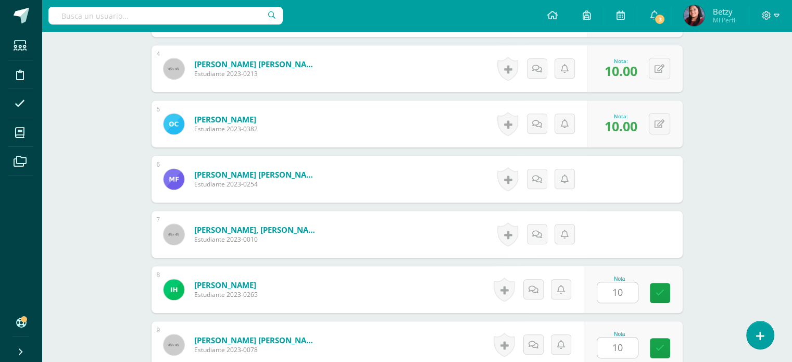
scroll to position [703, 0]
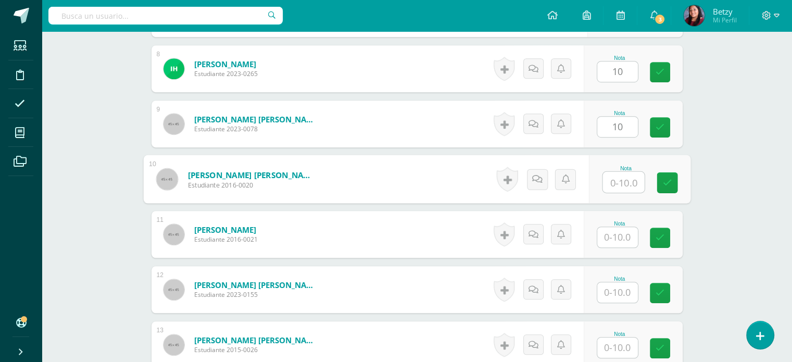
paste input "10"
type input "10"
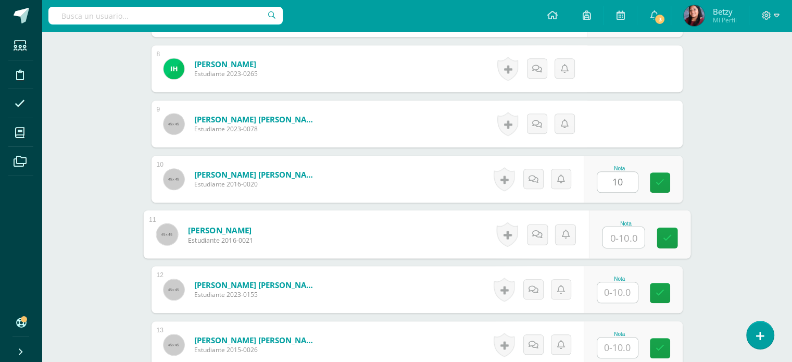
paste input "10"
type input "10"
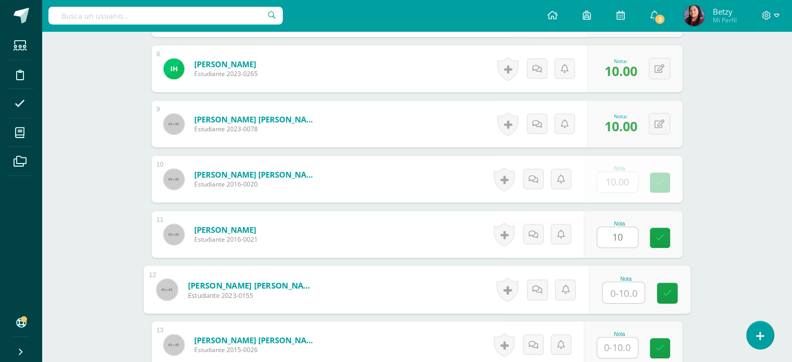
paste input "10"
type input "10"
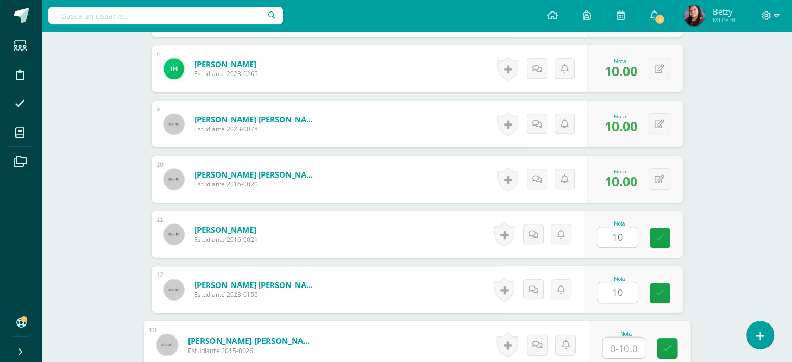
paste input "10"
type input "10"
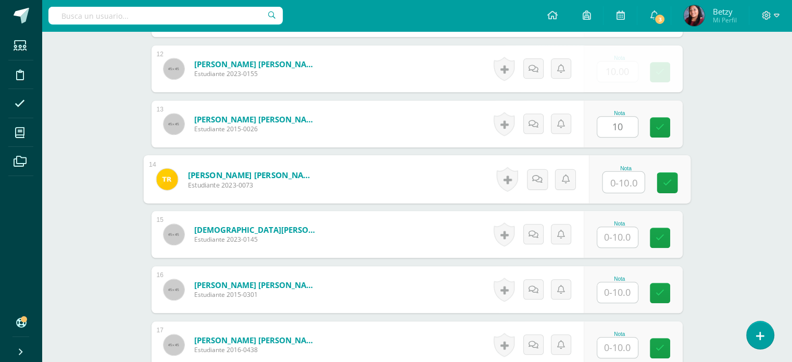
paste input "10"
type input "10"
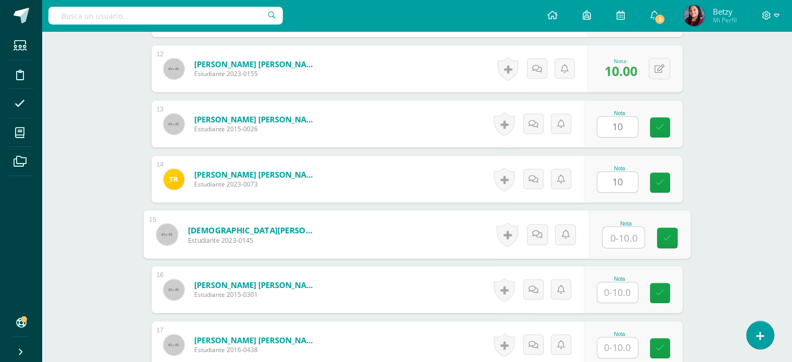
paste input "10"
type input "10"
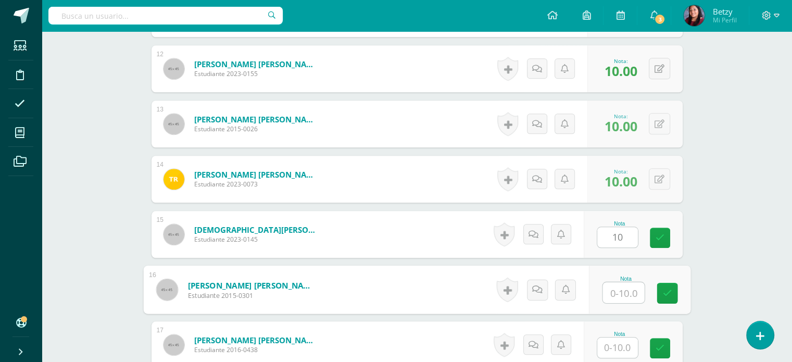
paste input "10"
type input "10"
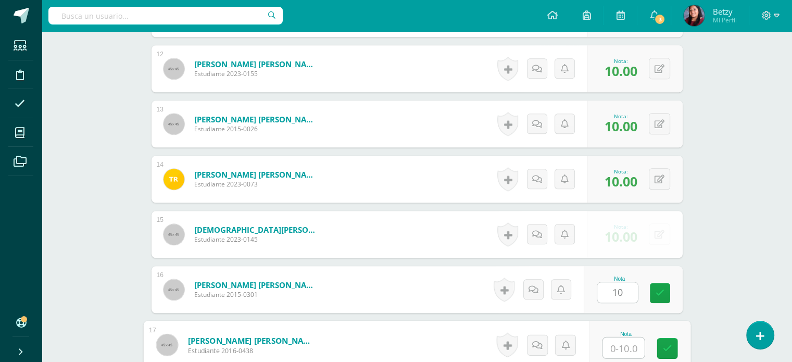
paste input "10"
type input "10"
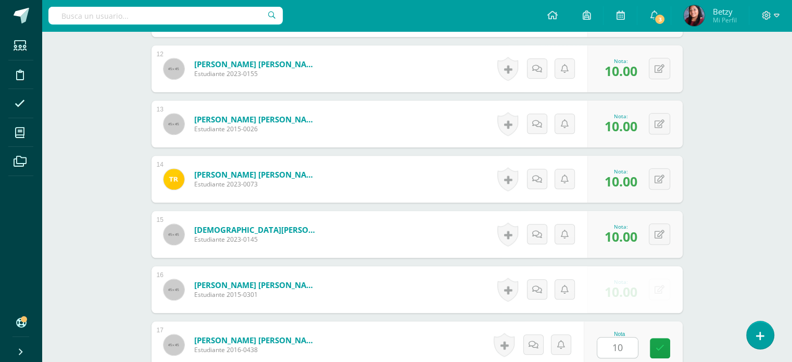
scroll to position [1145, 0]
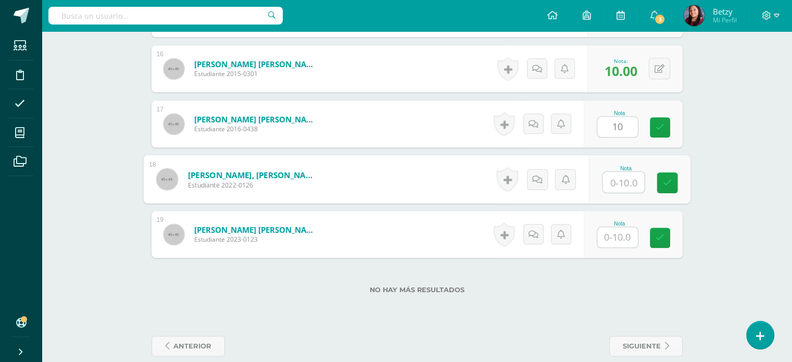
paste input "10"
type input "10"
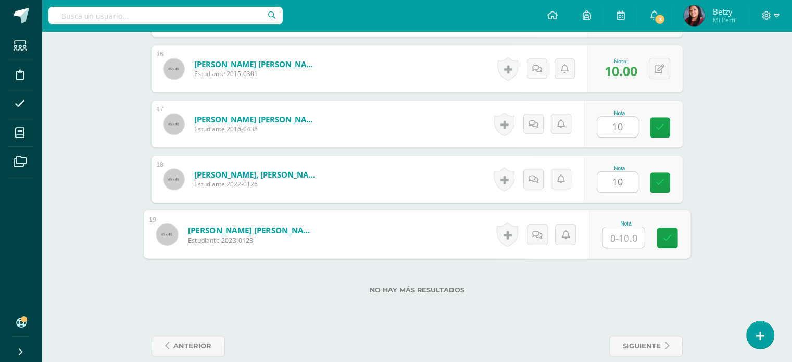
paste input "10"
type input "10"
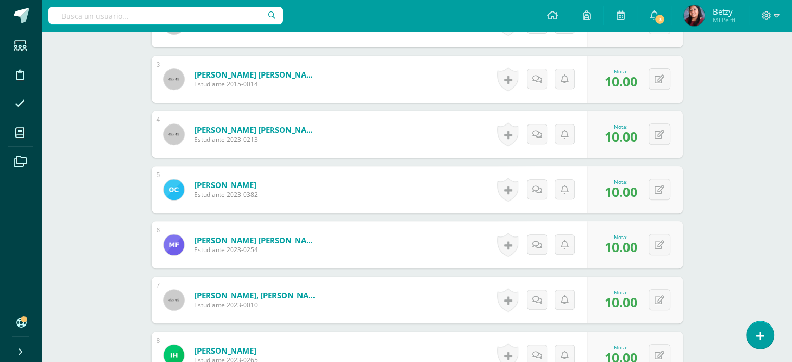
scroll to position [407, 0]
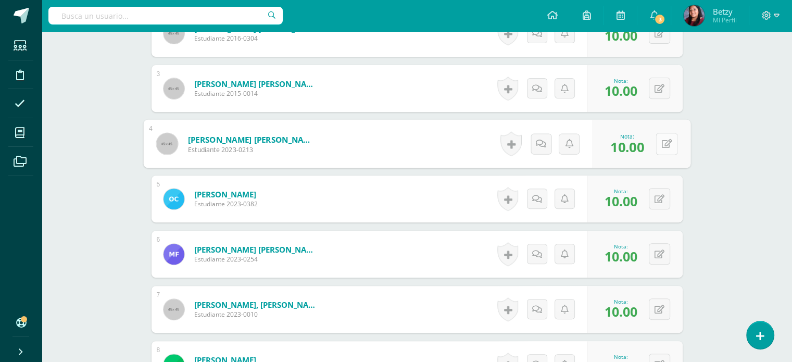
click at [664, 143] on button at bounding box center [667, 144] width 22 height 22
type input "9"
click at [738, 166] on div "Expresión Artística Tercero Primaria "A" Herramientas Detalle de asistencias Ac…" at bounding box center [417, 369] width 751 height 1491
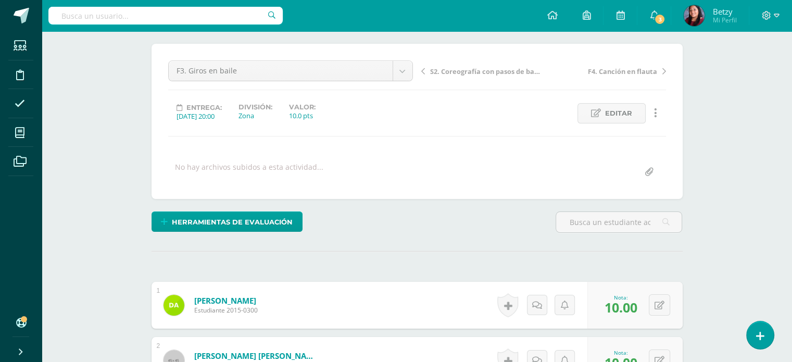
scroll to position [0, 0]
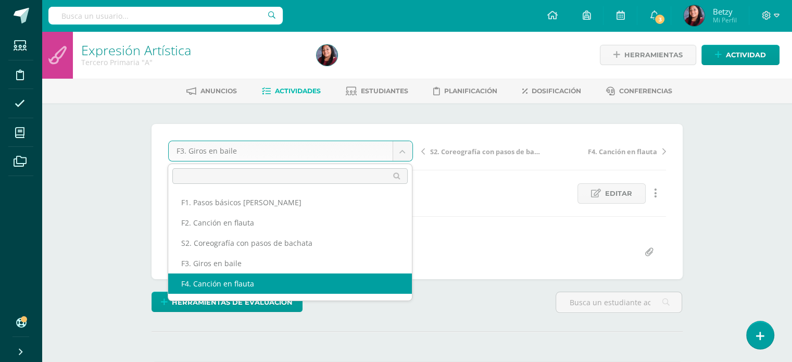
select select "/dashboard/teacher/grade-activity/47925/"
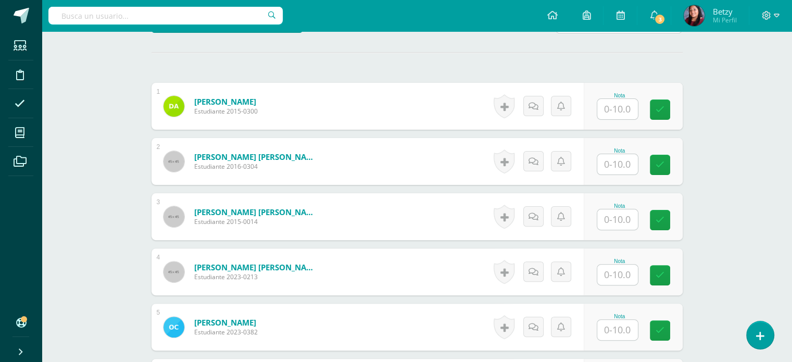
scroll to position [281, 0]
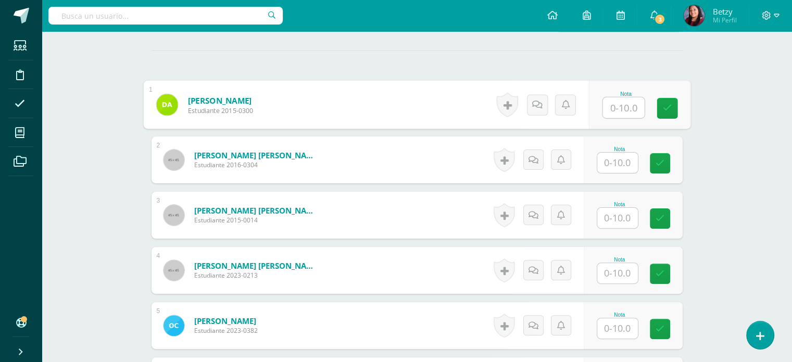
click at [624, 107] on input "text" at bounding box center [624, 107] width 42 height 21
paste input "10"
type input "10"
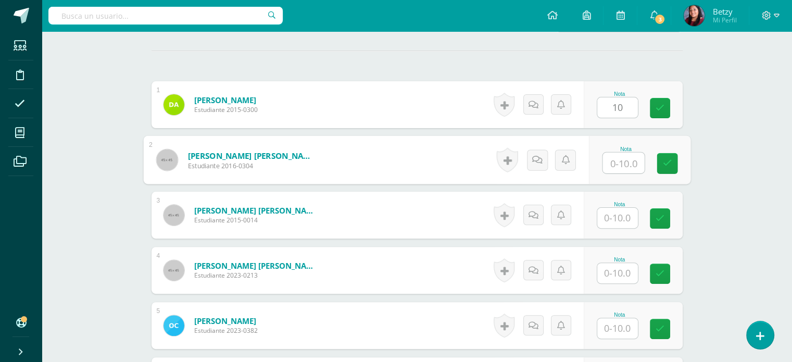
paste input "10"
type input "10"
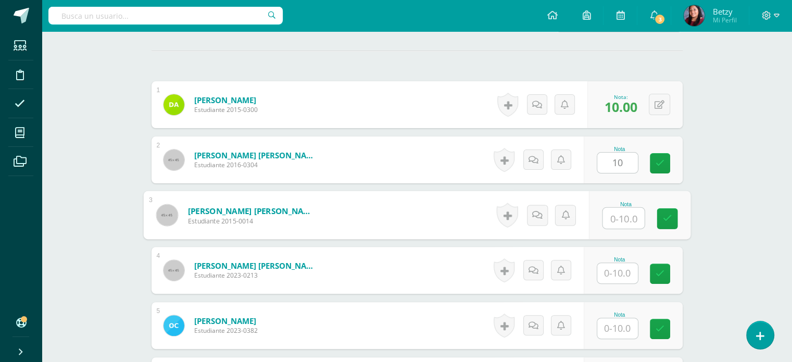
paste input "10"
type input "10"
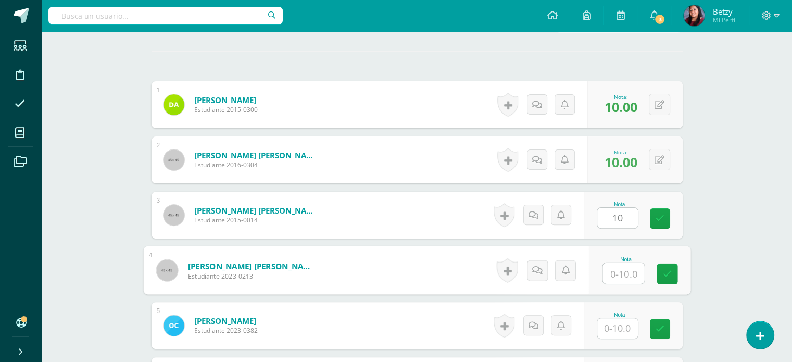
paste input "10"
type input "10"
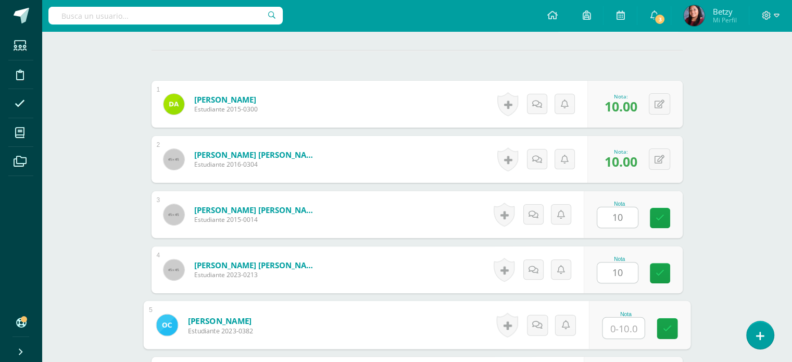
paste input "10"
type input "10"
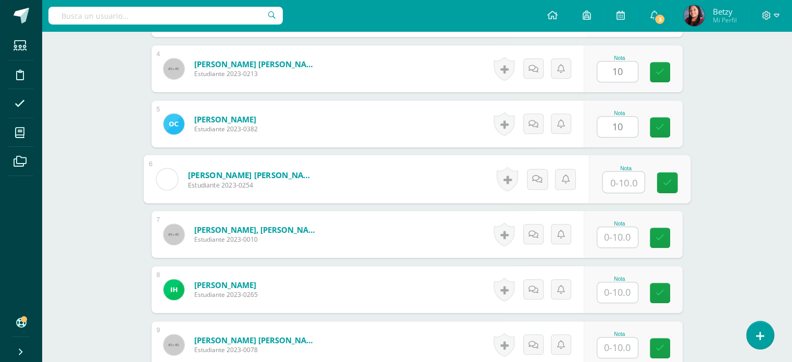
paste input "10"
type input "10"
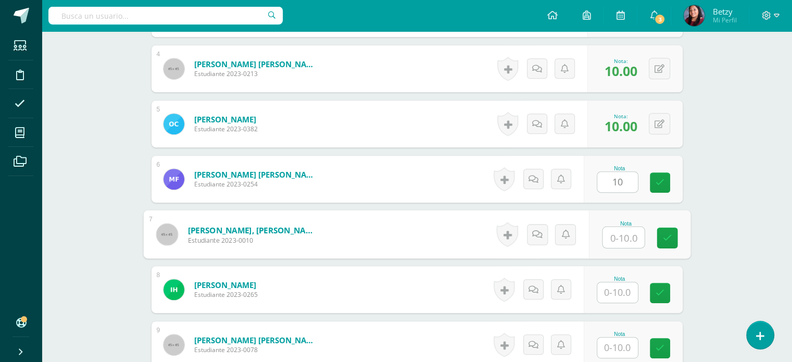
paste input "10"
type input "10"
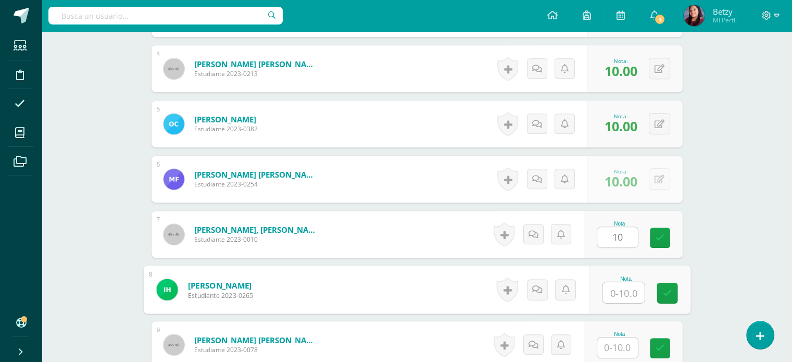
paste input "10"
type input "10"
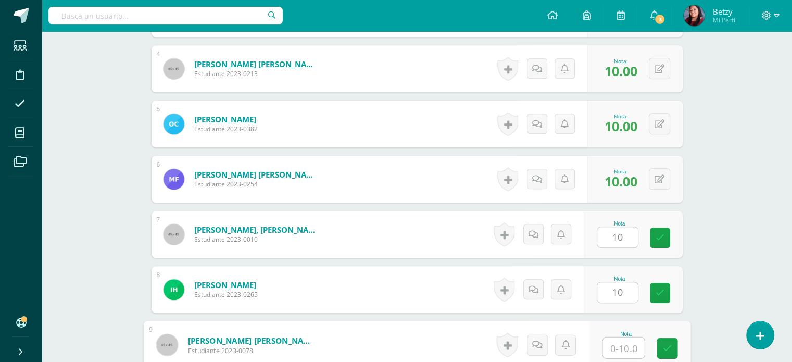
paste input "10"
type input "10"
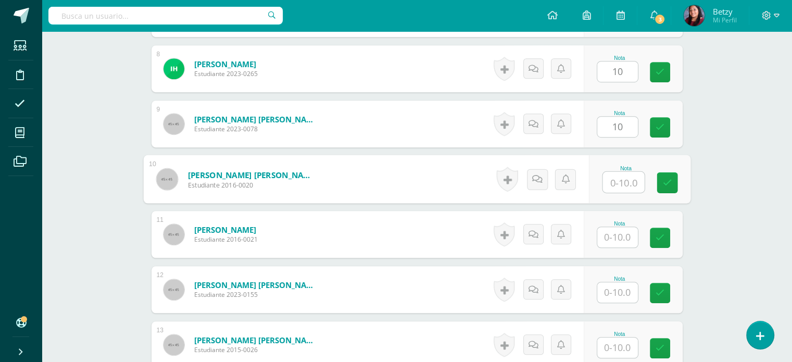
paste input "10"
type input "10"
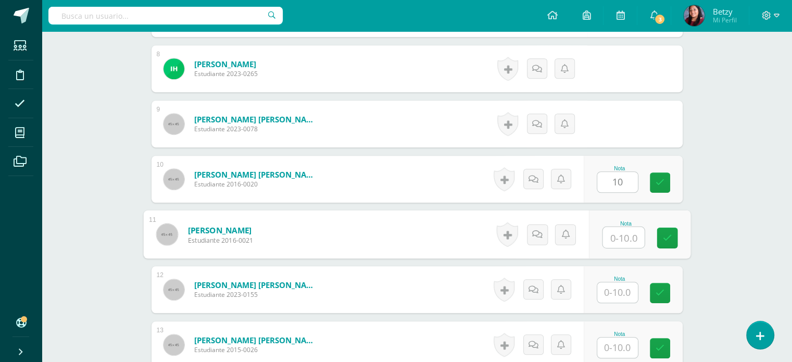
paste input "10"
type input "10"
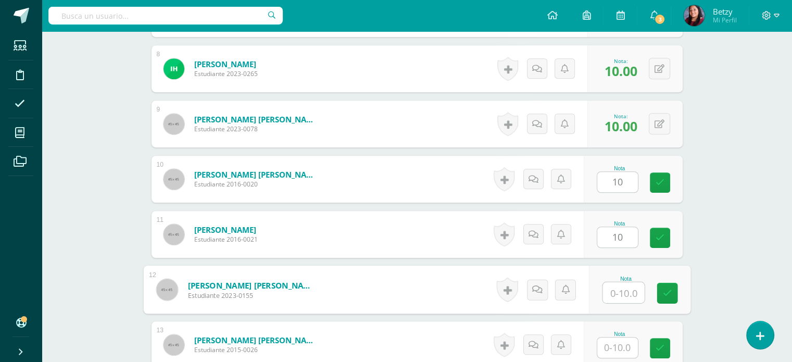
paste input "10"
type input "10"
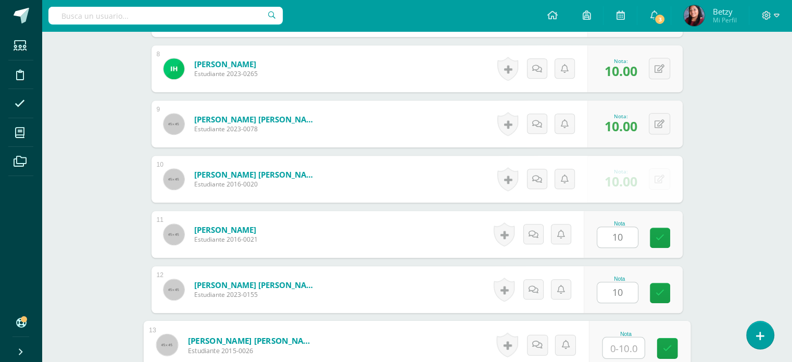
paste input "10"
type input "10"
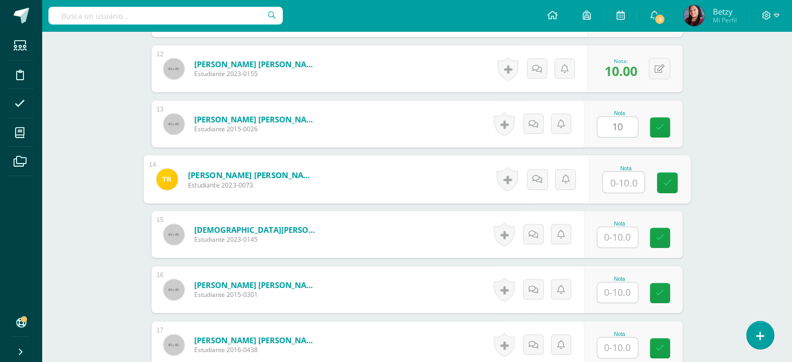
paste input "10"
type input "10"
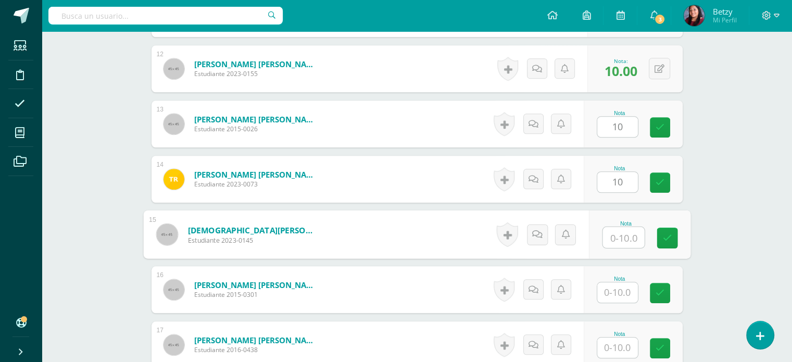
paste input "10"
type input "10"
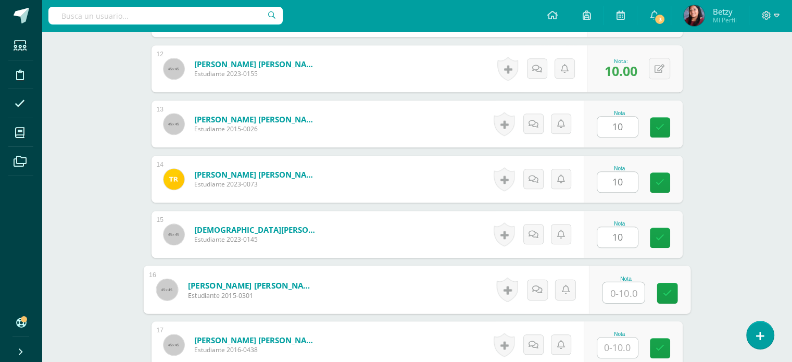
paste input "10"
type input "10"
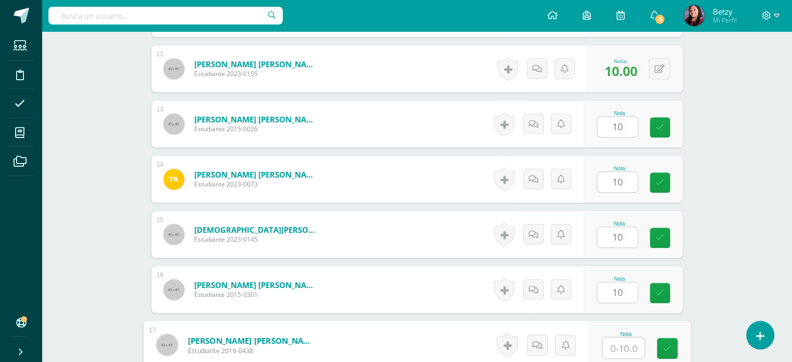
paste input "10"
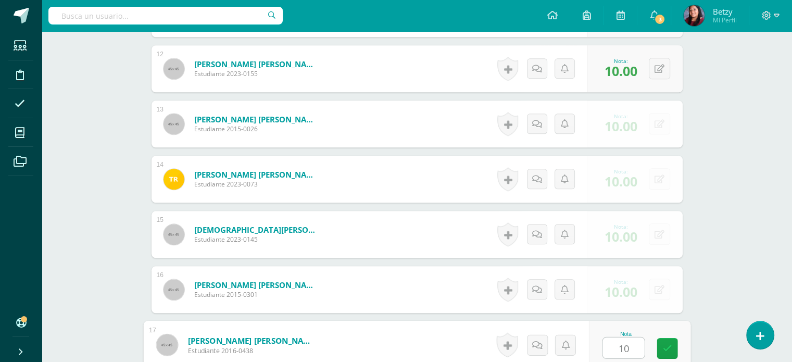
type input "10"
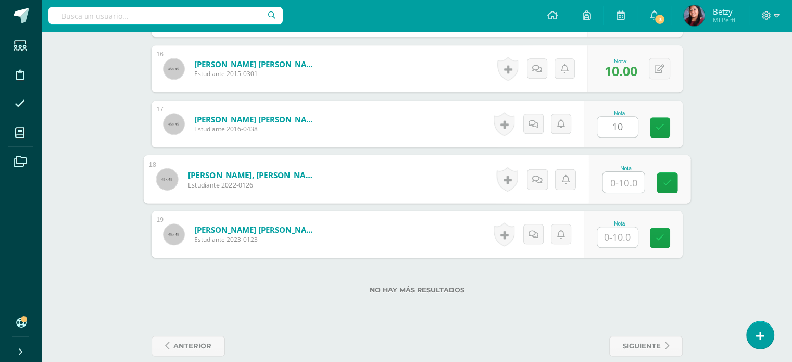
paste input "10"
type input "10"
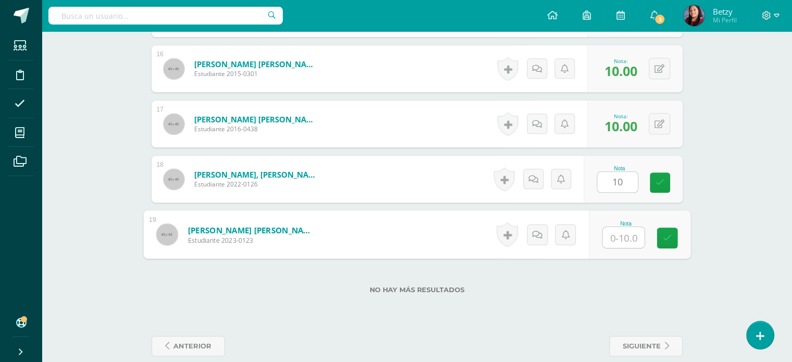
paste input "10"
type input "10"
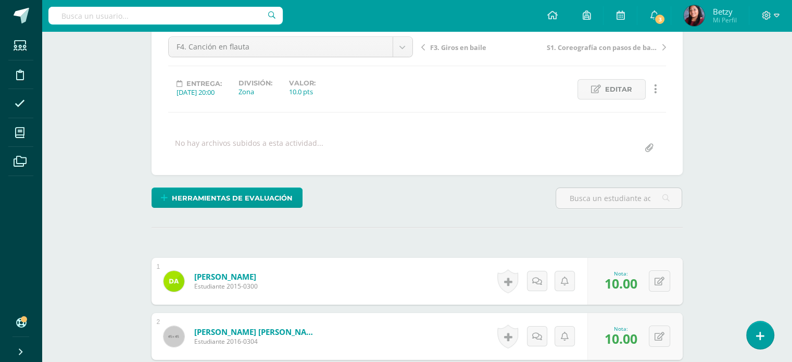
scroll to position [0, 0]
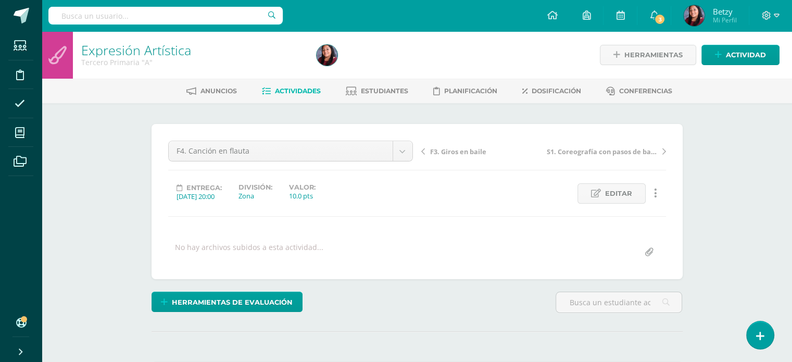
click at [511, 293] on div "Herramientas de evaluación Lista de cotejo Escala de valoración Puntos Extra Su…" at bounding box center [417, 307] width 540 height 30
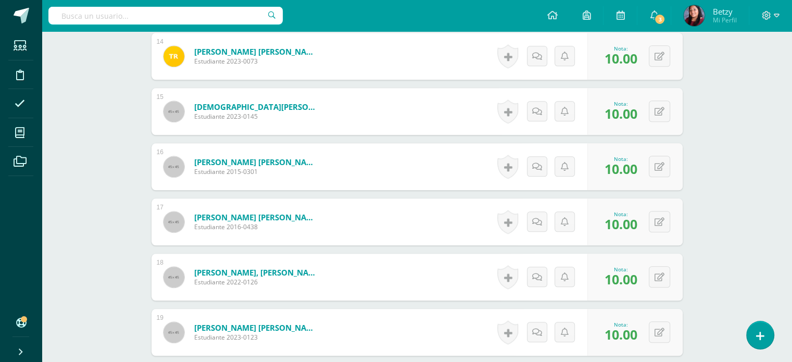
scroll to position [1160, 0]
